Goal: Task Accomplishment & Management: Complete application form

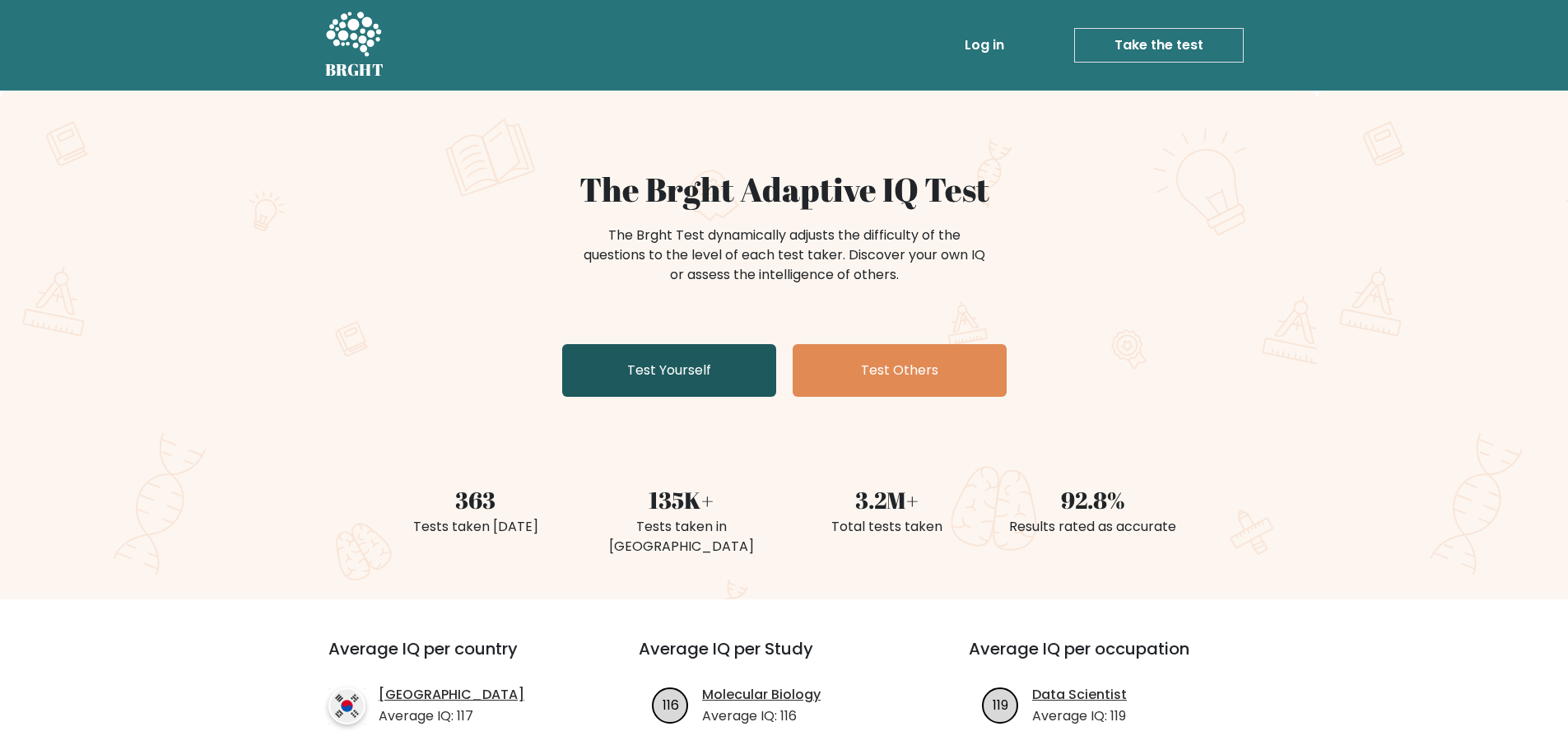
click at [687, 347] on link "Test Yourself" at bounding box center [669, 370] width 214 height 52
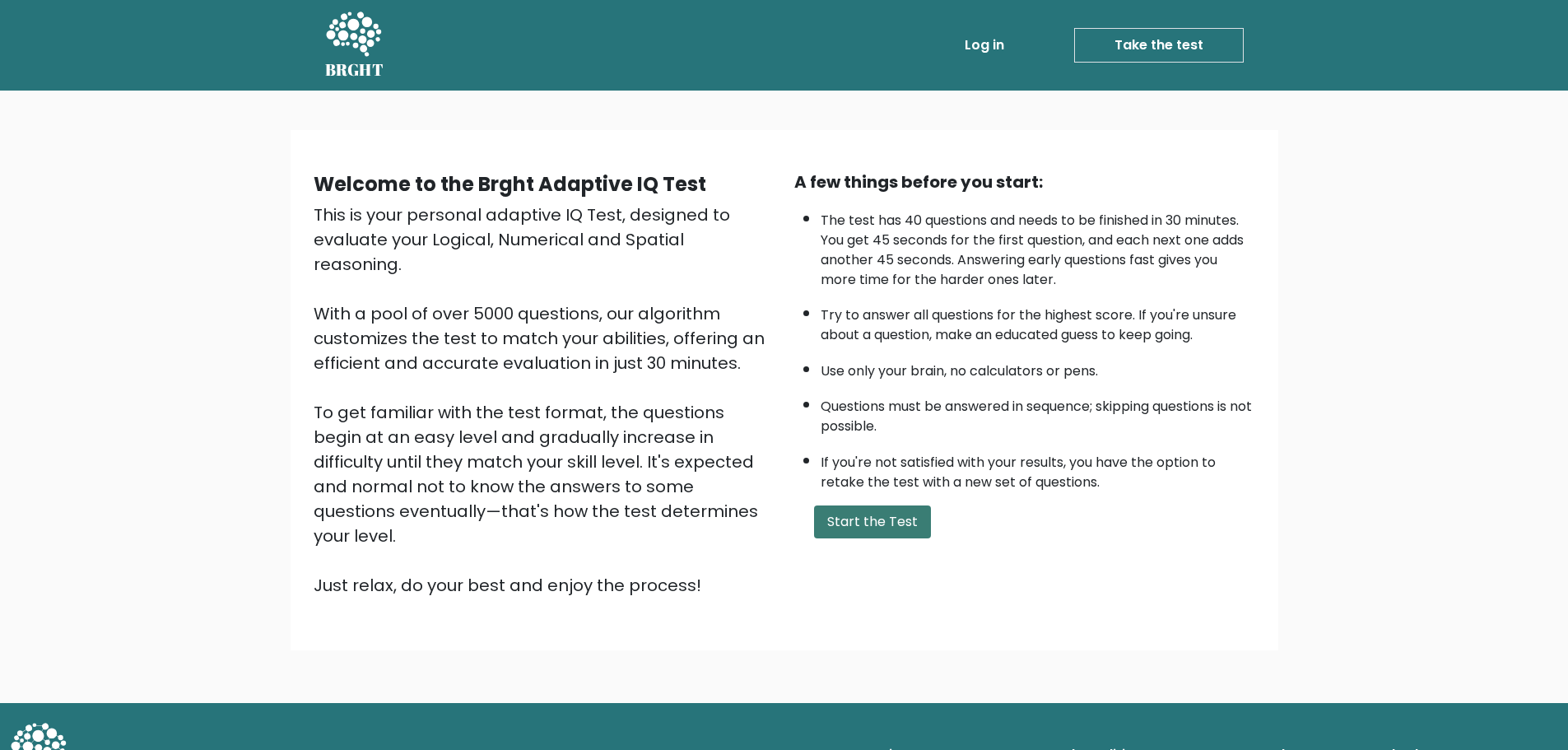
click at [852, 524] on button "Start the Test" at bounding box center [872, 522] width 117 height 33
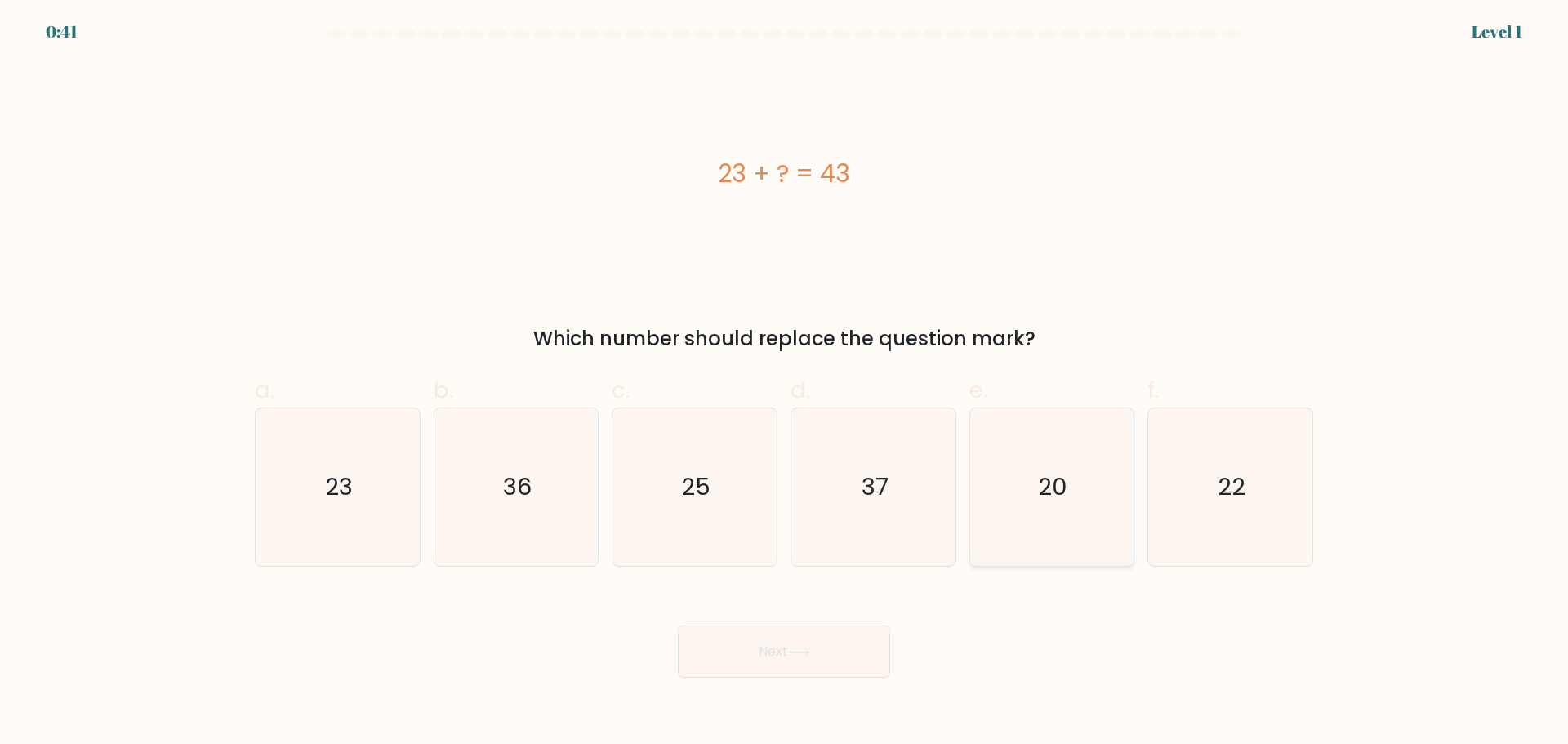
click at [1086, 449] on icon "20" at bounding box center [1052, 487] width 158 height 158
click at [785, 383] on input "e. 20" at bounding box center [784, 378] width 1 height 10
radio input "true"
click at [776, 670] on button "Next" at bounding box center [784, 651] width 212 height 52
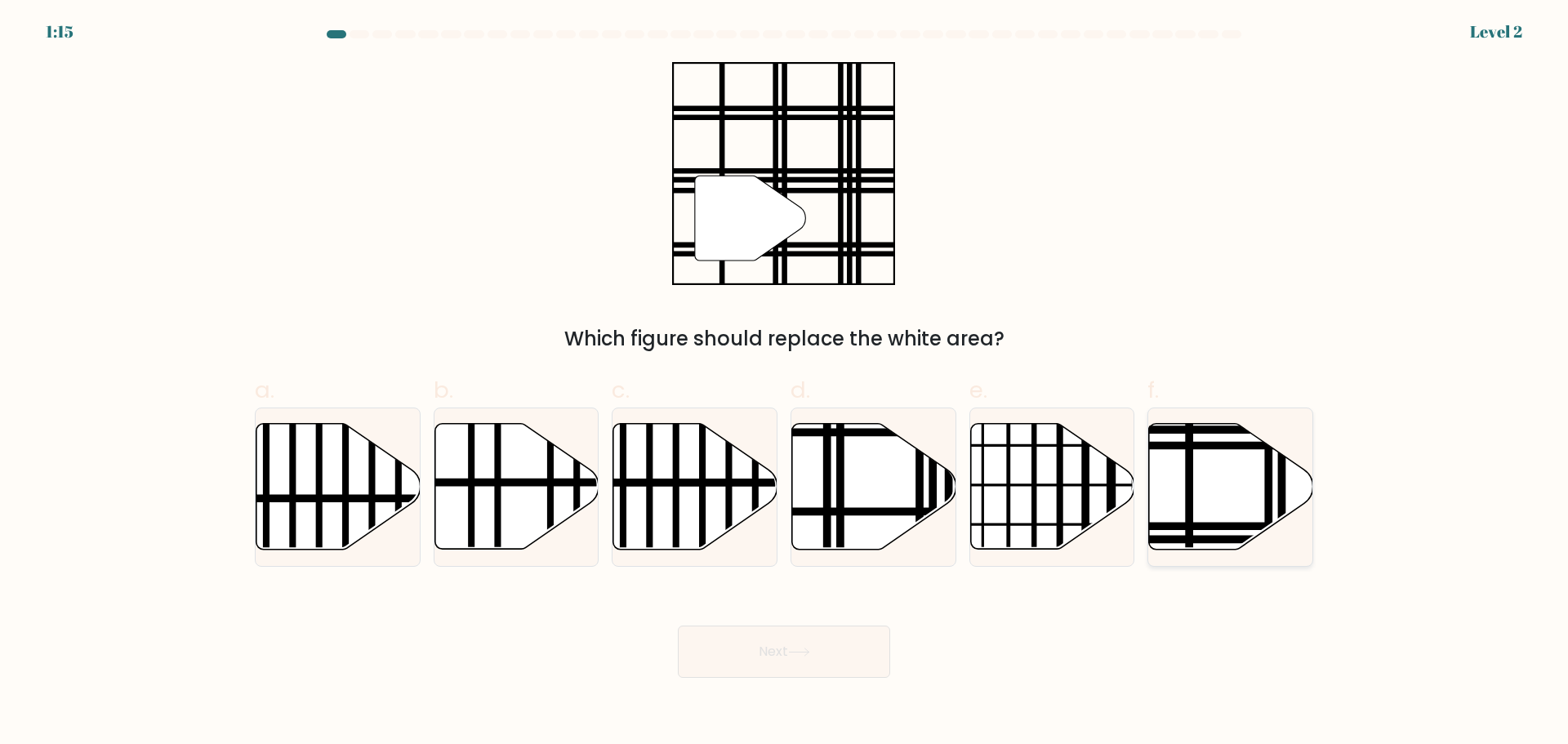
click at [1197, 482] on icon at bounding box center [1232, 485] width 165 height 126
click at [785, 383] on input "f." at bounding box center [784, 378] width 1 height 10
radio input "true"
click at [807, 661] on button "Next" at bounding box center [784, 651] width 212 height 52
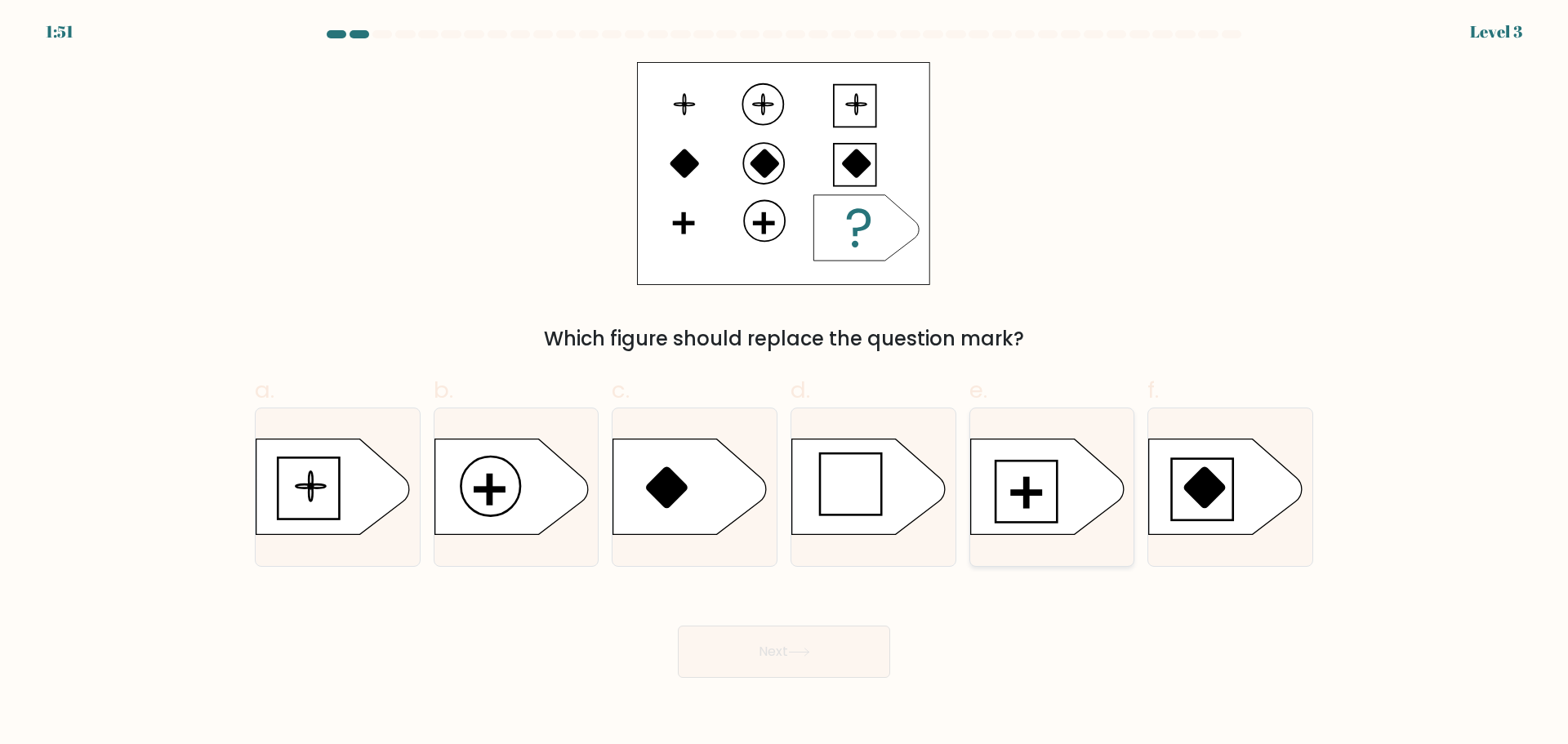
click at [995, 479] on rect at bounding box center [1027, 492] width 62 height 62
click at [785, 383] on input "e." at bounding box center [784, 378] width 1 height 10
radio input "true"
click at [839, 659] on button "Next" at bounding box center [784, 651] width 212 height 52
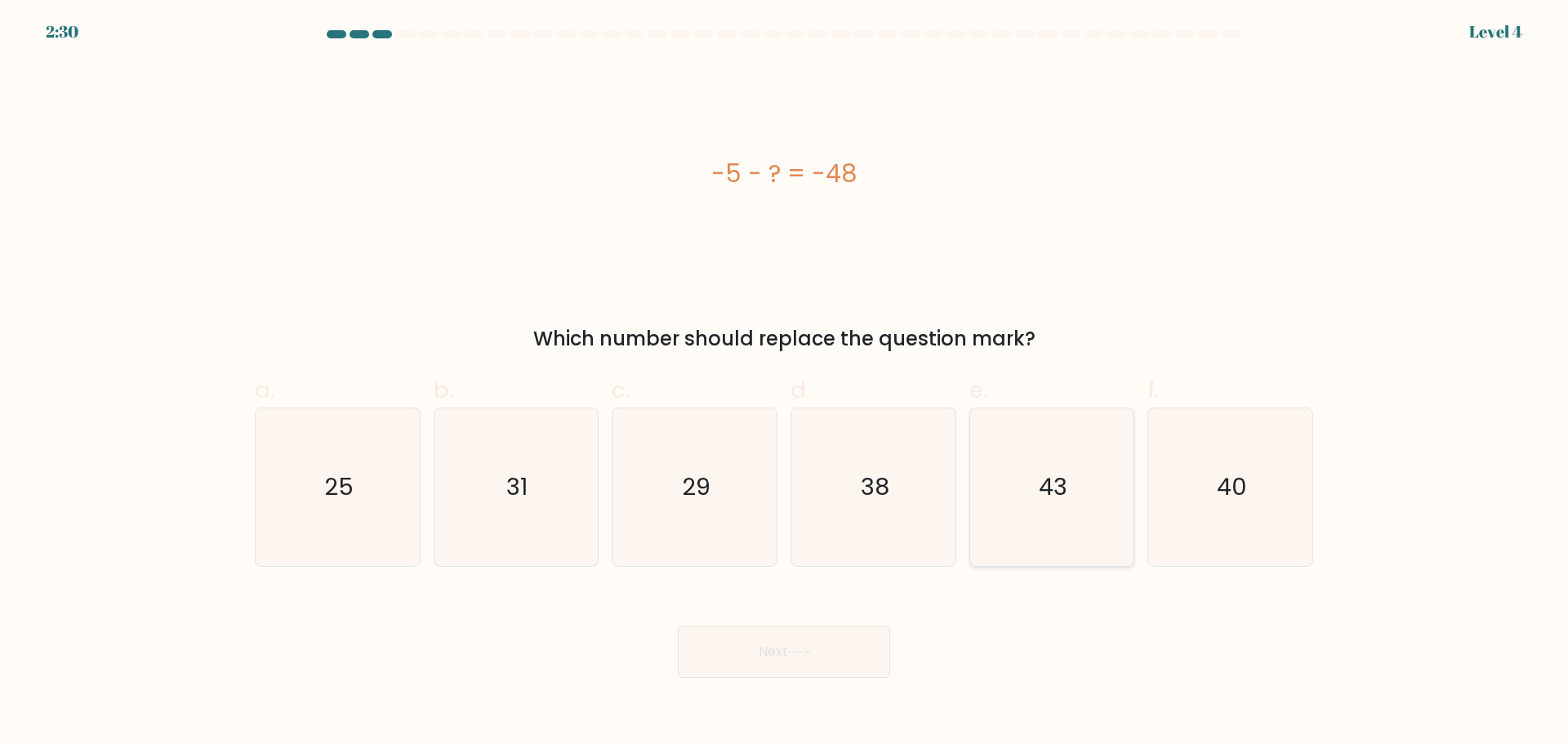
click at [1027, 516] on icon "43" at bounding box center [1052, 487] width 158 height 158
click at [785, 383] on input "e. 43" at bounding box center [784, 378] width 1 height 10
radio input "true"
click at [766, 653] on button "Next" at bounding box center [784, 651] width 212 height 52
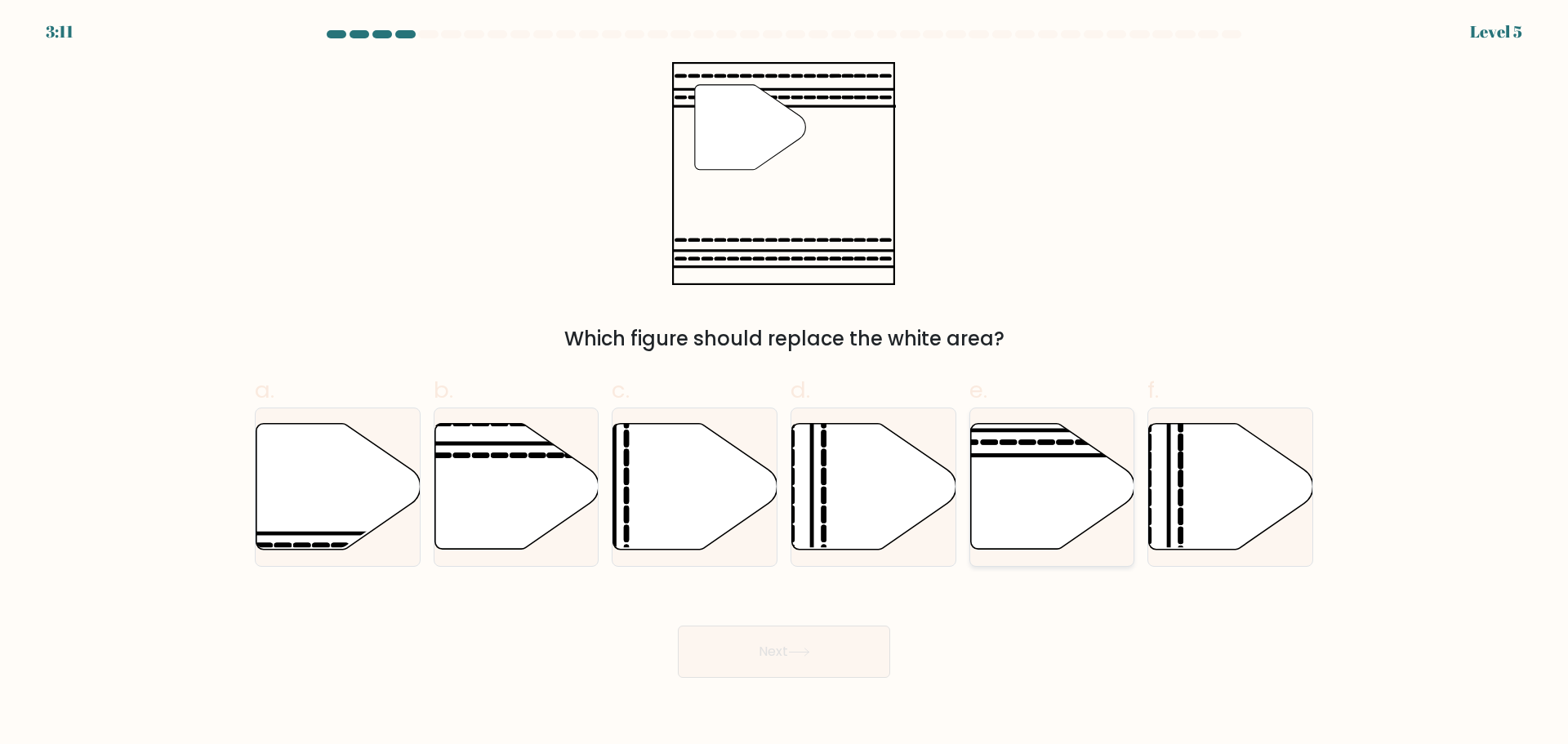
click at [1025, 482] on icon at bounding box center [1053, 485] width 165 height 126
click at [785, 383] on input "e." at bounding box center [784, 378] width 1 height 10
radio input "true"
click at [731, 651] on button "Next" at bounding box center [784, 651] width 212 height 52
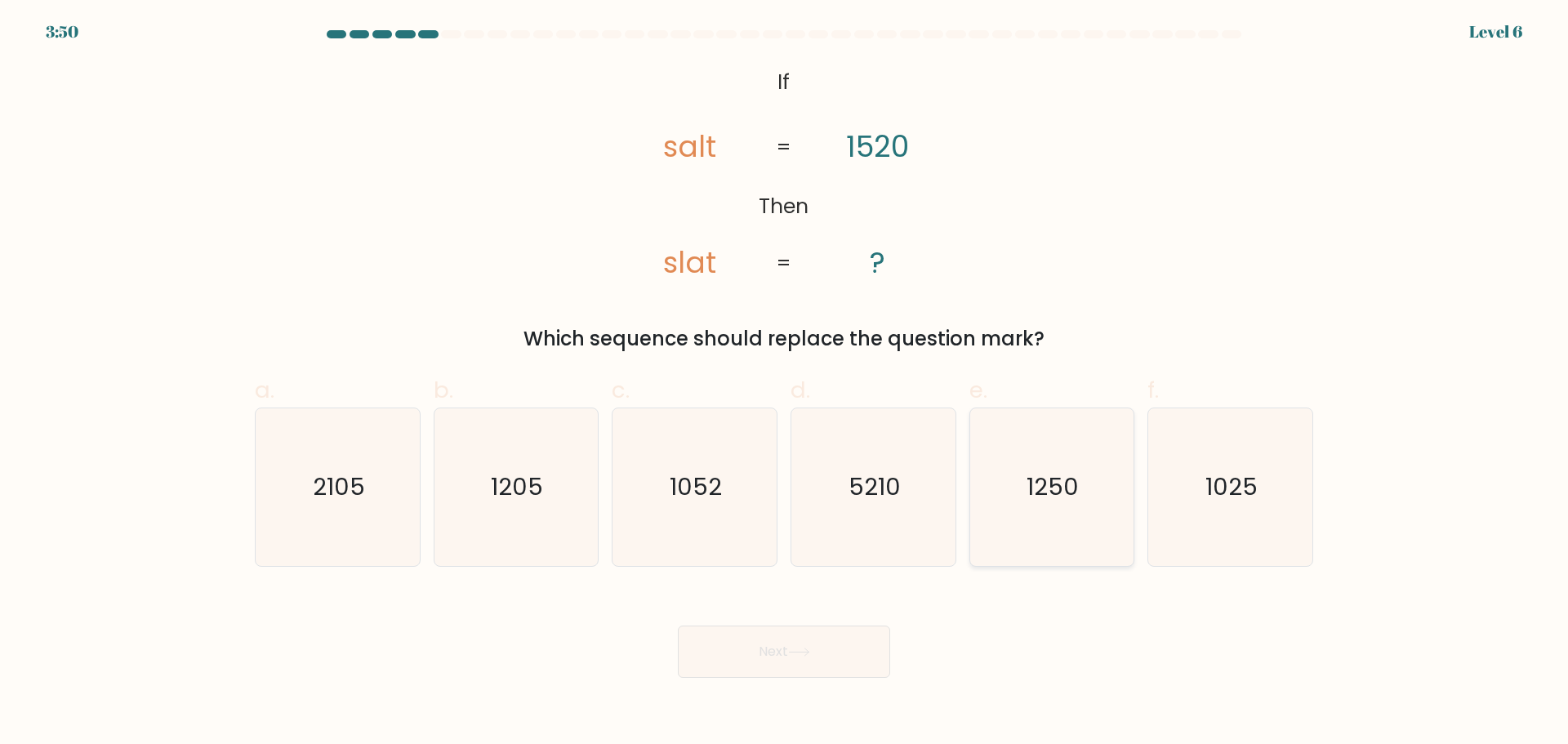
click at [1061, 491] on text "1250" at bounding box center [1053, 487] width 52 height 33
click at [785, 383] on input "e. 1250" at bounding box center [784, 378] width 1 height 10
radio input "true"
click at [790, 647] on button "Next" at bounding box center [784, 651] width 212 height 52
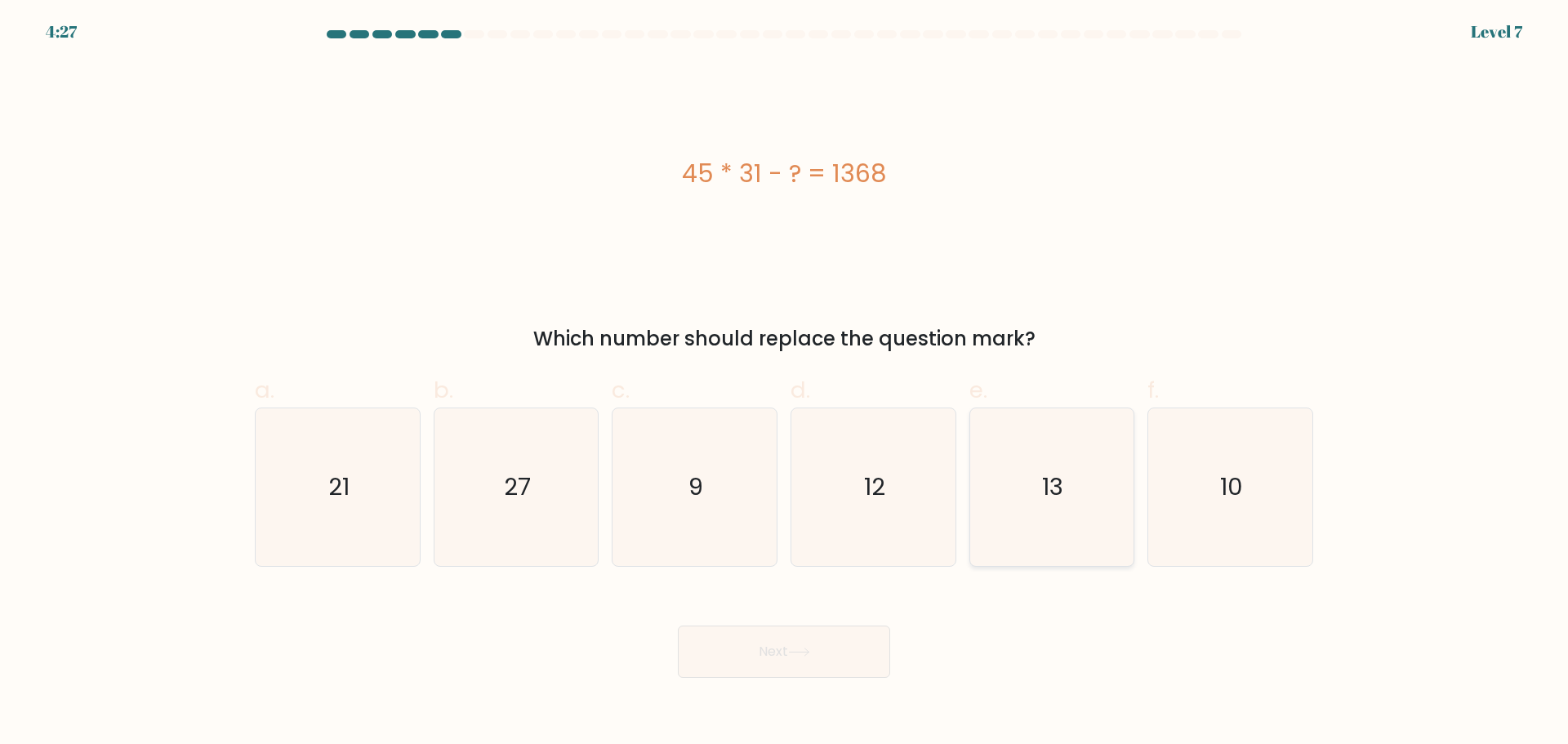
click at [1082, 512] on icon "13" at bounding box center [1052, 487] width 158 height 158
click at [785, 383] on input "e. 13" at bounding box center [784, 378] width 1 height 10
radio input "true"
click at [787, 645] on button "Next" at bounding box center [784, 651] width 212 height 52
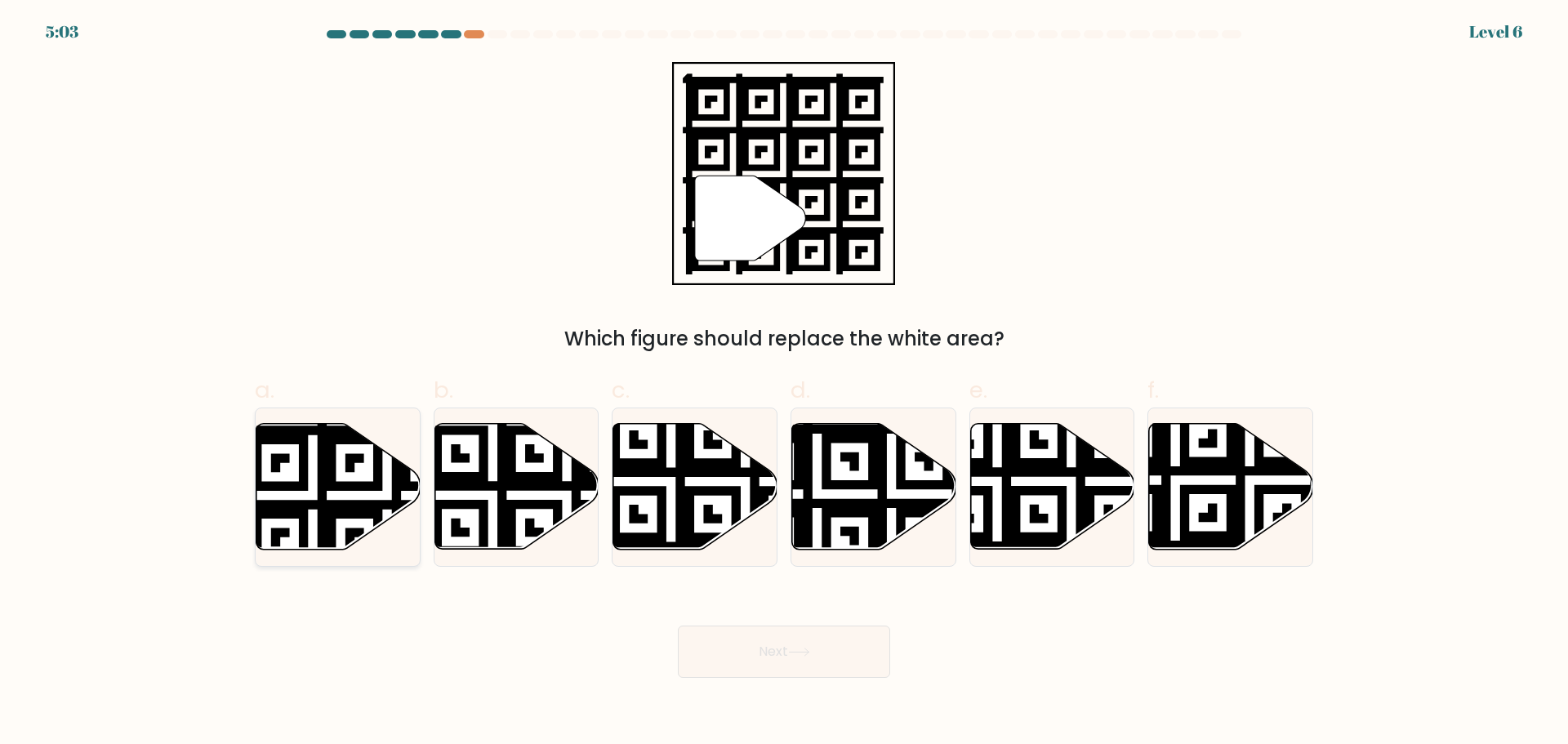
click at [347, 479] on icon at bounding box center [339, 485] width 165 height 126
click at [784, 383] on input "a." at bounding box center [784, 378] width 1 height 10
radio input "true"
click at [793, 664] on button "Next" at bounding box center [784, 651] width 212 height 52
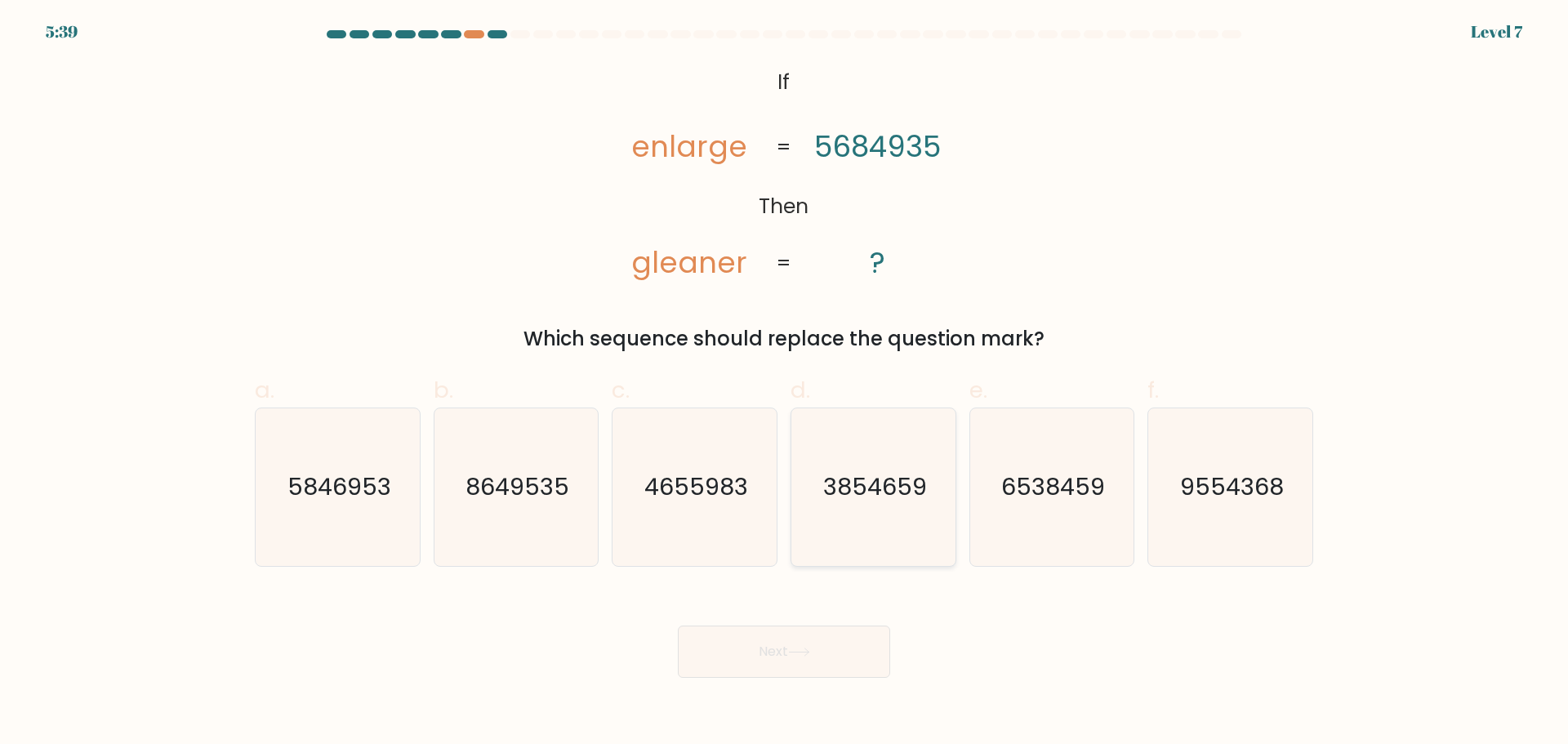
click at [887, 493] on text "3854659" at bounding box center [875, 487] width 104 height 33
click at [785, 383] on input "d. 3854659" at bounding box center [784, 378] width 1 height 10
radio input "true"
click at [768, 646] on button "Next" at bounding box center [784, 651] width 212 height 52
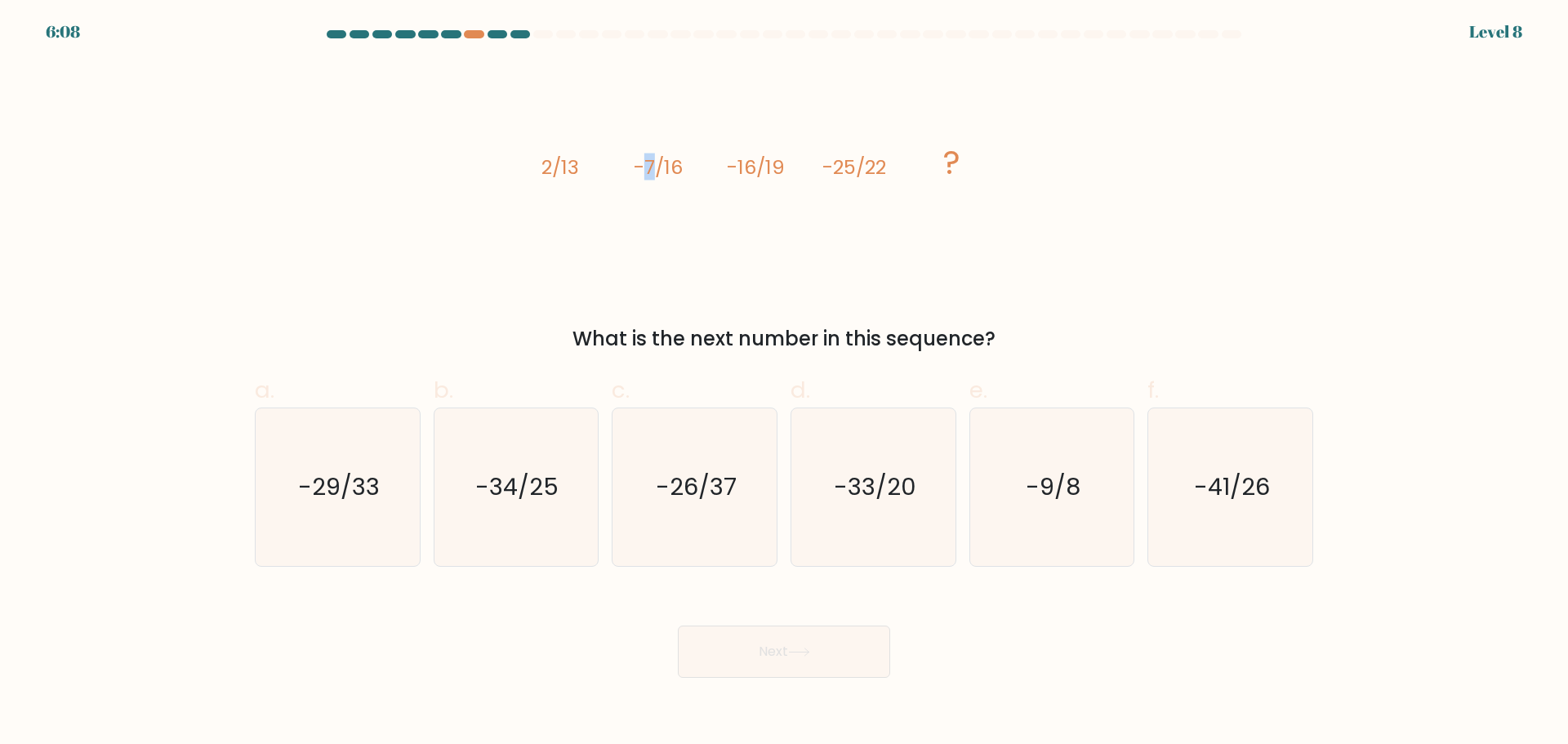
click at [657, 161] on tspan "-7/16" at bounding box center [658, 166] width 49 height 27
click at [743, 168] on tspan "-16/19" at bounding box center [756, 166] width 58 height 27
click at [500, 521] on icon "-34/25" at bounding box center [515, 487] width 158 height 158
click at [784, 383] on input "b. -34/25" at bounding box center [784, 378] width 1 height 10
radio input "true"
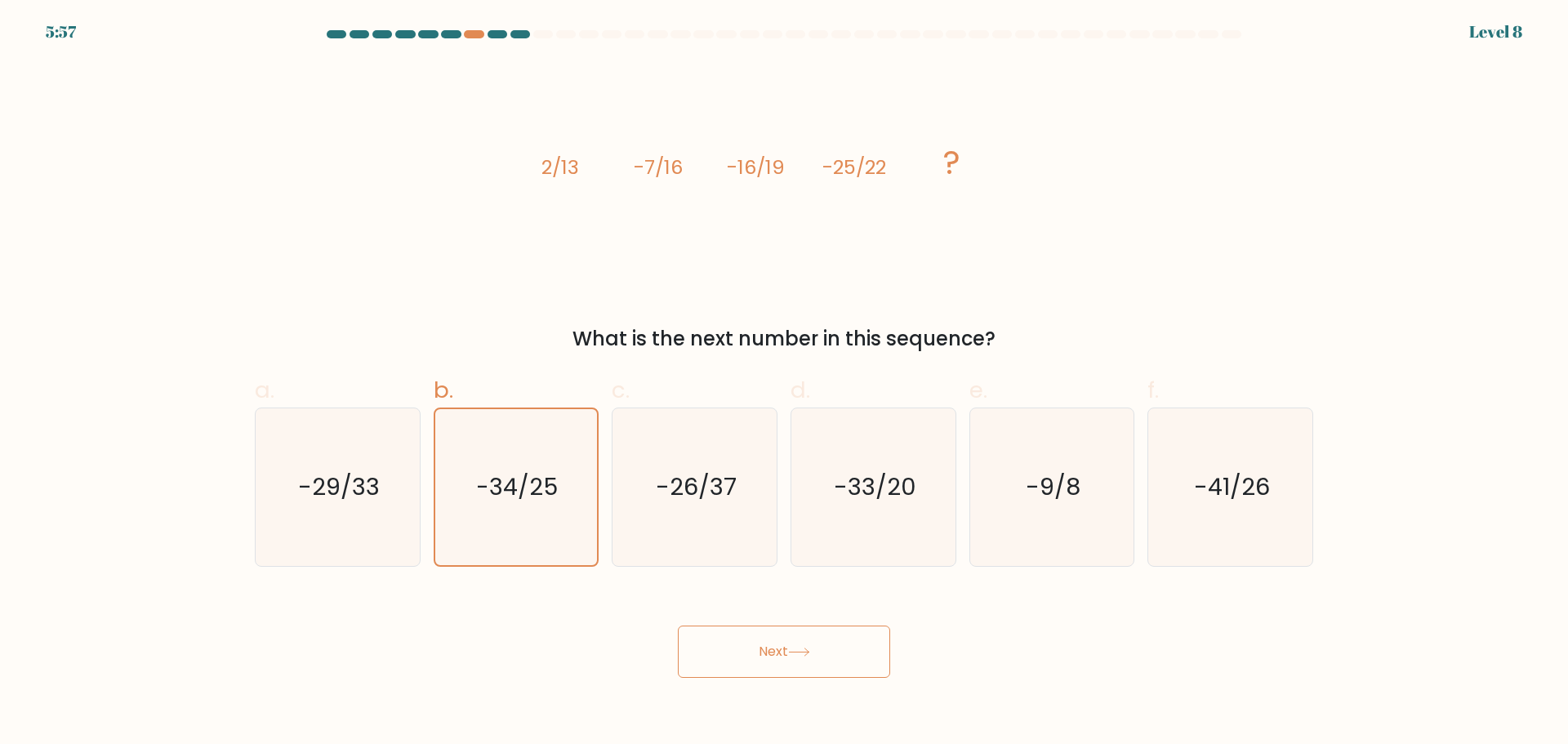
click at [789, 650] on button "Next" at bounding box center [784, 651] width 212 height 52
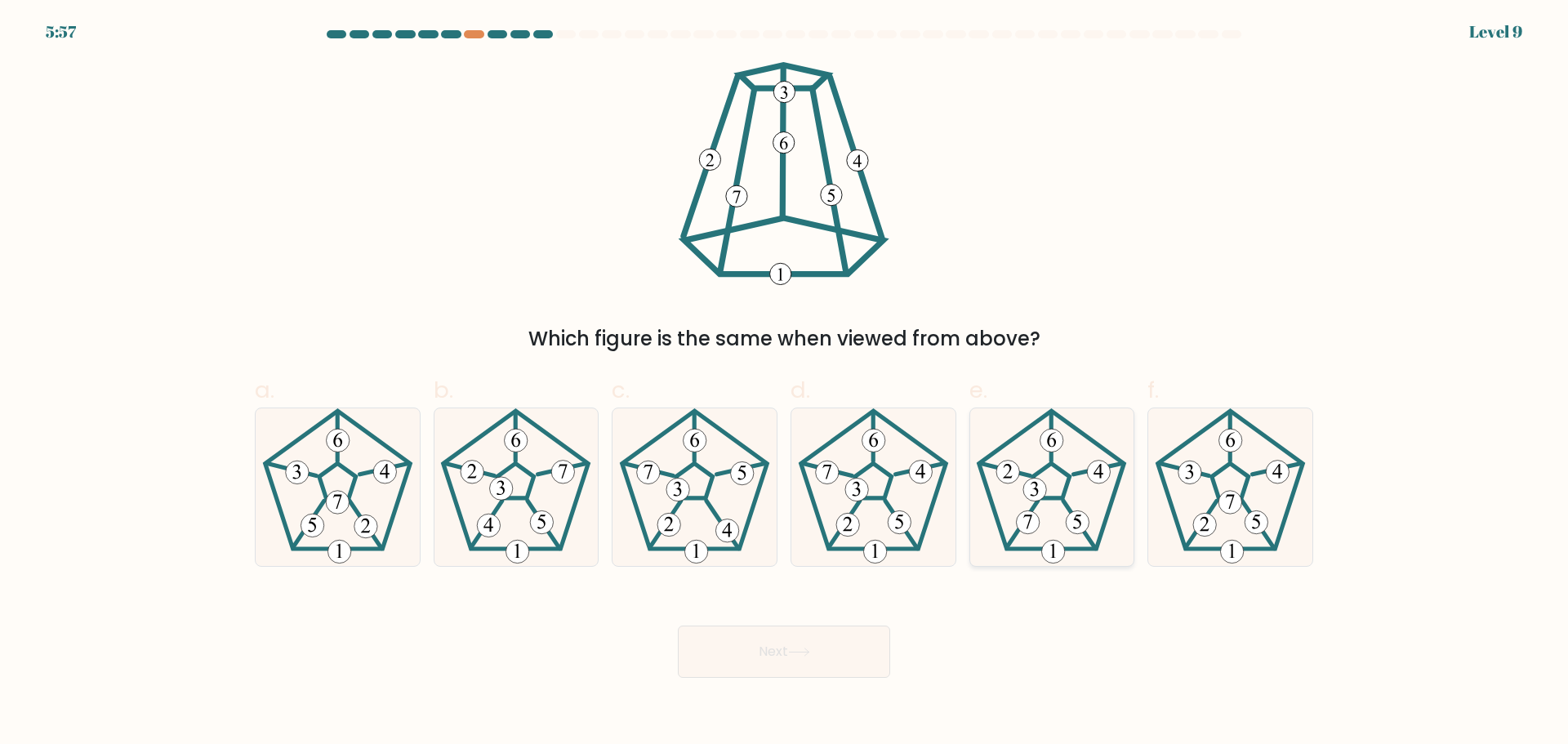
click at [1092, 494] on icon at bounding box center [1052, 487] width 158 height 158
click at [785, 383] on input "e." at bounding box center [784, 378] width 1 height 10
radio input "true"
click at [822, 645] on button "Next" at bounding box center [784, 651] width 212 height 52
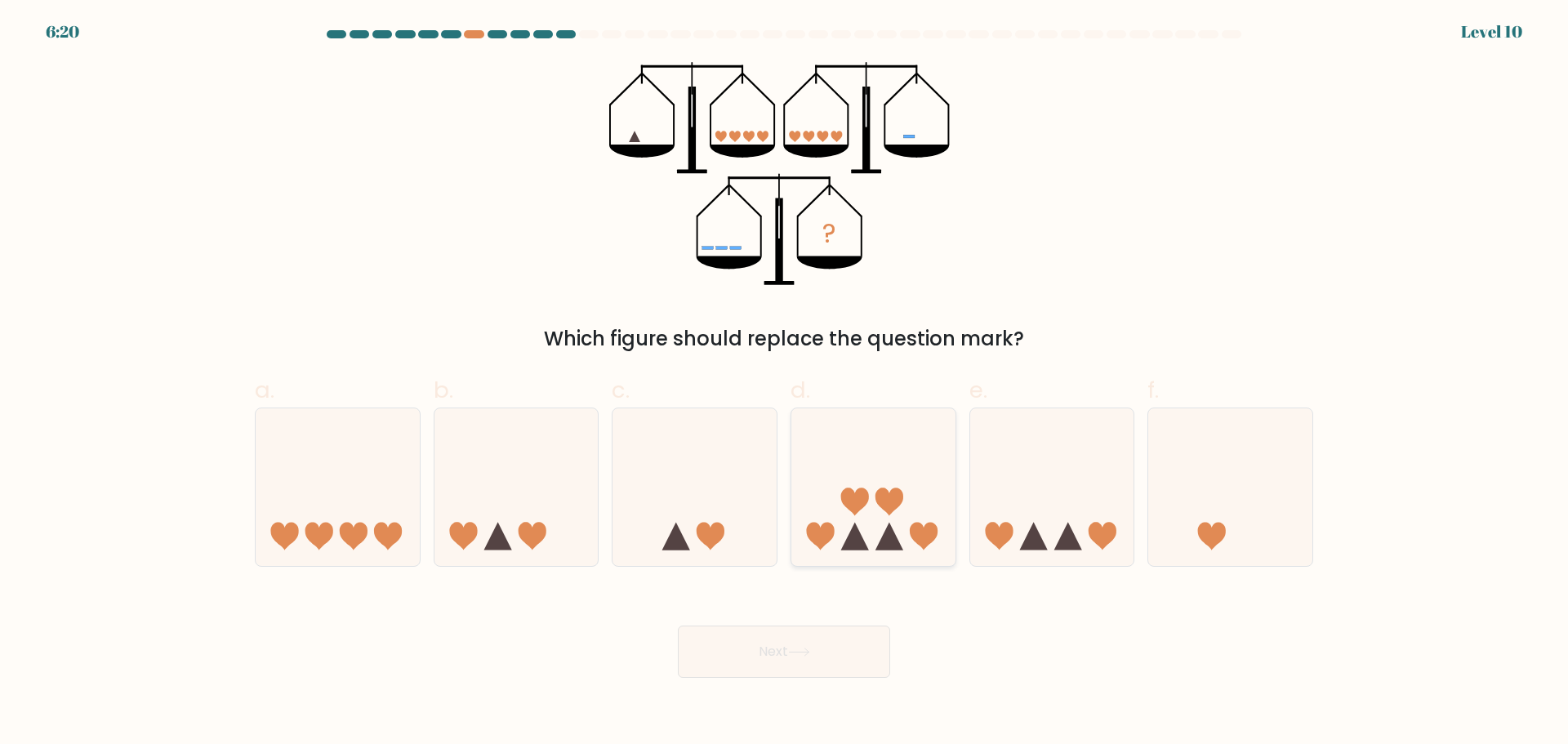
click at [871, 488] on icon at bounding box center [874, 487] width 165 height 136
click at [785, 383] on input "d." at bounding box center [784, 378] width 1 height 10
radio input "true"
click at [819, 663] on button "Next" at bounding box center [784, 651] width 212 height 52
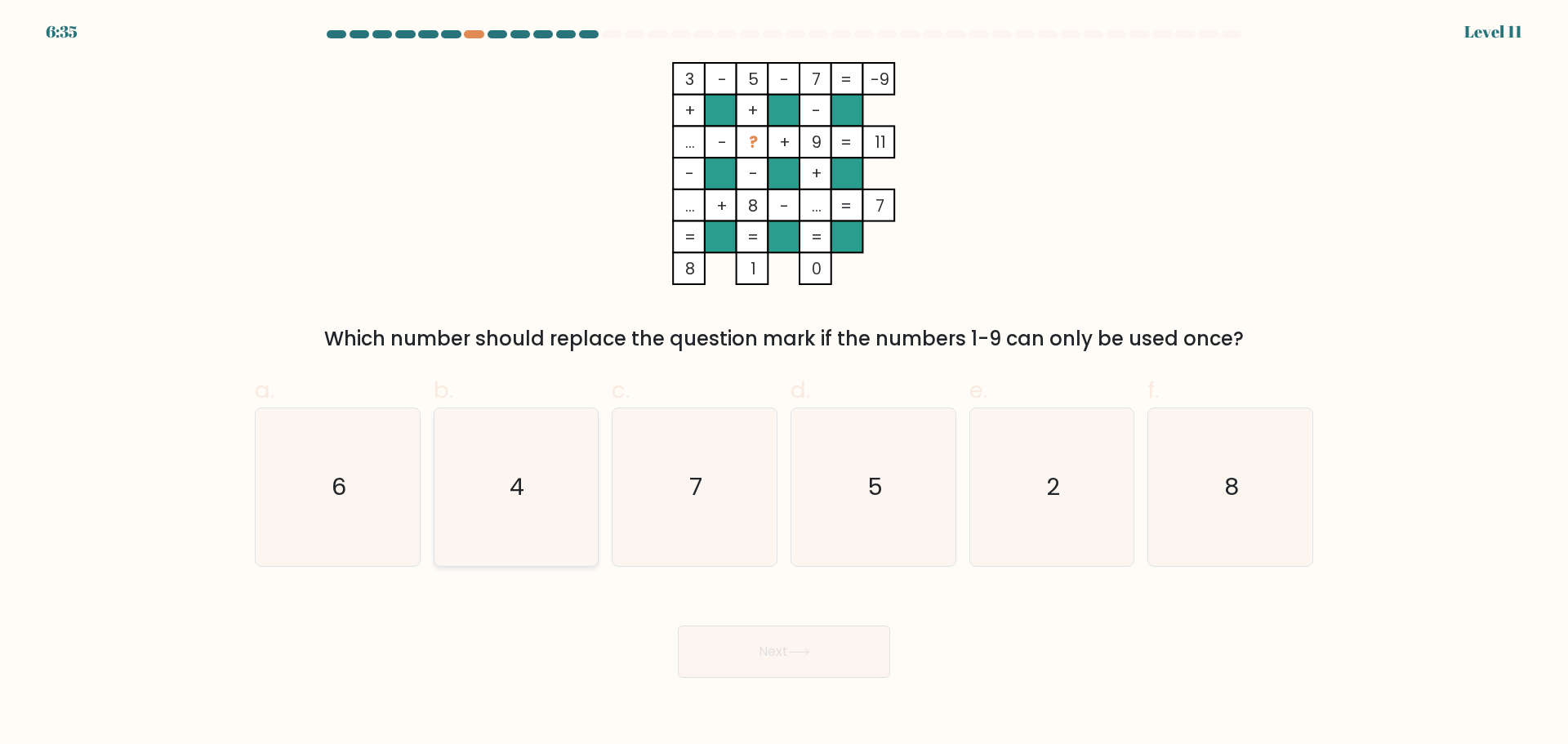
click at [488, 424] on icon "4" at bounding box center [515, 487] width 158 height 158
click at [784, 383] on input "b. 4" at bounding box center [784, 378] width 1 height 10
radio input "true"
click at [791, 646] on button "Next" at bounding box center [784, 651] width 212 height 52
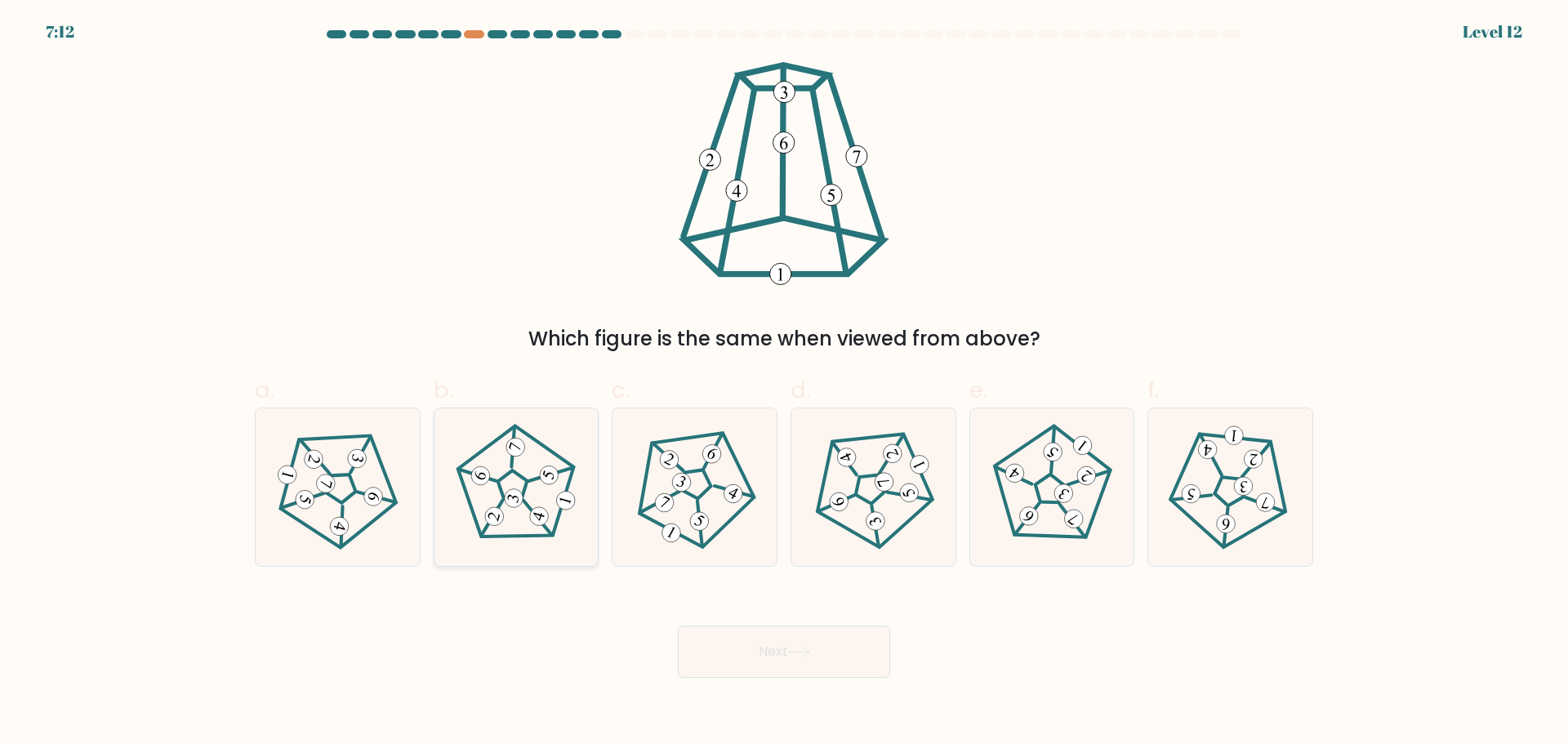
click at [516, 481] on icon at bounding box center [515, 486] width 126 height 126
click at [784, 383] on input "b." at bounding box center [784, 378] width 1 height 10
radio input "true"
click at [832, 664] on button "Next" at bounding box center [784, 651] width 212 height 52
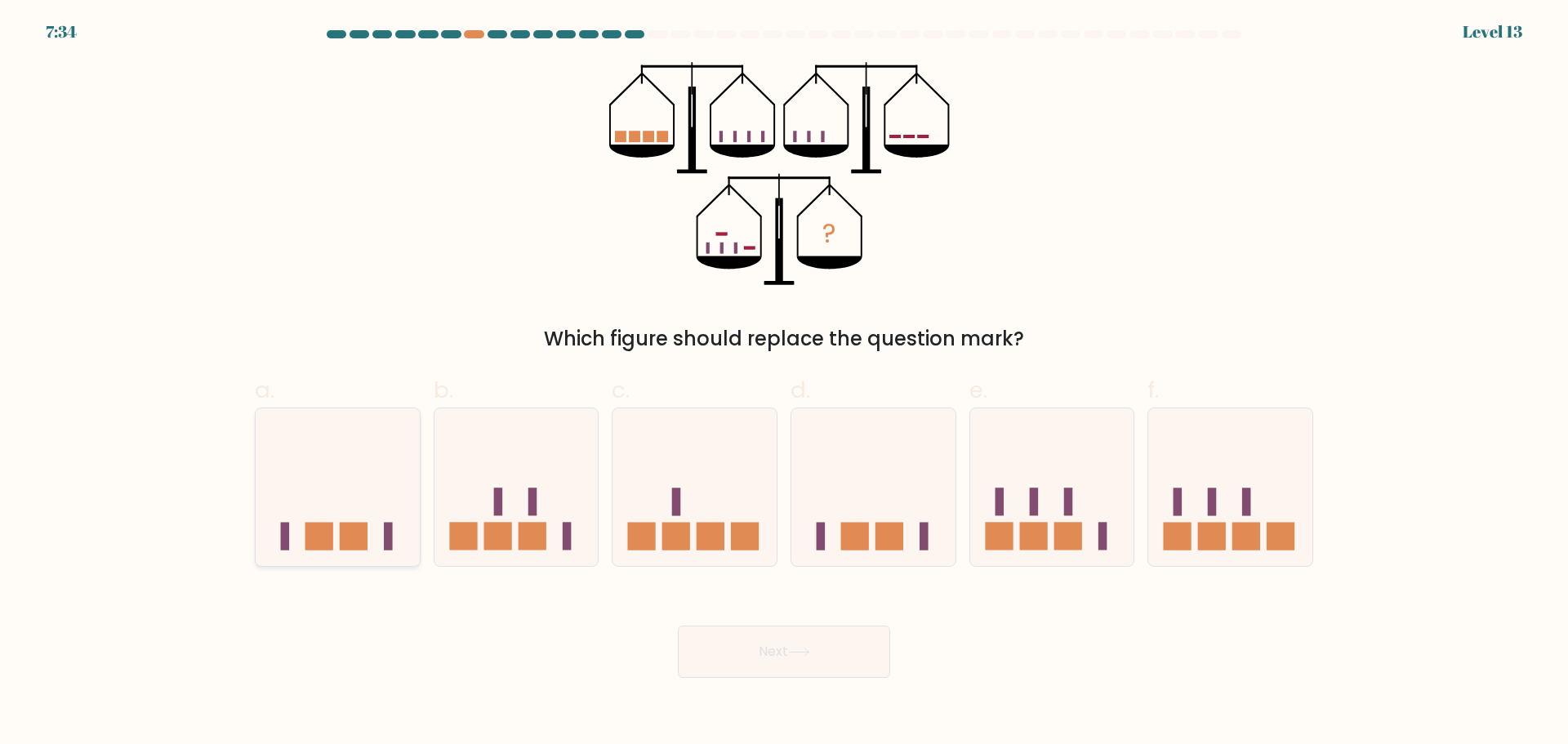
click at [371, 499] on icon at bounding box center [338, 487] width 165 height 136
click at [784, 383] on input "a." at bounding box center [784, 378] width 1 height 10
radio input "true"
click at [858, 494] on icon at bounding box center [874, 487] width 165 height 136
click at [785, 383] on input "d." at bounding box center [784, 378] width 1 height 10
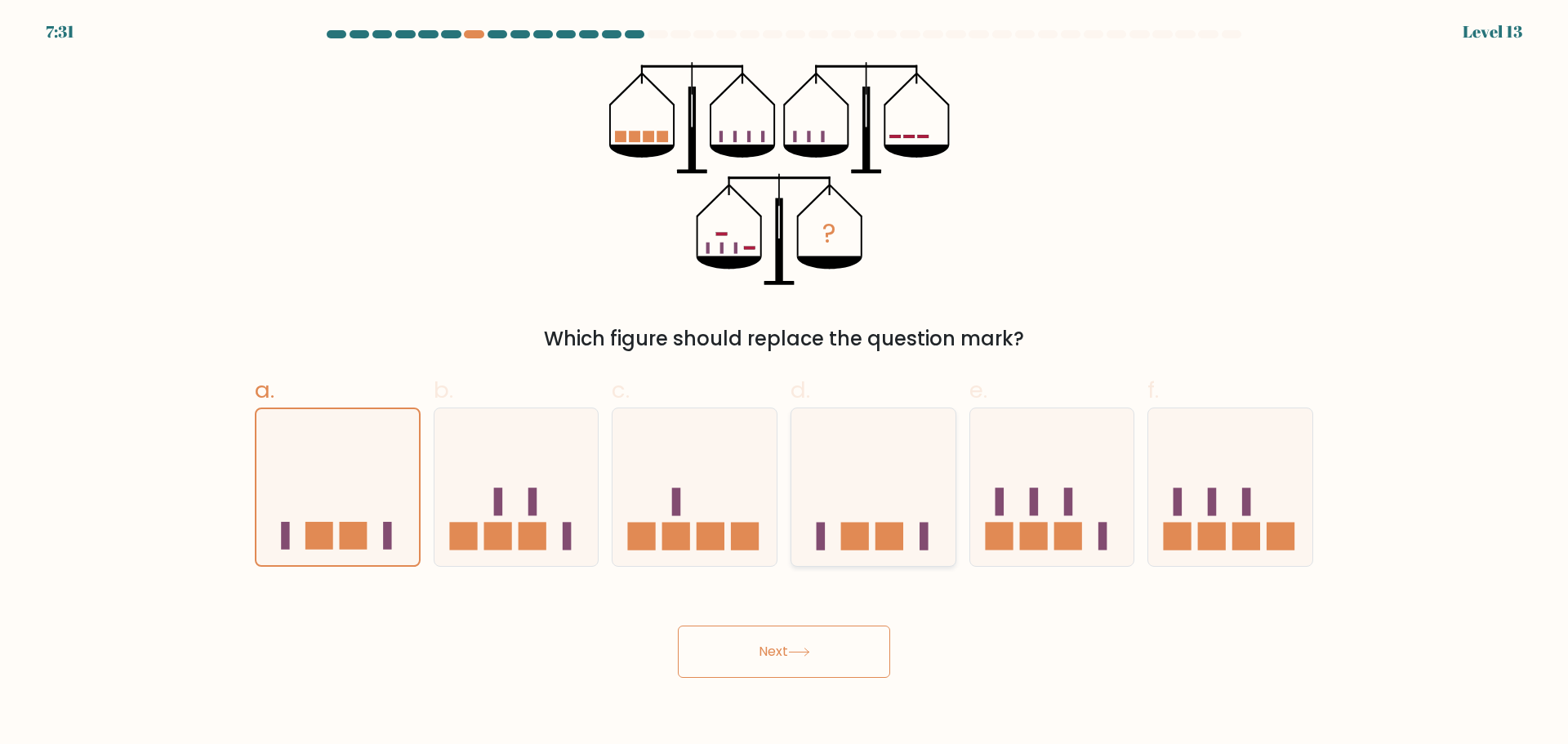
radio input "true"
click at [295, 493] on icon at bounding box center [338, 487] width 165 height 136
click at [784, 383] on input "a." at bounding box center [784, 378] width 1 height 10
radio input "true"
click at [838, 469] on icon at bounding box center [874, 487] width 165 height 136
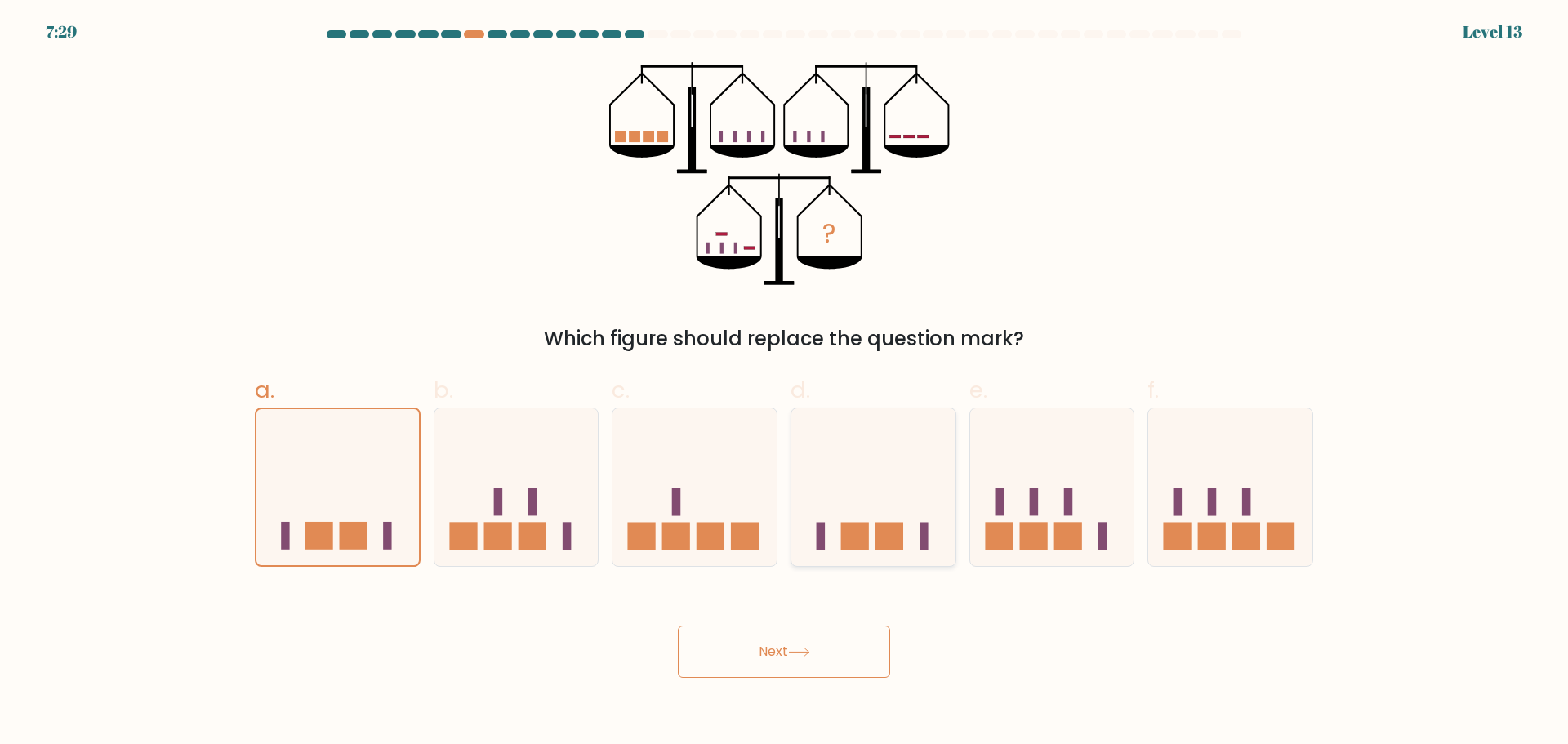
click at [785, 383] on input "d." at bounding box center [784, 378] width 1 height 10
radio input "true"
click at [737, 424] on icon at bounding box center [695, 487] width 165 height 136
click at [784, 383] on input "c." at bounding box center [784, 378] width 1 height 10
radio input "true"
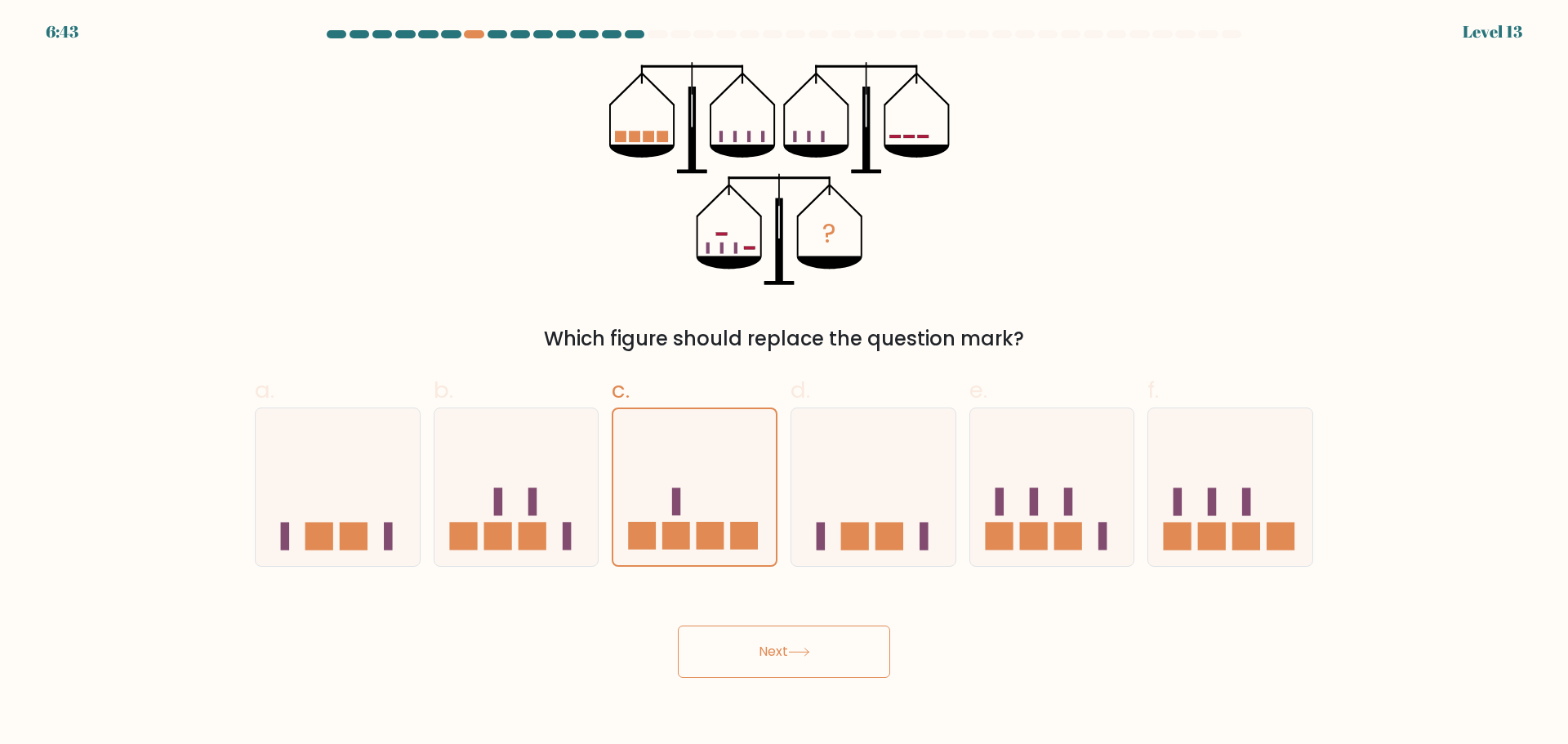
click at [755, 658] on button "Next" at bounding box center [784, 651] width 212 height 52
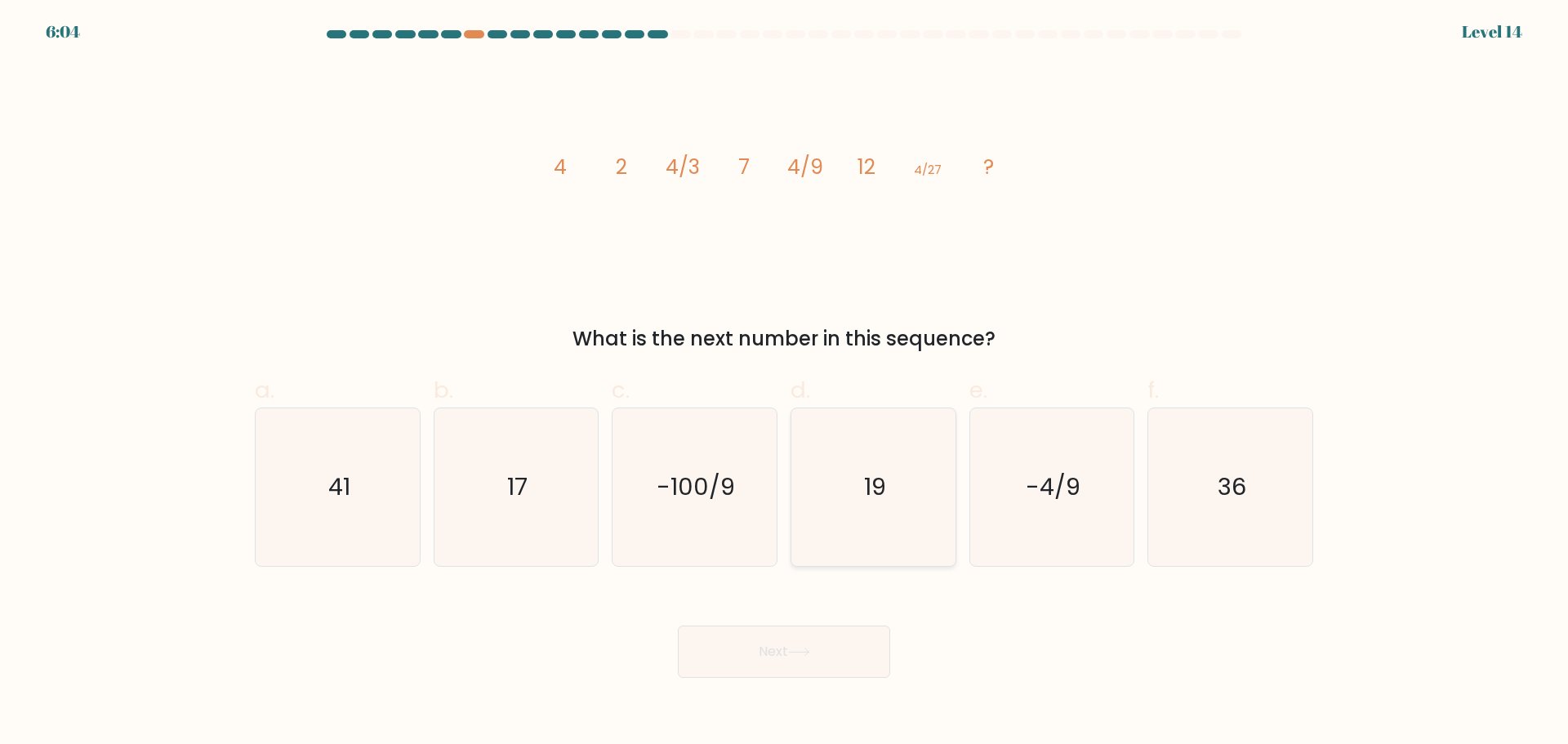
click at [923, 463] on icon "19" at bounding box center [873, 487] width 158 height 158
click at [785, 383] on input "d. 19" at bounding box center [784, 378] width 1 height 10
radio input "true"
click at [843, 648] on button "Next" at bounding box center [784, 651] width 212 height 52
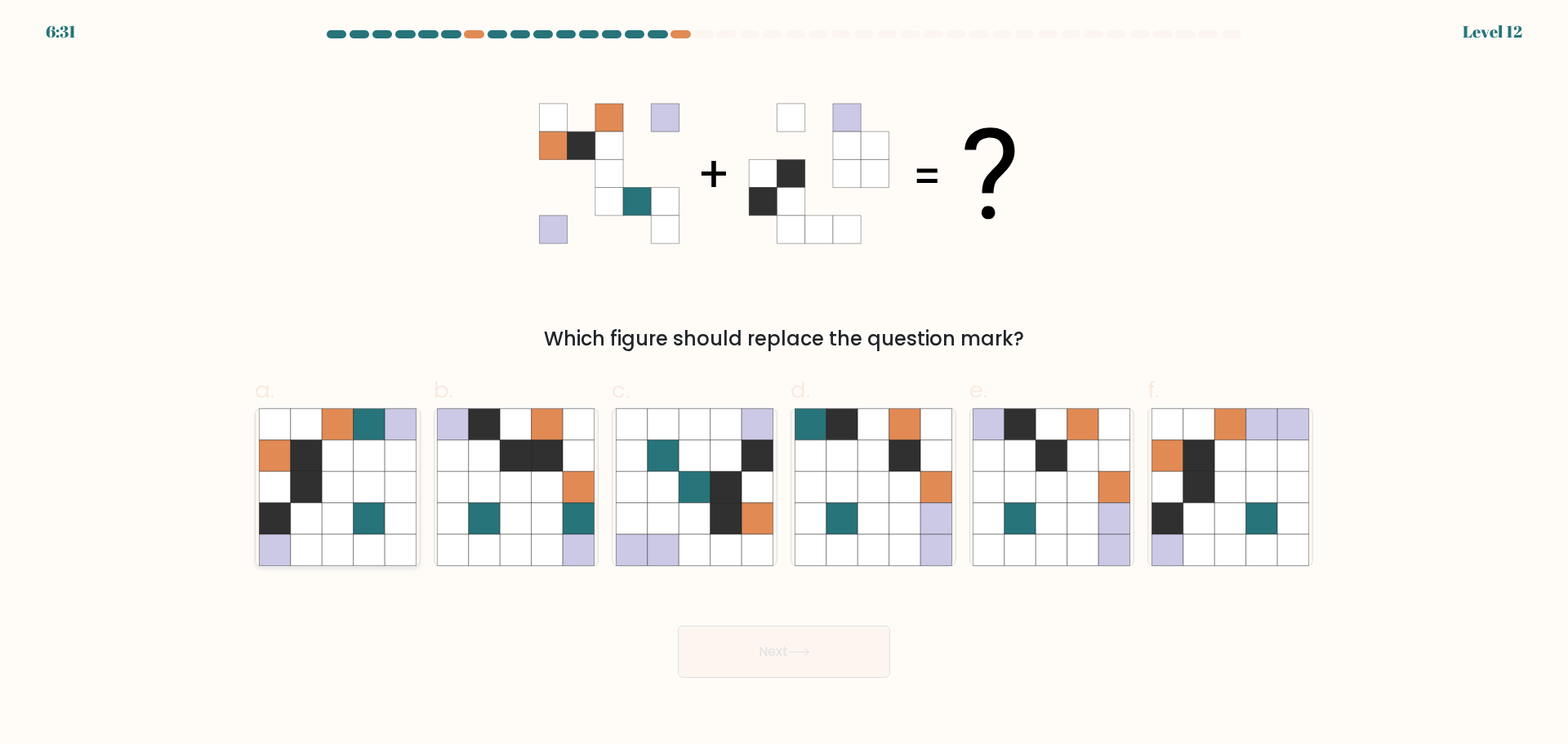
click at [358, 490] on icon at bounding box center [369, 487] width 31 height 31
click at [784, 383] on input "a." at bounding box center [784, 378] width 1 height 10
radio input "true"
click at [1195, 489] on icon at bounding box center [1199, 487] width 31 height 31
click at [785, 383] on input "f." at bounding box center [784, 378] width 1 height 10
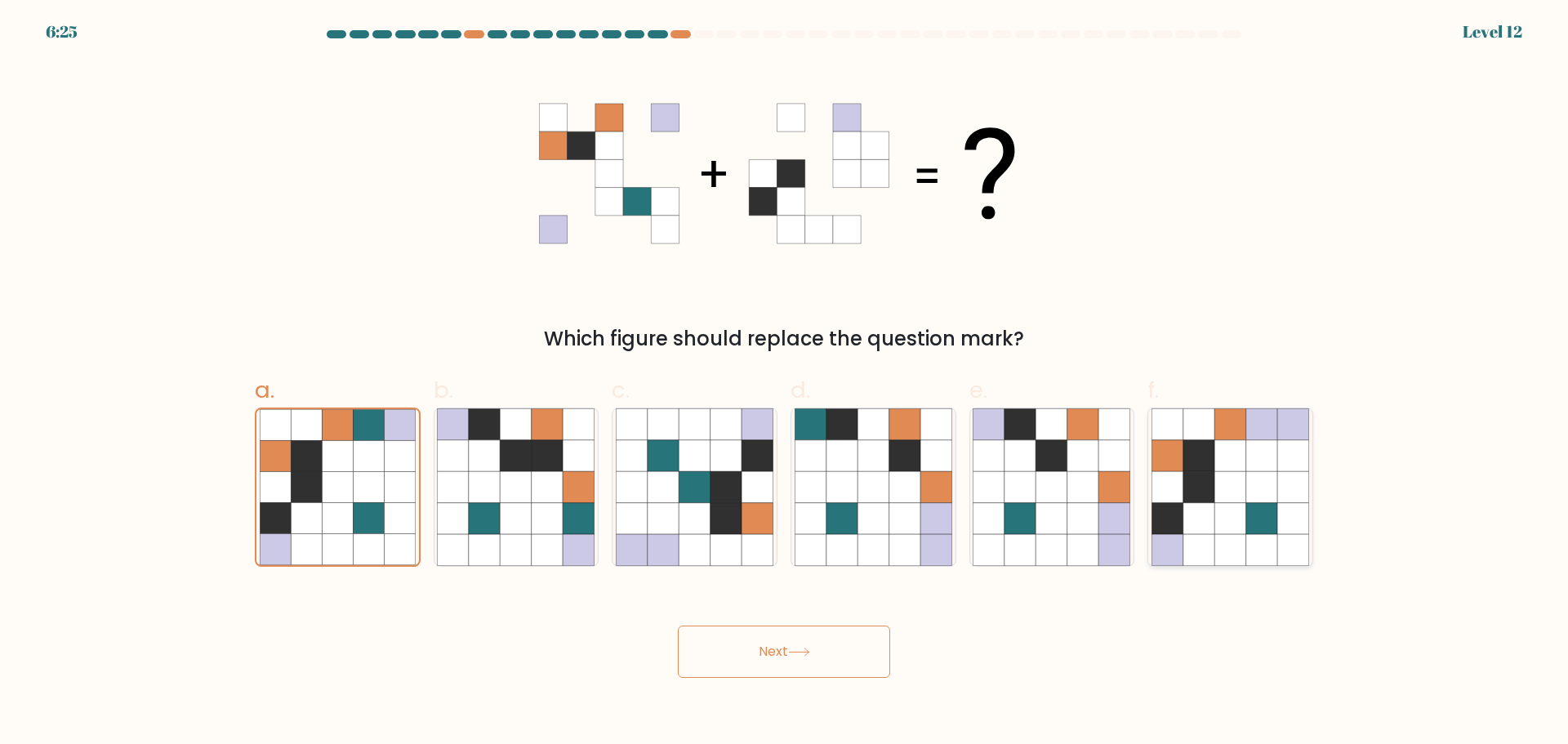
radio input "true"
click at [798, 650] on icon at bounding box center [799, 652] width 22 height 9
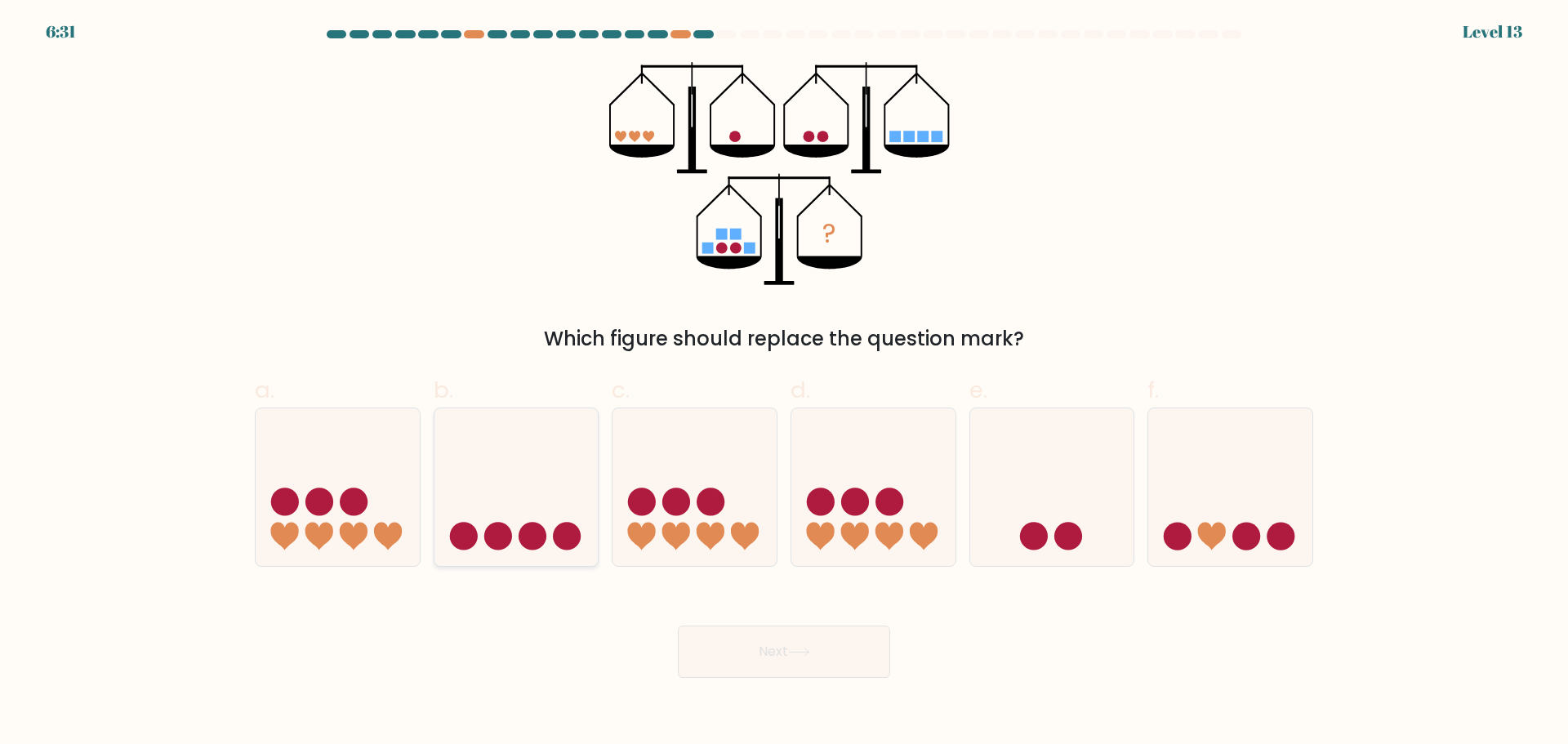
click at [561, 460] on icon at bounding box center [517, 487] width 165 height 136
click at [784, 383] on input "b." at bounding box center [784, 378] width 1 height 10
radio input "true"
click at [865, 666] on button "Next" at bounding box center [784, 651] width 212 height 52
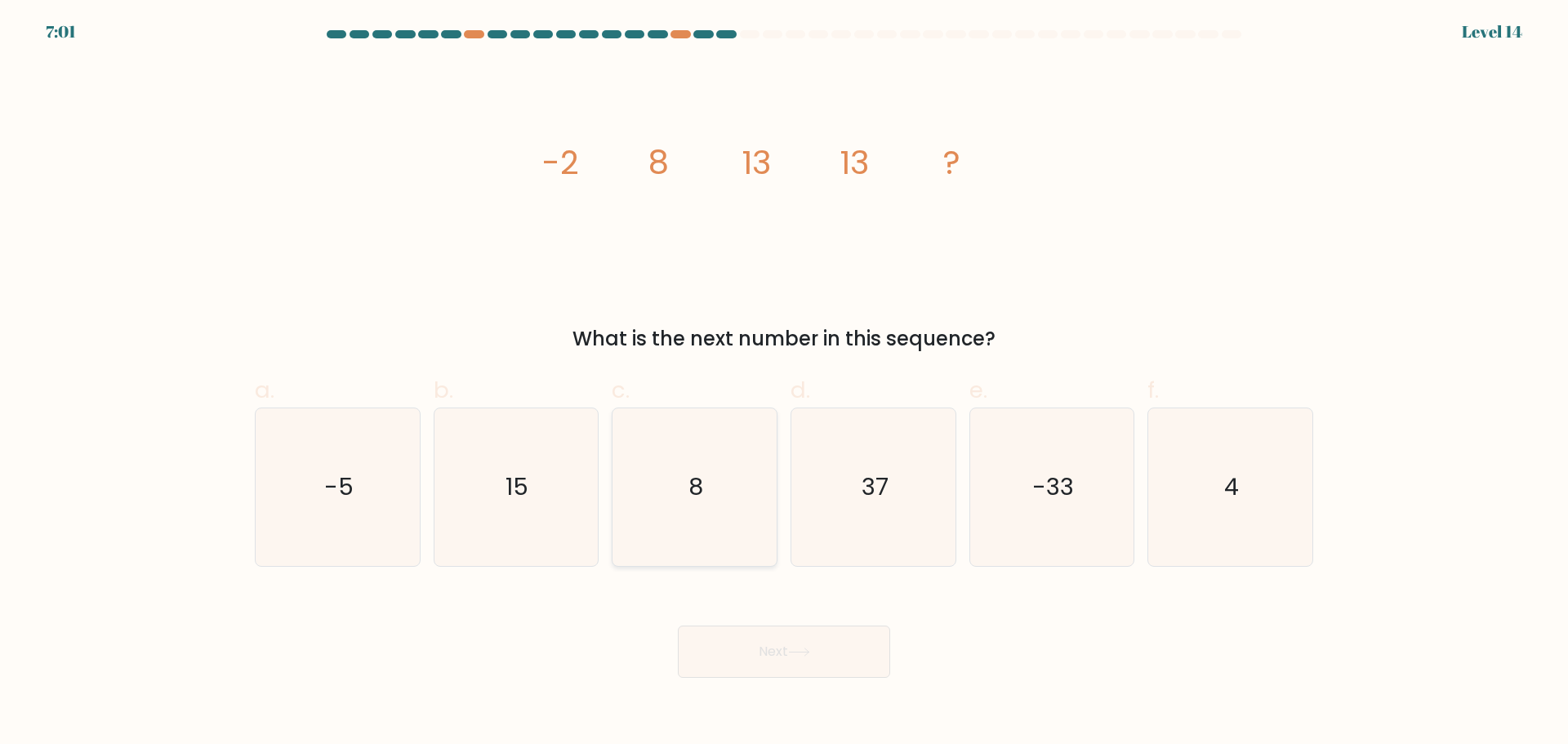
click at [729, 518] on icon "8" at bounding box center [695, 487] width 158 height 158
click at [784, 383] on input "c. 8" at bounding box center [784, 378] width 1 height 10
radio input "true"
click at [843, 661] on button "Next" at bounding box center [784, 651] width 212 height 52
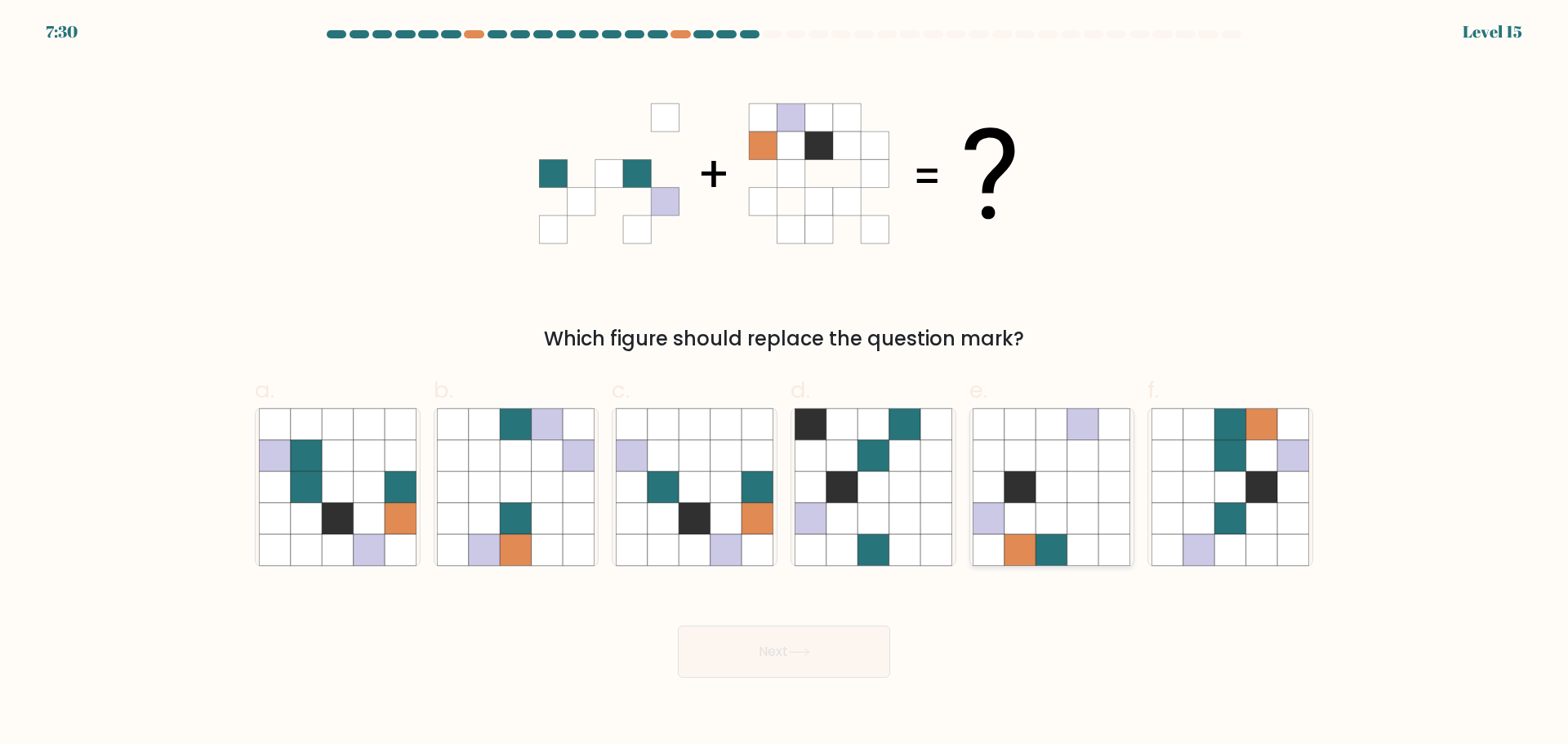
click at [998, 526] on icon at bounding box center [989, 518] width 31 height 31
click at [785, 383] on input "e." at bounding box center [784, 378] width 1 height 10
radio input "true"
click at [327, 470] on icon at bounding box center [337, 455] width 31 height 31
click at [784, 383] on input "a." at bounding box center [784, 378] width 1 height 10
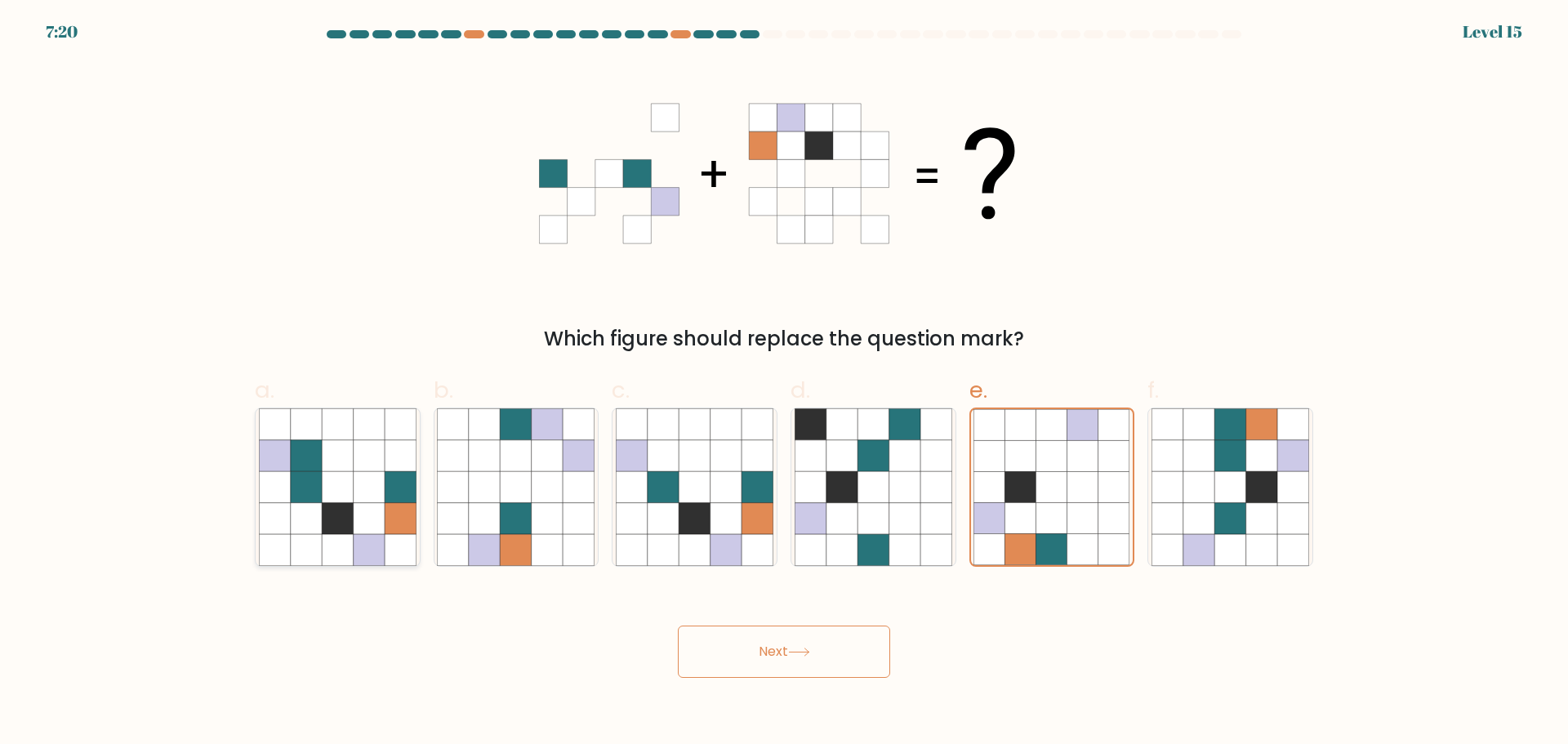
radio input "true"
click at [528, 472] on icon at bounding box center [516, 487] width 31 height 31
click at [784, 383] on input "b." at bounding box center [784, 378] width 1 height 10
radio input "true"
click at [705, 484] on icon at bounding box center [695, 487] width 31 height 31
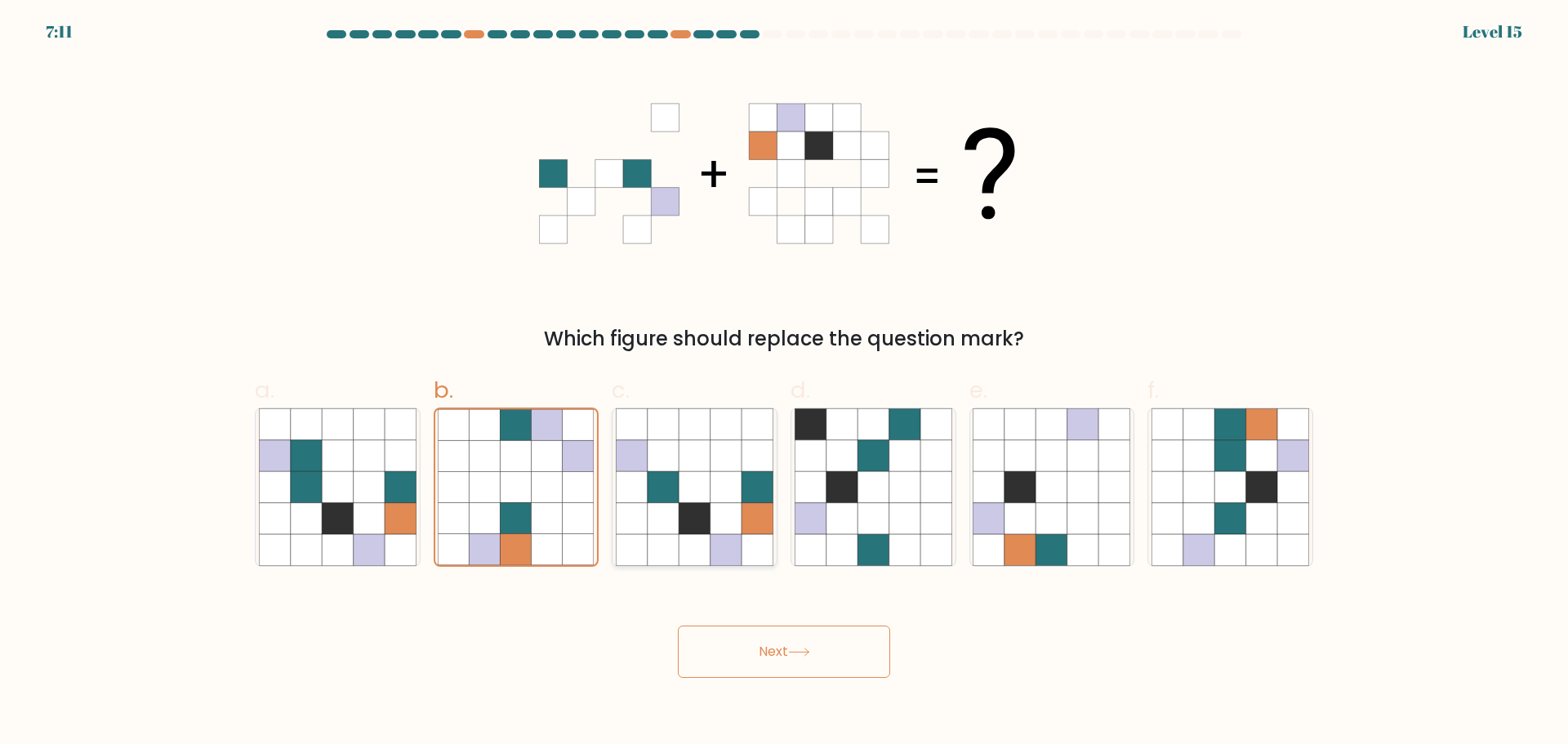
click at [784, 383] on input "c." at bounding box center [784, 378] width 1 height 10
radio input "true"
click at [820, 660] on button "Next" at bounding box center [784, 651] width 212 height 52
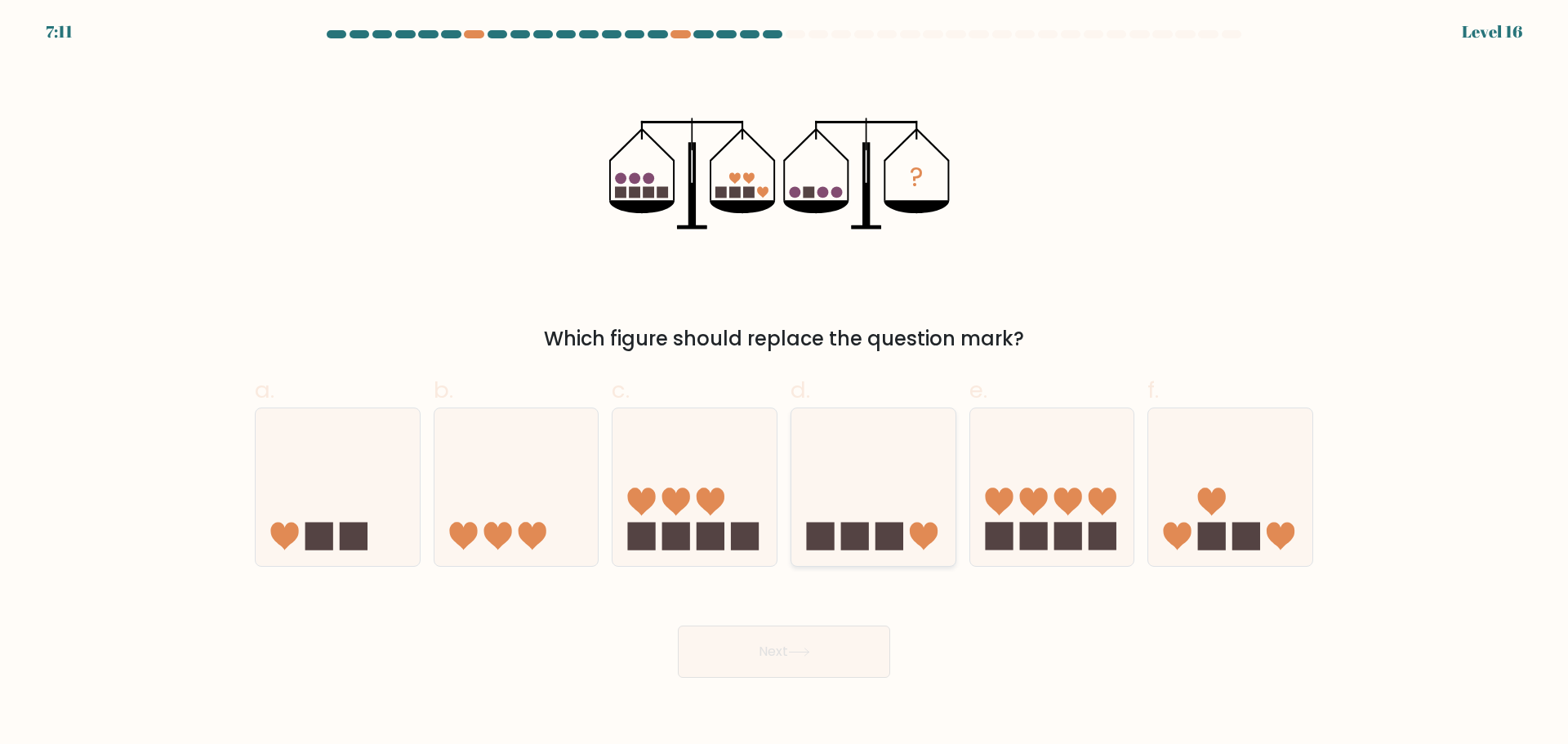
click at [865, 540] on rect at bounding box center [855, 536] width 28 height 28
click at [785, 383] on input "d." at bounding box center [784, 378] width 1 height 10
radio input "true"
click at [631, 518] on icon at bounding box center [695, 487] width 165 height 136
click at [784, 383] on input "c." at bounding box center [784, 378] width 1 height 10
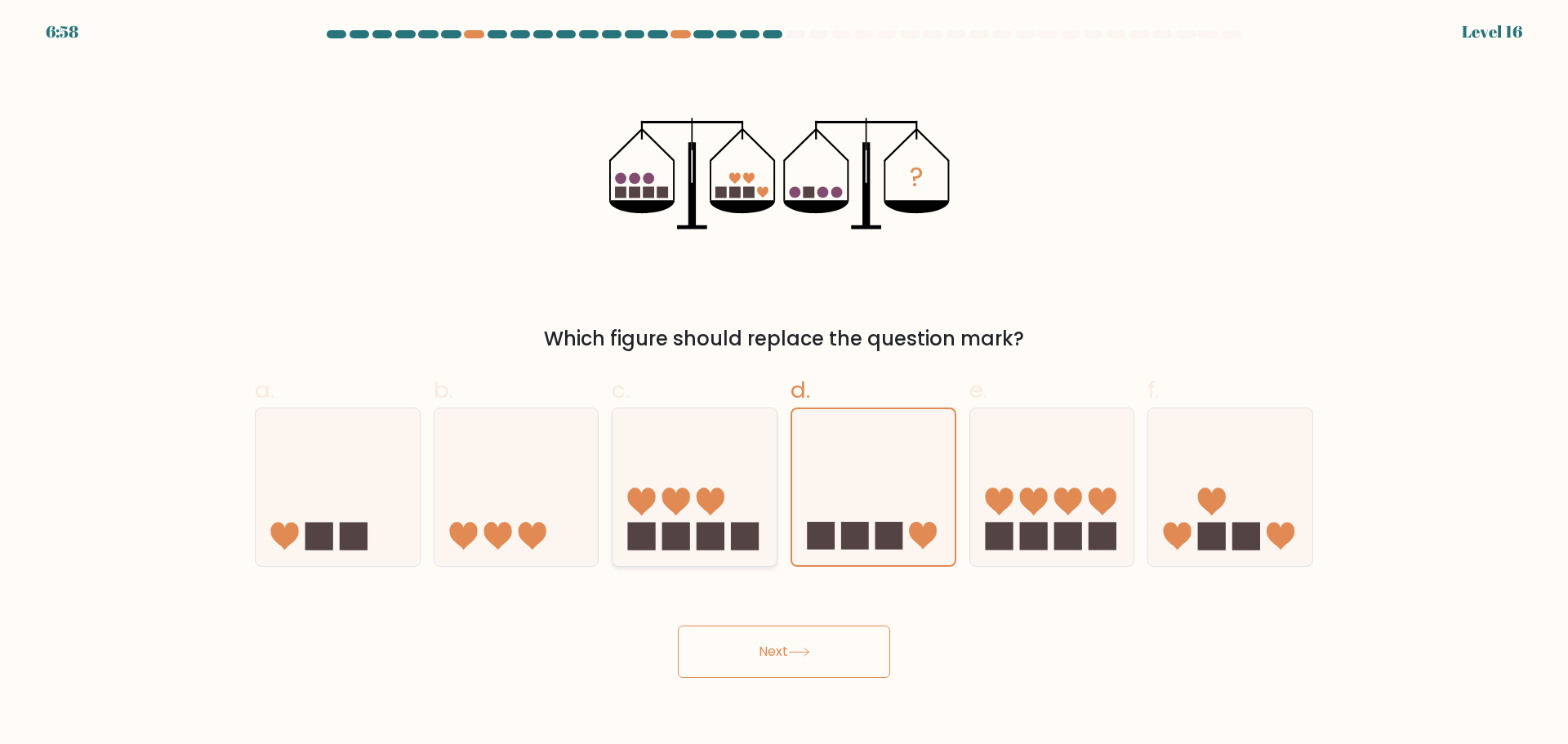
radio input "true"
click at [900, 485] on icon at bounding box center [874, 487] width 165 height 136
click at [785, 383] on input "d." at bounding box center [784, 378] width 1 height 10
radio input "true"
click at [1251, 514] on icon at bounding box center [1231, 487] width 165 height 136
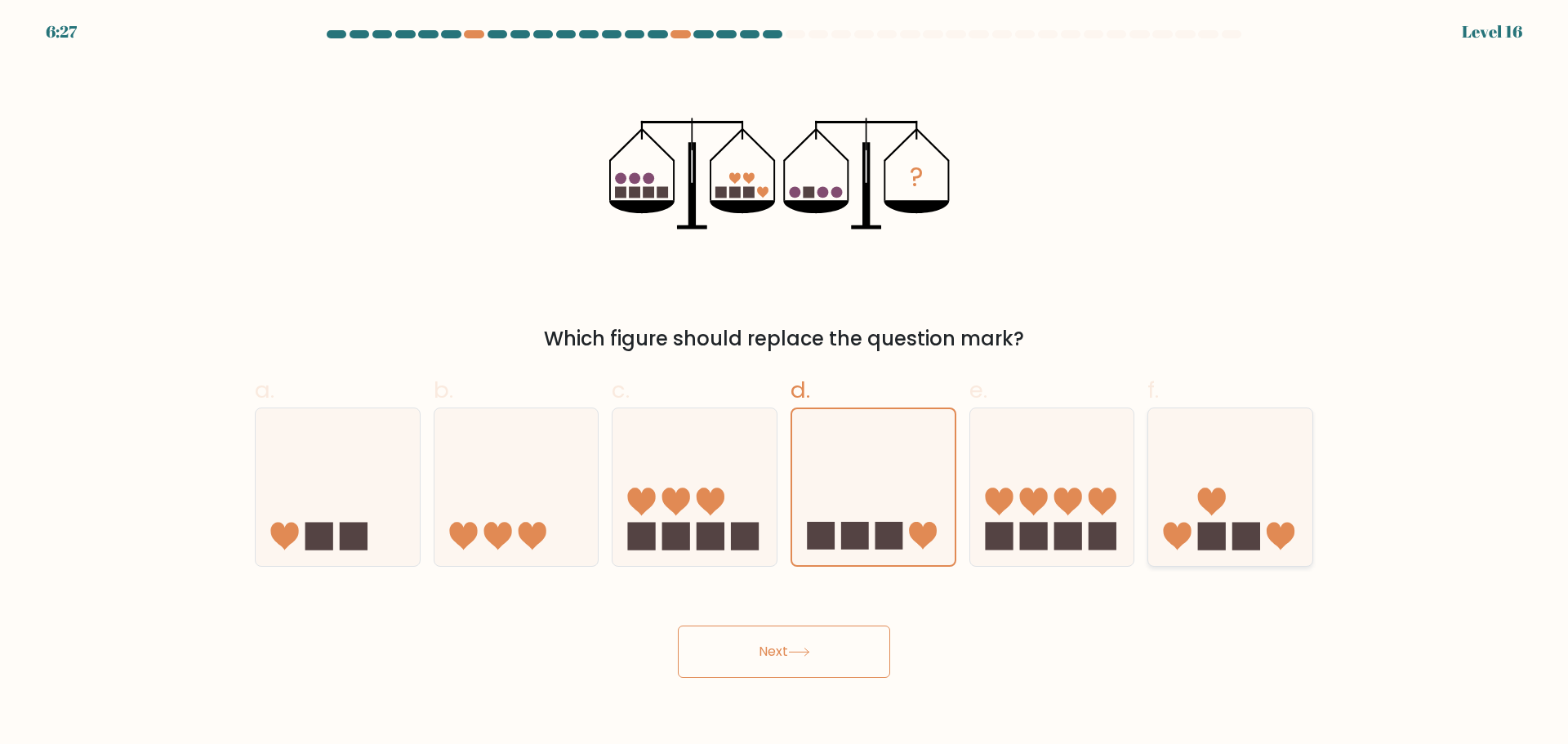
click at [785, 383] on input "f." at bounding box center [784, 378] width 1 height 10
radio input "true"
click at [801, 644] on button "Next" at bounding box center [784, 651] width 212 height 52
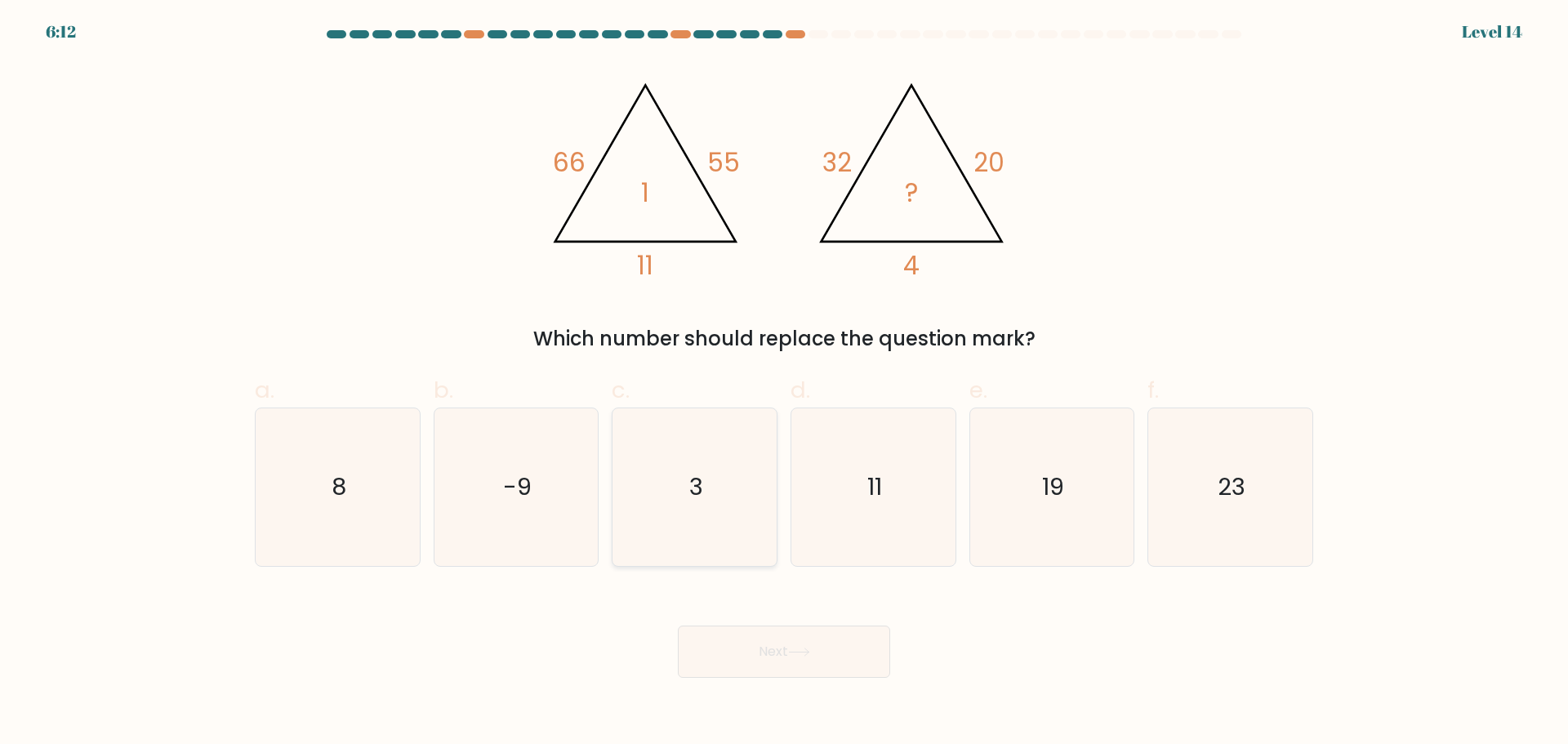
click at [701, 447] on icon "3" at bounding box center [695, 487] width 158 height 158
click at [784, 383] on input "c. 3" at bounding box center [784, 378] width 1 height 10
radio input "true"
click at [810, 654] on icon at bounding box center [799, 652] width 22 height 9
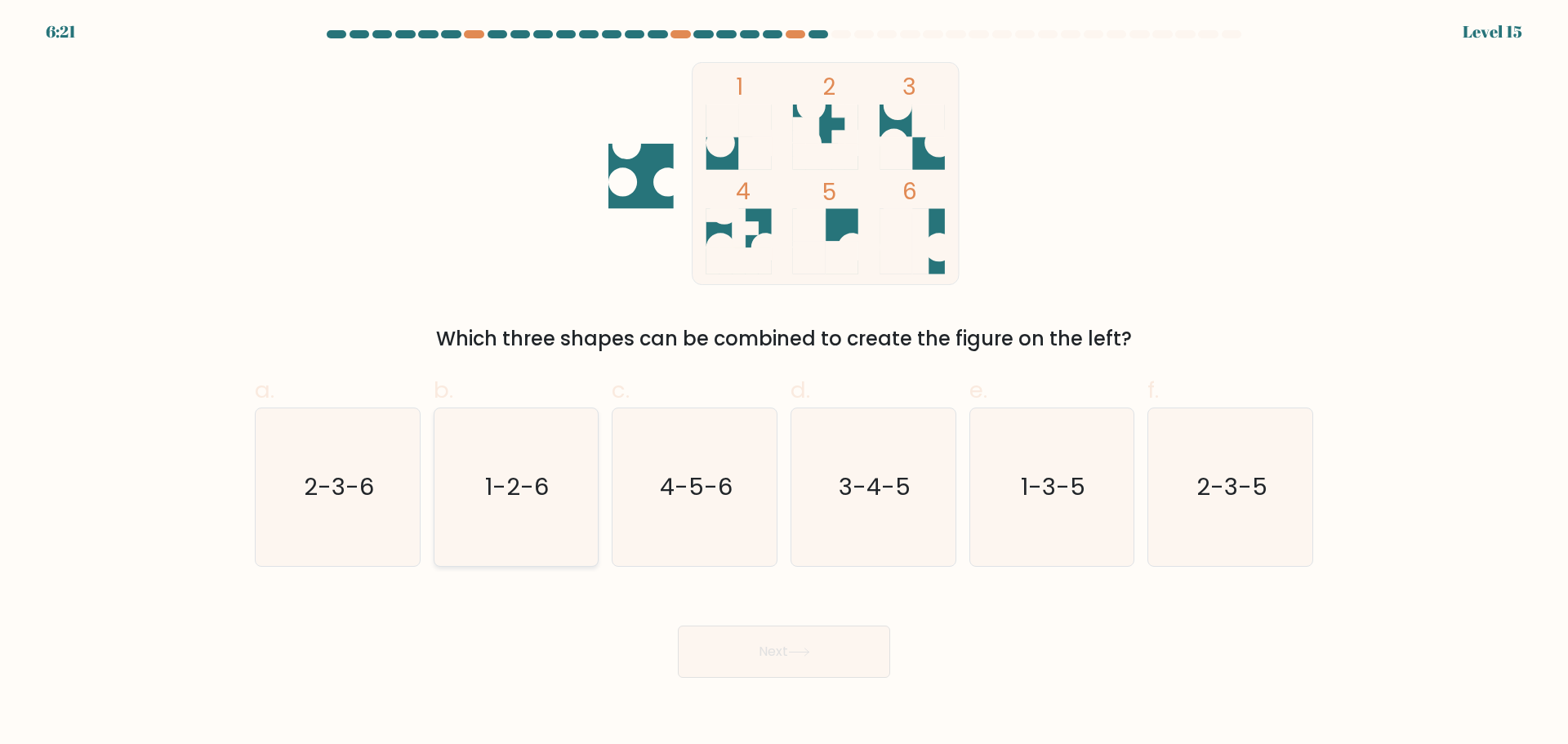
click at [551, 443] on icon "1-2-6" at bounding box center [515, 487] width 158 height 158
click at [784, 383] on input "b. 1-2-6" at bounding box center [784, 378] width 1 height 10
radio input "true"
click at [1080, 508] on icon "1-3-5" at bounding box center [1052, 487] width 158 height 158
click at [785, 383] on input "e. 1-3-5" at bounding box center [784, 378] width 1 height 10
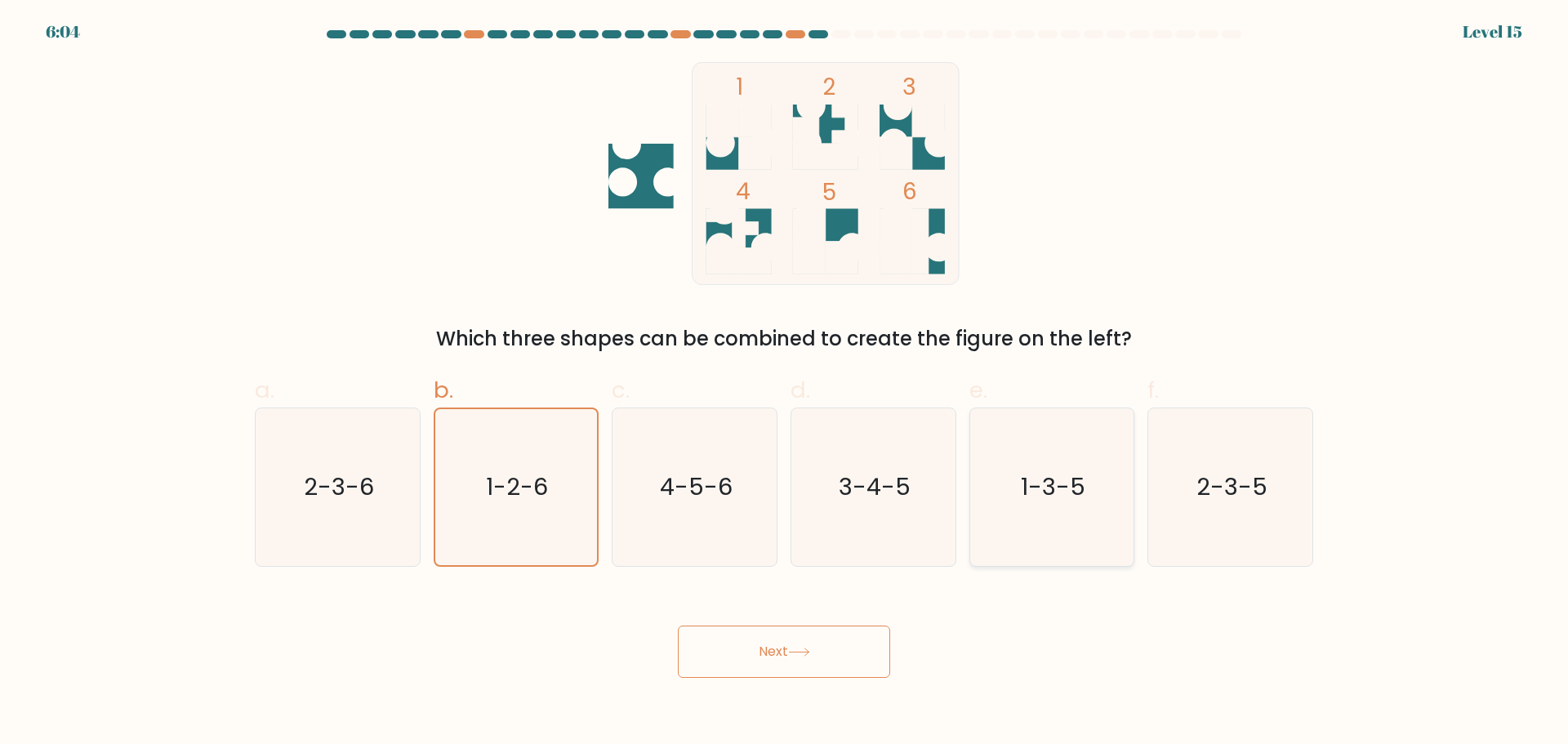
radio input "true"
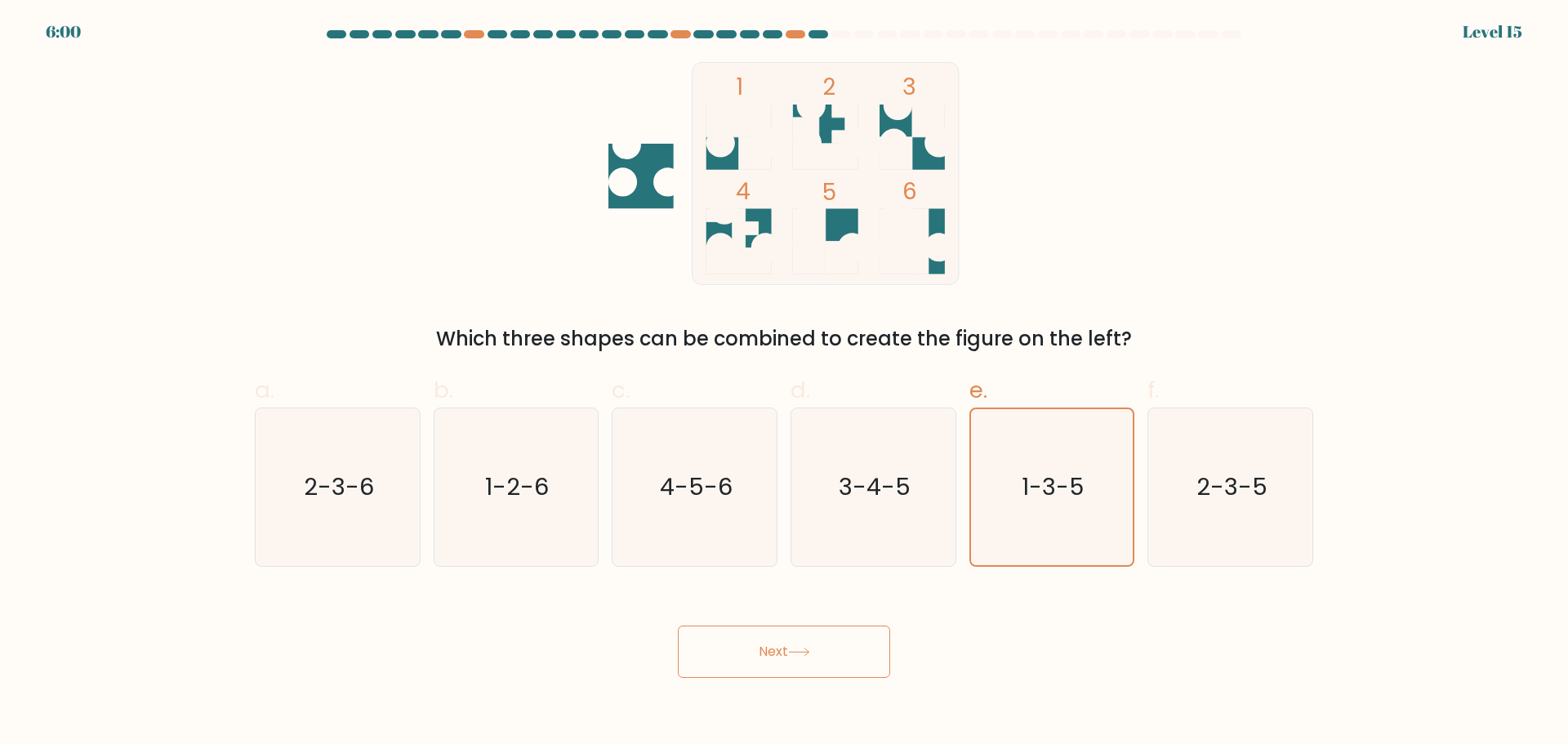
click at [833, 656] on button "Next" at bounding box center [784, 651] width 212 height 52
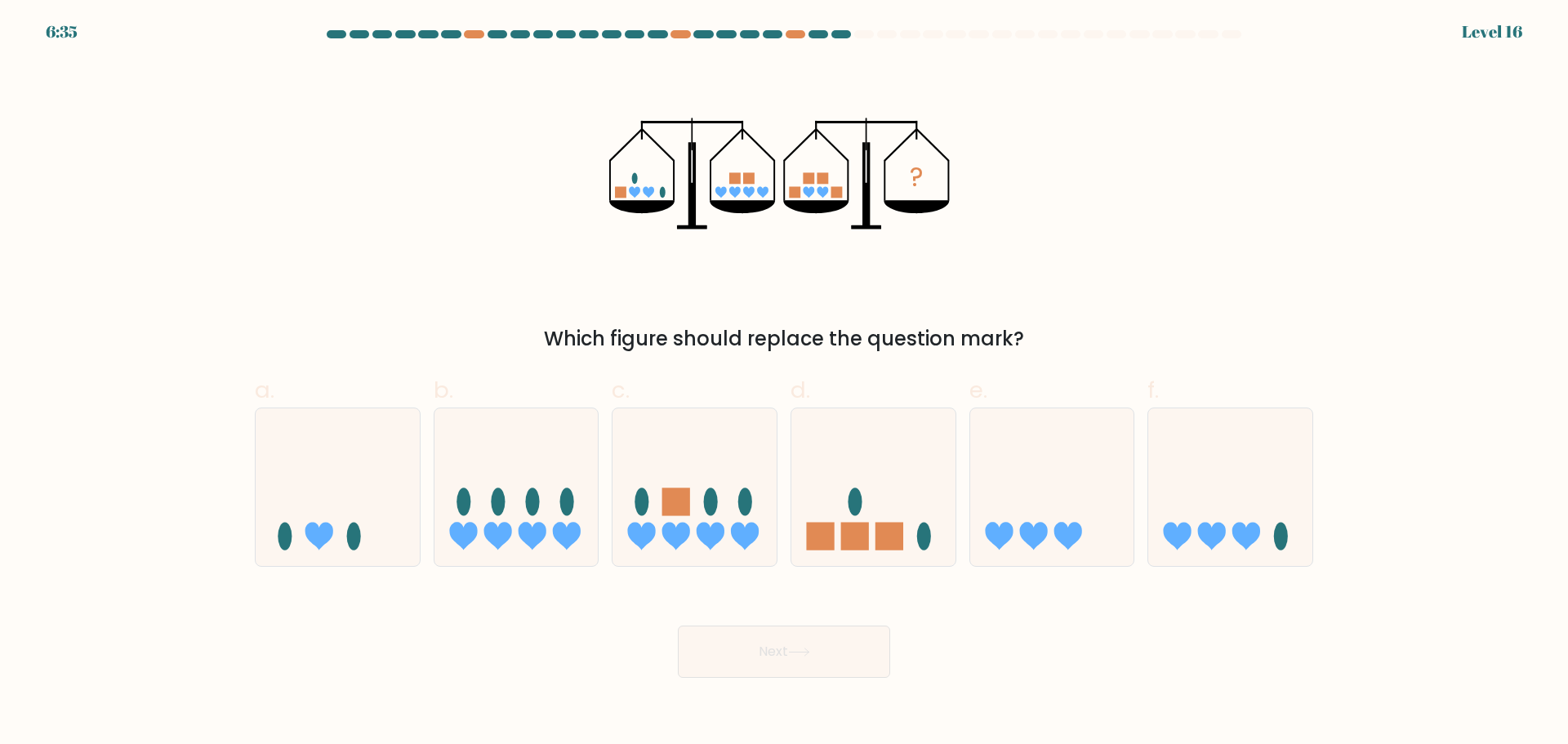
click at [807, 344] on div "Which figure should replace the question mark?" at bounding box center [783, 339] width 1039 height 29
click at [807, 343] on div "Which figure should replace the question mark?" at bounding box center [783, 339] width 1039 height 29
click at [846, 462] on icon at bounding box center [874, 487] width 165 height 136
click at [785, 383] on input "d." at bounding box center [784, 378] width 1 height 10
radio input "true"
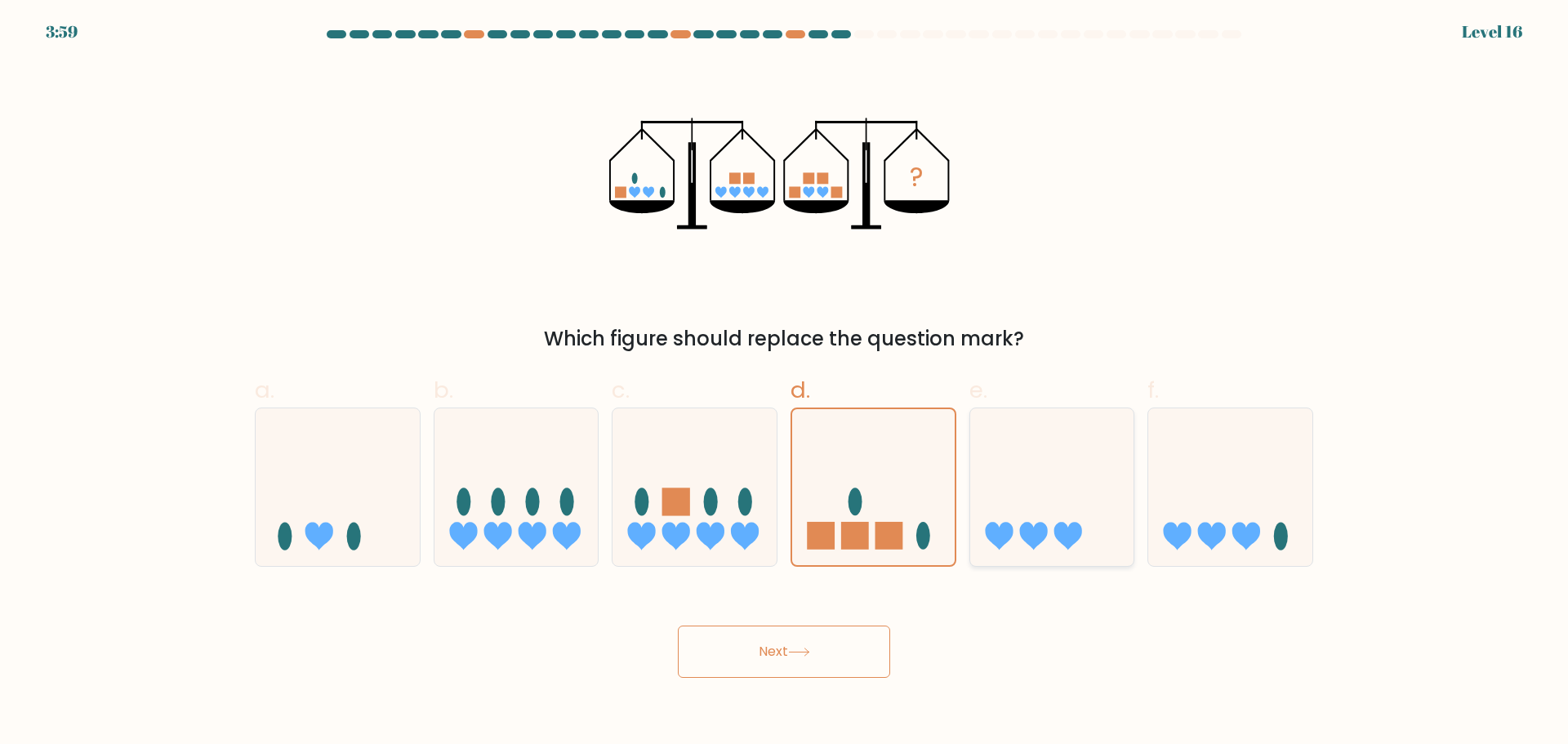
click at [1009, 521] on icon at bounding box center [1053, 487] width 165 height 136
click at [785, 383] on input "e." at bounding box center [784, 378] width 1 height 10
radio input "true"
click at [601, 493] on div "b." at bounding box center [516, 469] width 178 height 193
click at [860, 500] on ellipse at bounding box center [856, 501] width 14 height 28
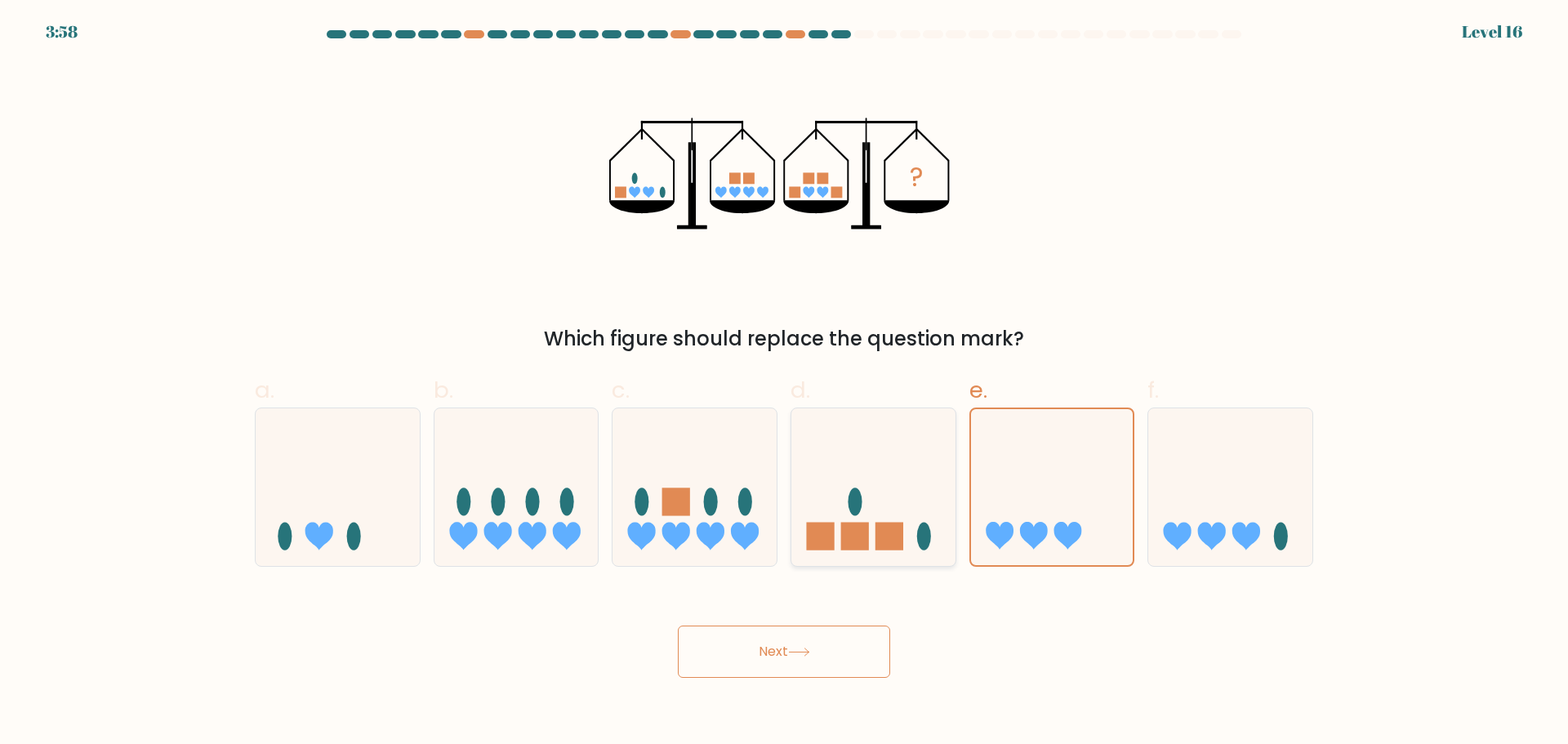
click at [785, 383] on input "d." at bounding box center [784, 378] width 1 height 10
radio input "true"
click at [346, 474] on icon at bounding box center [338, 487] width 165 height 136
click at [784, 383] on input "a." at bounding box center [784, 378] width 1 height 10
radio input "true"
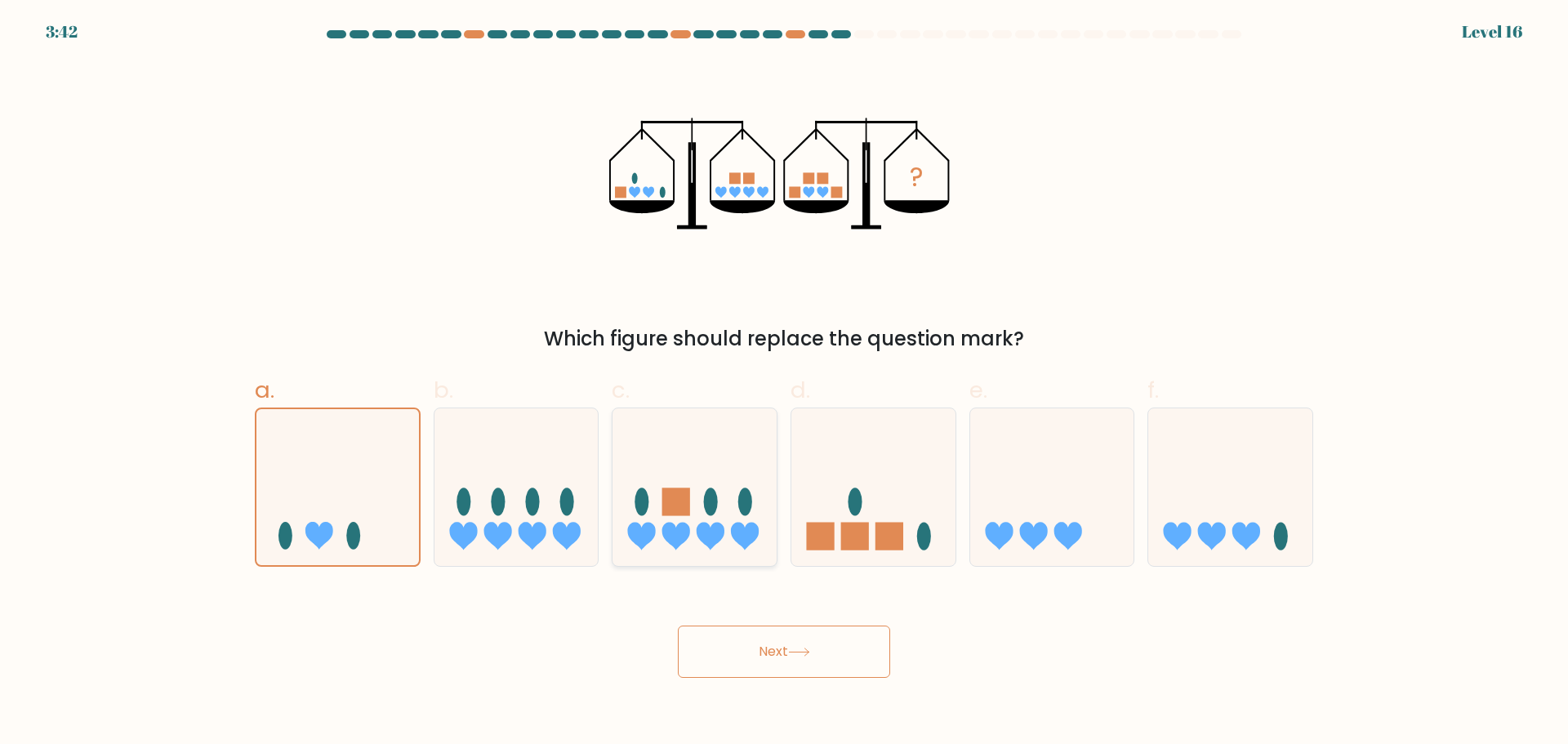
click at [753, 546] on icon at bounding box center [695, 487] width 165 height 136
click at [784, 383] on input "c." at bounding box center [784, 378] width 1 height 10
radio input "true"
click at [763, 636] on button "Next" at bounding box center [784, 651] width 212 height 52
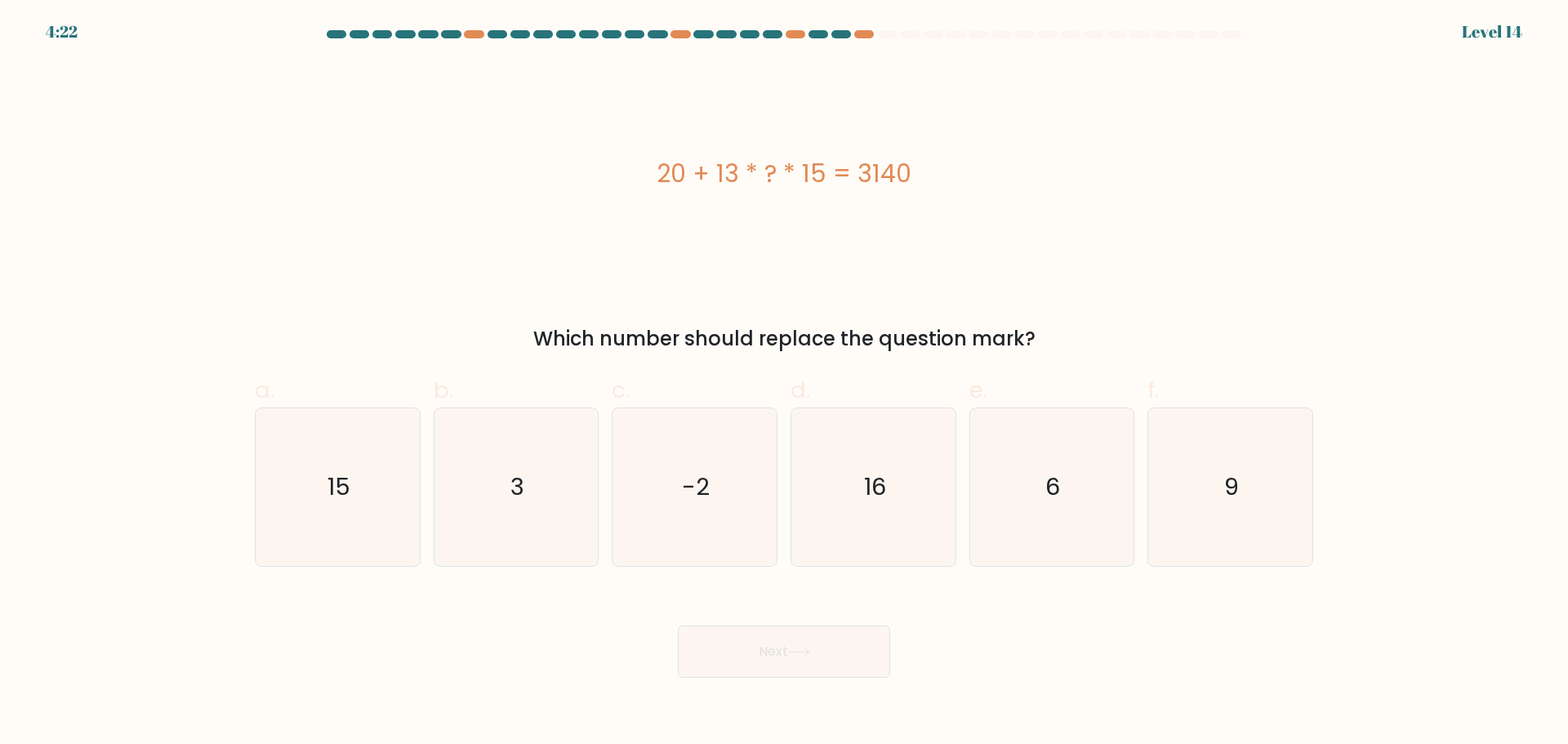
click at [869, 334] on div "Which number should replace the question mark?" at bounding box center [783, 339] width 1039 height 29
click at [833, 495] on icon "16" at bounding box center [873, 487] width 158 height 158
click at [785, 383] on input "d. 16" at bounding box center [784, 378] width 1 height 10
radio input "true"
click at [809, 648] on icon at bounding box center [799, 652] width 22 height 9
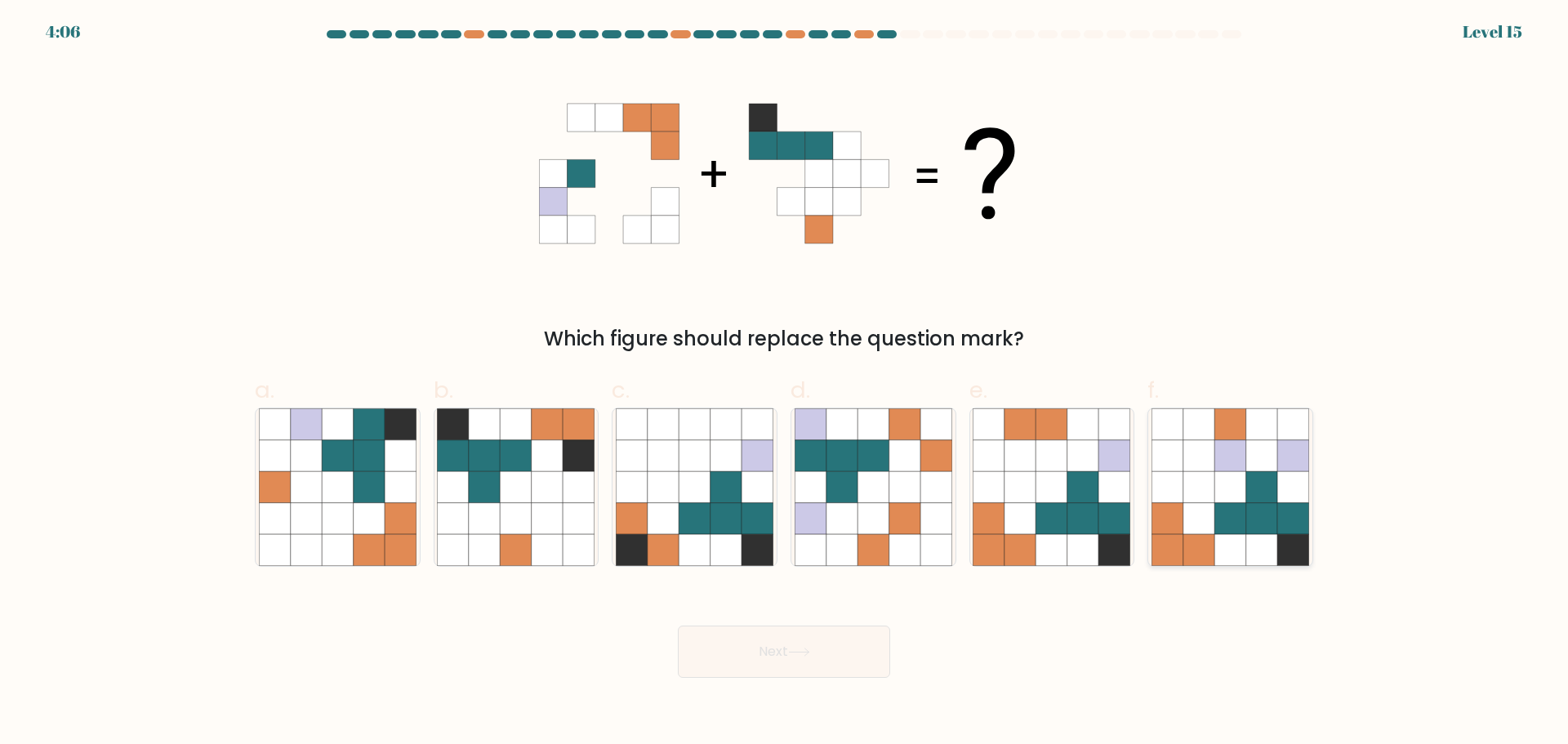
click at [1293, 553] on icon at bounding box center [1293, 550] width 31 height 31
click at [785, 383] on input "f." at bounding box center [784, 378] width 1 height 10
radio input "true"
drag, startPoint x: 273, startPoint y: 481, endPoint x: 288, endPoint y: 496, distance: 21.2
click at [274, 481] on icon at bounding box center [275, 487] width 31 height 31
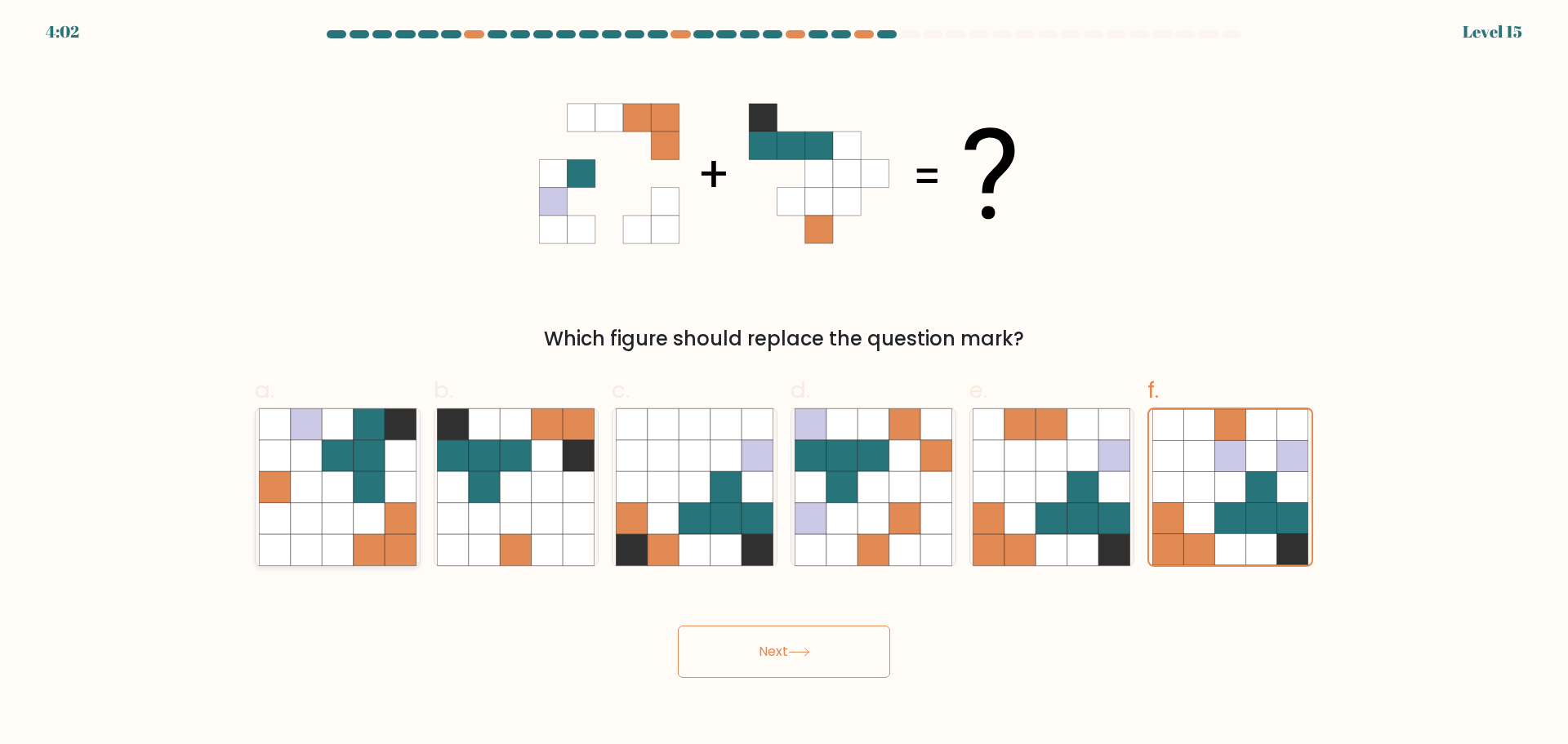
click at [784, 383] on input "a." at bounding box center [784, 378] width 1 height 10
radio input "true"
click at [859, 652] on button "Next" at bounding box center [784, 651] width 212 height 52
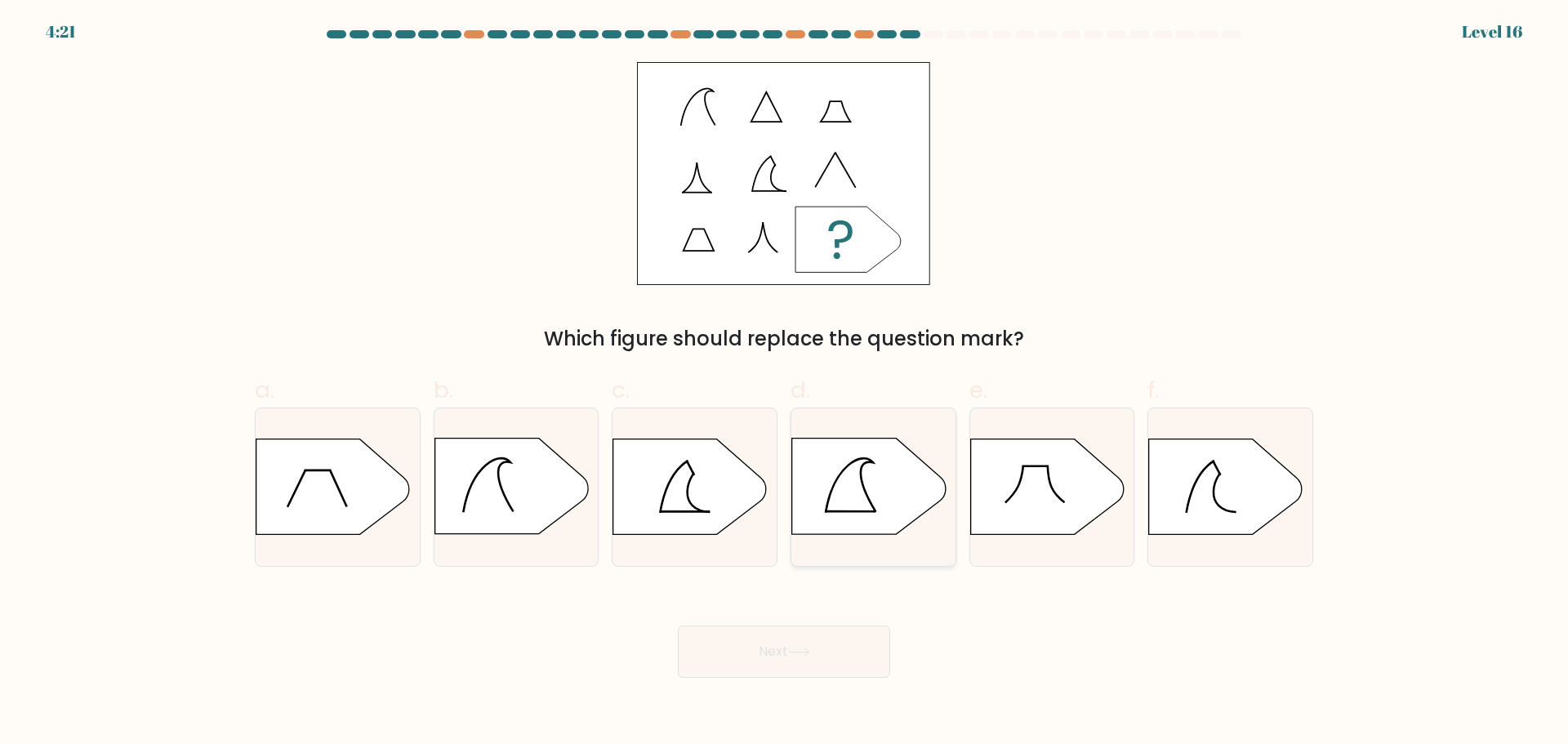
click at [852, 531] on icon at bounding box center [869, 486] width 153 height 95
click at [785, 383] on input "d." at bounding box center [784, 378] width 1 height 10
radio input "true"
click at [319, 481] on icon at bounding box center [333, 486] width 153 height 95
click at [784, 383] on input "a." at bounding box center [784, 378] width 1 height 10
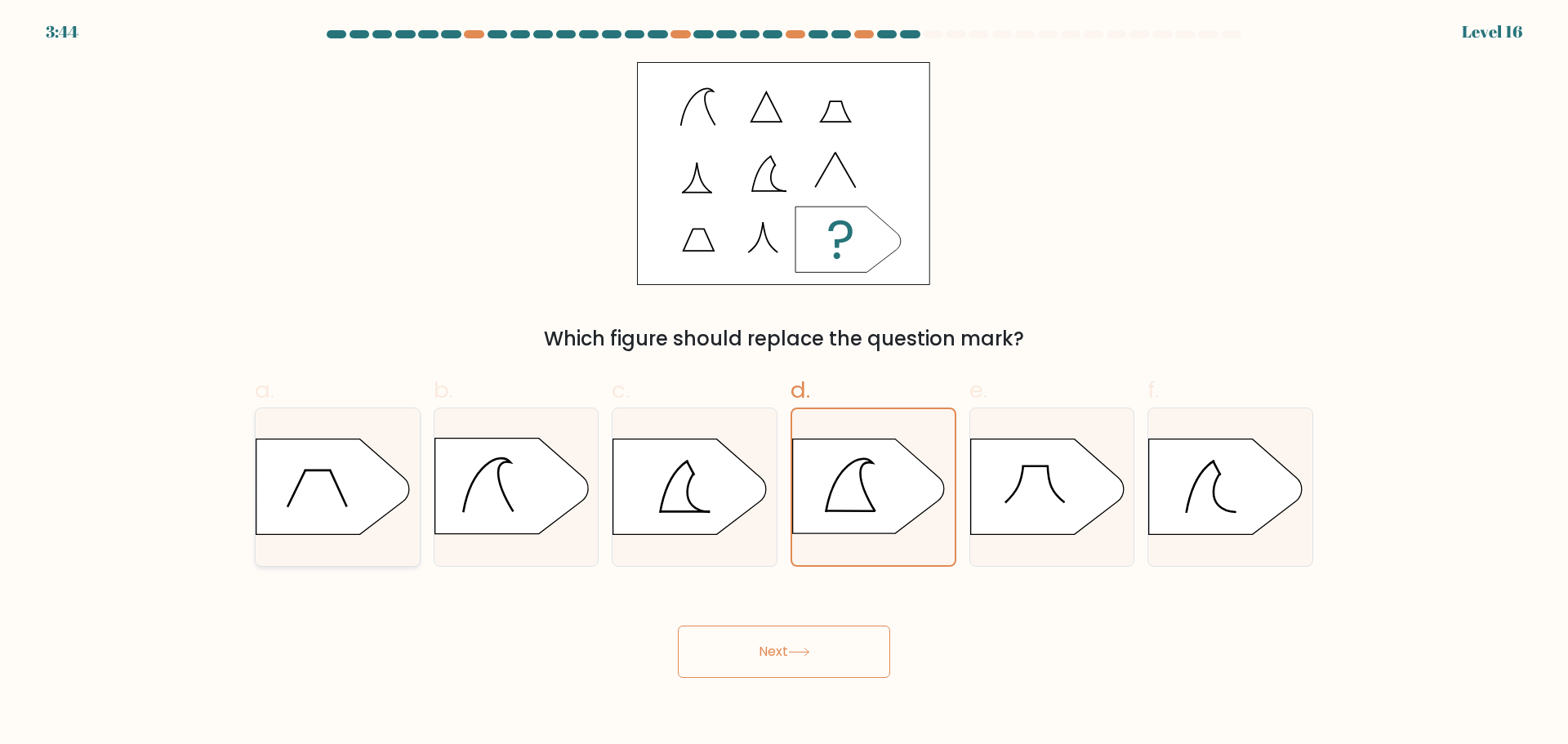
radio input "true"
click at [1026, 498] on icon at bounding box center [1046, 486] width 153 height 95
click at [785, 383] on input "e." at bounding box center [784, 378] width 1 height 10
radio input "true"
click at [818, 657] on button "Next" at bounding box center [784, 651] width 212 height 52
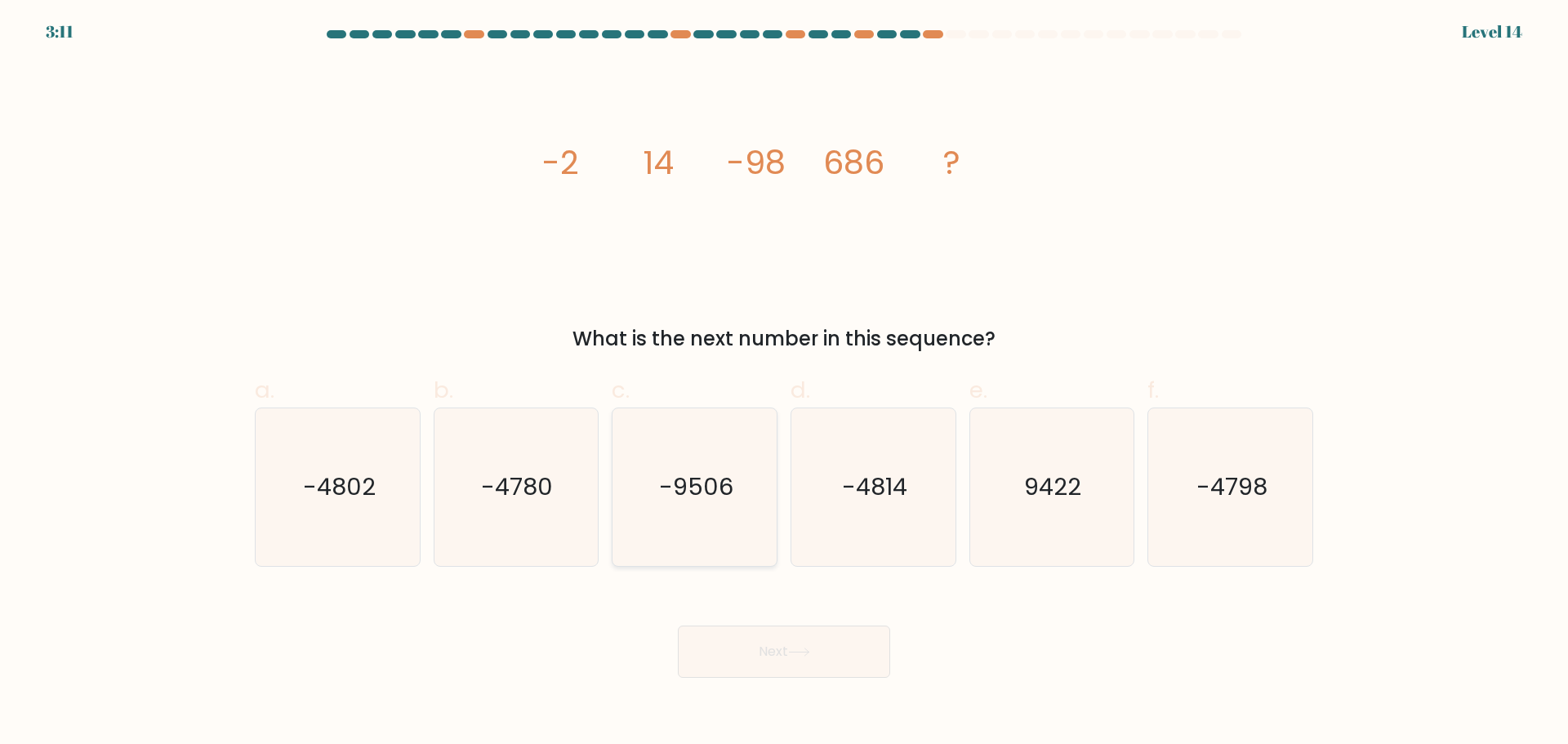
click at [716, 461] on icon "-9506" at bounding box center [695, 487] width 158 height 158
click at [784, 383] on input "c. -9506" at bounding box center [784, 378] width 1 height 10
radio input "true"
click at [778, 655] on button "Next" at bounding box center [784, 651] width 212 height 52
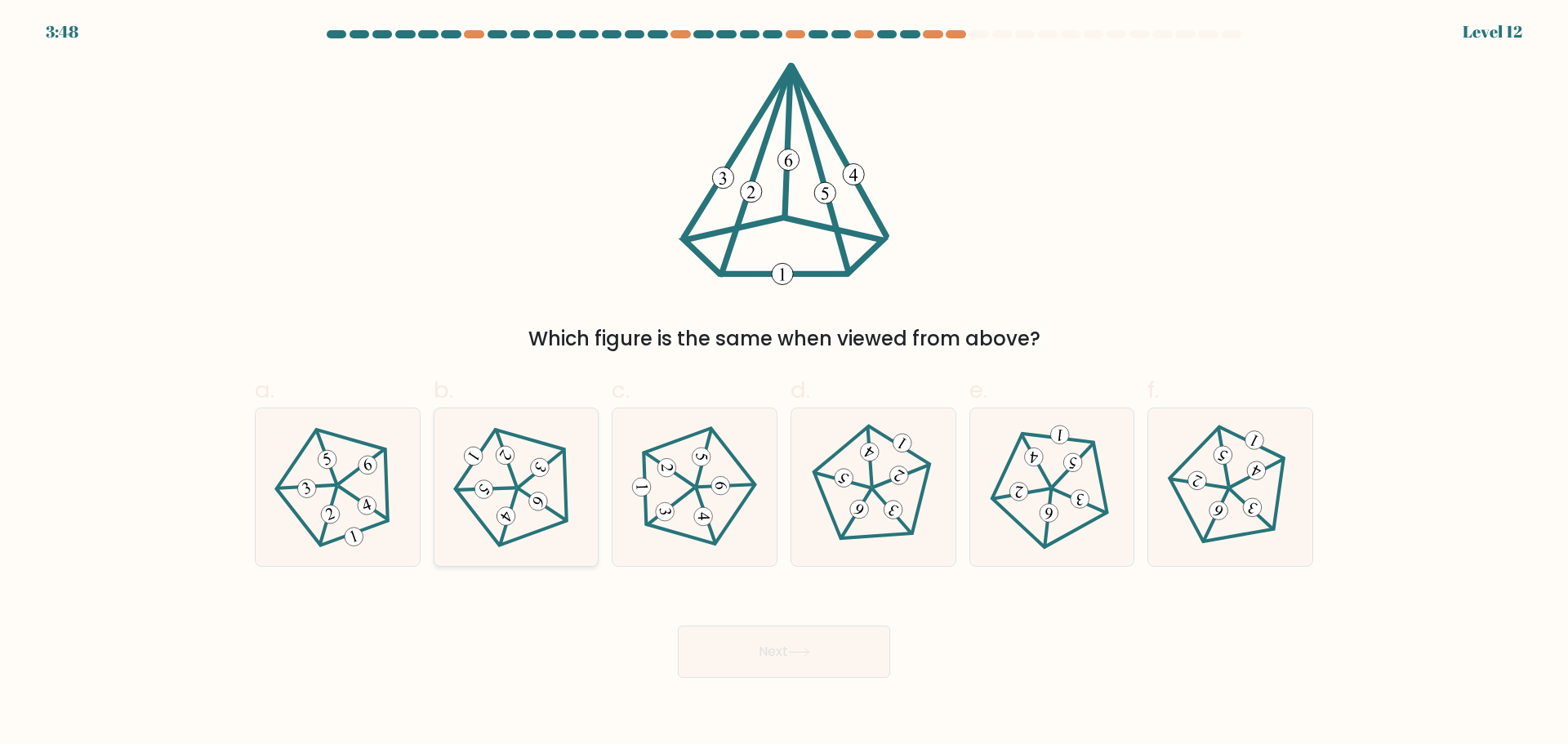
click at [495, 487] on icon at bounding box center [515, 486] width 126 height 126
click at [784, 383] on input "b." at bounding box center [784, 378] width 1 height 10
radio input "true"
click at [850, 658] on button "Next" at bounding box center [784, 651] width 212 height 52
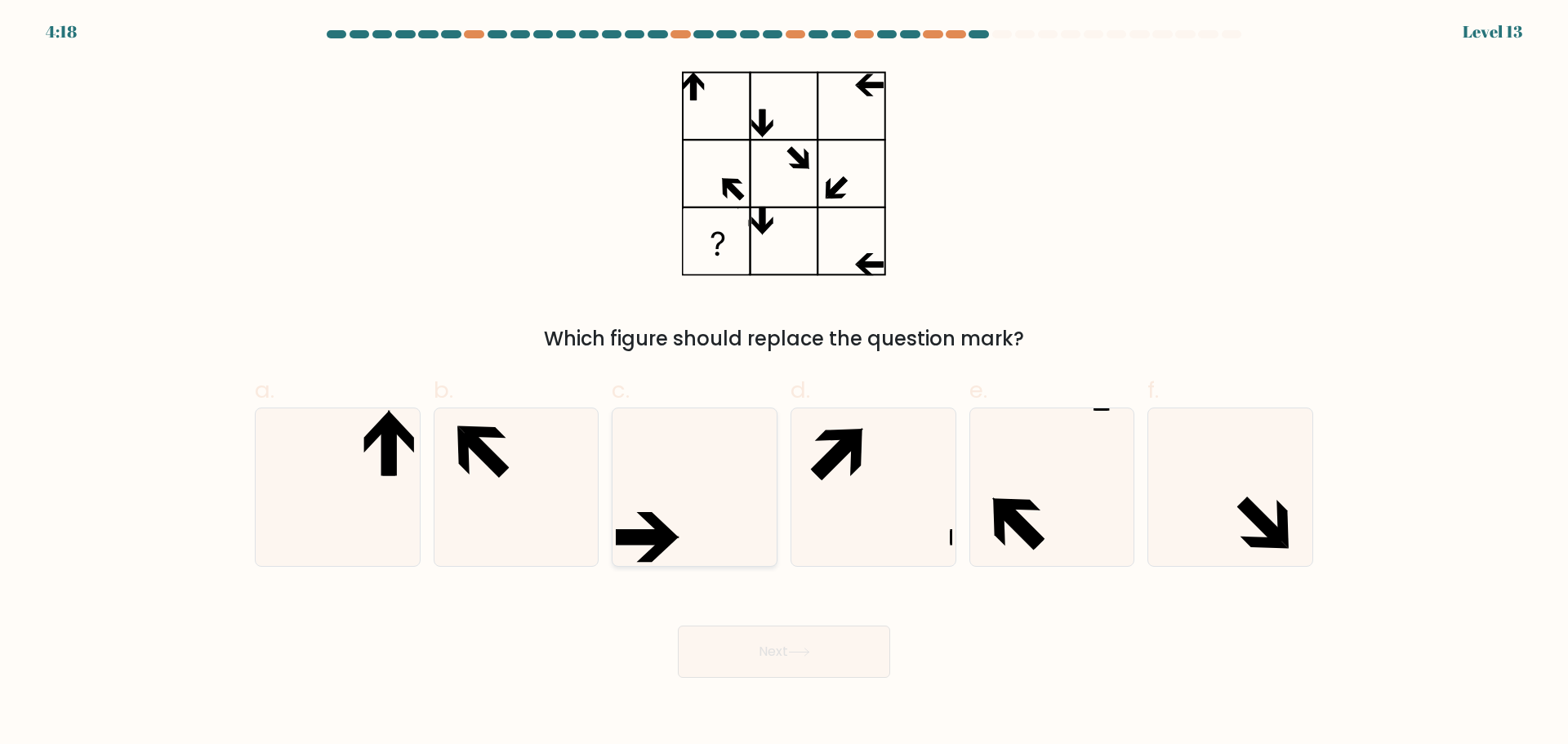
click at [612, 483] on div at bounding box center [694, 487] width 165 height 159
click at [784, 383] on input "c." at bounding box center [784, 378] width 1 height 10
radio input "true"
click at [766, 663] on button "Next" at bounding box center [784, 651] width 212 height 52
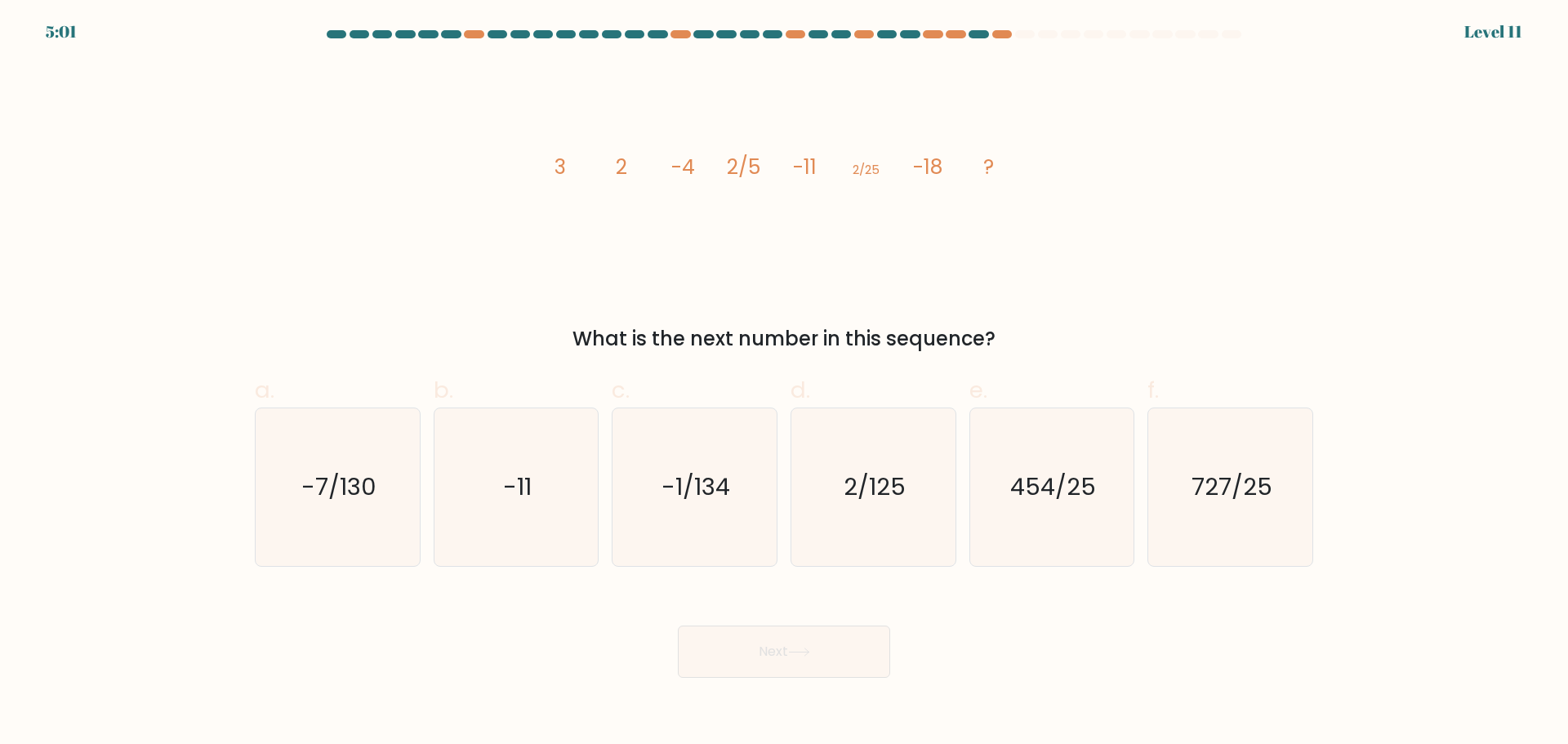
click at [982, 313] on div "image/svg+xml 3 2 -4 2/5 -11 2/25 -18 ? What is the next number in this sequenc…" at bounding box center [784, 208] width 1079 height 292
click at [847, 460] on icon "2/125" at bounding box center [873, 487] width 158 height 158
click at [785, 383] on input "d. 2/125" at bounding box center [784, 378] width 1 height 10
radio input "true"
click at [842, 663] on button "Next" at bounding box center [784, 651] width 212 height 52
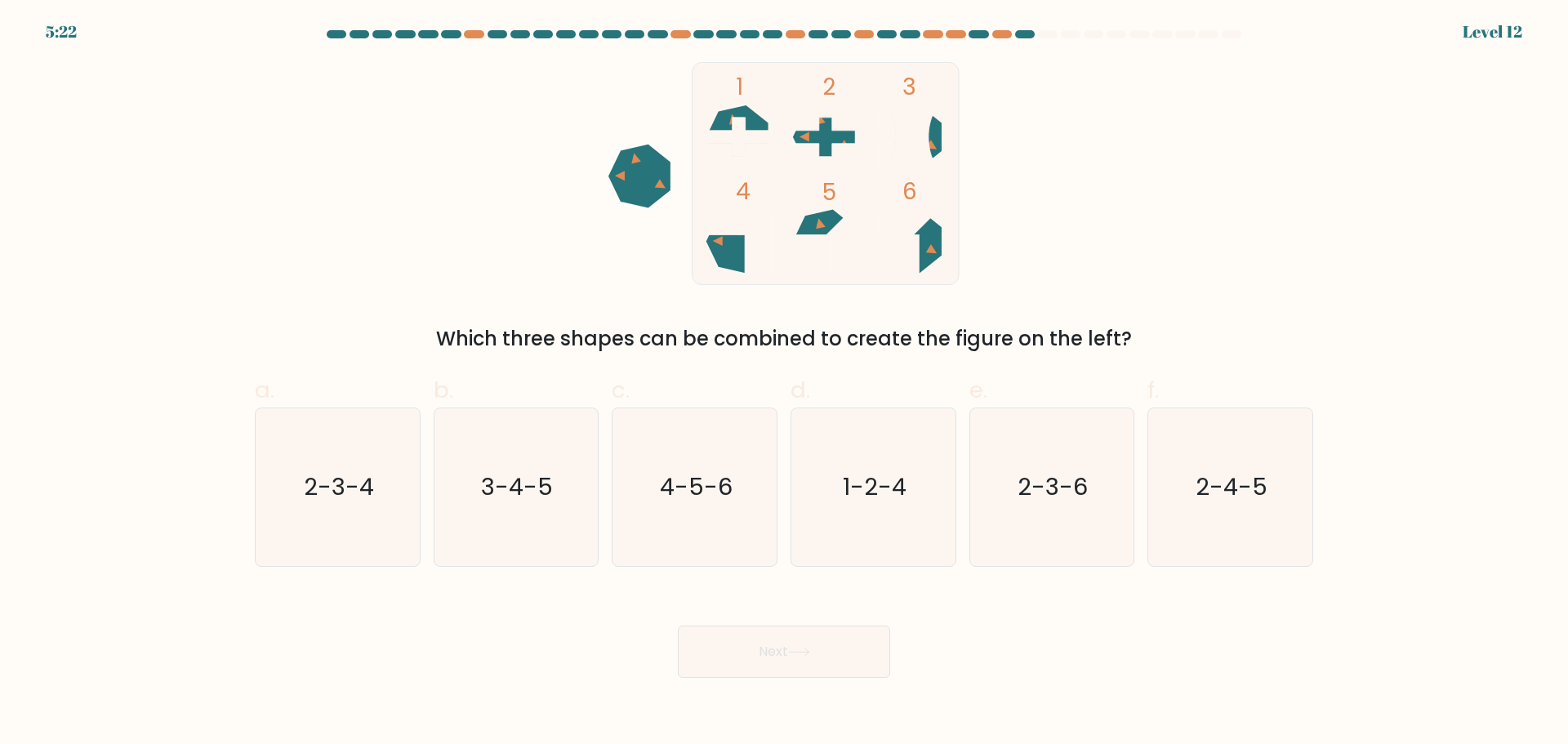
click at [965, 346] on div "Which three shapes can be combined to create the figure on the left?" at bounding box center [783, 339] width 1039 height 29
click at [750, 462] on icon "4-5-6" at bounding box center [695, 487] width 158 height 158
click at [784, 383] on input "c. 4-5-6" at bounding box center [784, 378] width 1 height 10
radio input "true"
click at [1255, 507] on icon "2-4-5" at bounding box center [1230, 487] width 158 height 158
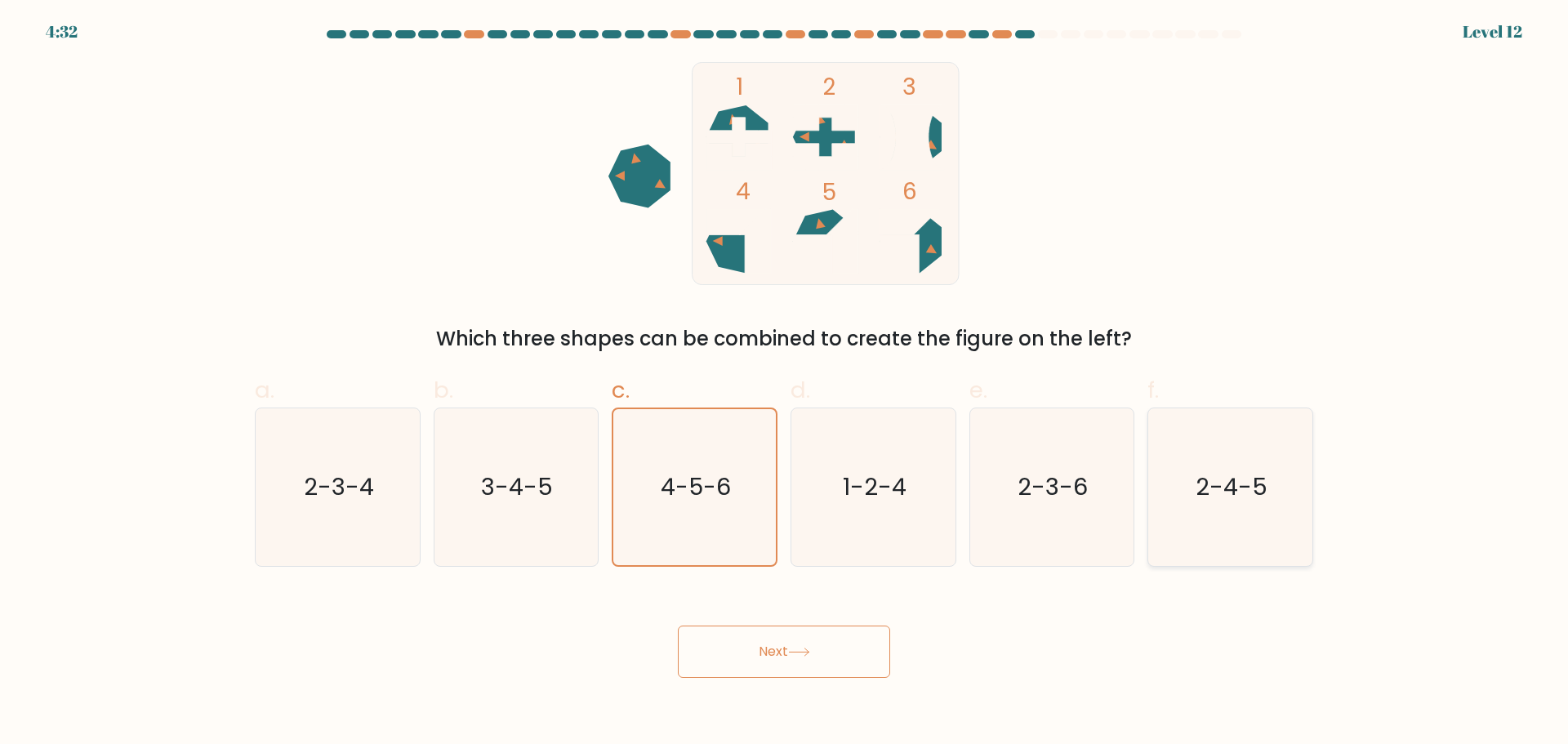
click at [785, 383] on input "f. 2-4-5" at bounding box center [784, 378] width 1 height 10
radio input "true"
click at [804, 460] on icon "1-2-4" at bounding box center [873, 487] width 158 height 158
click at [785, 383] on input "d. 1-2-4" at bounding box center [784, 378] width 1 height 10
radio input "true"
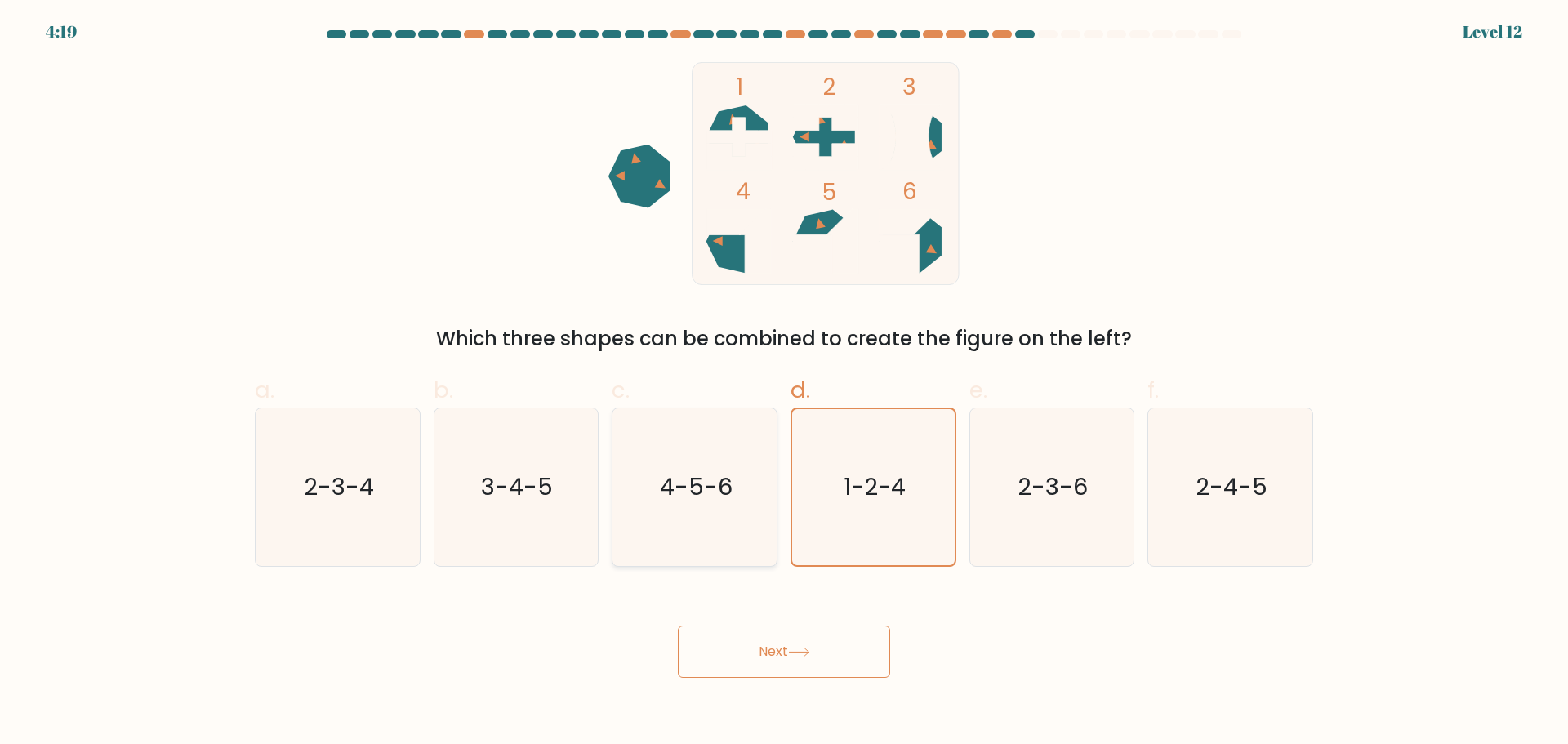
click at [684, 463] on icon "4-5-6" at bounding box center [695, 487] width 158 height 158
click at [784, 383] on input "c. 4-5-6" at bounding box center [784, 378] width 1 height 10
radio input "true"
click at [794, 660] on button "Next" at bounding box center [784, 651] width 212 height 52
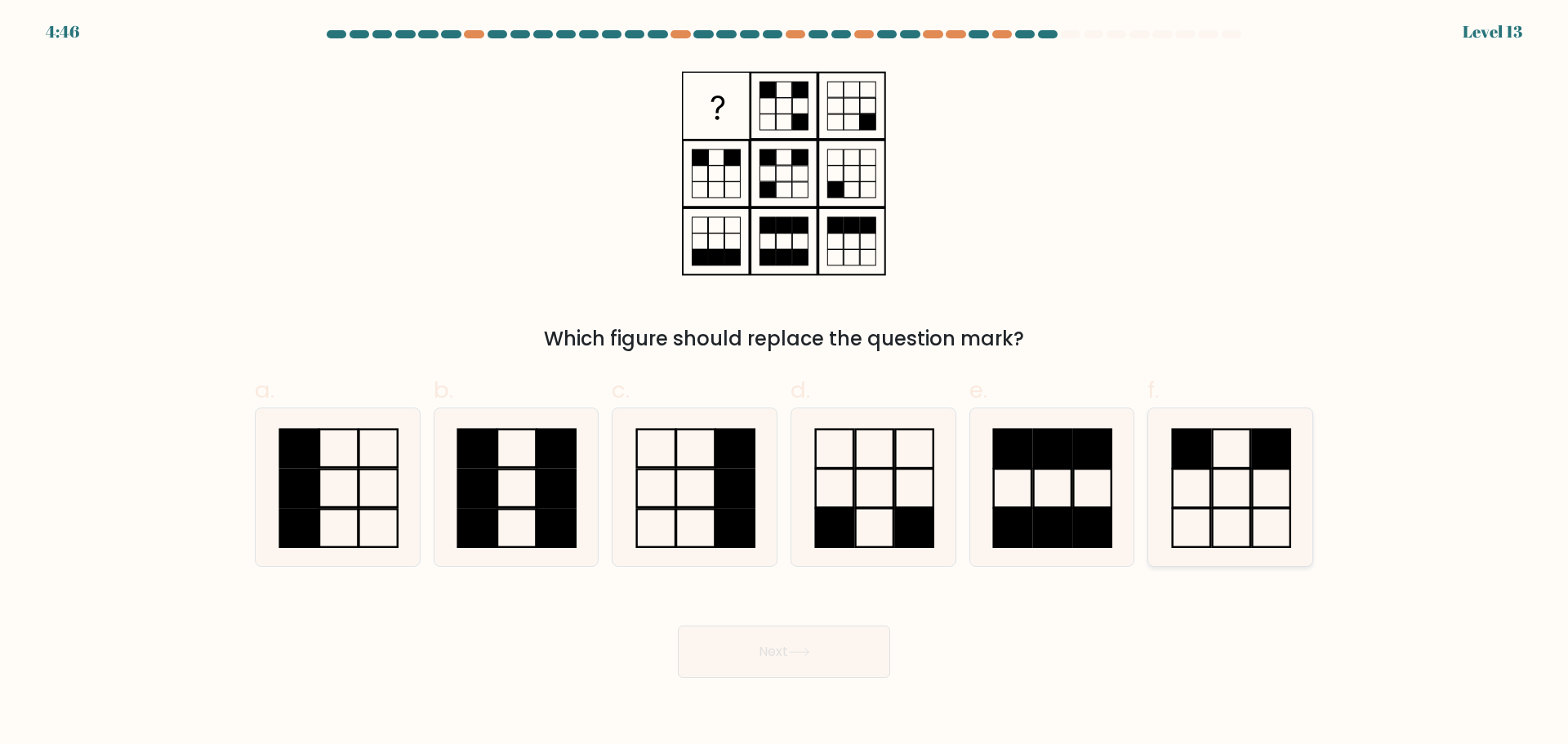
click at [1197, 543] on icon at bounding box center [1230, 487] width 158 height 158
click at [785, 383] on input "f." at bounding box center [784, 378] width 1 height 10
radio input "true"
click at [749, 672] on button "Next" at bounding box center [784, 651] width 212 height 52
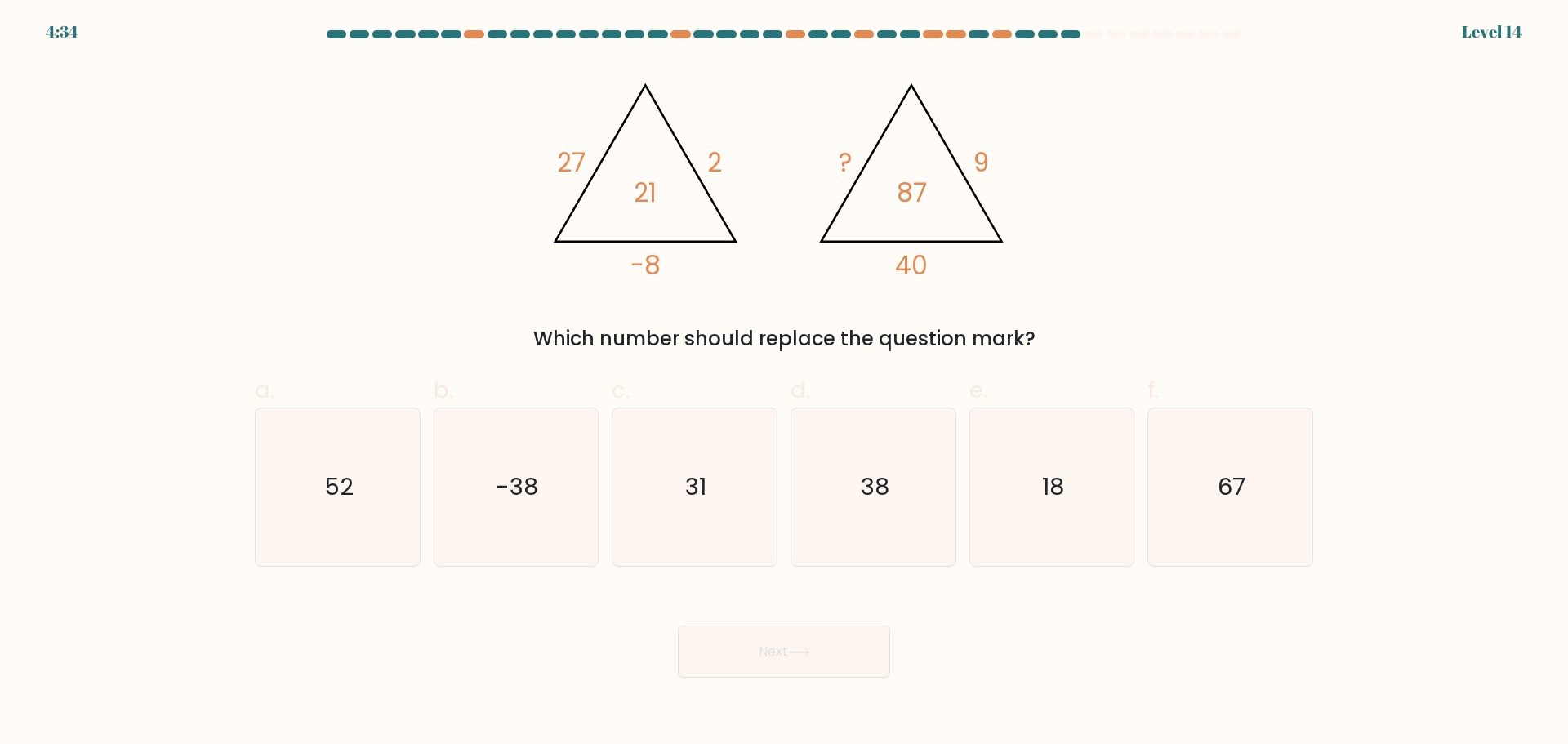
click at [847, 165] on tspan "?" at bounding box center [845, 162] width 13 height 36
click at [908, 408] on icon "38" at bounding box center [873, 487] width 158 height 158
click at [785, 383] on input "d. 38" at bounding box center [784, 378] width 1 height 10
radio input "true"
click at [826, 652] on button "Next" at bounding box center [784, 651] width 212 height 52
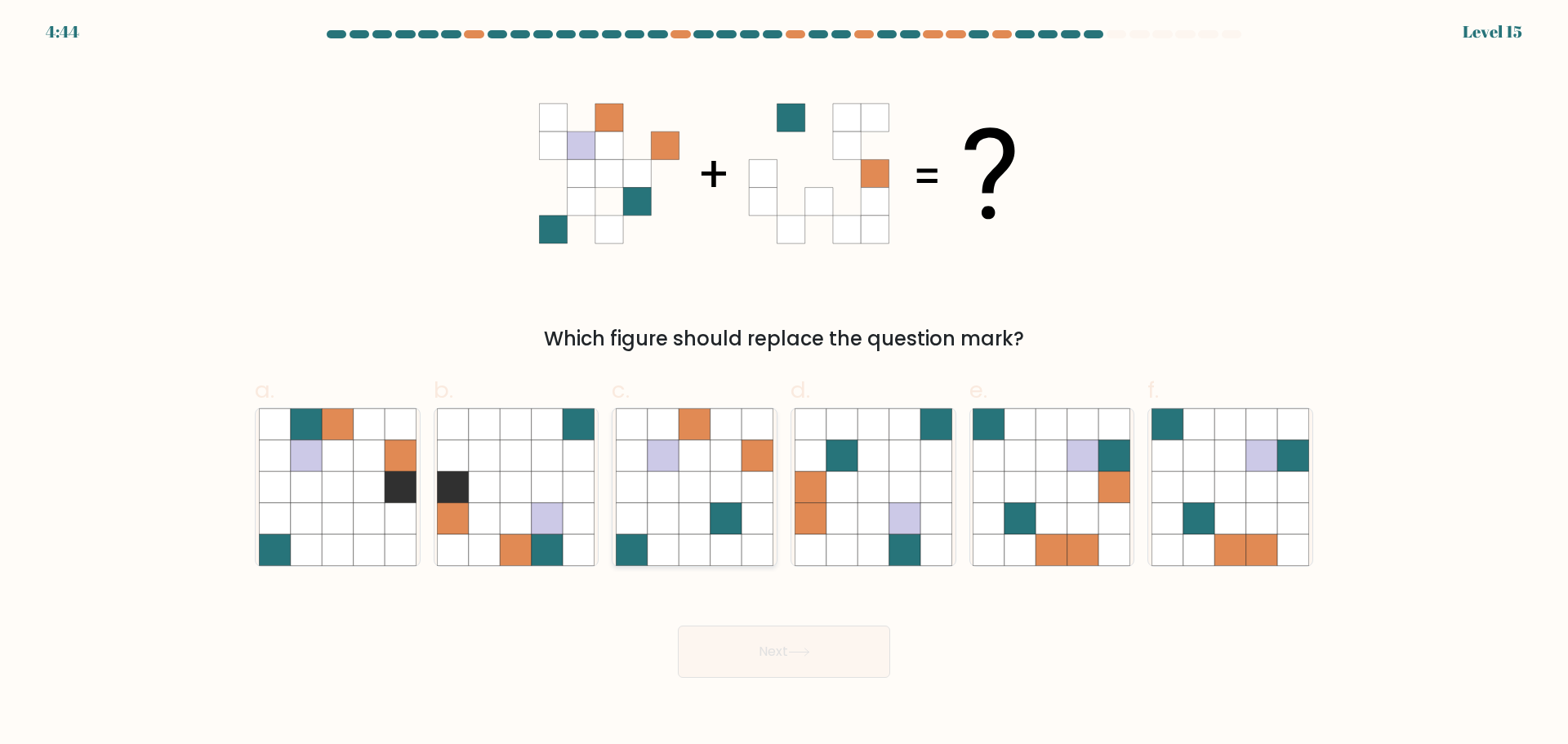
click at [738, 543] on icon at bounding box center [726, 550] width 31 height 31
click at [784, 383] on input "c." at bounding box center [784, 378] width 1 height 10
radio input "true"
click at [1041, 515] on icon at bounding box center [1052, 518] width 31 height 31
click at [785, 383] on input "e." at bounding box center [784, 378] width 1 height 10
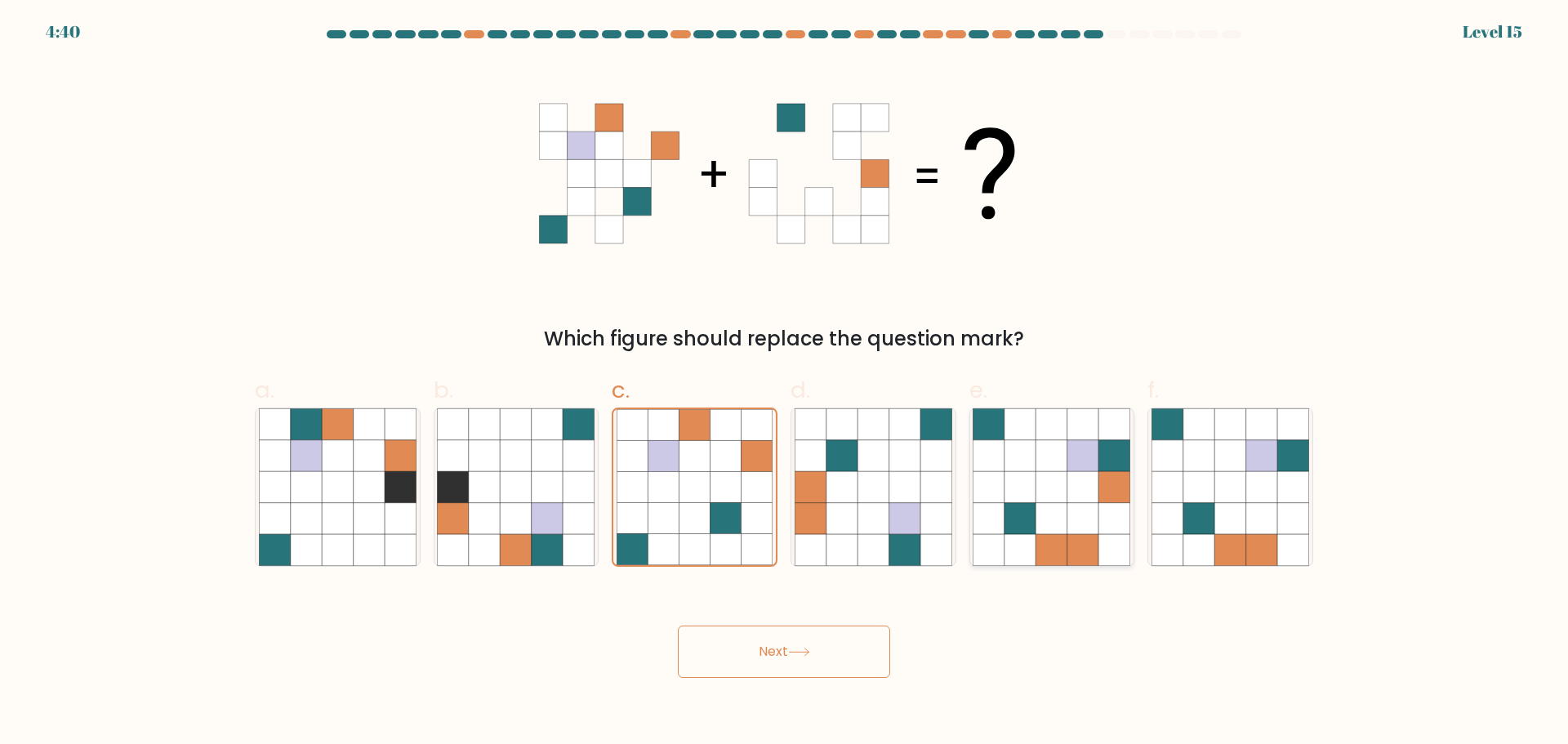
radio input "true"
click at [867, 636] on button "Next" at bounding box center [784, 651] width 212 height 52
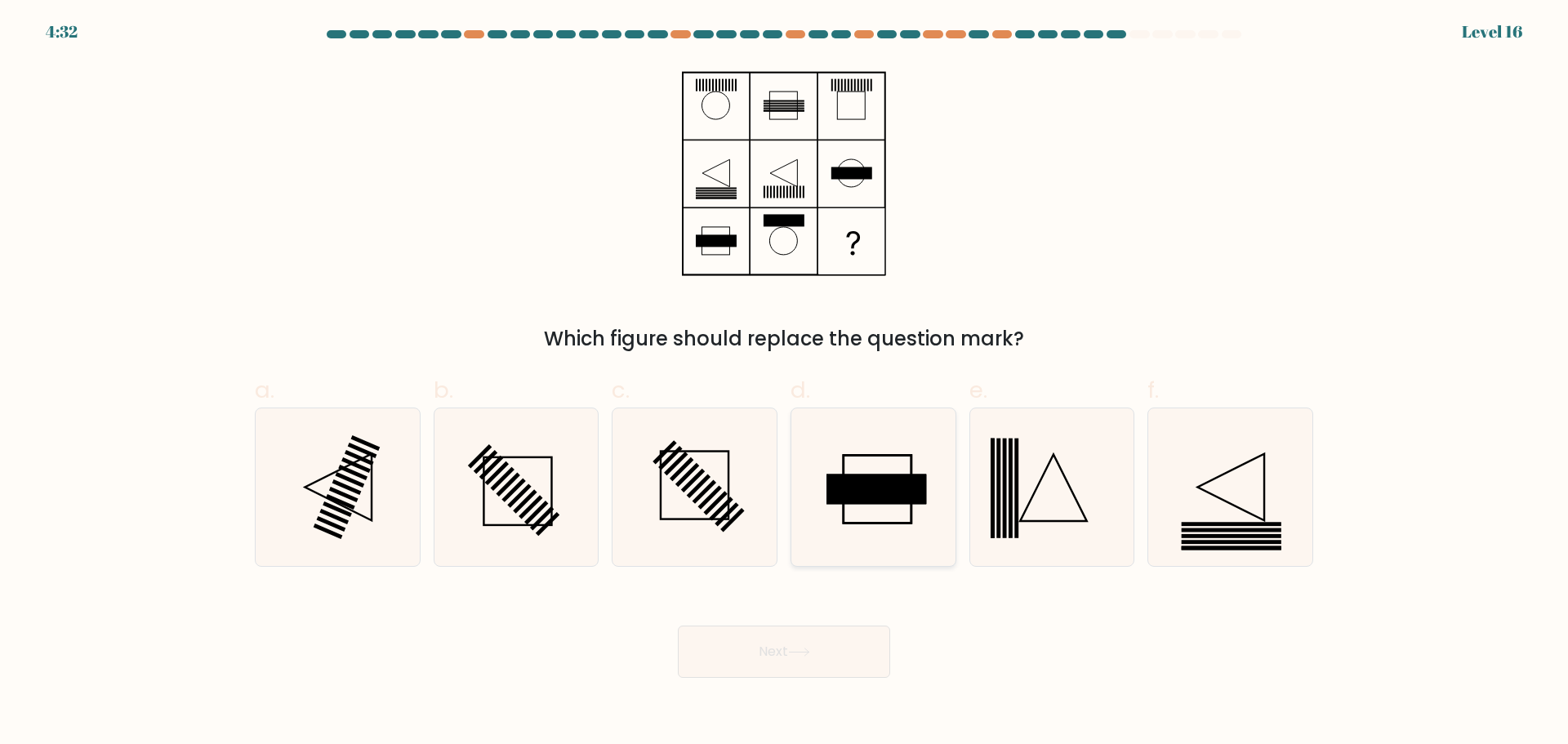
click at [859, 469] on icon at bounding box center [873, 487] width 158 height 158
click at [785, 383] on input "d." at bounding box center [784, 378] width 1 height 10
radio input "true"
click at [436, 474] on div at bounding box center [516, 487] width 165 height 159
click at [784, 383] on input "b." at bounding box center [784, 378] width 1 height 10
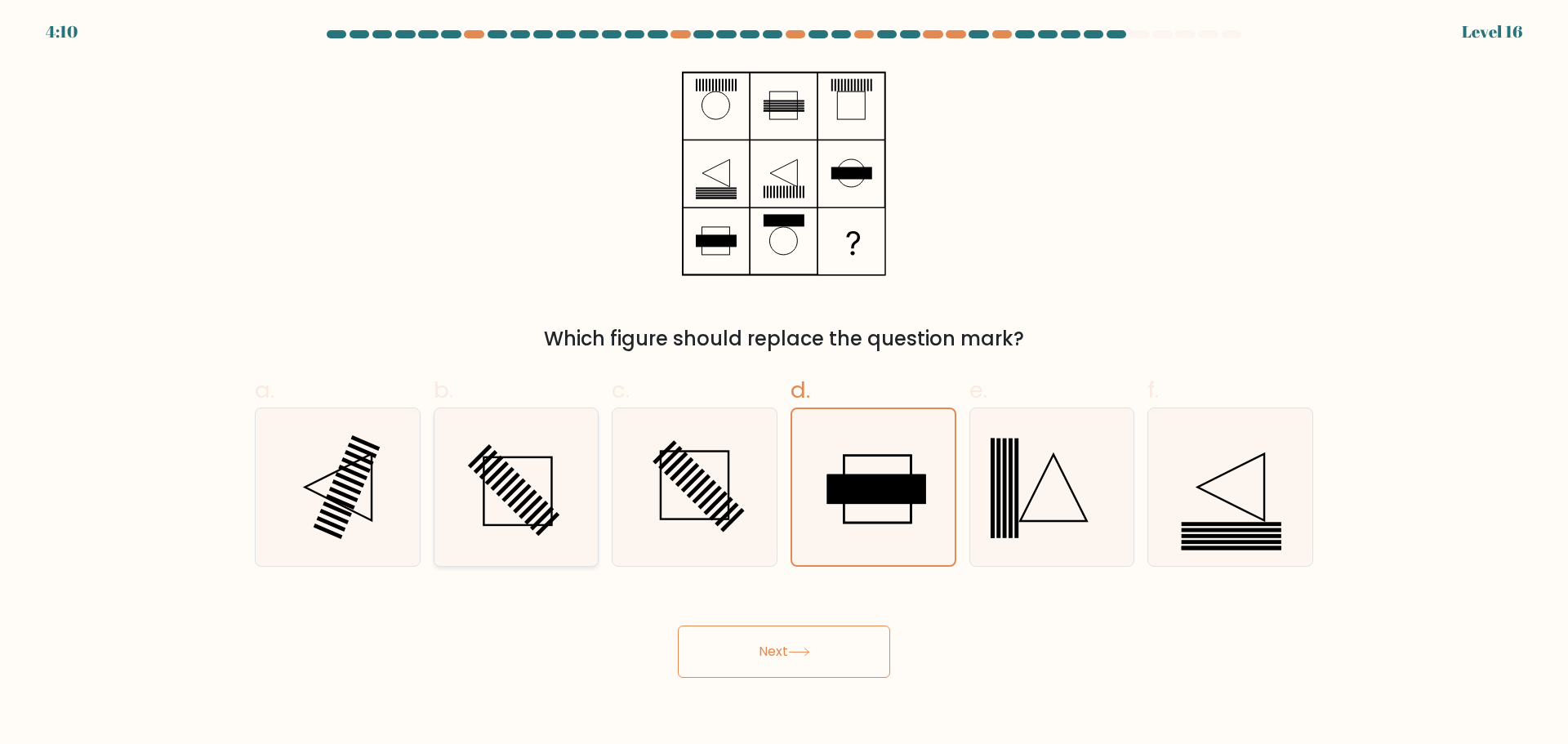
radio input "true"
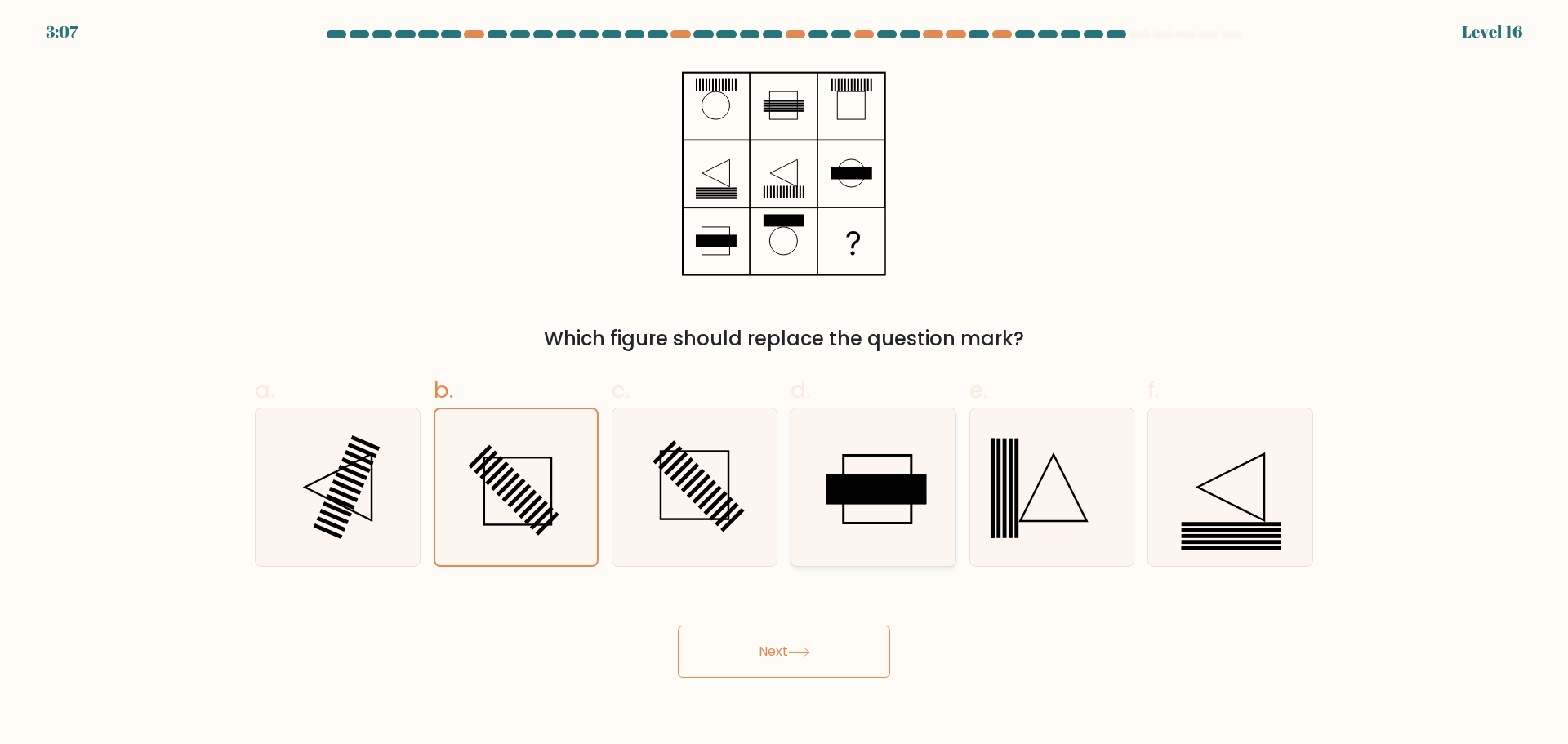
click at [817, 448] on icon at bounding box center [873, 487] width 158 height 158
click at [785, 383] on input "d." at bounding box center [784, 378] width 1 height 10
radio input "true"
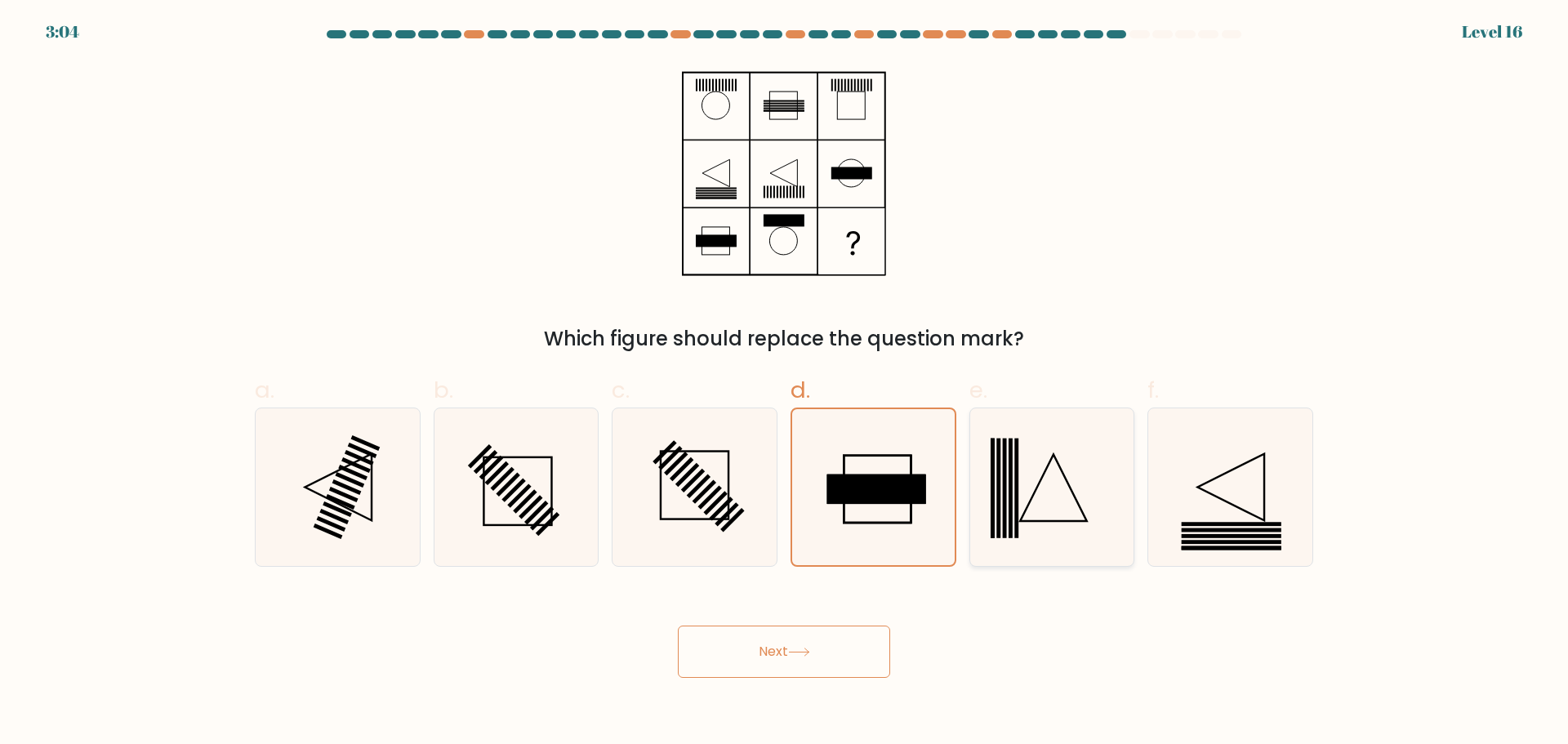
click at [1048, 475] on icon at bounding box center [1052, 487] width 158 height 158
click at [785, 383] on input "e." at bounding box center [784, 378] width 1 height 10
radio input "true"
click at [1220, 489] on icon at bounding box center [1230, 487] width 158 height 158
click at [785, 383] on input "f." at bounding box center [784, 378] width 1 height 10
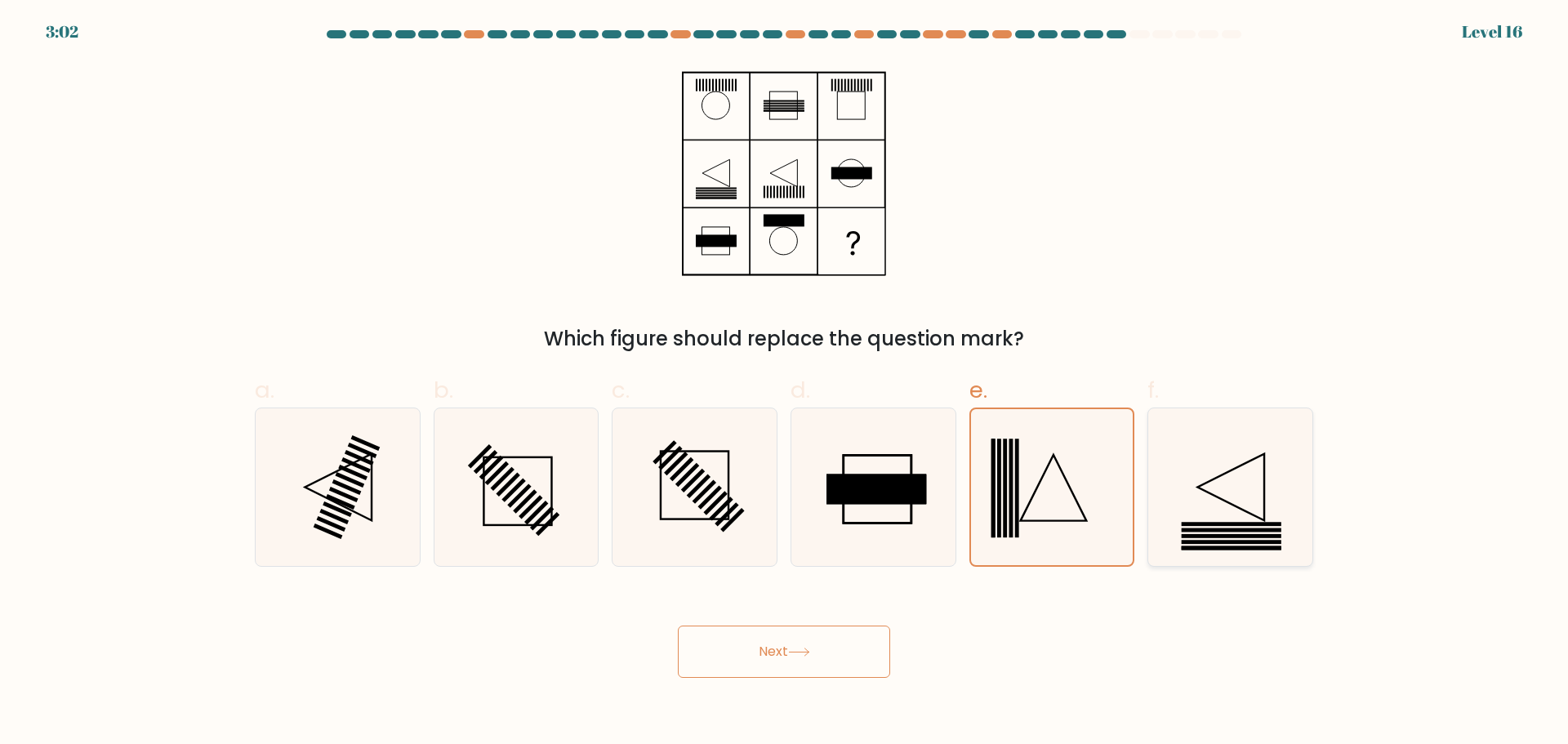
radio input "true"
click at [761, 676] on button "Next" at bounding box center [784, 651] width 212 height 52
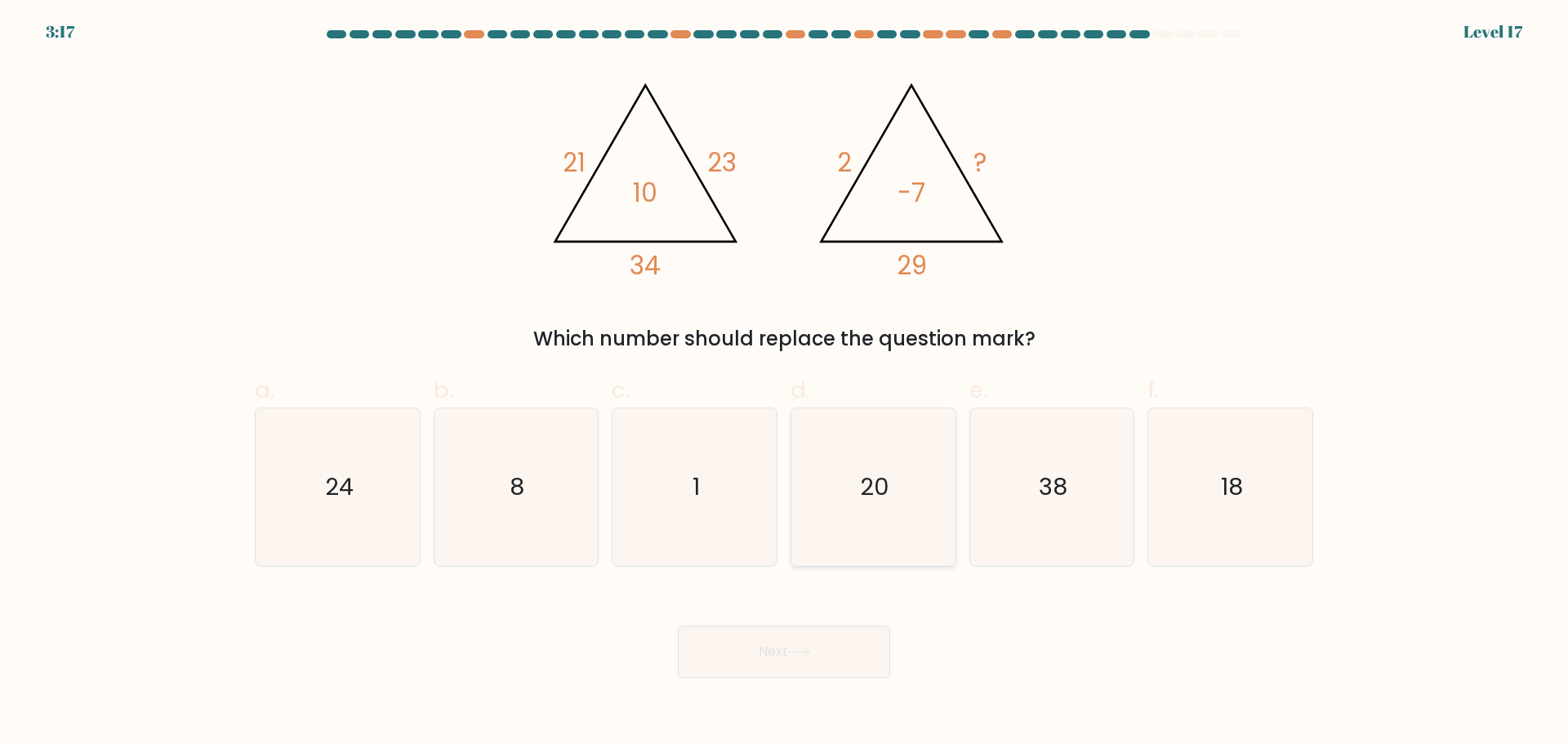
click at [878, 509] on icon "20" at bounding box center [873, 487] width 158 height 158
click at [785, 383] on input "d. 20" at bounding box center [784, 378] width 1 height 10
radio input "true"
click at [796, 650] on icon at bounding box center [799, 652] width 22 height 9
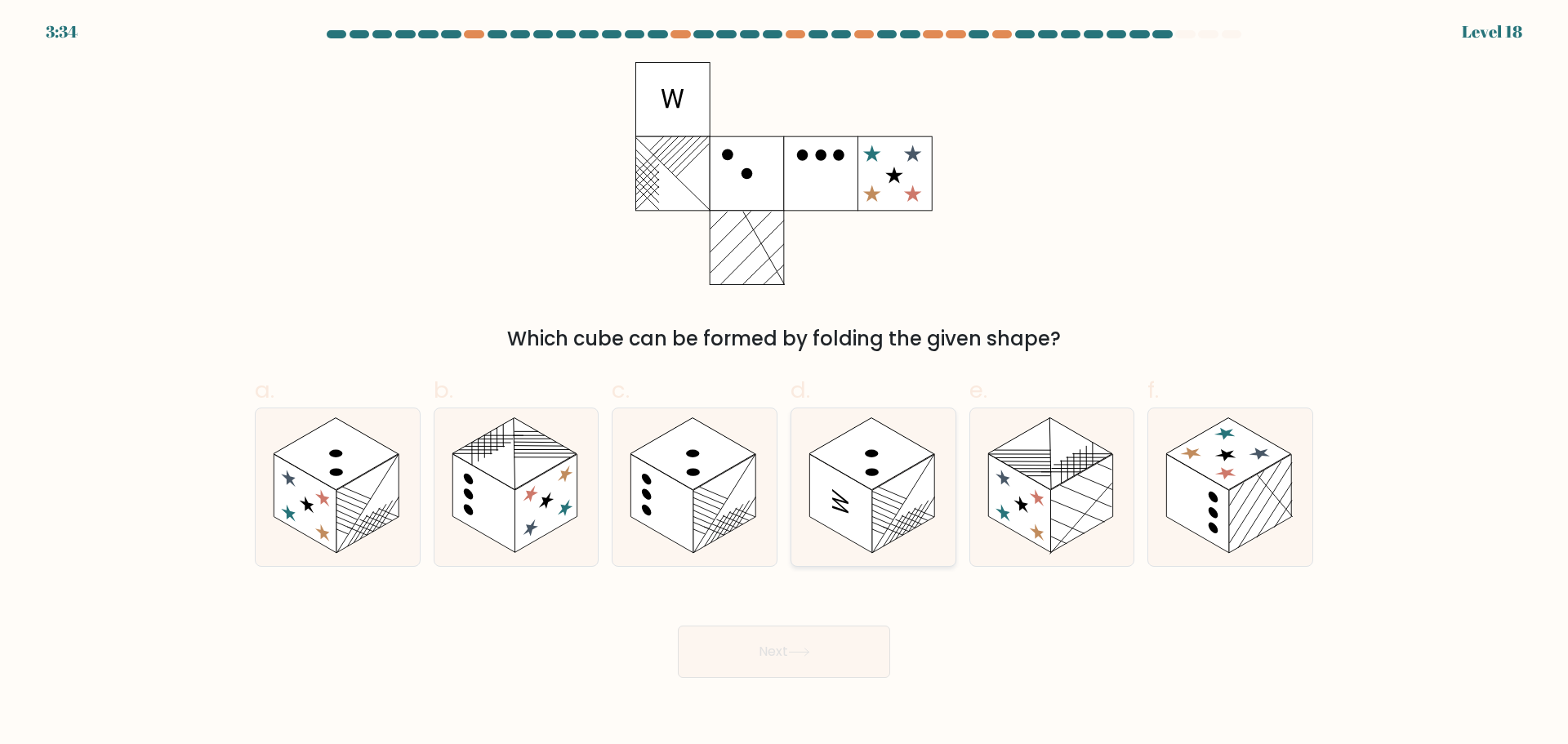
click at [855, 509] on rect at bounding box center [840, 503] width 62 height 99
click at [785, 383] on input "d." at bounding box center [784, 378] width 1 height 10
radio input "true"
click at [844, 650] on button "Next" at bounding box center [784, 651] width 212 height 52
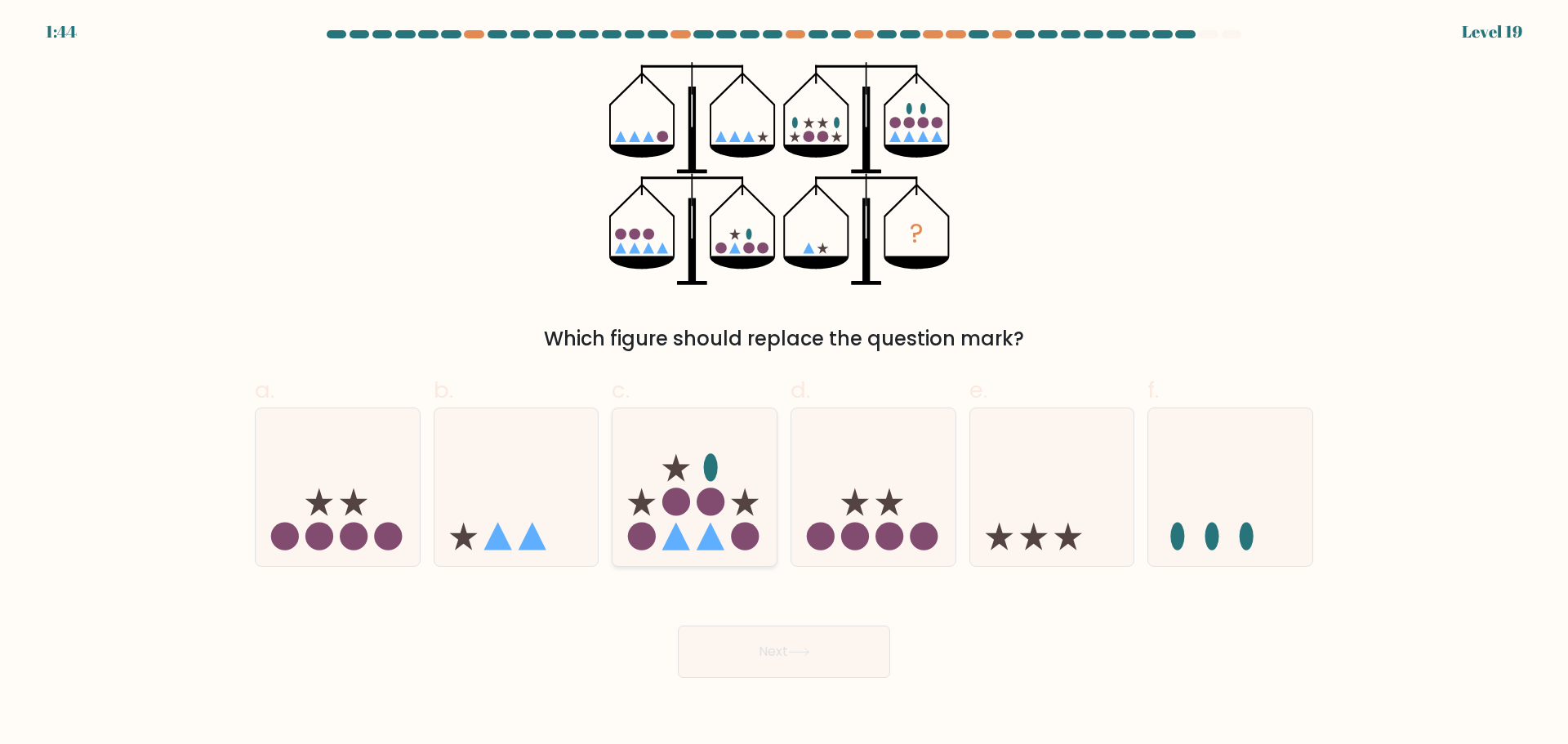
click at [747, 462] on icon at bounding box center [695, 487] width 165 height 136
click at [784, 383] on input "c." at bounding box center [784, 378] width 1 height 10
radio input "true"
click at [788, 660] on button "Next" at bounding box center [784, 651] width 212 height 52
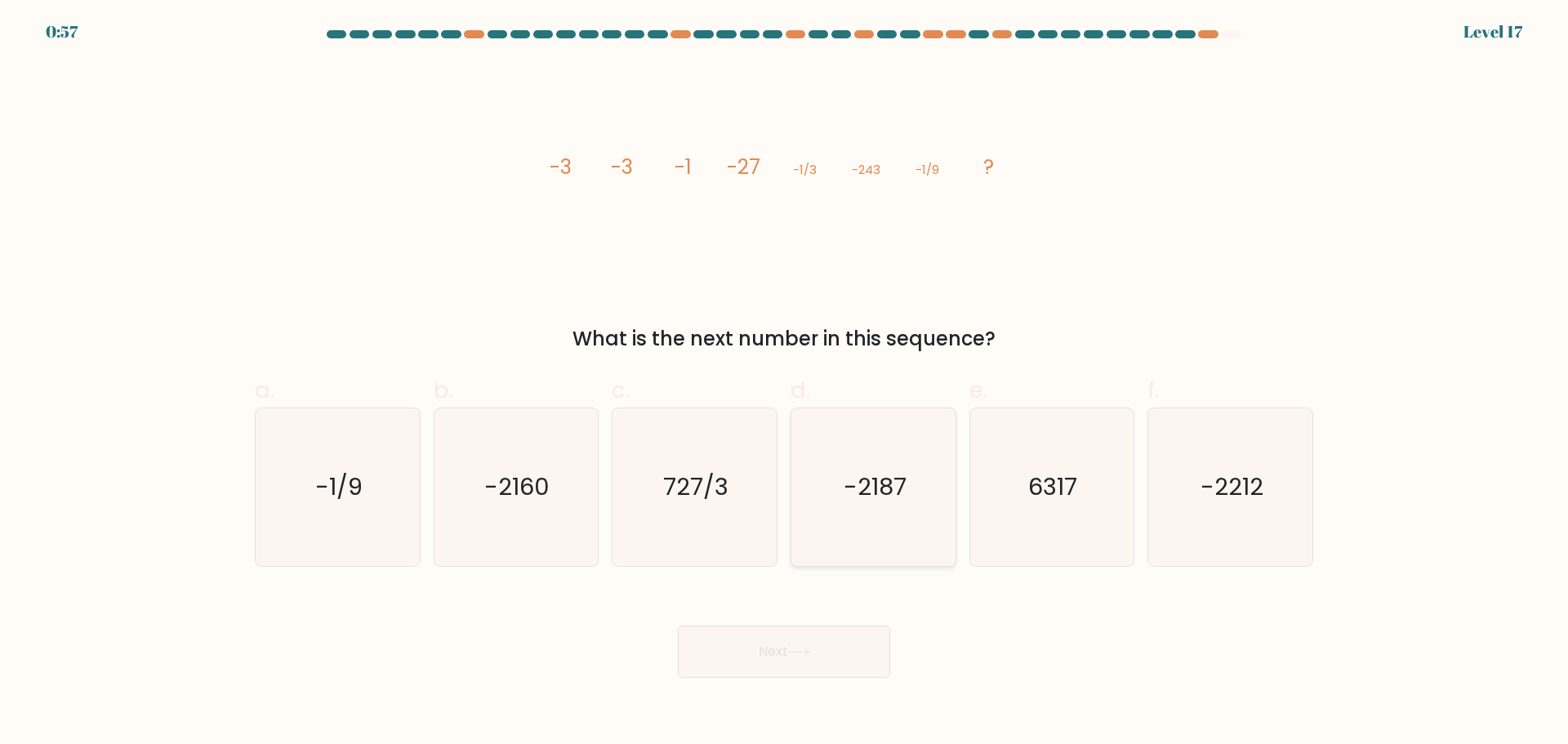
click at [893, 488] on text "-2187" at bounding box center [875, 487] width 63 height 33
click at [785, 383] on input "d. -2187" at bounding box center [784, 378] width 1 height 10
radio input "true"
click at [546, 488] on text "-2160" at bounding box center [517, 487] width 65 height 33
click at [784, 383] on input "b. -2160" at bounding box center [784, 378] width 1 height 10
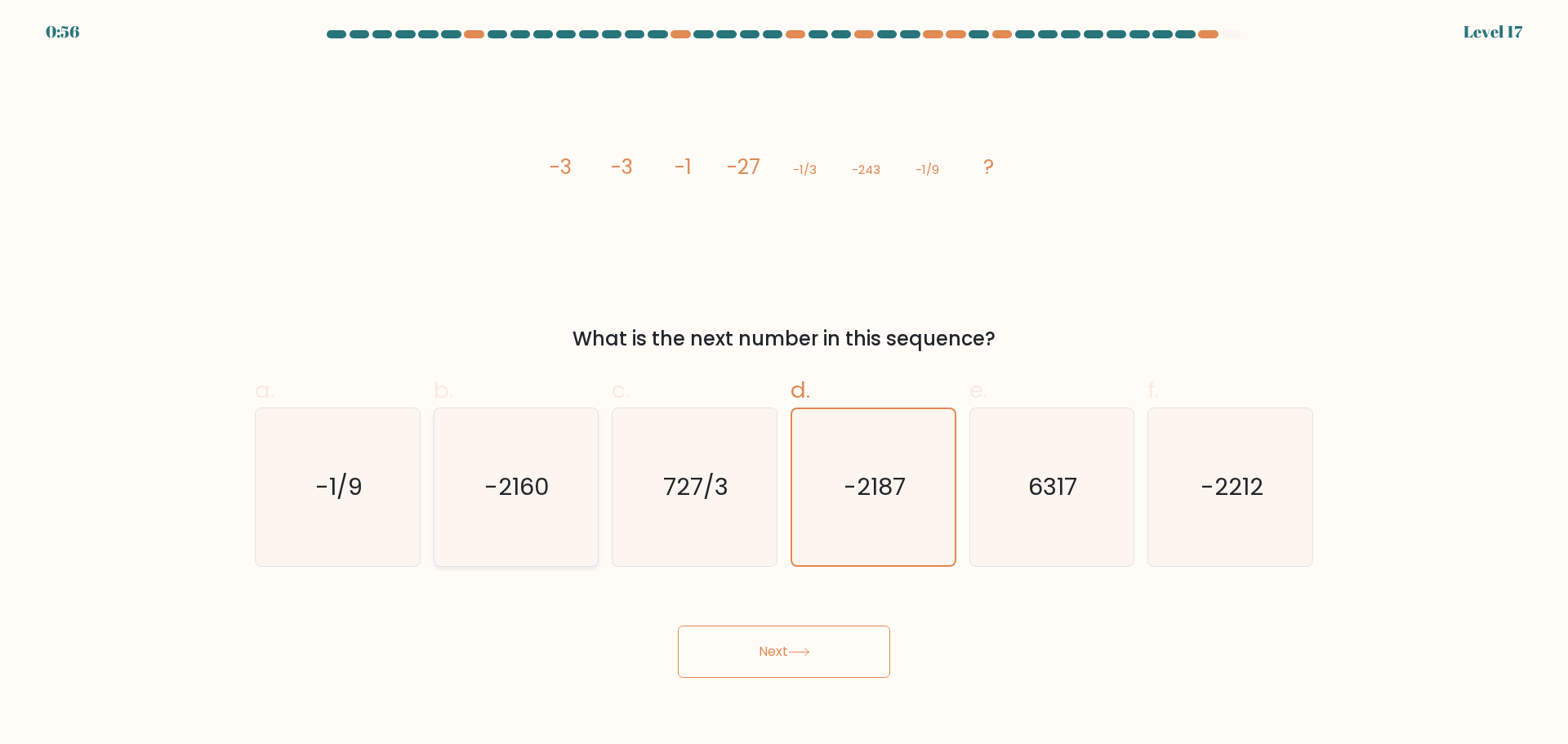
radio input "true"
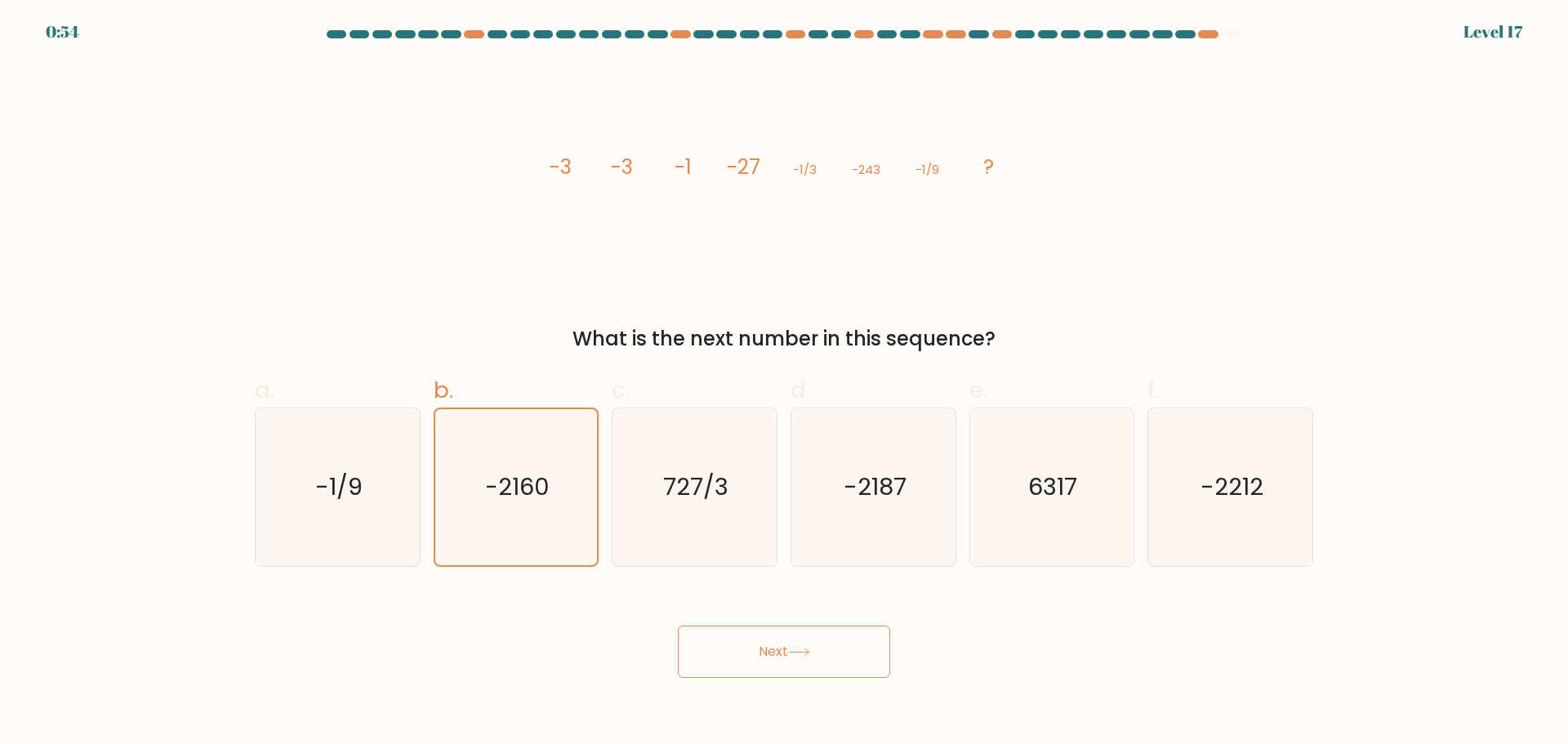
click at [779, 654] on button "Next" at bounding box center [784, 651] width 212 height 52
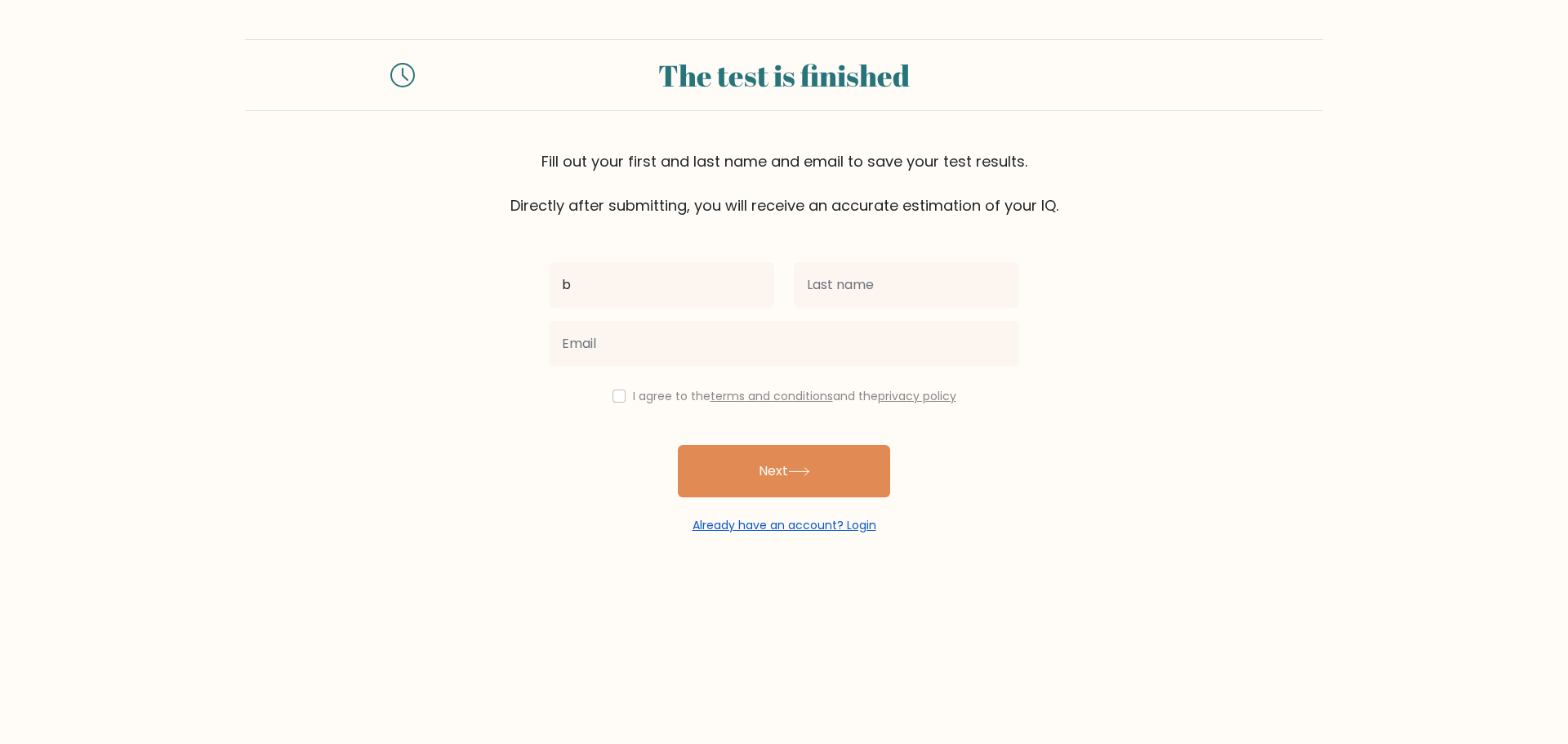
type input "b"
type input "ch"
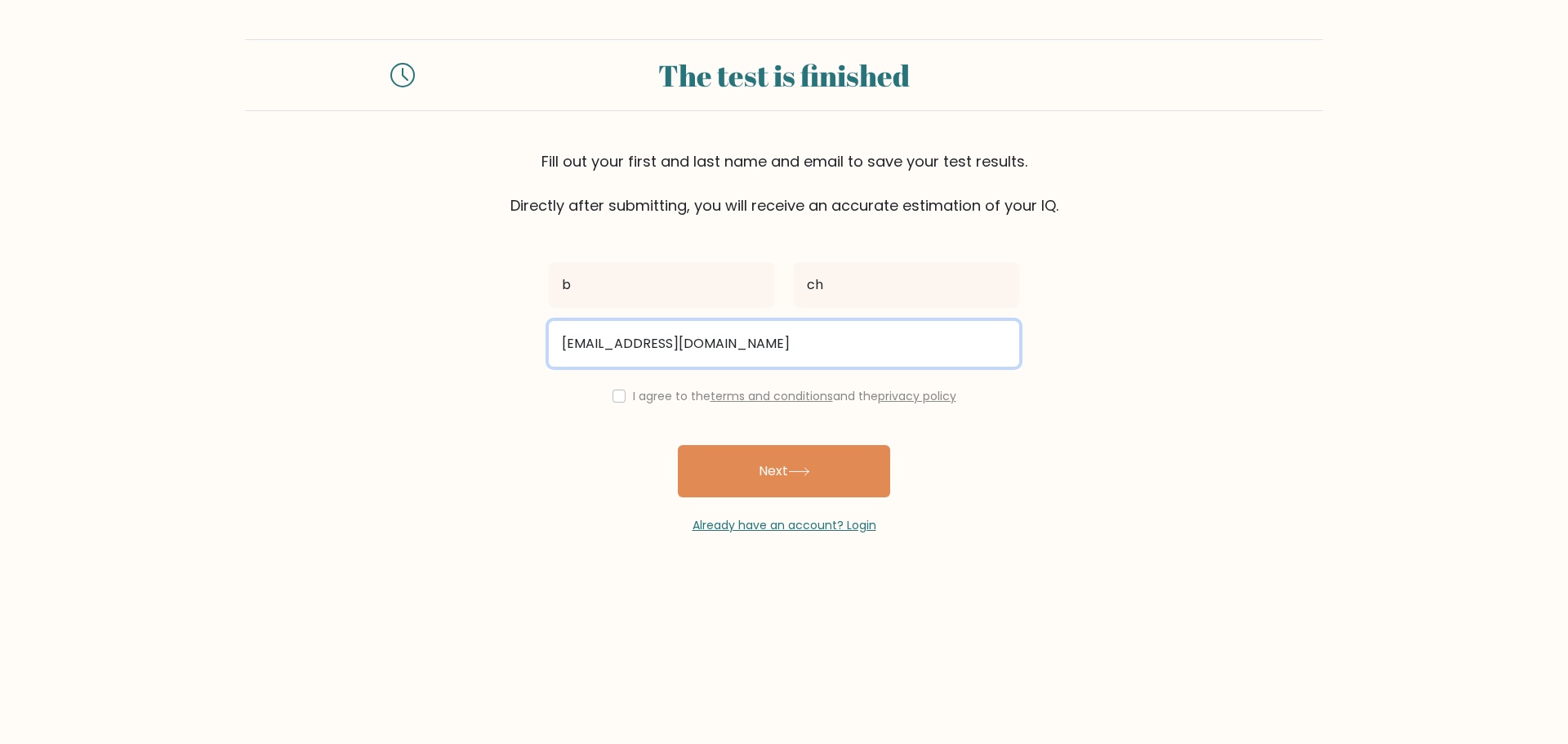
type input "[EMAIL_ADDRESS][DOMAIN_NAME]"
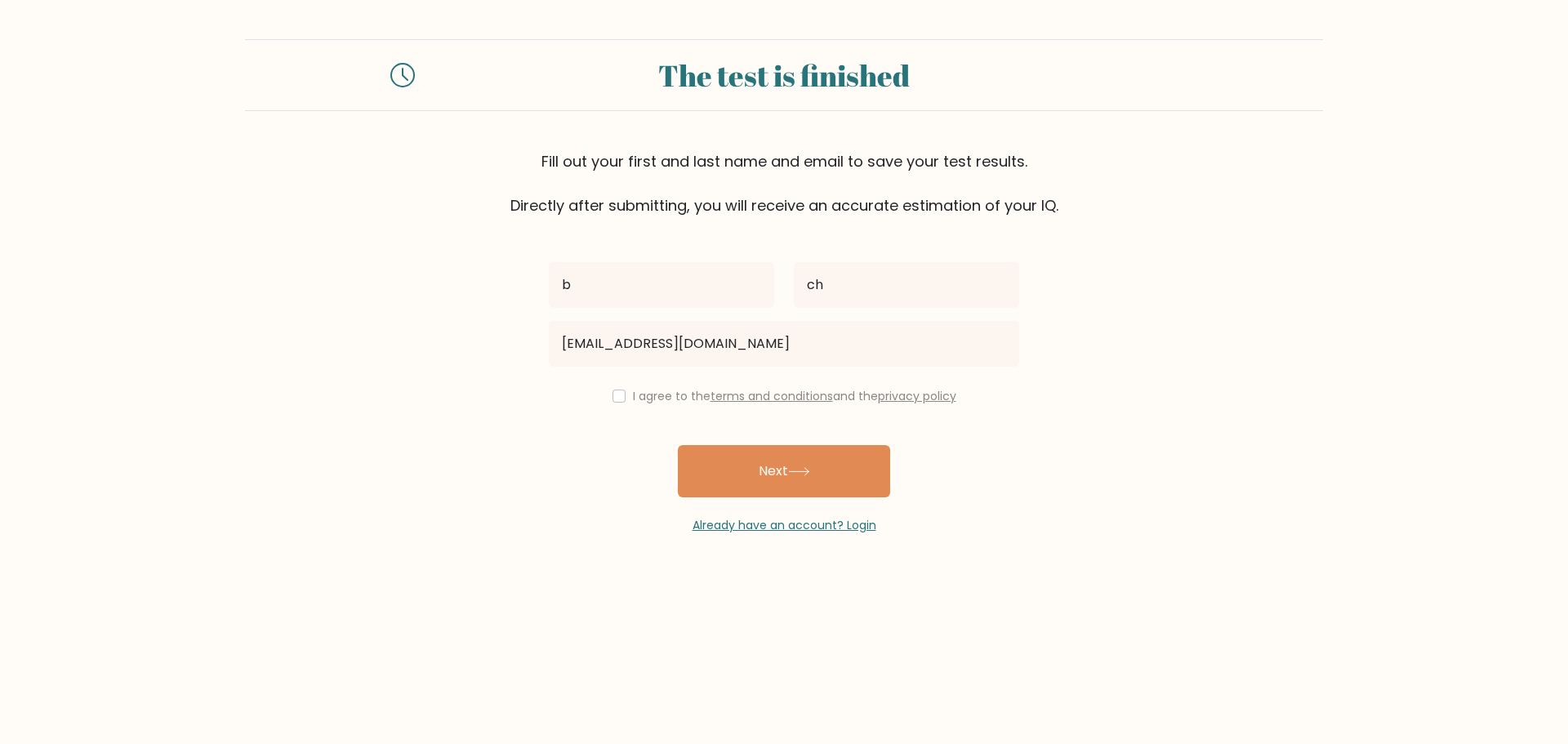
click at [634, 398] on label "I agree to the terms and conditions and the privacy policy" at bounding box center [794, 396] width 323 height 16
click at [612, 390] on input "checkbox" at bounding box center [619, 396] width 13 height 13
checkbox input "true"
click at [889, 294] on input "ch" at bounding box center [906, 285] width 225 height 46
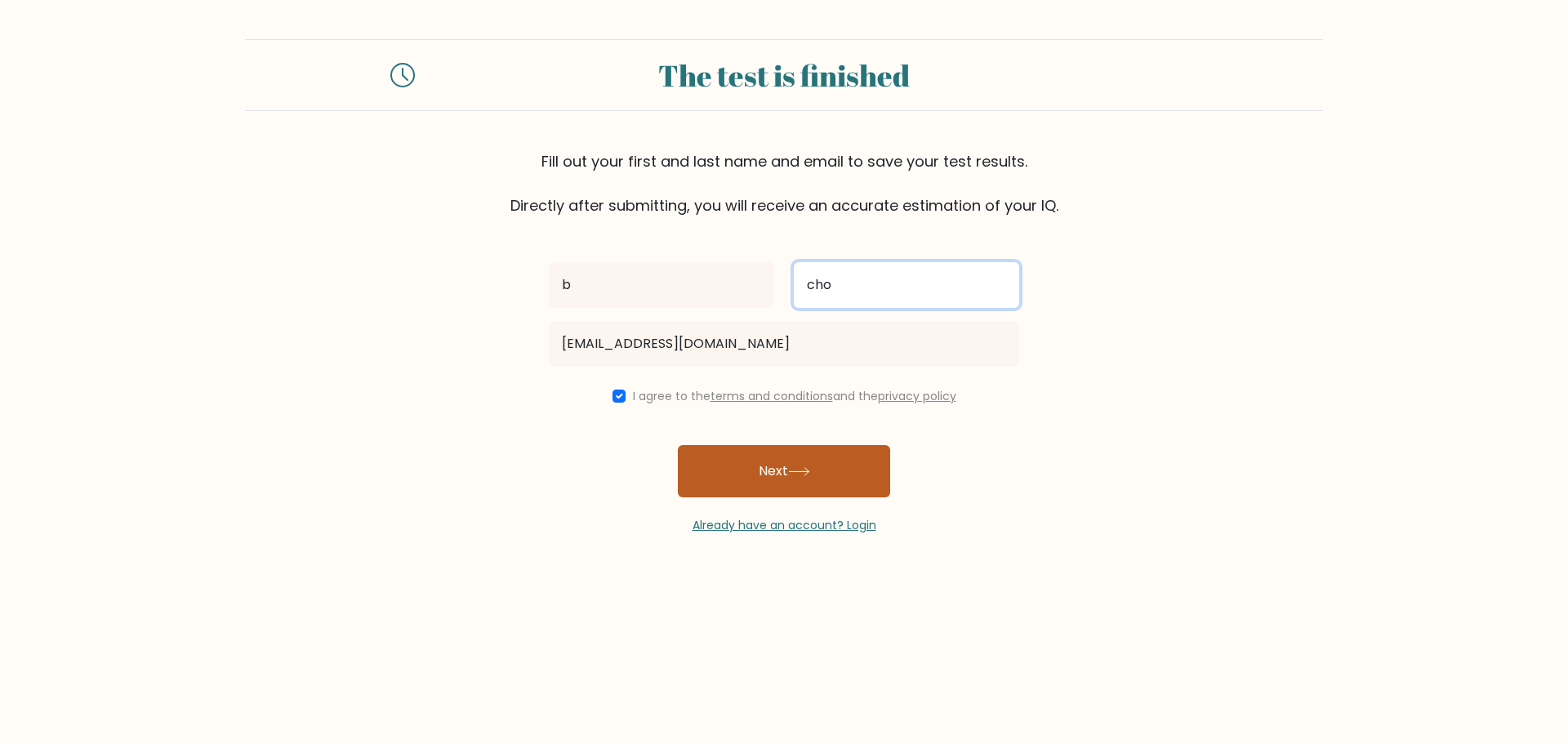
type input "cho"
click at [846, 477] on button "Next" at bounding box center [784, 471] width 212 height 52
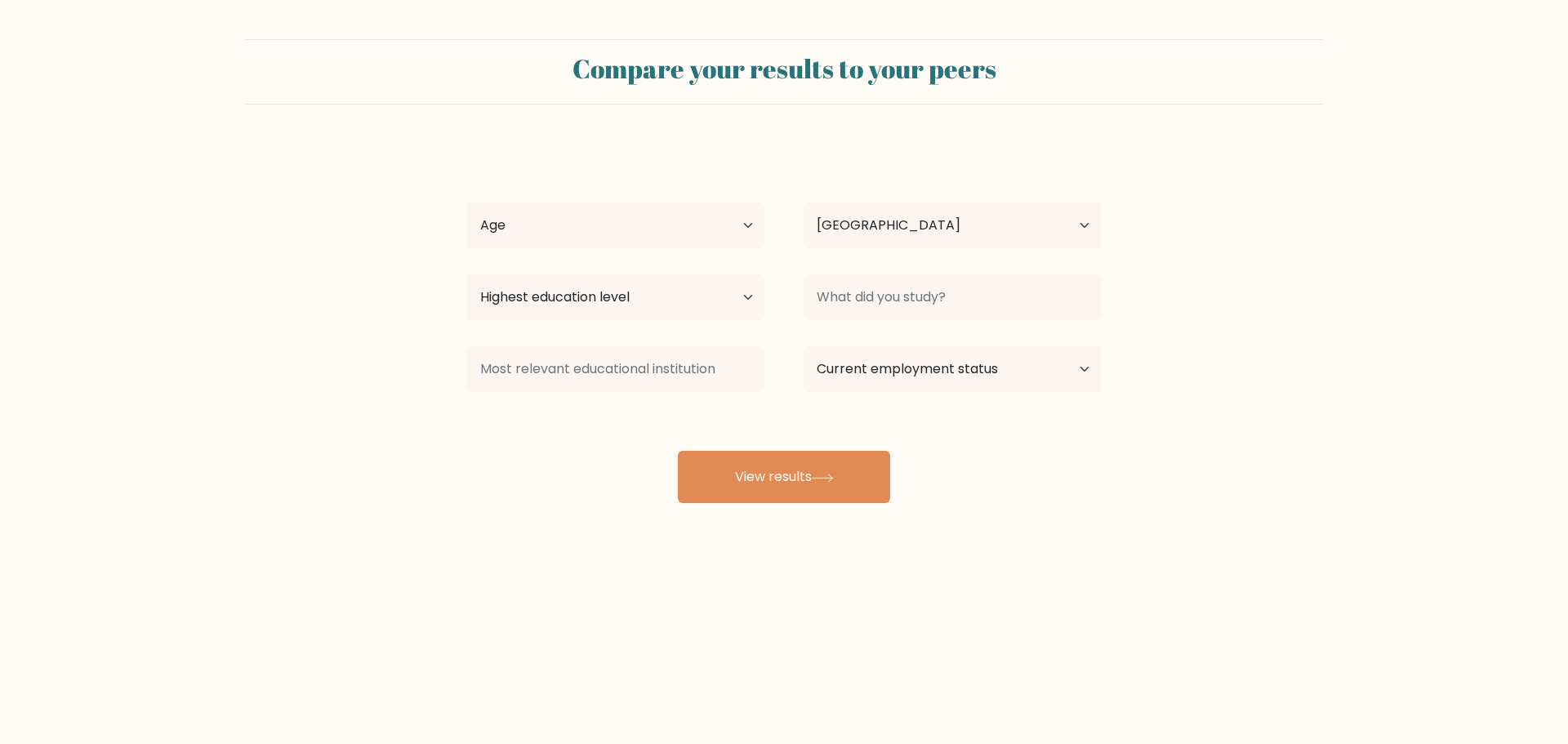
select select "US"
click at [647, 244] on select "Age Under [DEMOGRAPHIC_DATA] [DEMOGRAPHIC_DATA] [DEMOGRAPHIC_DATA] [DEMOGRAPHIC…" at bounding box center [615, 225] width 297 height 46
select select "25_34"
click at [467, 203] on select "Age Under 18 years old 18-24 years old 25-34 years old 35-44 years old 45-54 ye…" at bounding box center [615, 225] width 297 height 46
click at [914, 220] on select "Country Afghanistan Albania Algeria American Samoa Andorra Angola Anguilla Anta…" at bounding box center [952, 225] width 297 height 46
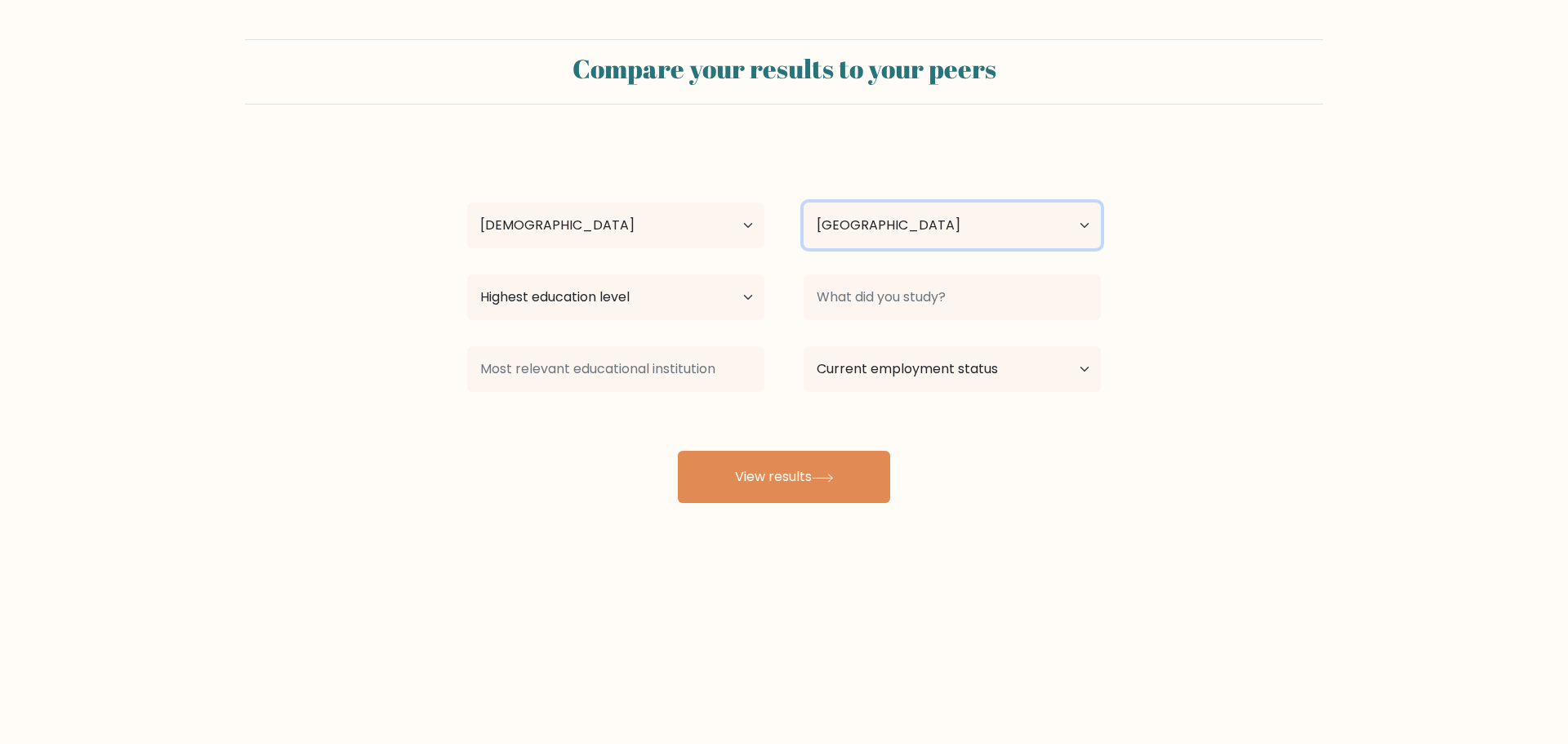
drag, startPoint x: 904, startPoint y: 216, endPoint x: 879, endPoint y: 221, distance: 25.5
click at [904, 215] on select "Country Afghanistan Albania Algeria American Samoa Andorra Angola Anguilla Anta…" at bounding box center [952, 225] width 297 height 46
click at [601, 296] on select "Highest education level No schooling Primary Lower Secondary Upper Secondary Oc…" at bounding box center [615, 297] width 297 height 46
select select "bachelors_degree"
click at [467, 275] on select "Highest education level No schooling Primary Lower Secondary Upper Secondary Oc…" at bounding box center [615, 297] width 297 height 46
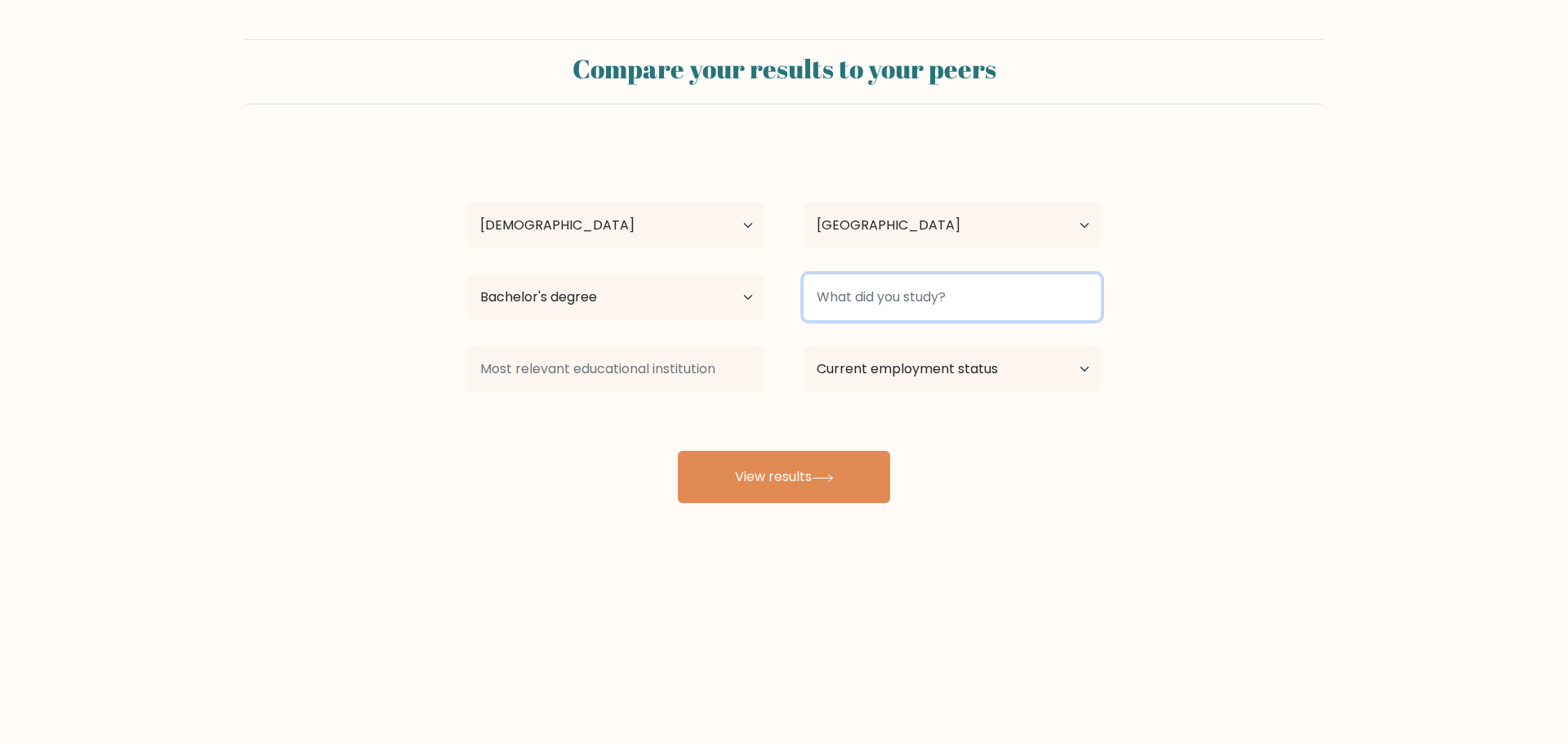
click at [965, 301] on input at bounding box center [952, 297] width 297 height 46
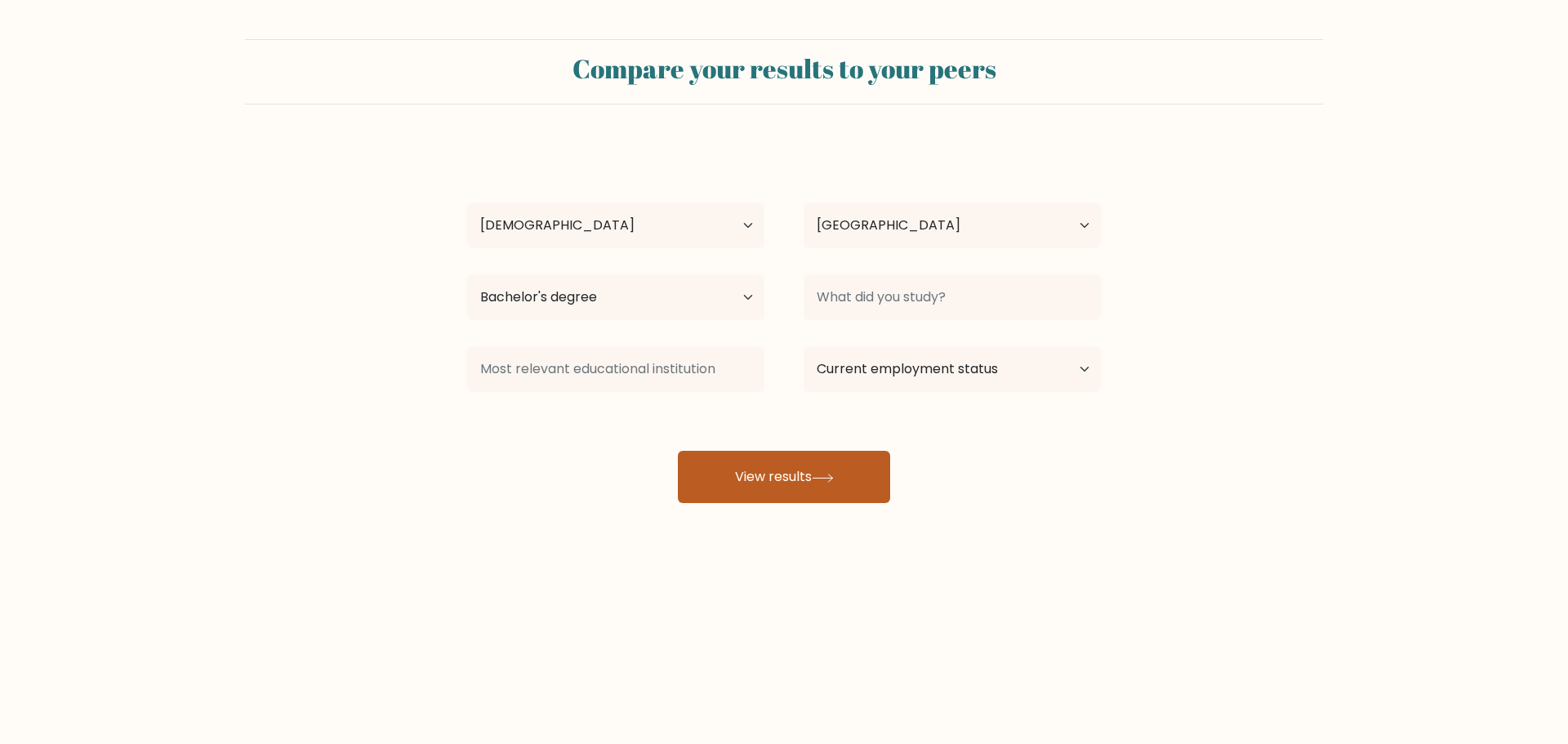
click at [781, 478] on button "View results" at bounding box center [784, 476] width 212 height 52
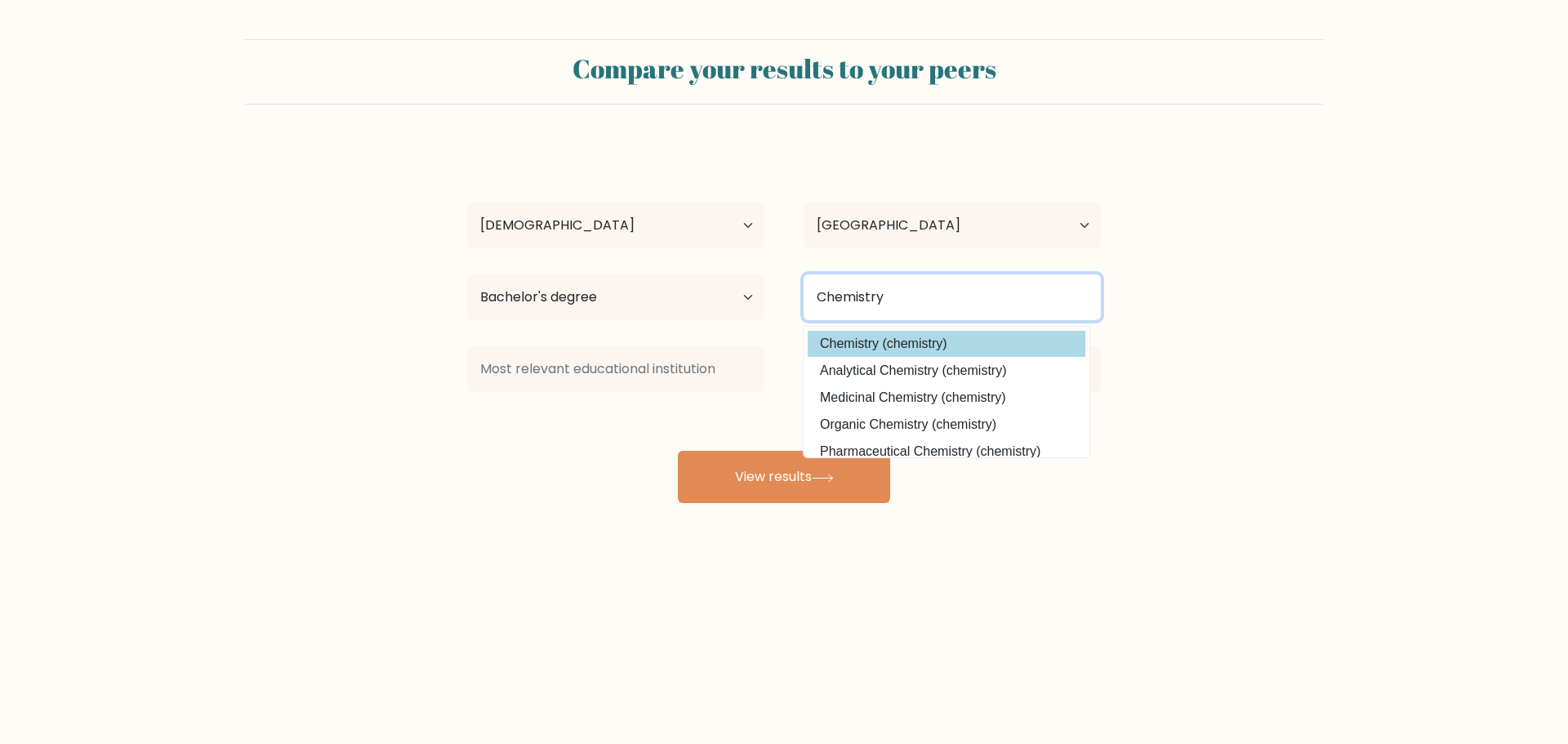
type input "Chemistry"
click at [919, 348] on option "Chemistry (chemistry)" at bounding box center [946, 344] width 278 height 26
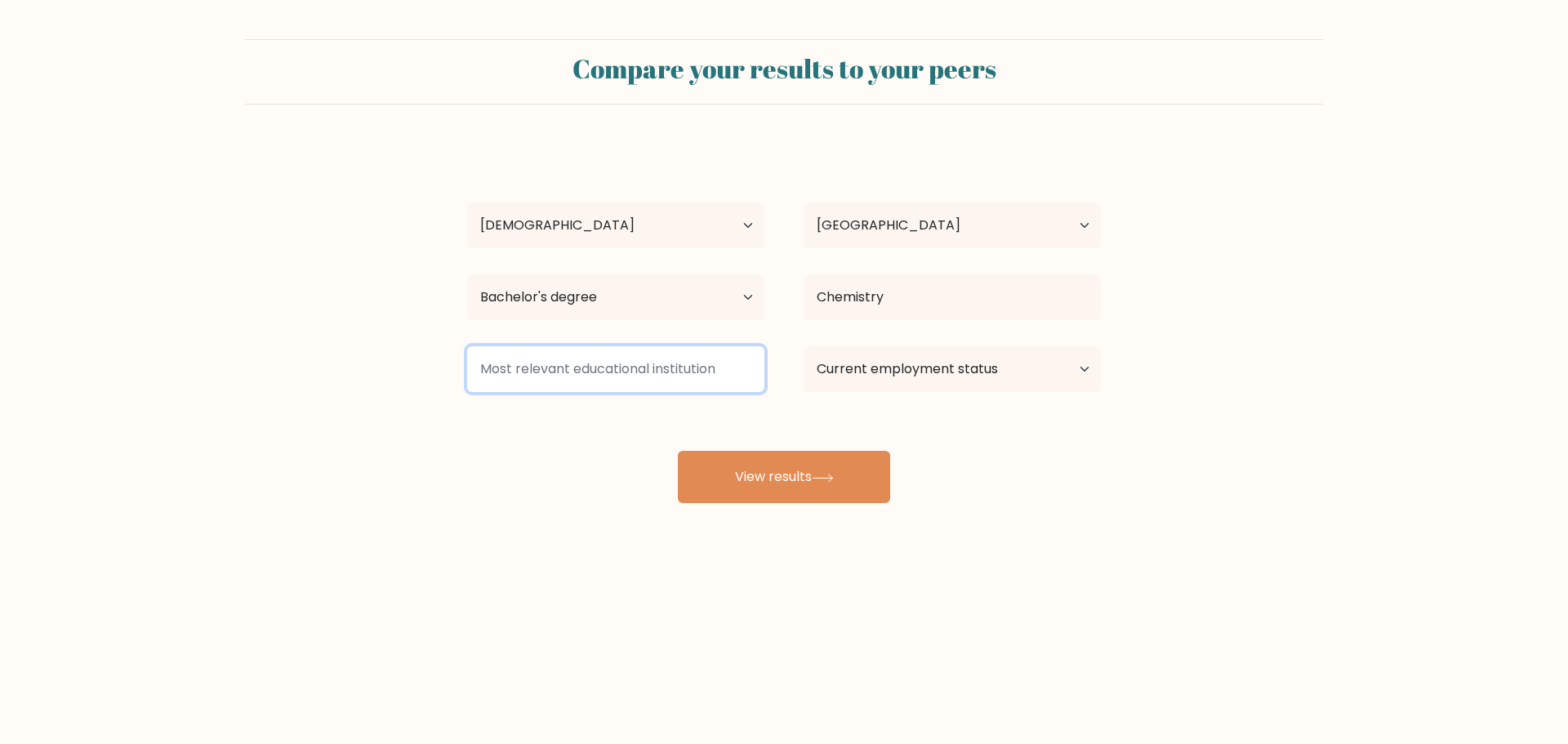
click at [682, 349] on input at bounding box center [615, 369] width 297 height 46
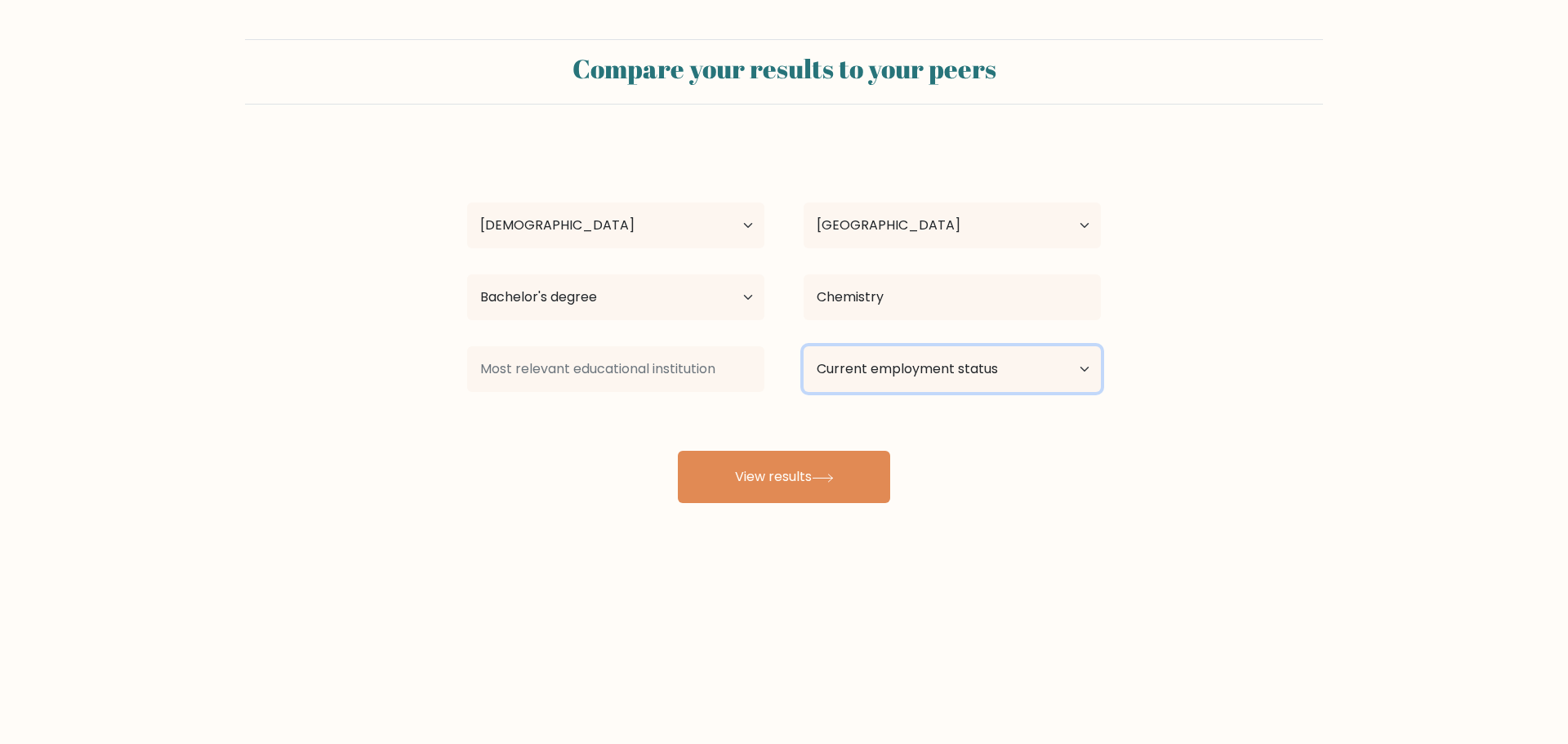
click at [906, 363] on select "Current employment status Employed Student Retired Other / prefer not to answer" at bounding box center [952, 369] width 297 height 46
drag, startPoint x: 906, startPoint y: 363, endPoint x: 851, endPoint y: 395, distance: 63.6
click at [906, 363] on select "Current employment status Employed Student Retired Other / prefer not to answer" at bounding box center [952, 369] width 297 height 46
click at [779, 443] on div "b cho Age Under 18 years old 18-24 years old 25-34 years old 35-44 years old 45…" at bounding box center [784, 323] width 653 height 359
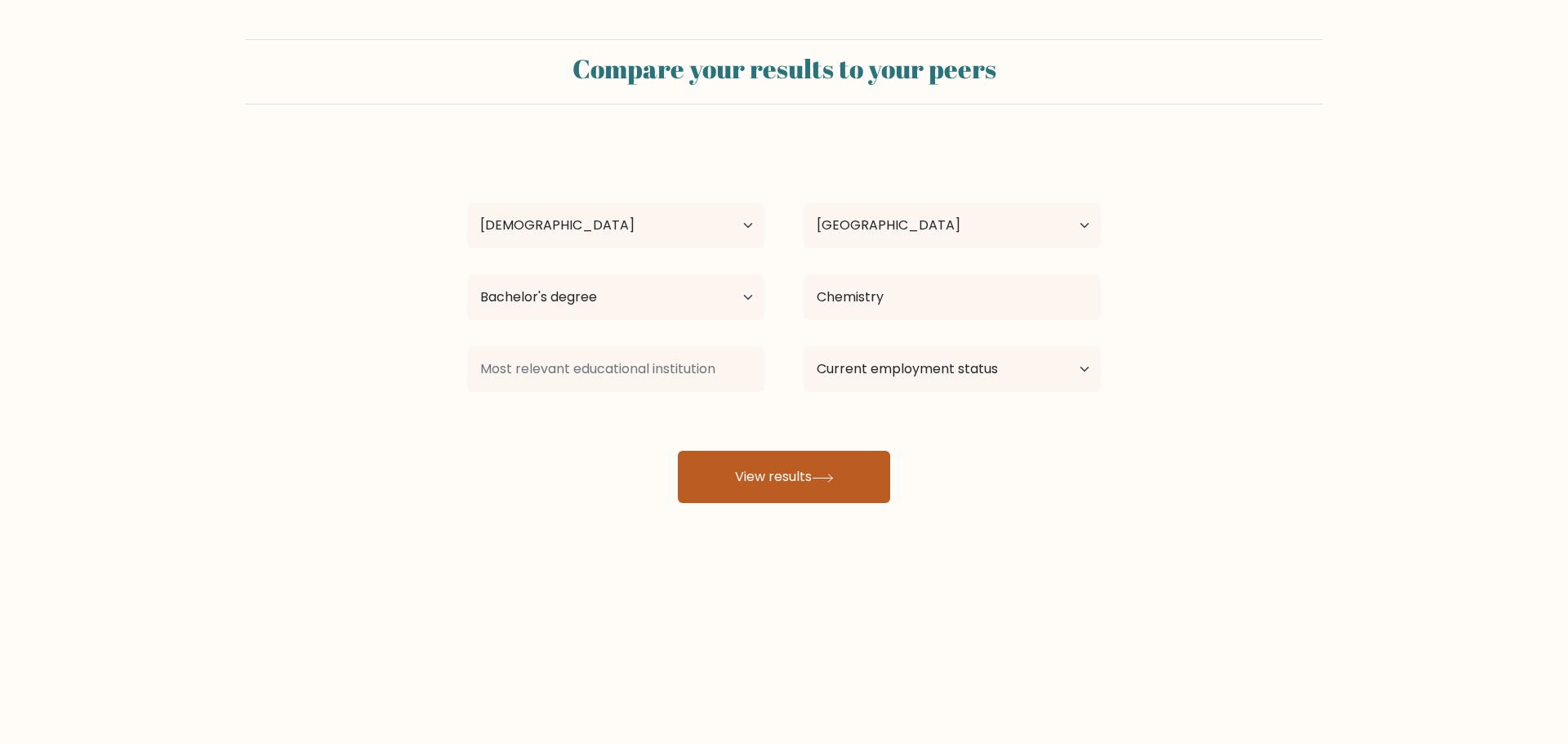
click at [779, 459] on button "View results" at bounding box center [784, 476] width 212 height 52
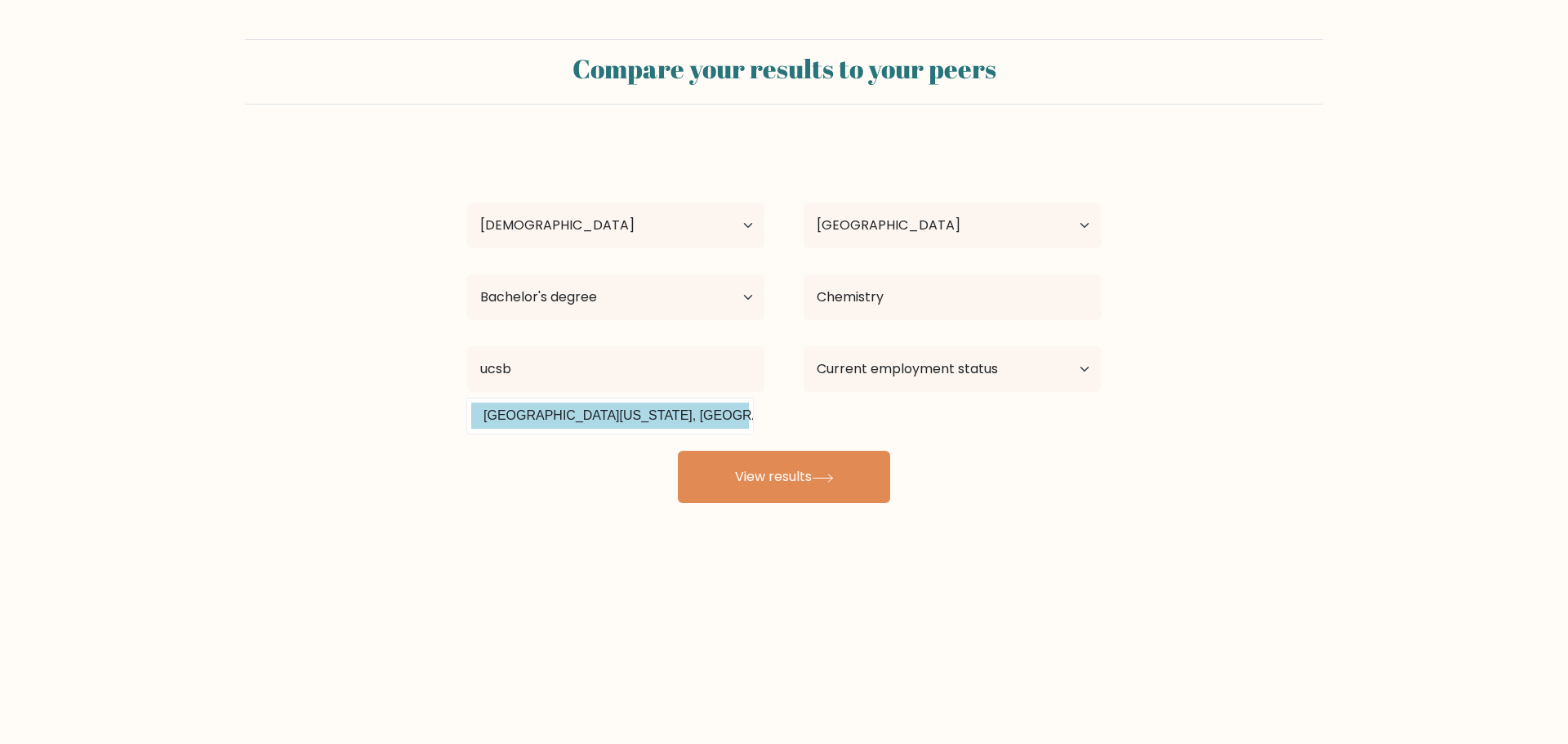
click at [696, 416] on option "University of California, Santa Barbara (United States)" at bounding box center [610, 416] width 278 height 26
type input "University of California, Santa Barbara"
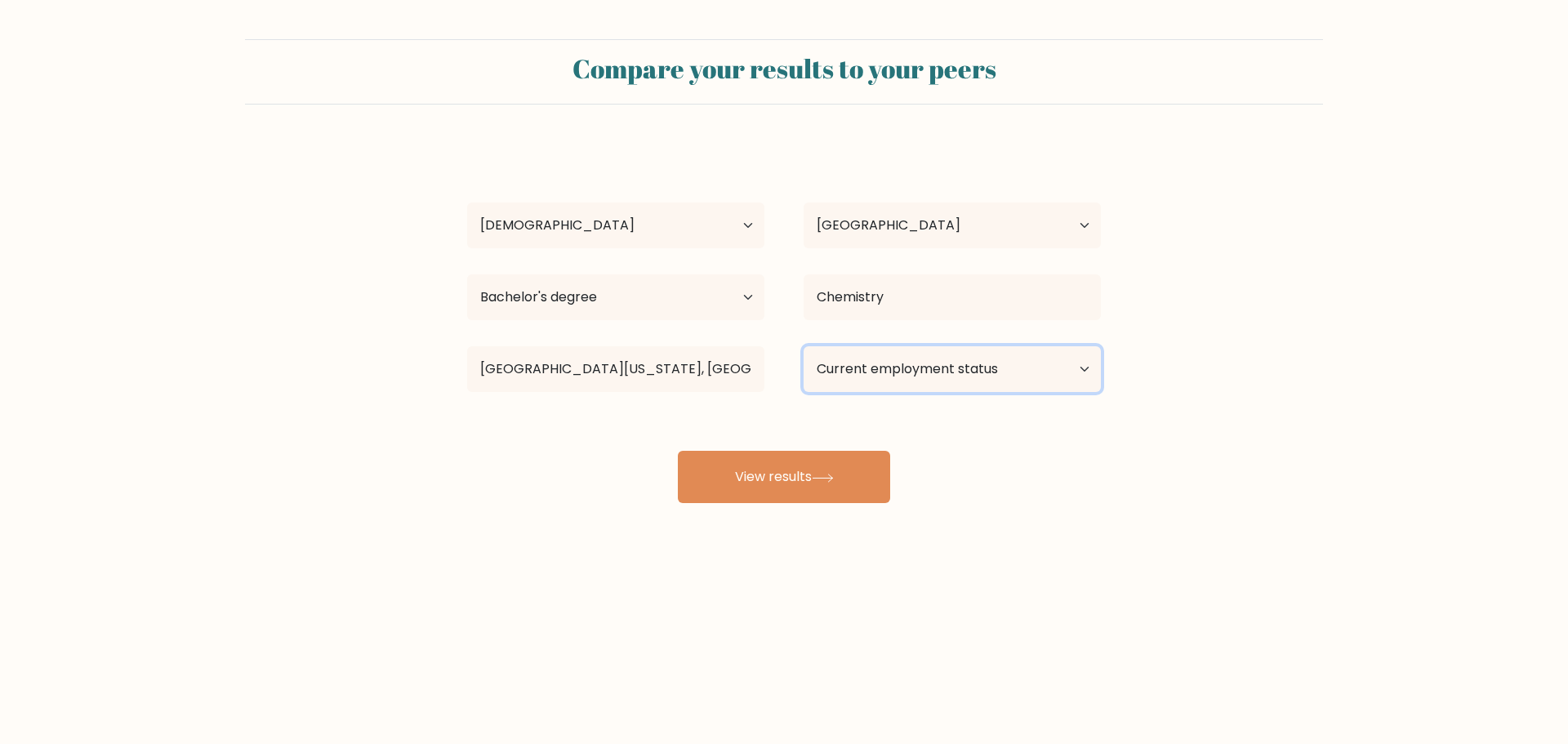
click at [909, 380] on select "Current employment status Employed Student Retired Other / prefer not to answer" at bounding box center [952, 369] width 297 height 46
click at [804, 346] on select "Current employment status Employed Student Retired Other / prefer not to answer" at bounding box center [952, 369] width 297 height 46
click at [893, 417] on div "b cho Age Under 18 years old 18-24 years old 25-34 years old 35-44 years old 45…" at bounding box center [784, 323] width 653 height 359
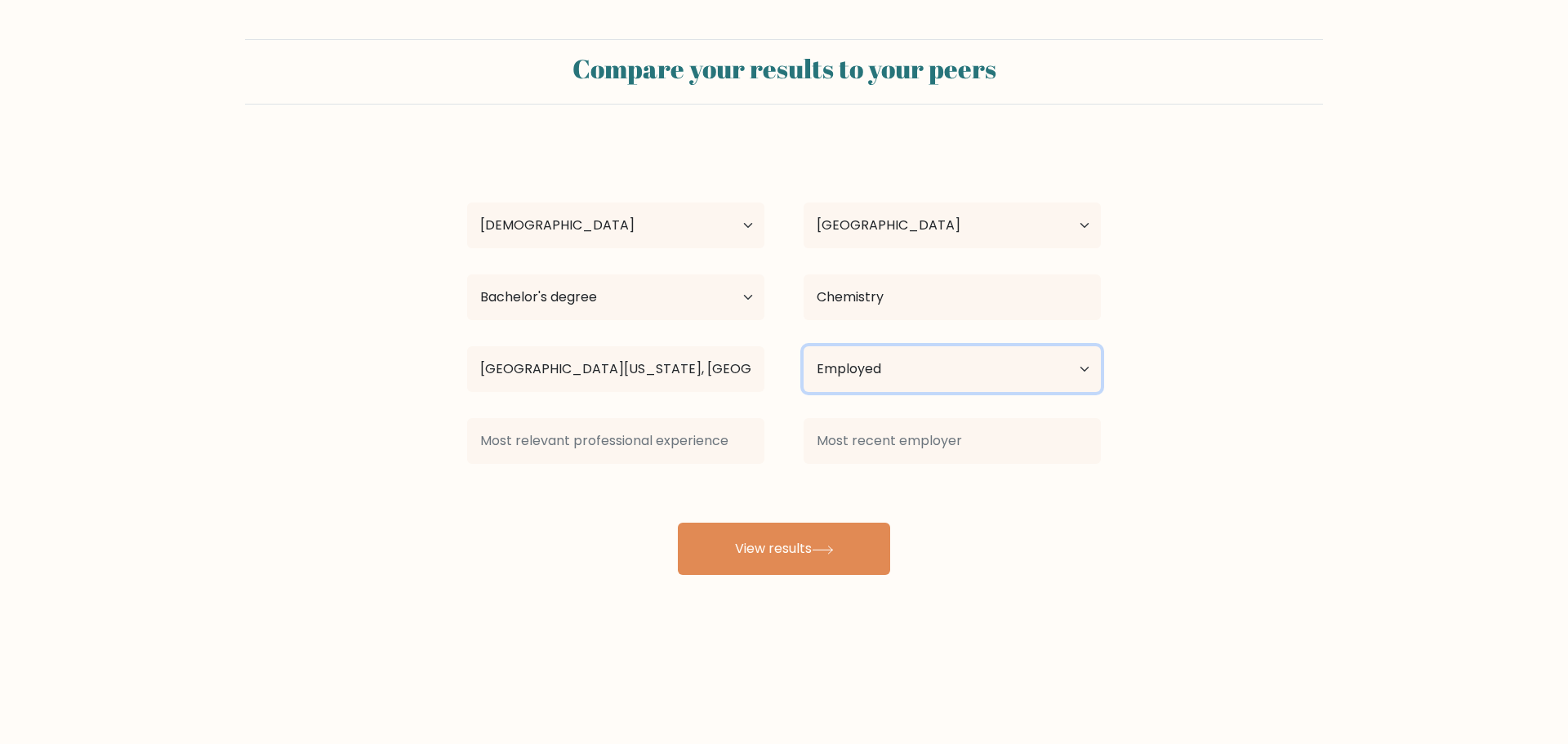
click at [894, 377] on select "Current employment status Employed Student Retired Other / prefer not to answer" at bounding box center [952, 369] width 297 height 46
click at [804, 346] on select "Current employment status Employed Student Retired Other / prefer not to answer" at bounding box center [952, 369] width 297 height 46
click at [918, 410] on div "b cho Age Under 18 years old 18-24 years old 25-34 years old 35-44 years old 45…" at bounding box center [784, 359] width 653 height 431
click at [864, 593] on div "Compare your results to your peers b cho Age Under 18 years old 18-24 years old…" at bounding box center [784, 309] width 1568 height 619
click at [915, 366] on select "Current employment status Employed Student Retired Other / prefer not to answer" at bounding box center [952, 369] width 297 height 46
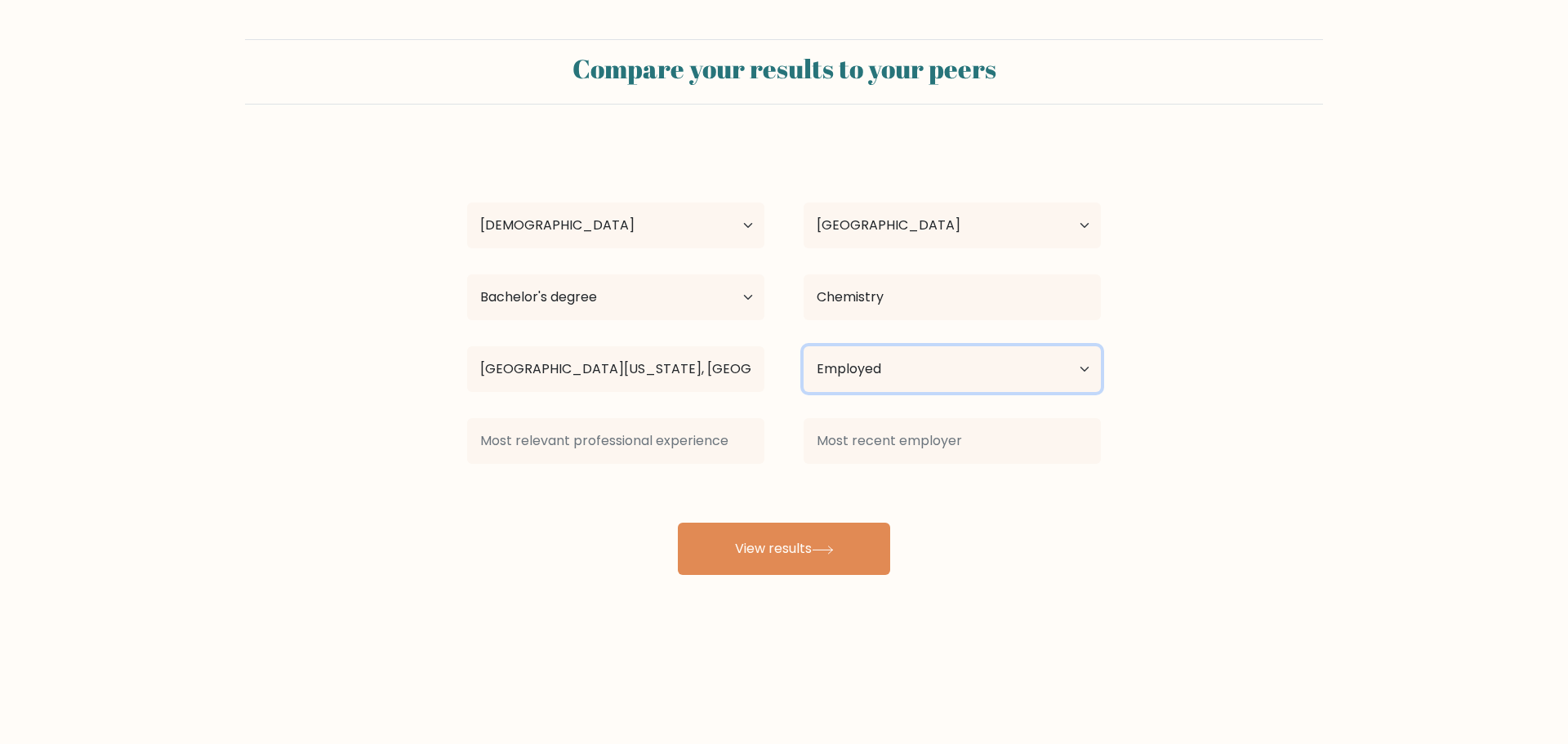
select select "other"
click at [804, 346] on select "Current employment status Employed Student Retired Other / prefer not to answer" at bounding box center [952, 369] width 297 height 46
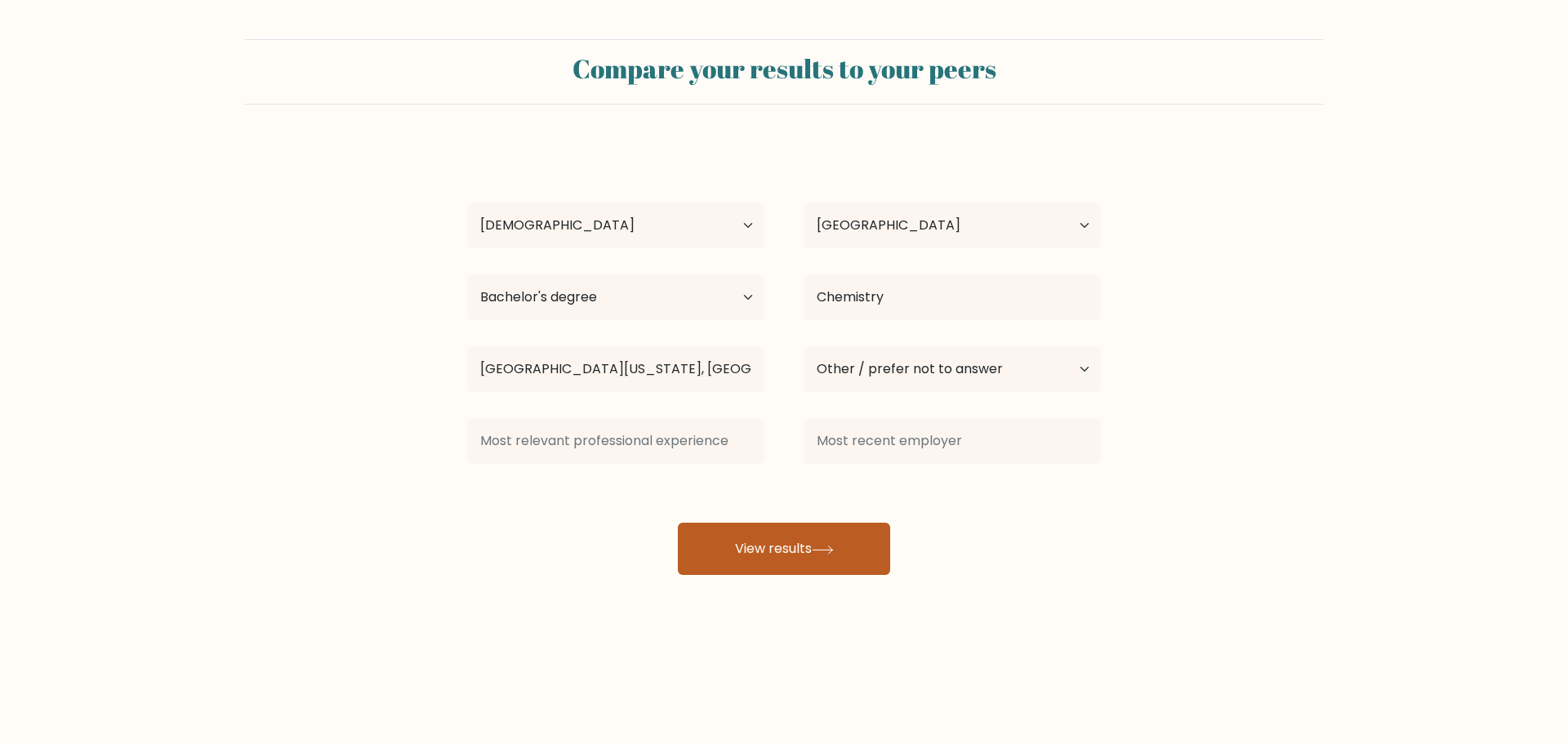
click at [804, 570] on button "View results" at bounding box center [784, 548] width 212 height 52
click at [800, 544] on button "View results" at bounding box center [784, 548] width 212 height 52
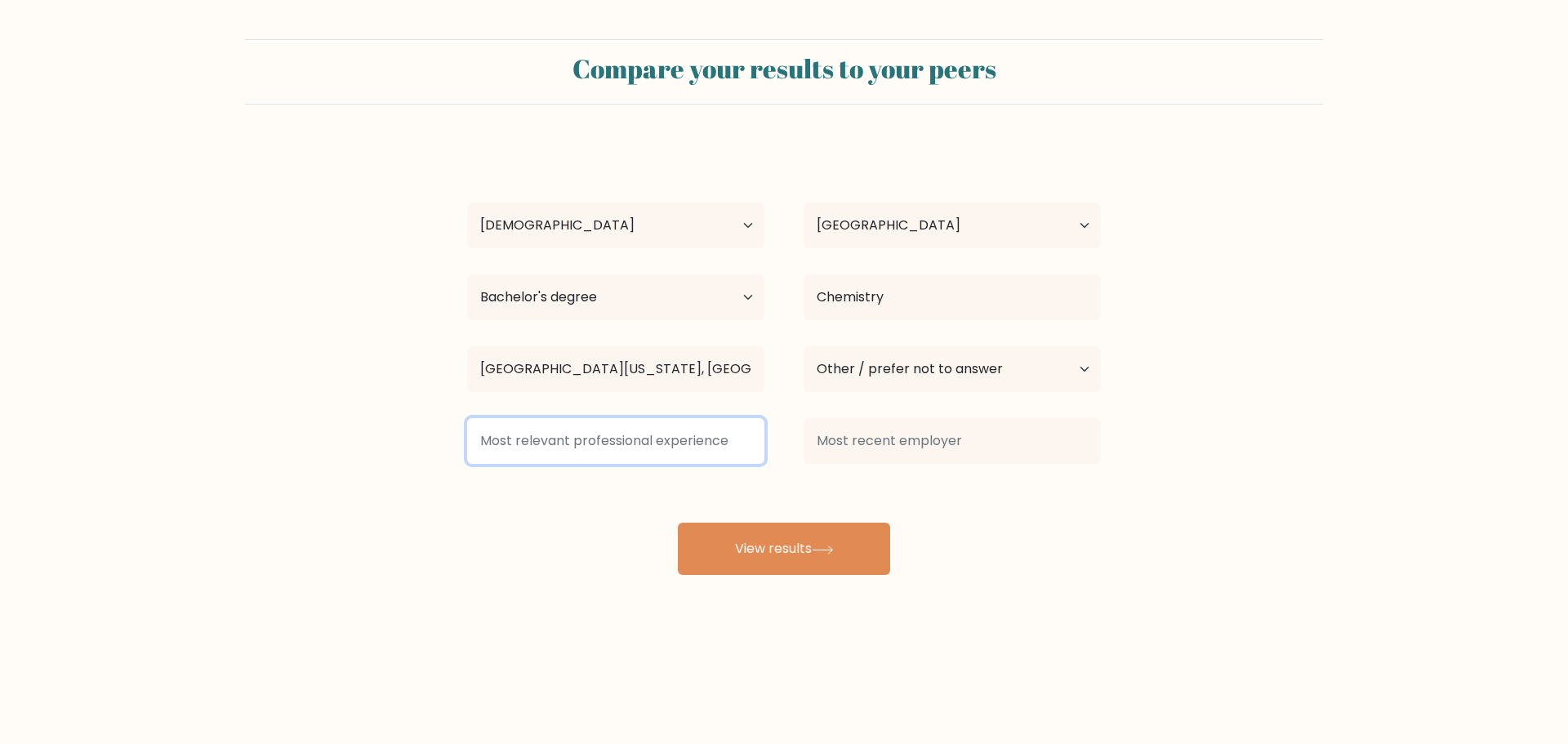
click at [686, 424] on input at bounding box center [615, 441] width 297 height 46
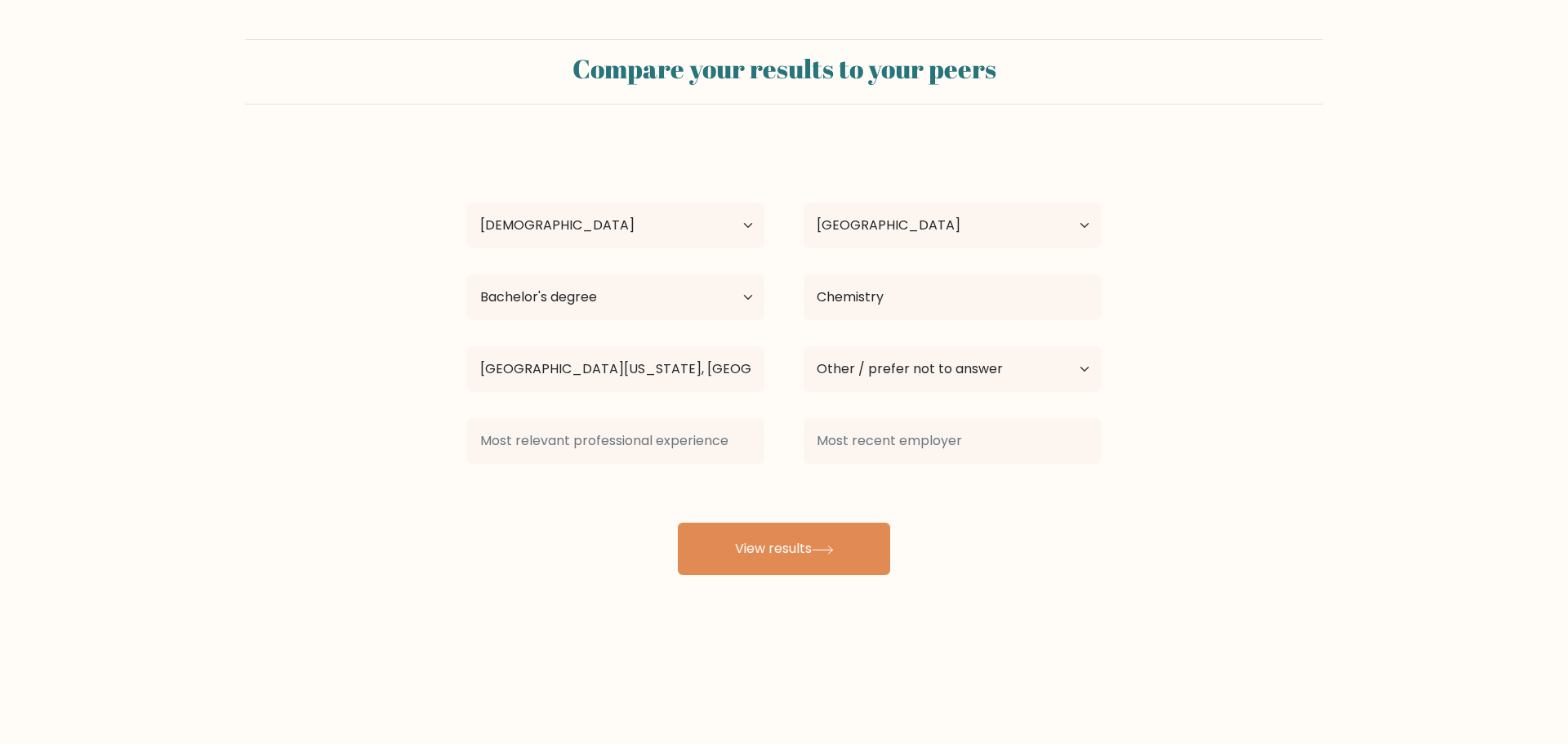
click at [766, 421] on div at bounding box center [616, 441] width 336 height 59
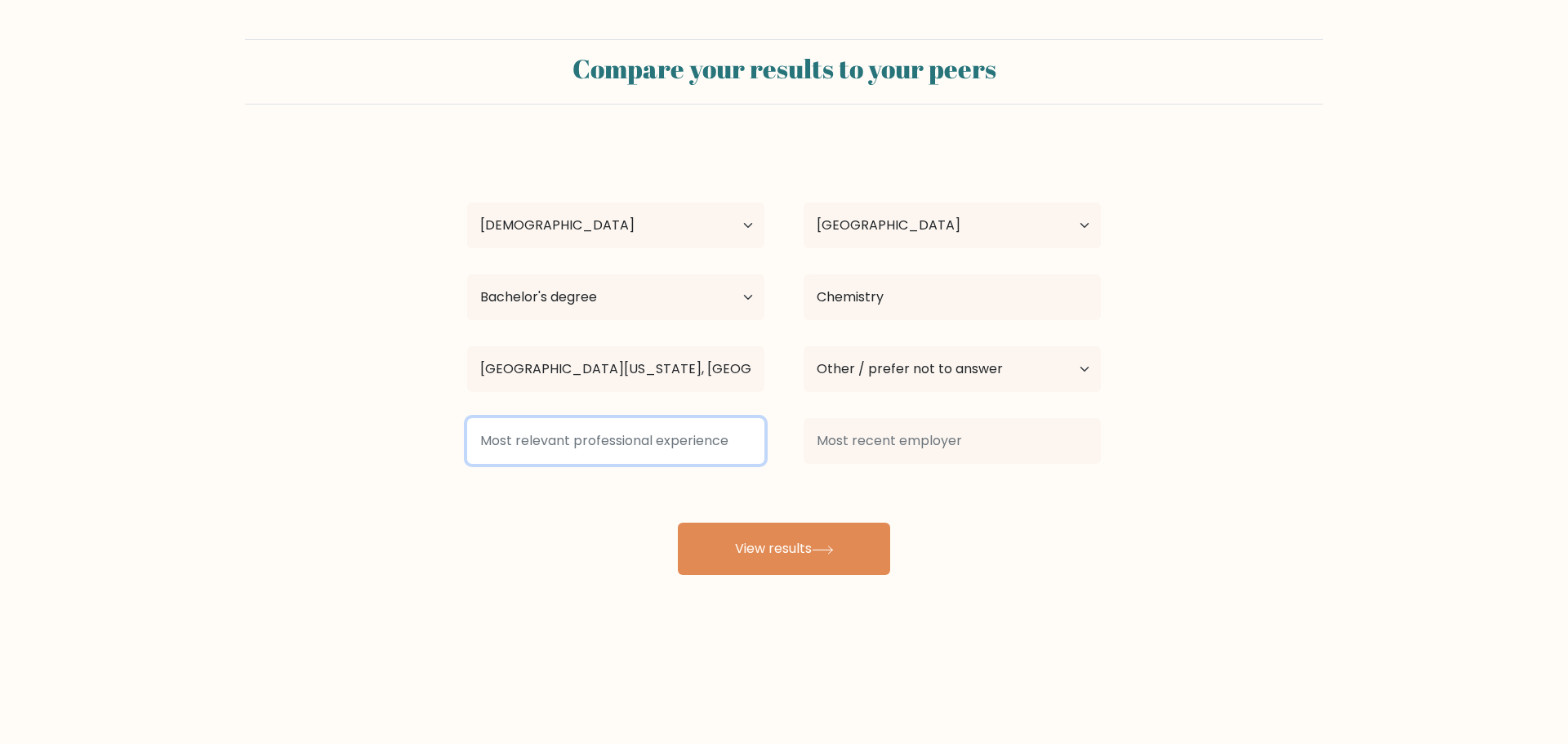
click at [729, 445] on input at bounding box center [615, 441] width 297 height 46
type input "Yes"
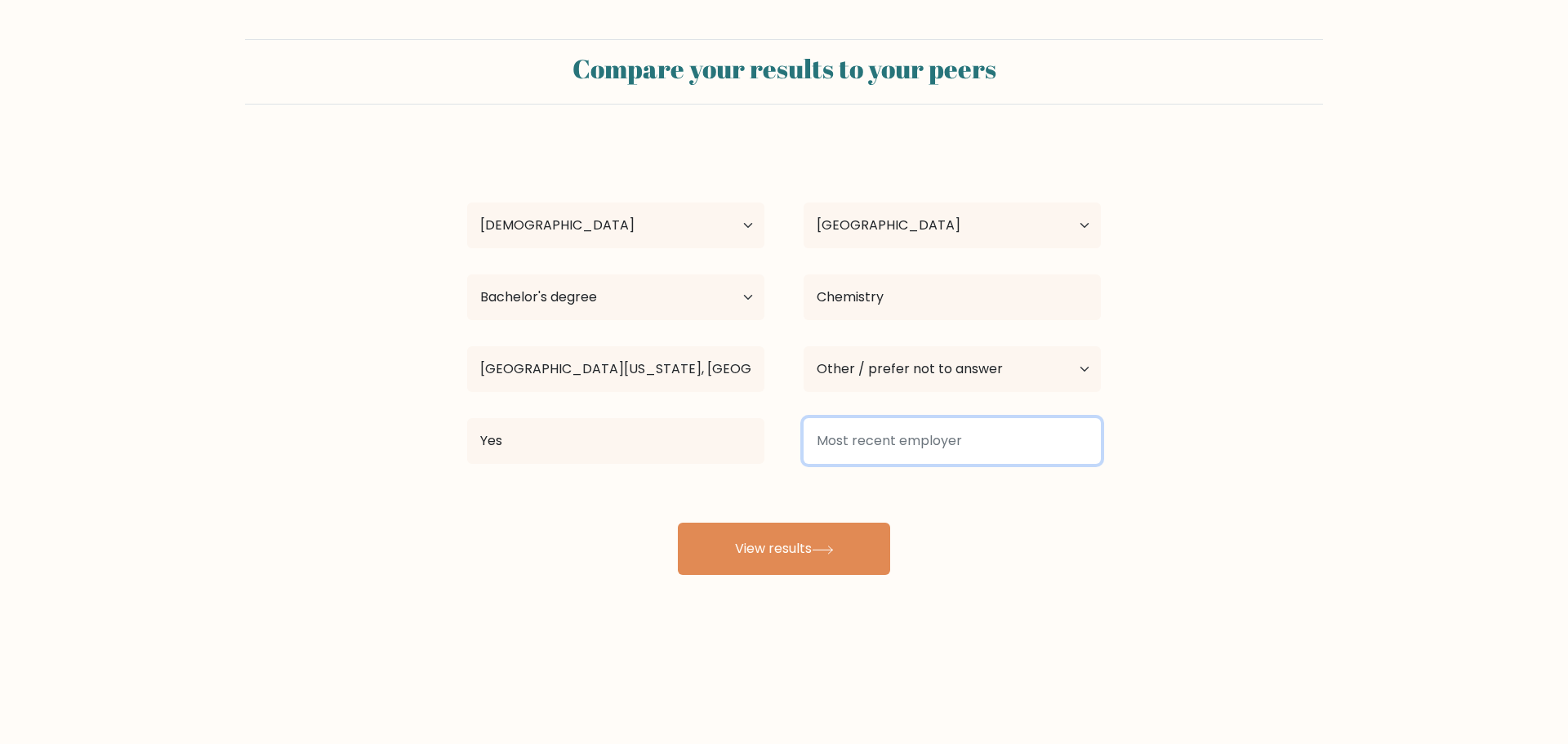
click at [840, 443] on input at bounding box center [952, 441] width 297 height 46
type input "Yes"
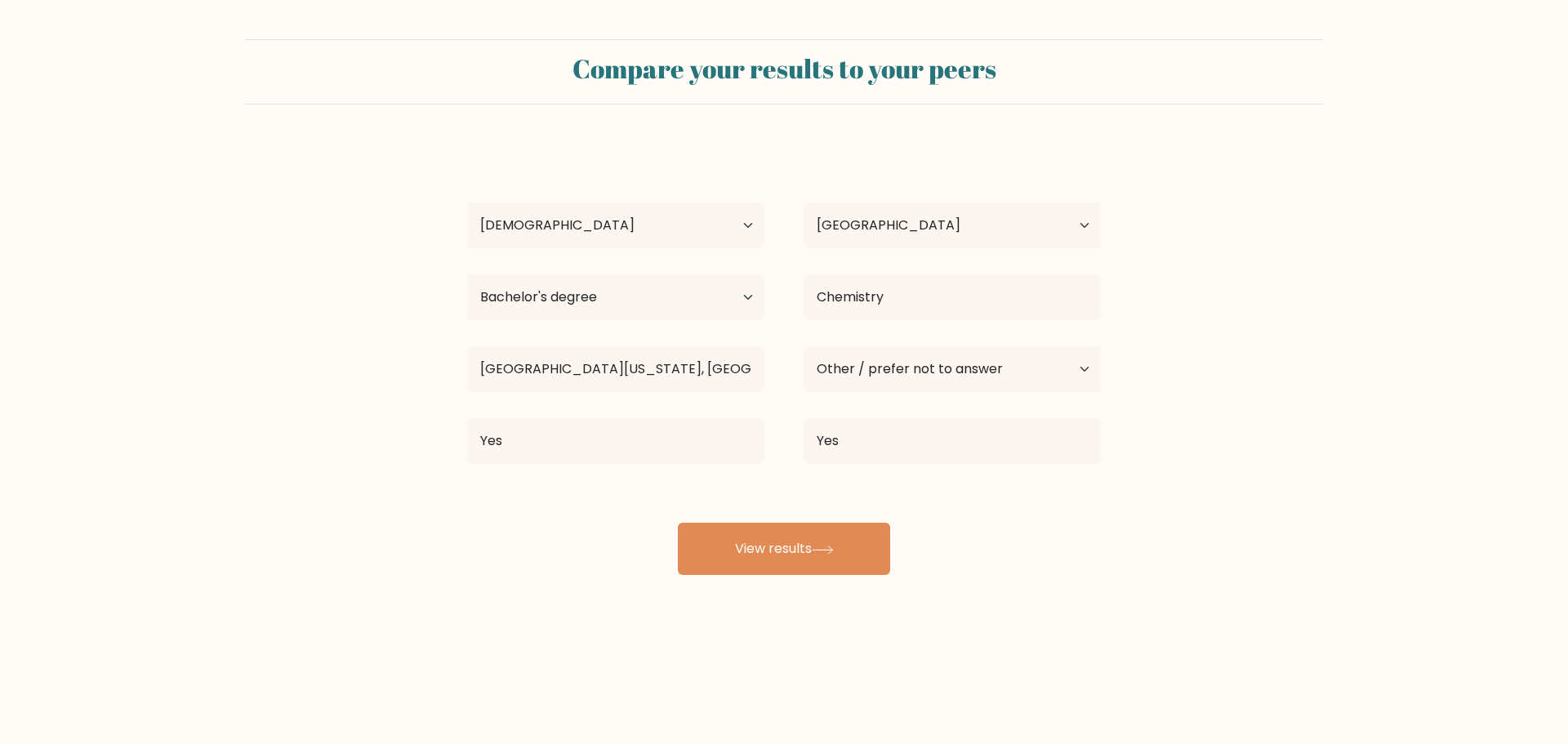
click at [823, 517] on div "b cho Age Under 18 years old 18-24 years old 25-34 years old 35-44 years old 45…" at bounding box center [784, 359] width 653 height 431
click at [826, 537] on button "View results" at bounding box center [784, 548] width 212 height 52
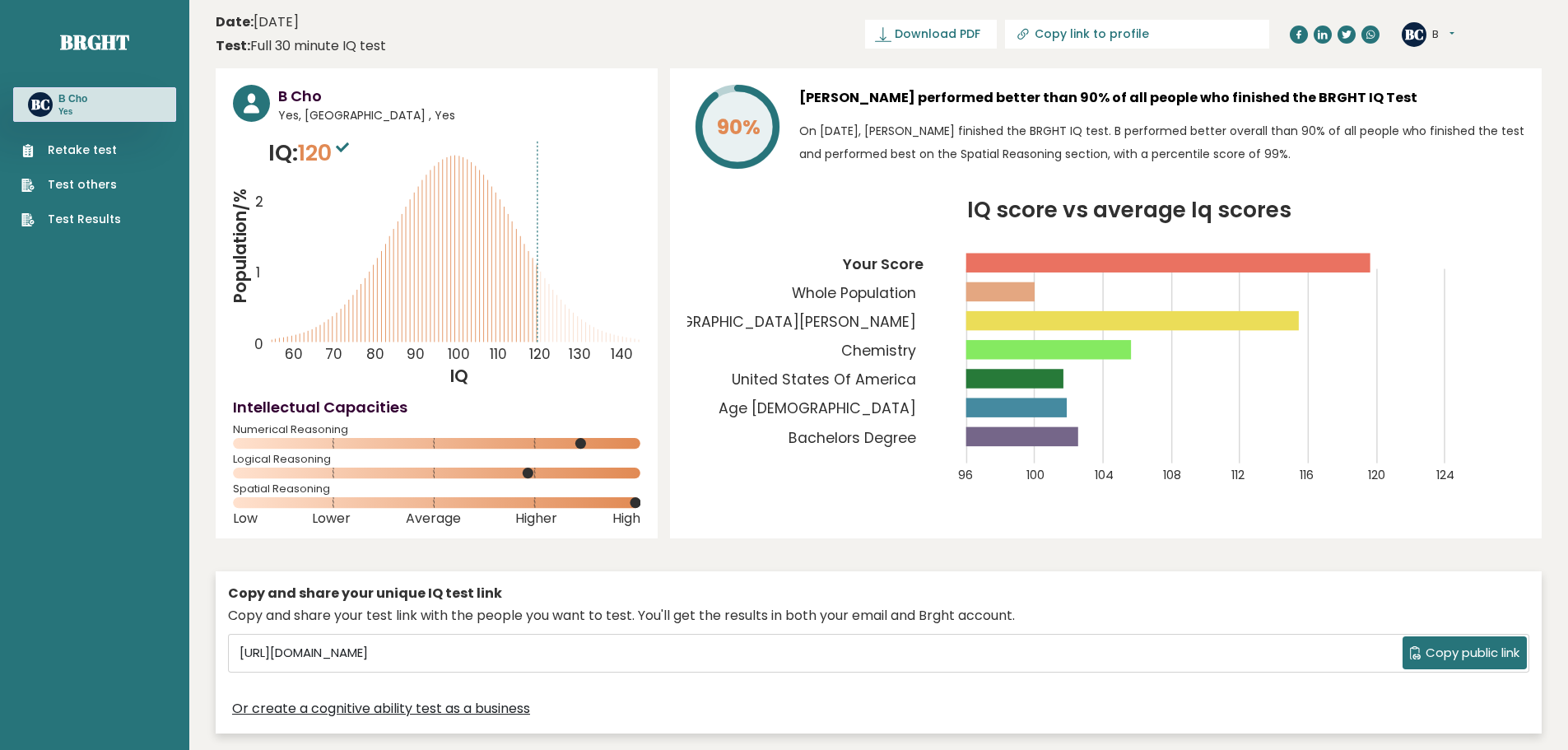
click at [338, 159] on span "120" at bounding box center [325, 152] width 55 height 31
click at [349, 148] on icon at bounding box center [342, 147] width 13 height 10
click at [552, 308] on icon "Population/% IQ 0 1 2 60 70 80 90 100 110 120 130 140" at bounding box center [437, 263] width 408 height 251
click at [1013, 292] on rect at bounding box center [1001, 292] width 68 height 19
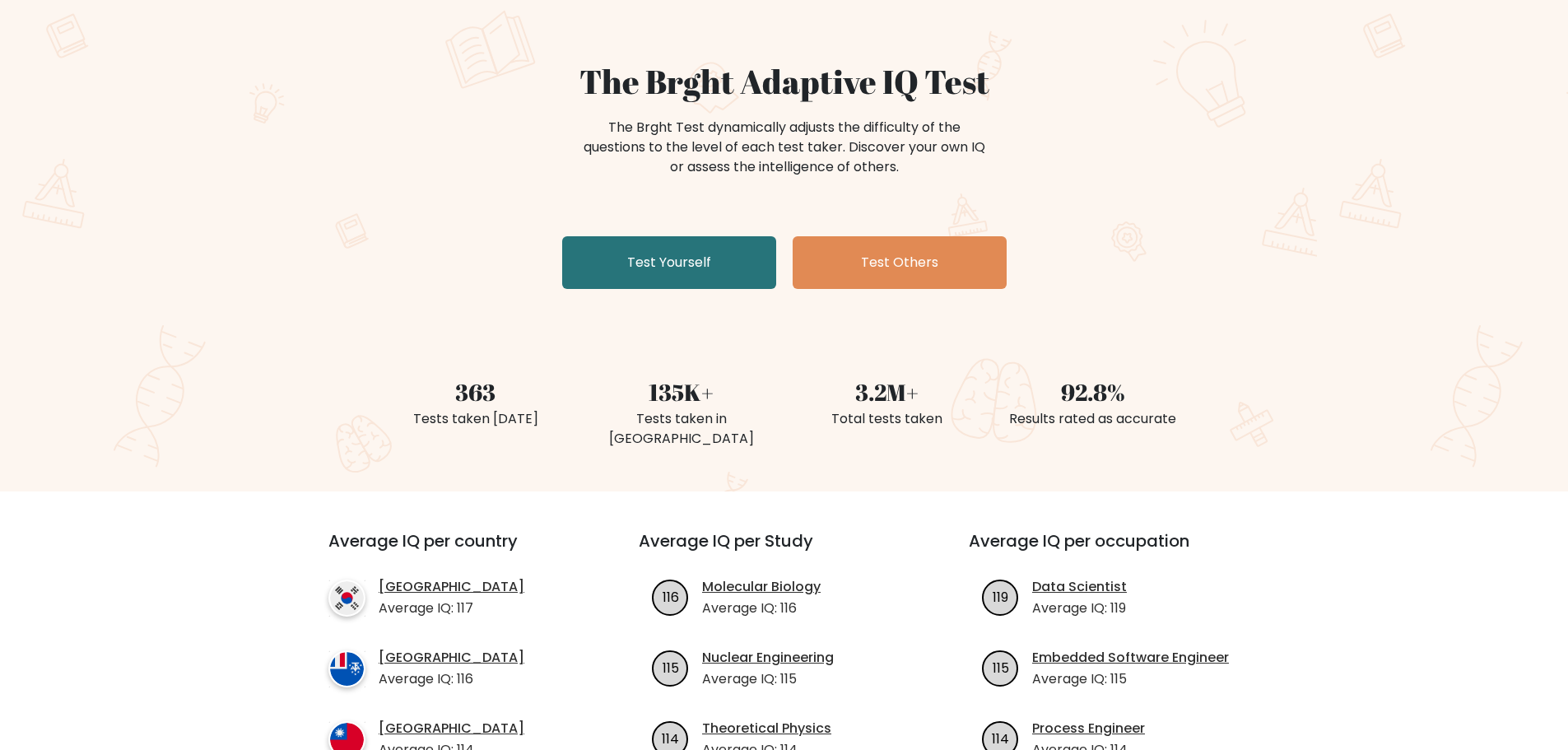
scroll to position [82, 0]
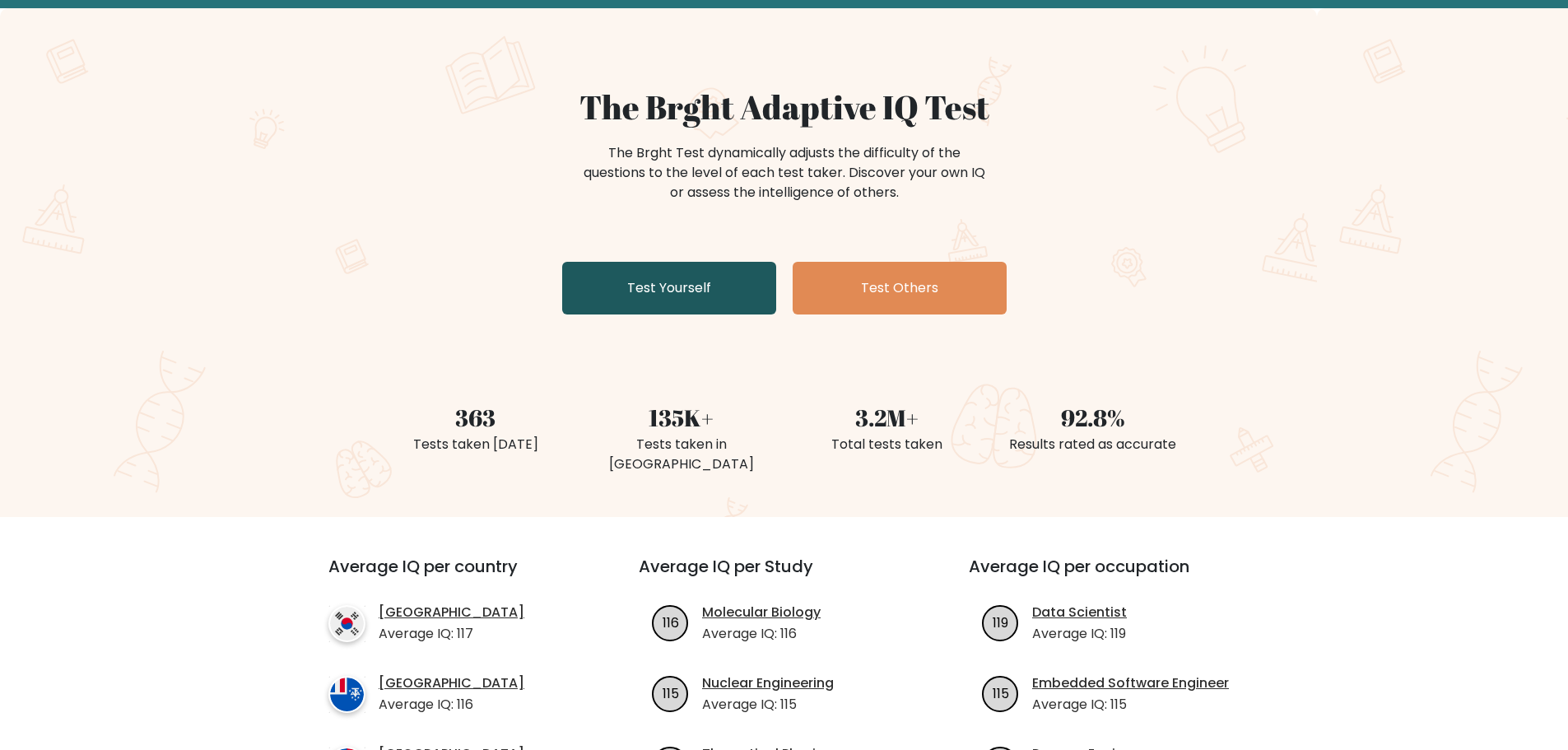
click at [737, 292] on link "Test Yourself" at bounding box center [669, 288] width 214 height 52
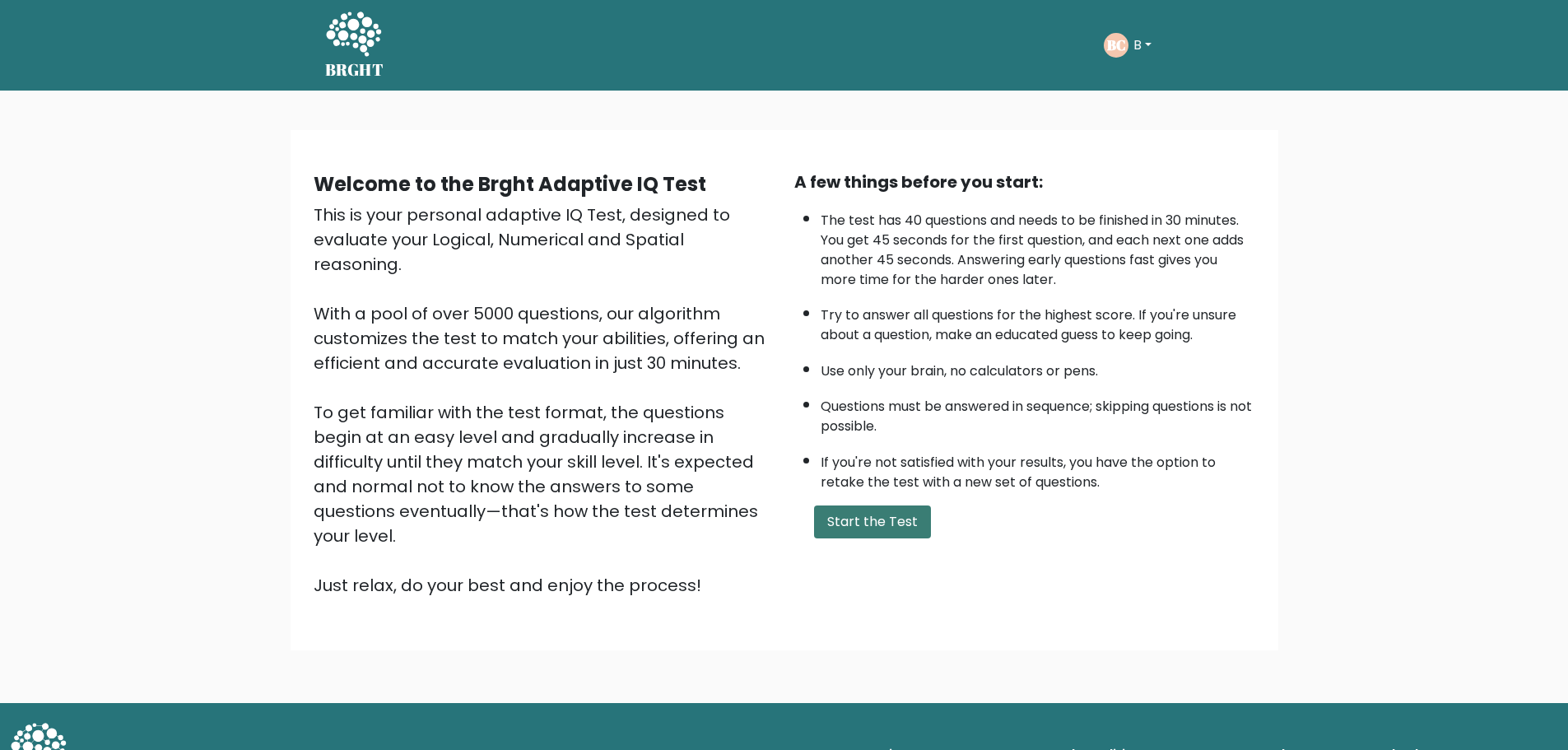
click at [864, 533] on button "Start the Test" at bounding box center [872, 522] width 117 height 33
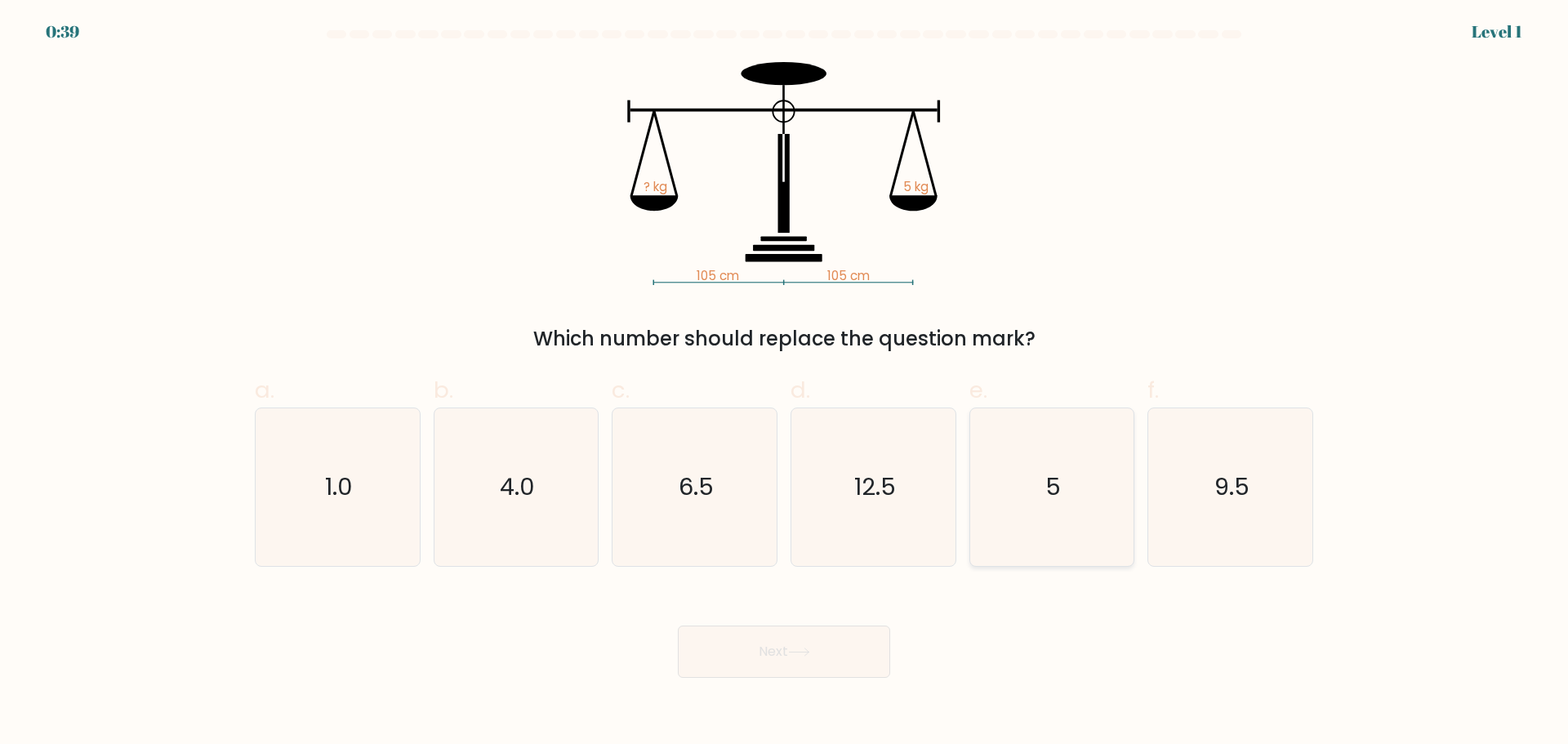
click at [1052, 430] on icon "5" at bounding box center [1052, 487] width 158 height 158
click at [785, 383] on input "e. 5" at bounding box center [784, 378] width 1 height 10
radio input "true"
click at [802, 664] on button "Next" at bounding box center [784, 651] width 212 height 52
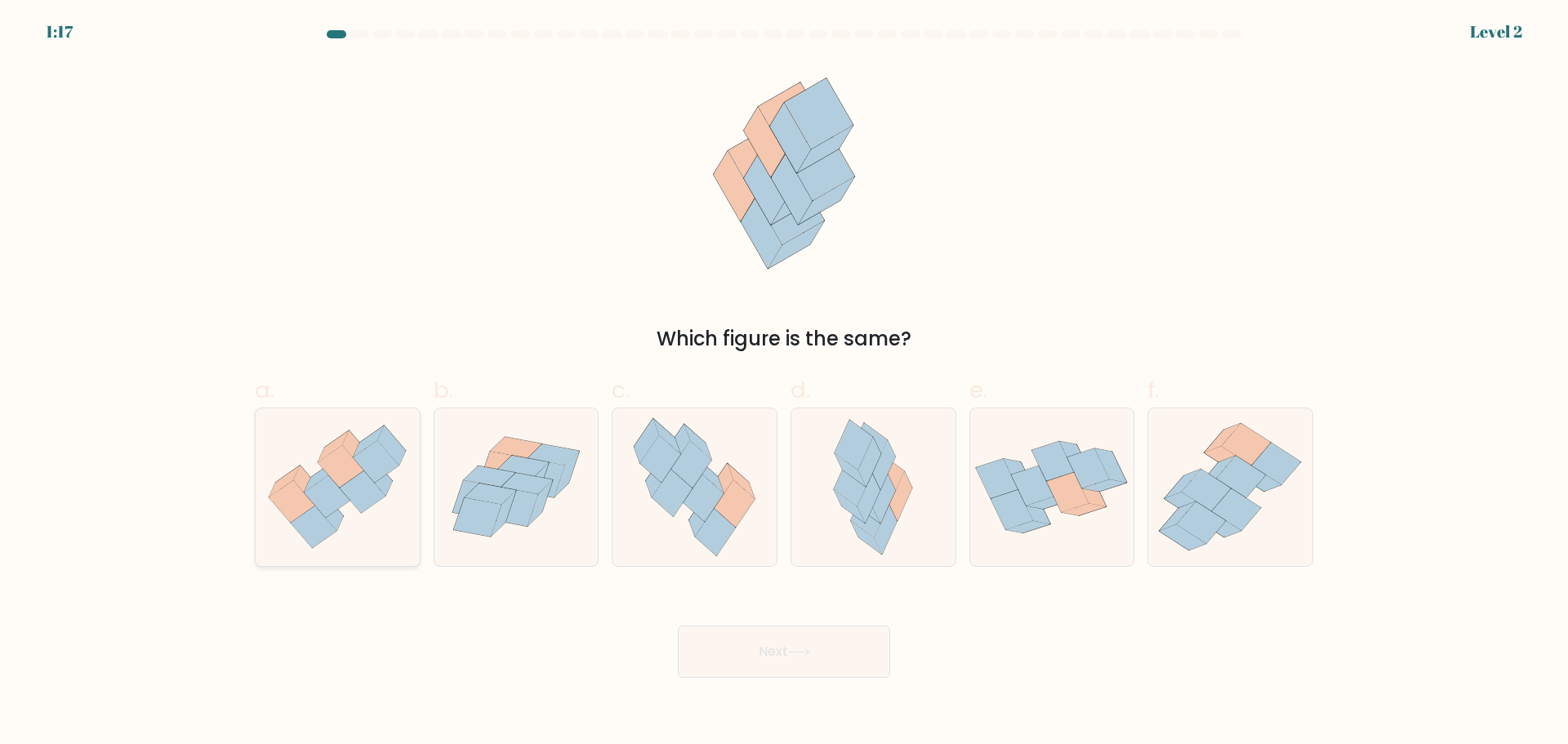
click at [324, 479] on icon at bounding box center [327, 496] width 46 height 42
click at [784, 383] on input "a." at bounding box center [784, 378] width 1 height 10
radio input "true"
click at [799, 632] on button "Next" at bounding box center [784, 651] width 212 height 52
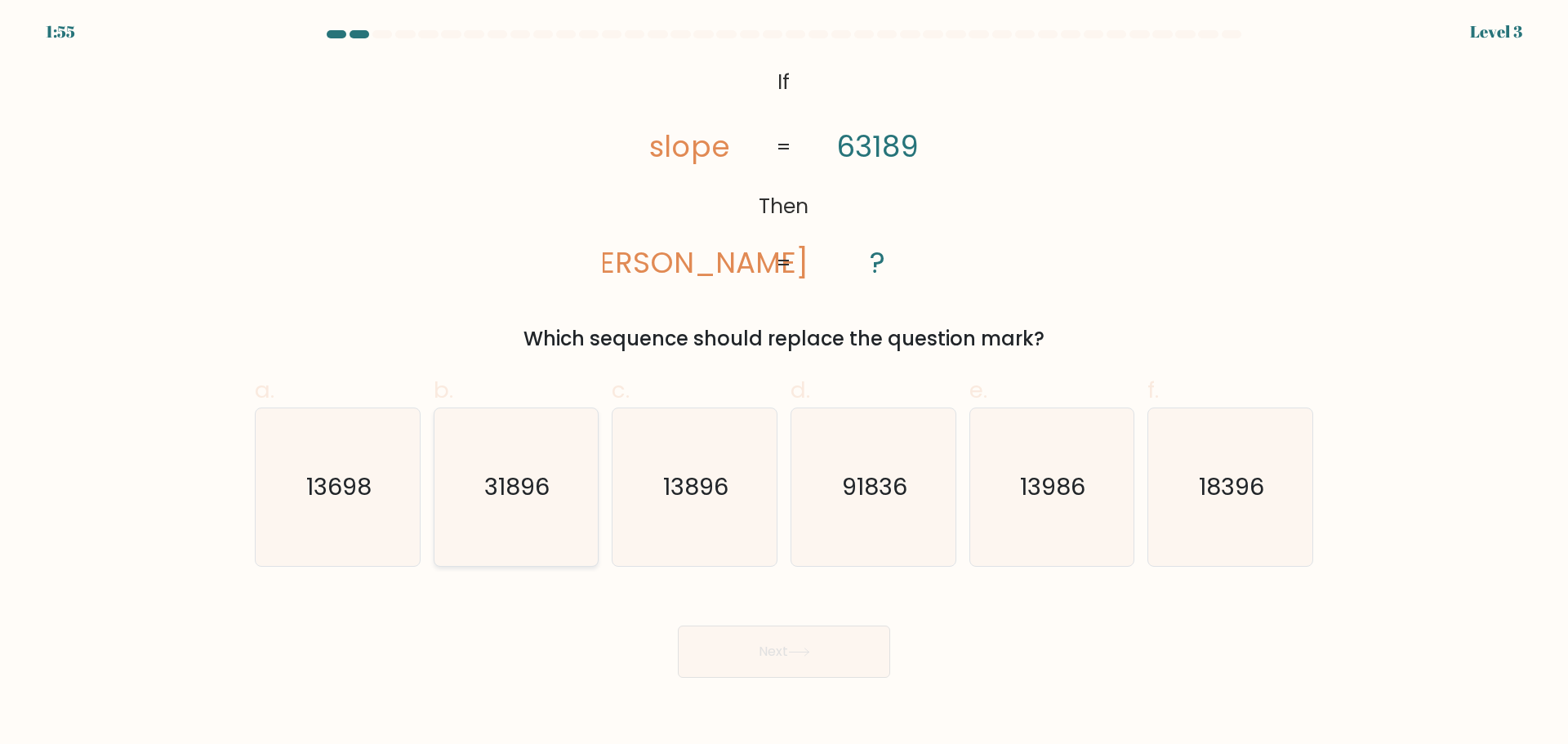
click at [521, 521] on icon "31896" at bounding box center [515, 487] width 158 height 158
click at [784, 383] on input "b. 31896" at bounding box center [784, 378] width 1 height 10
radio input "true"
click at [799, 637] on button "Next" at bounding box center [784, 651] width 212 height 52
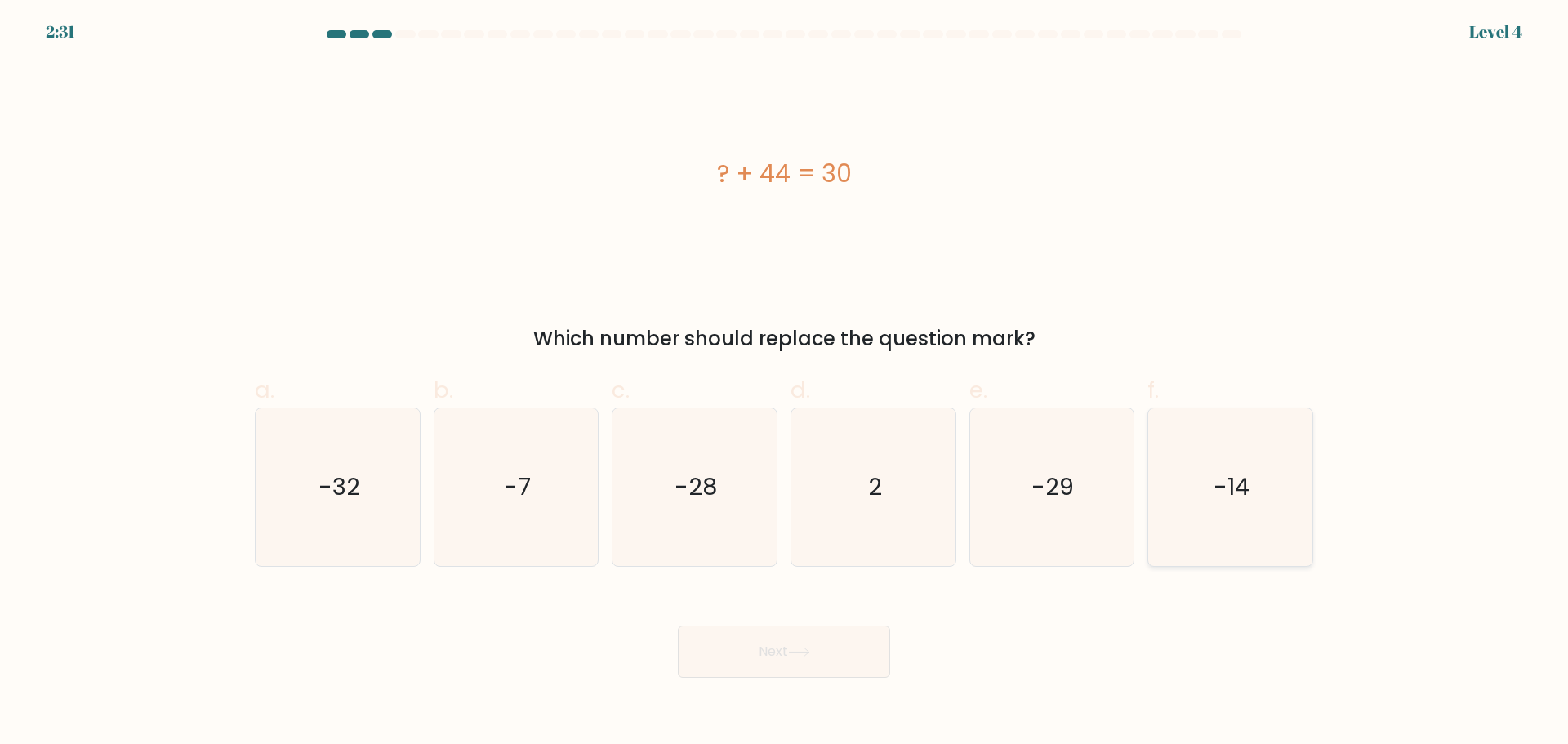
click at [1246, 485] on text "-14" at bounding box center [1232, 487] width 36 height 33
click at [785, 383] on input "f. -14" at bounding box center [784, 378] width 1 height 10
radio input "true"
click at [808, 669] on button "Next" at bounding box center [784, 651] width 212 height 52
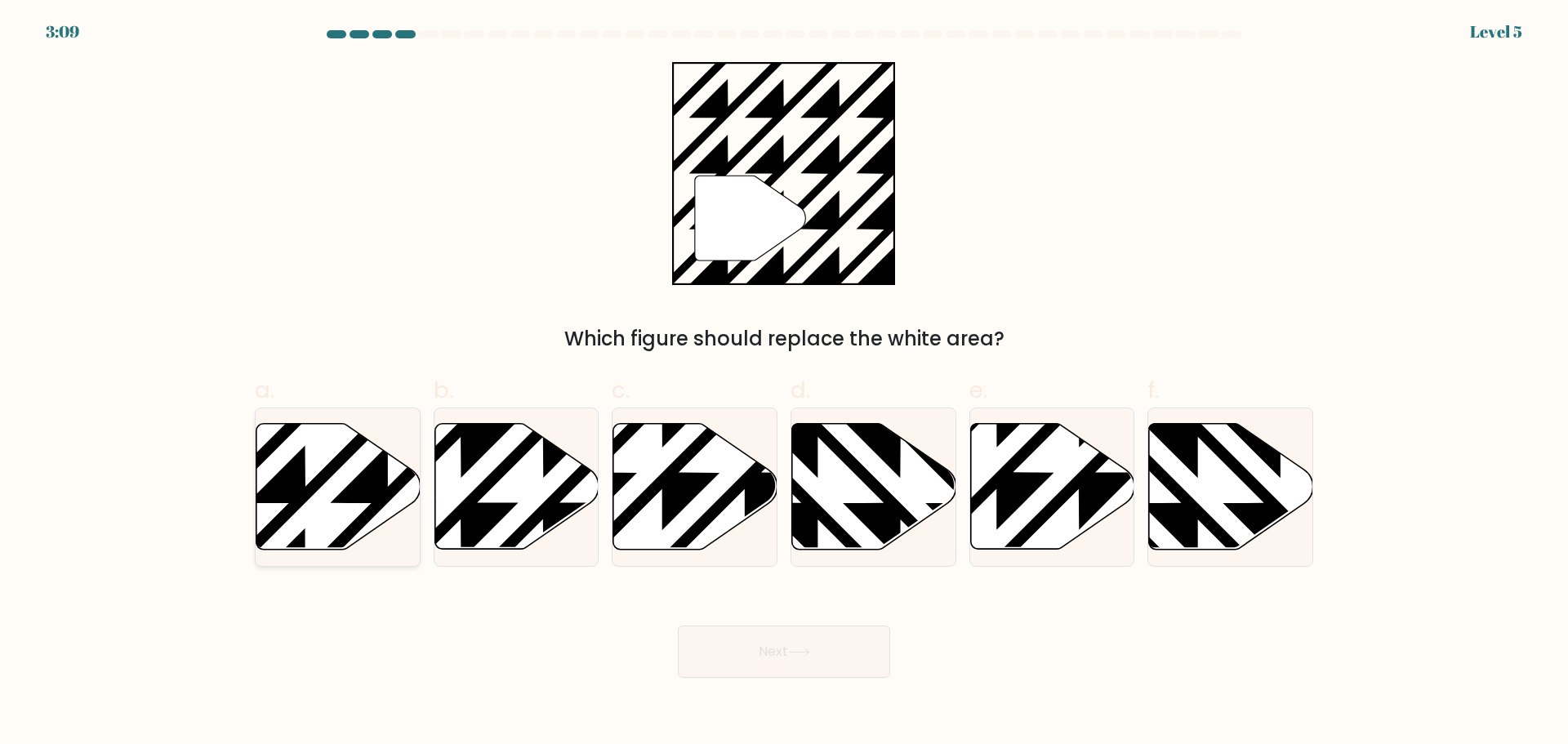
click at [343, 484] on icon at bounding box center [339, 485] width 165 height 126
click at [784, 383] on input "a." at bounding box center [784, 378] width 1 height 10
radio input "true"
click at [761, 657] on button "Next" at bounding box center [784, 651] width 212 height 52
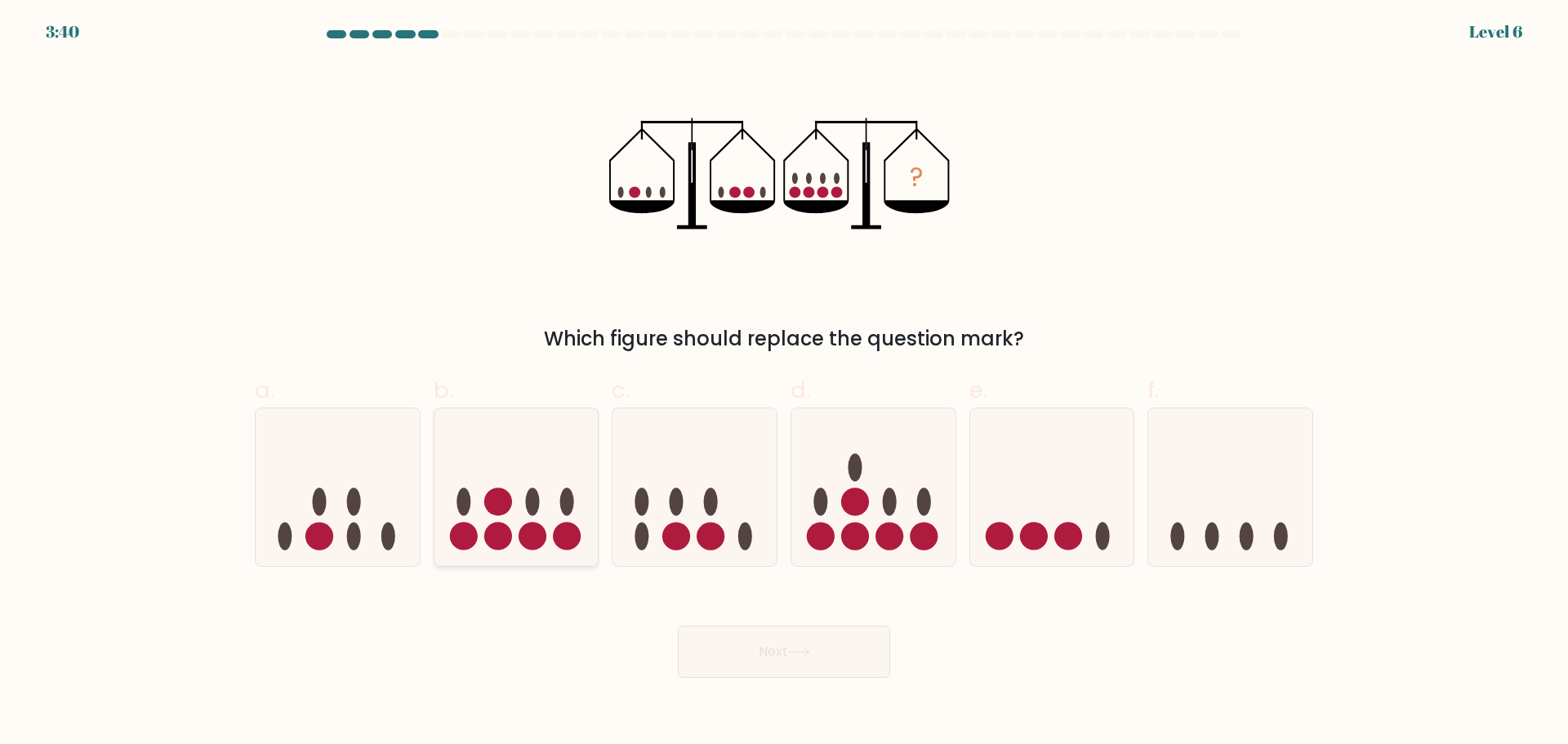
click at [511, 514] on icon at bounding box center [517, 487] width 165 height 136
click at [784, 383] on input "b." at bounding box center [784, 378] width 1 height 10
radio input "true"
click at [779, 657] on button "Next" at bounding box center [784, 651] width 212 height 52
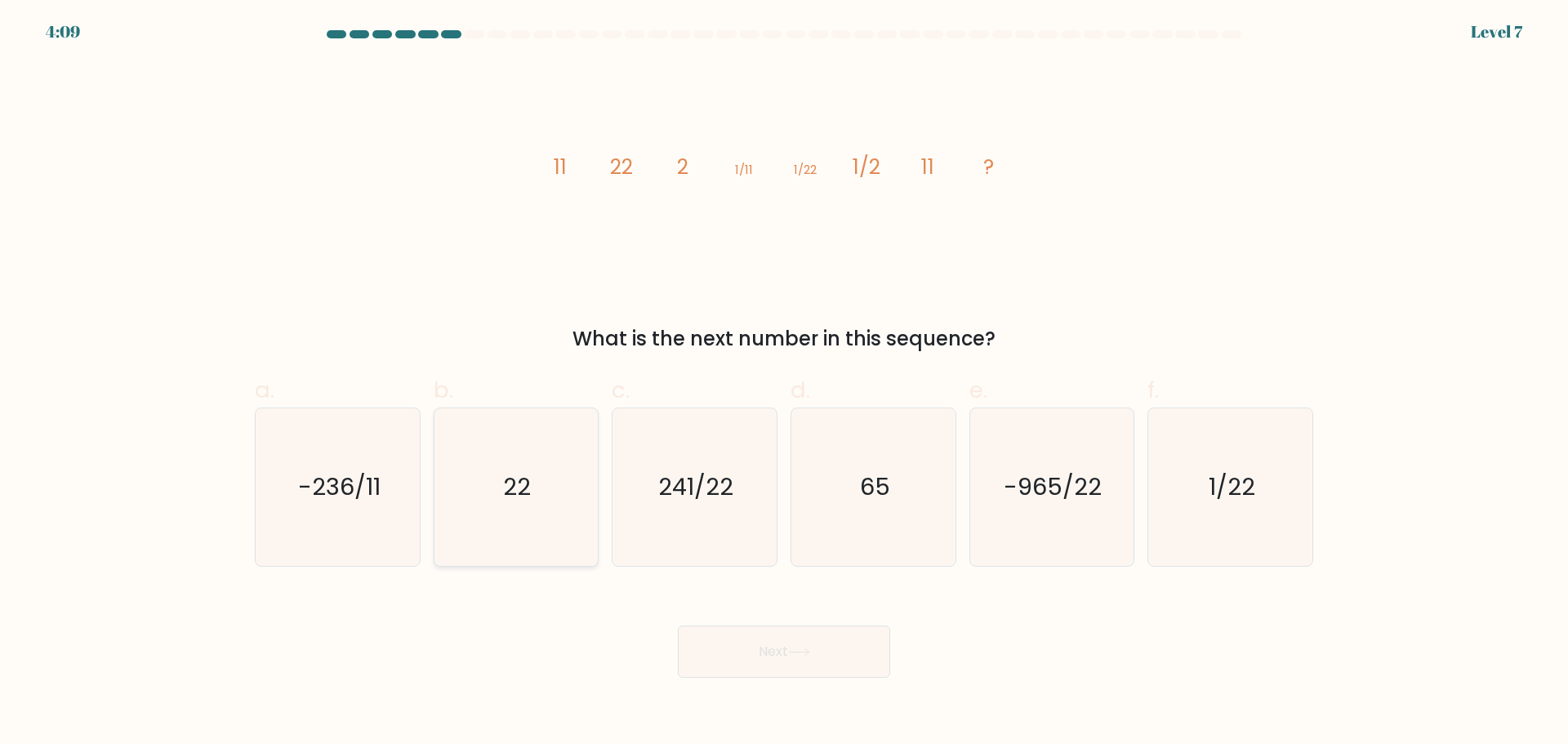
click at [489, 527] on icon "22" at bounding box center [515, 487] width 158 height 158
click at [784, 383] on input "b. 22" at bounding box center [784, 378] width 1 height 10
radio input "true"
click at [768, 643] on button "Next" at bounding box center [784, 651] width 212 height 52
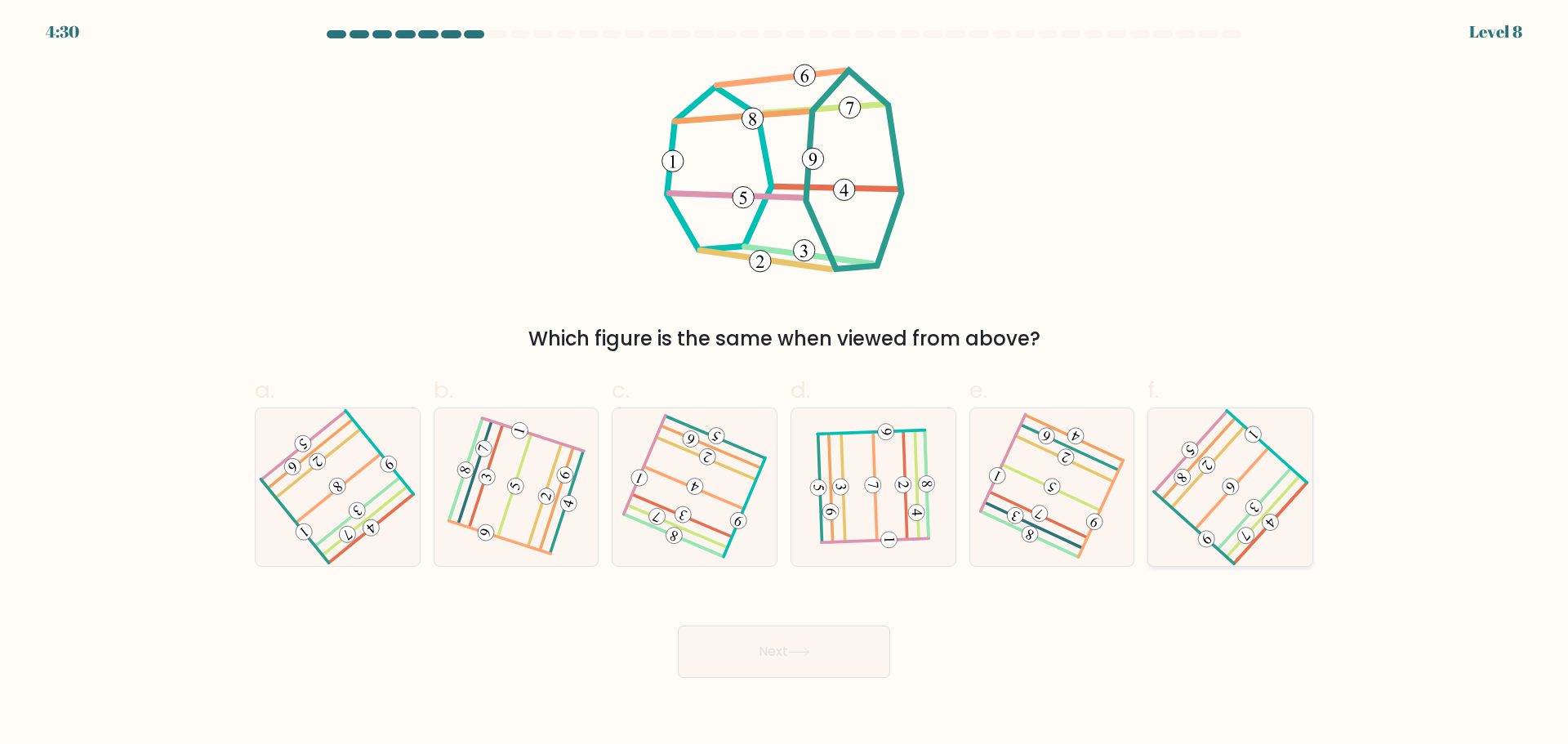
click at [1212, 463] on 446 at bounding box center [1207, 465] width 23 height 23
click at [785, 383] on input "f." at bounding box center [784, 378] width 1 height 10
radio input "true"
click at [713, 667] on button "Next" at bounding box center [784, 651] width 212 height 52
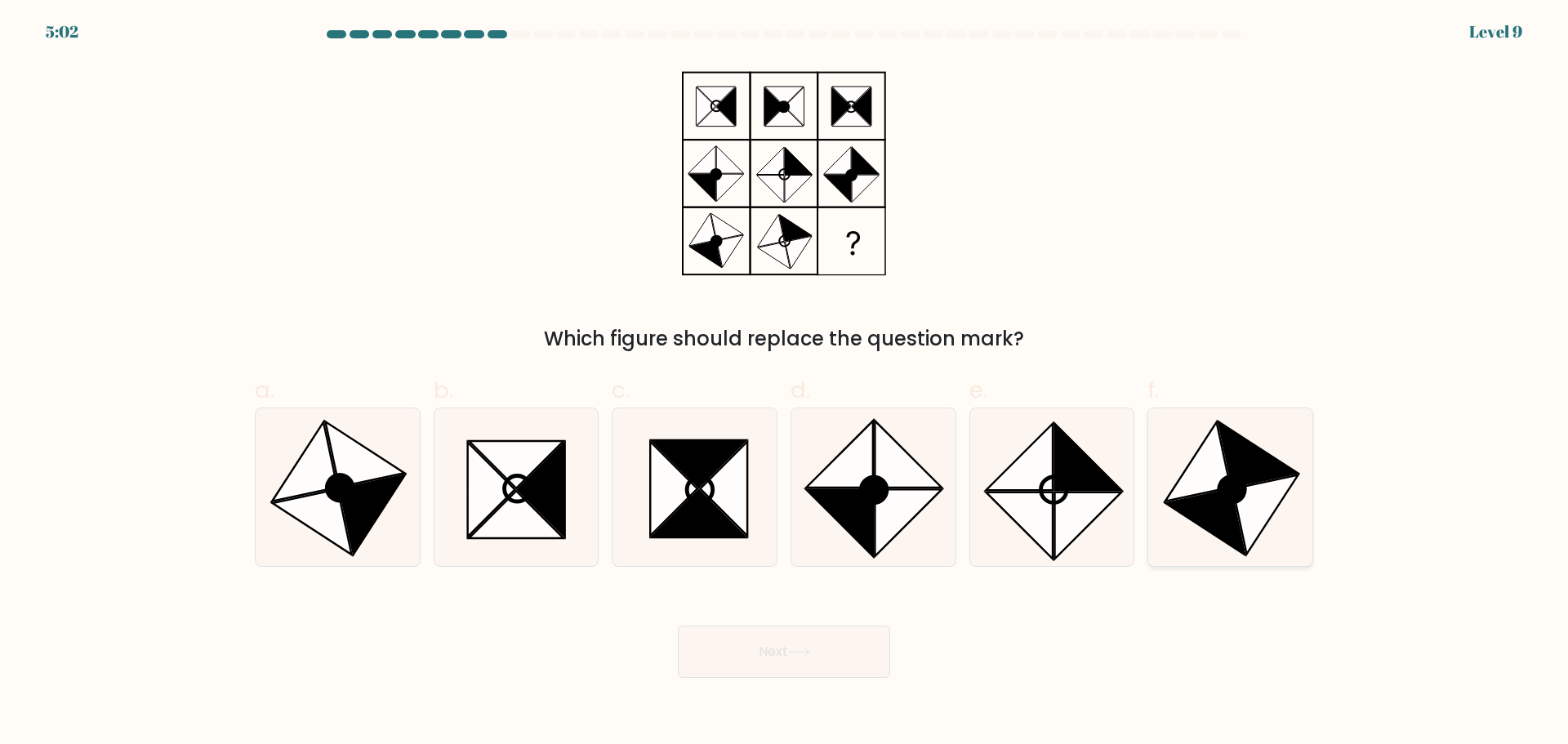
click at [1228, 496] on icon at bounding box center [1233, 489] width 26 height 26
click at [785, 383] on input "f." at bounding box center [784, 378] width 1 height 10
radio input "true"
click at [822, 642] on button "Next" at bounding box center [784, 651] width 212 height 52
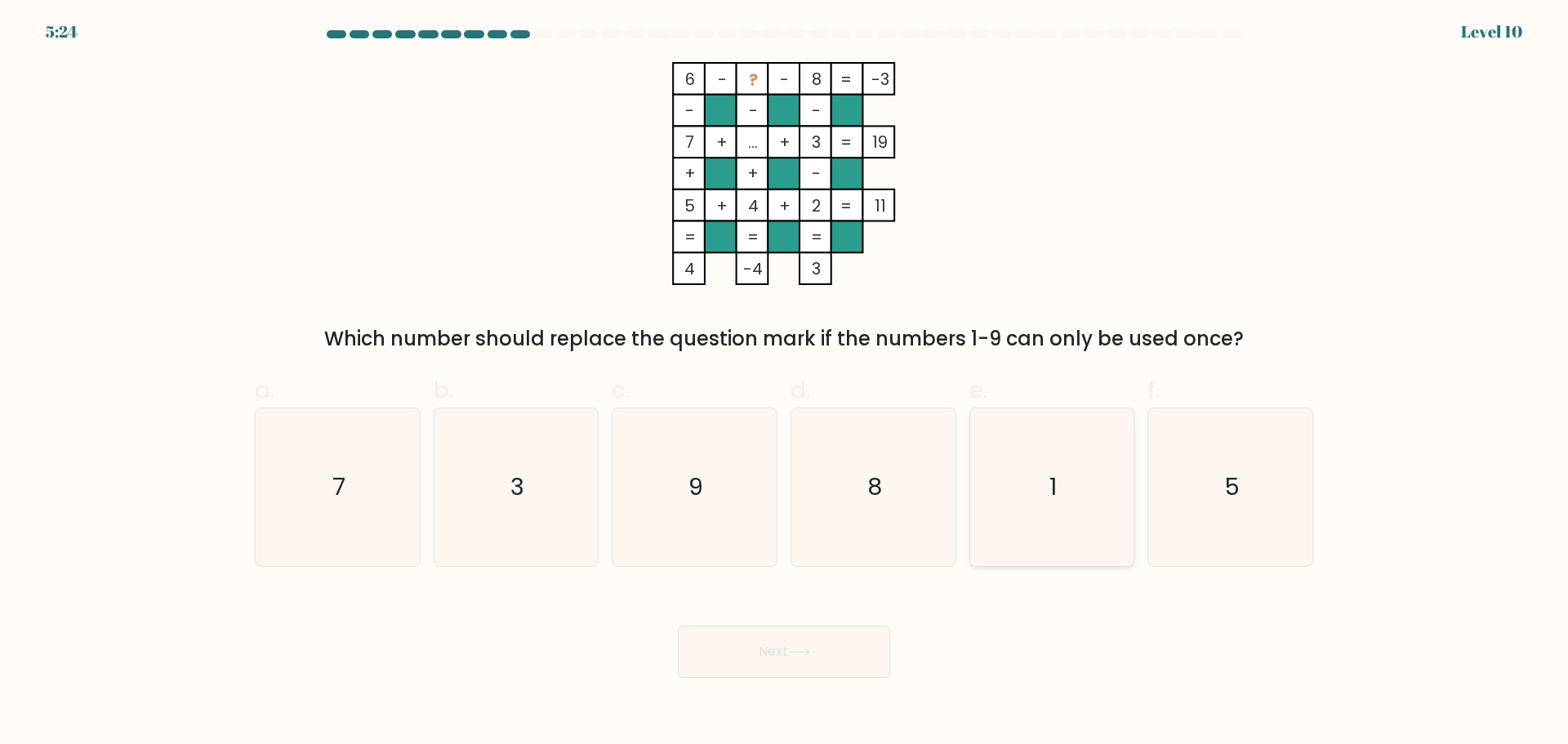
click at [1076, 517] on icon "1" at bounding box center [1052, 487] width 158 height 158
click at [785, 383] on input "e. 1" at bounding box center [784, 378] width 1 height 10
radio input "true"
click at [846, 637] on button "Next" at bounding box center [784, 651] width 212 height 52
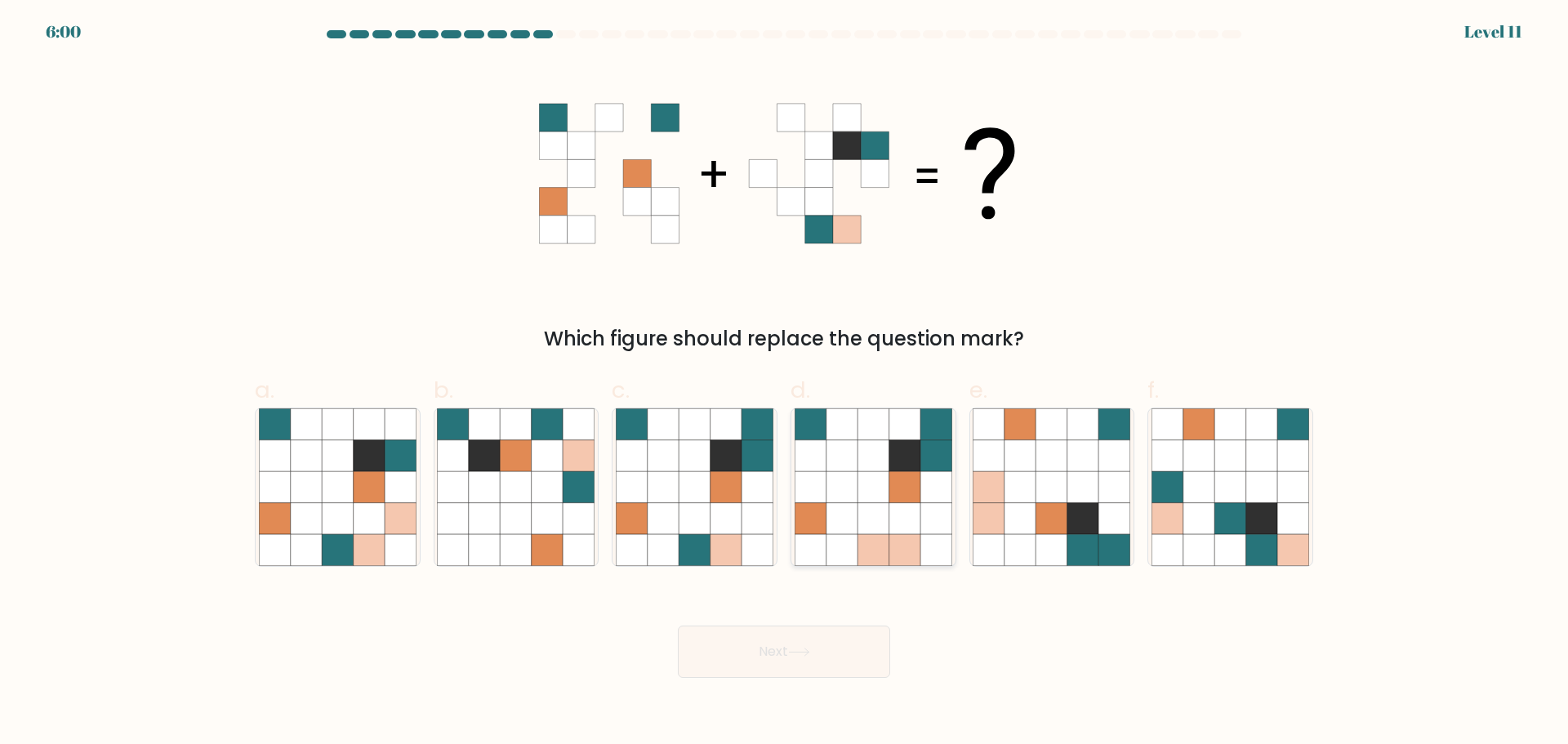
click at [932, 517] on icon at bounding box center [936, 518] width 31 height 31
click at [785, 383] on input "d." at bounding box center [784, 378] width 1 height 10
radio input "true"
click at [715, 488] on icon at bounding box center [726, 487] width 31 height 31
click at [784, 383] on input "c." at bounding box center [784, 378] width 1 height 10
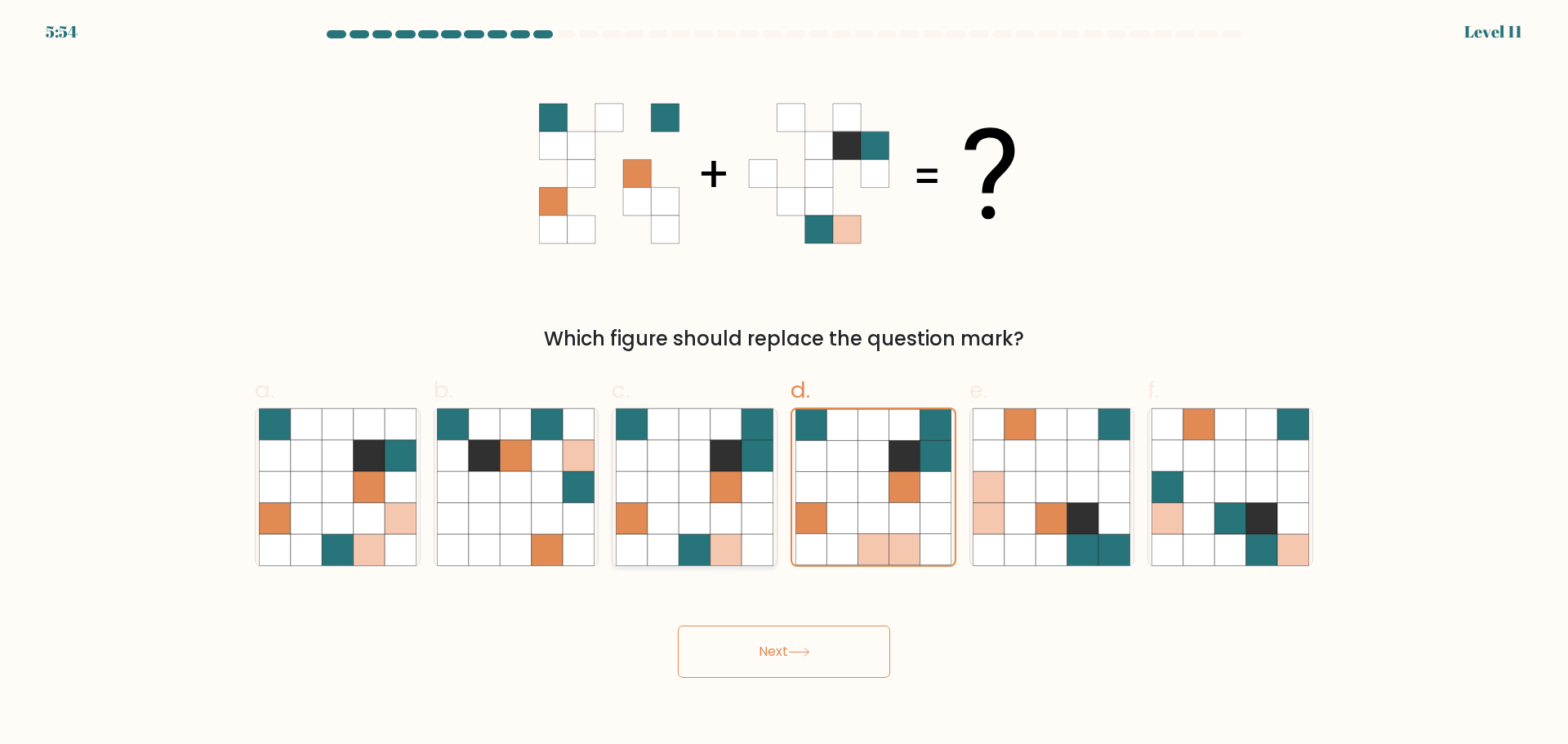
radio input "true"
click at [793, 648] on icon at bounding box center [799, 652] width 22 height 9
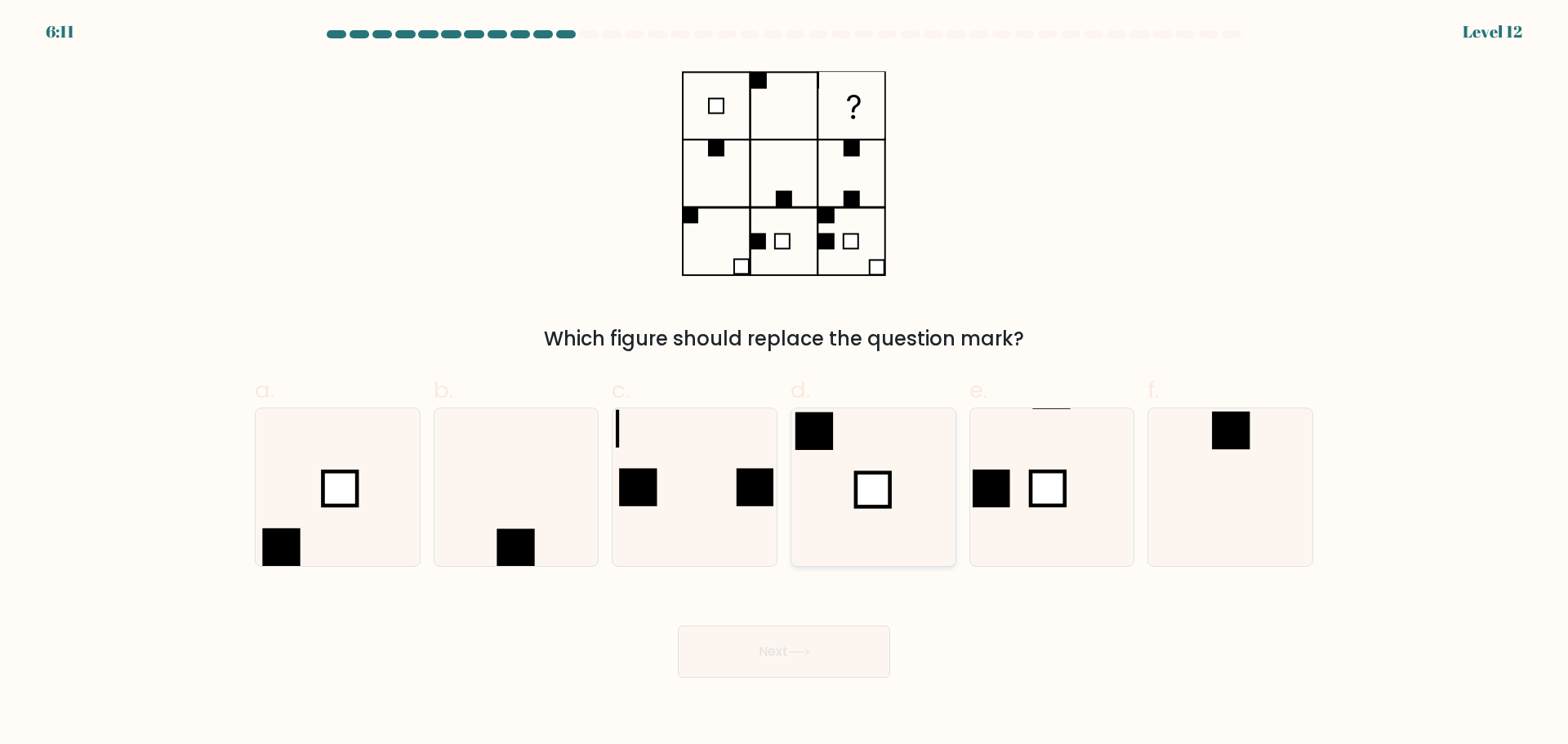
click at [869, 518] on icon at bounding box center [873, 487] width 158 height 158
click at [785, 383] on input "d." at bounding box center [784, 378] width 1 height 10
radio input "true"
click at [787, 636] on button "Next" at bounding box center [784, 651] width 212 height 52
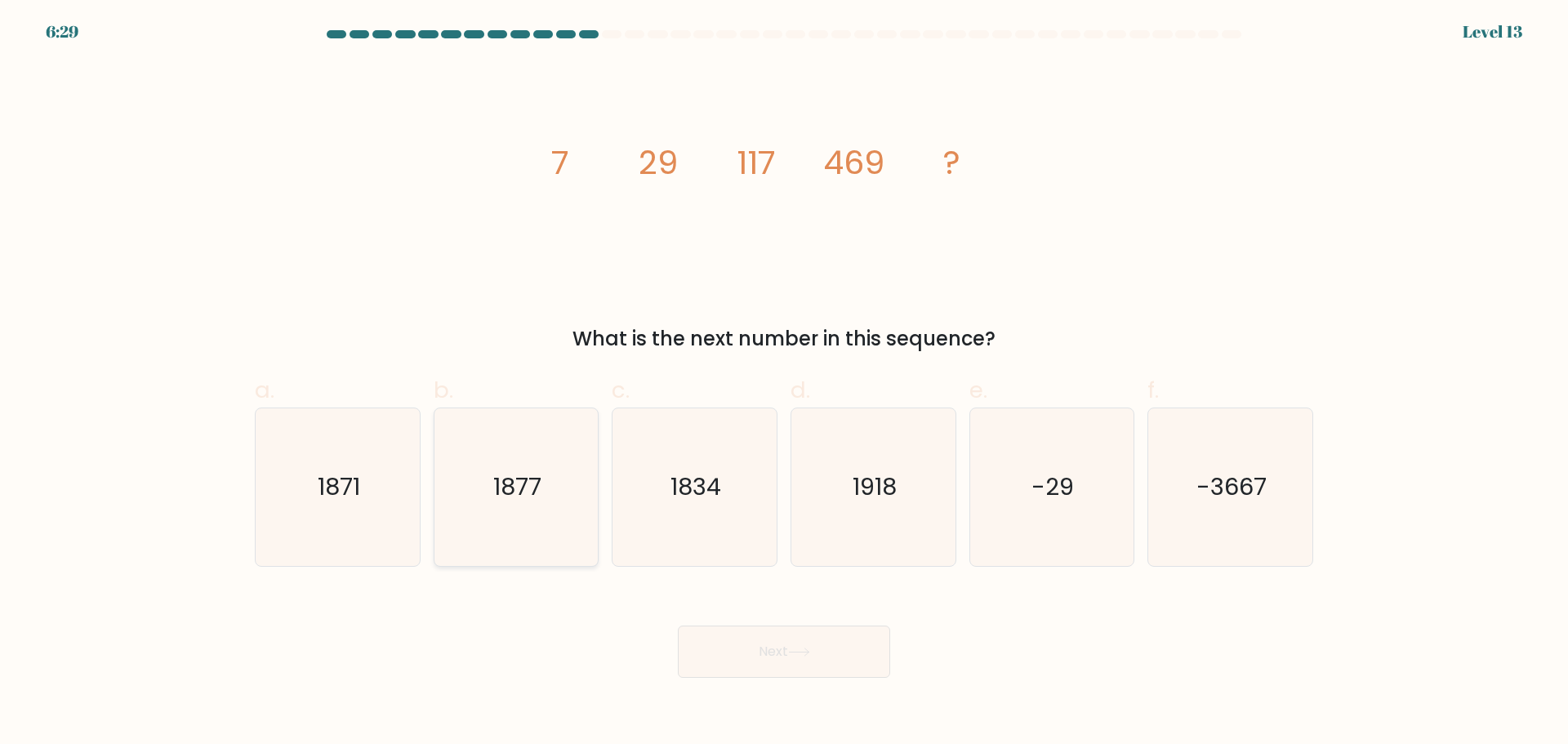
click at [519, 517] on icon "1877" at bounding box center [515, 487] width 158 height 158
click at [784, 383] on input "b. 1877" at bounding box center [784, 378] width 1 height 10
radio input "true"
click at [739, 643] on button "Next" at bounding box center [784, 651] width 212 height 52
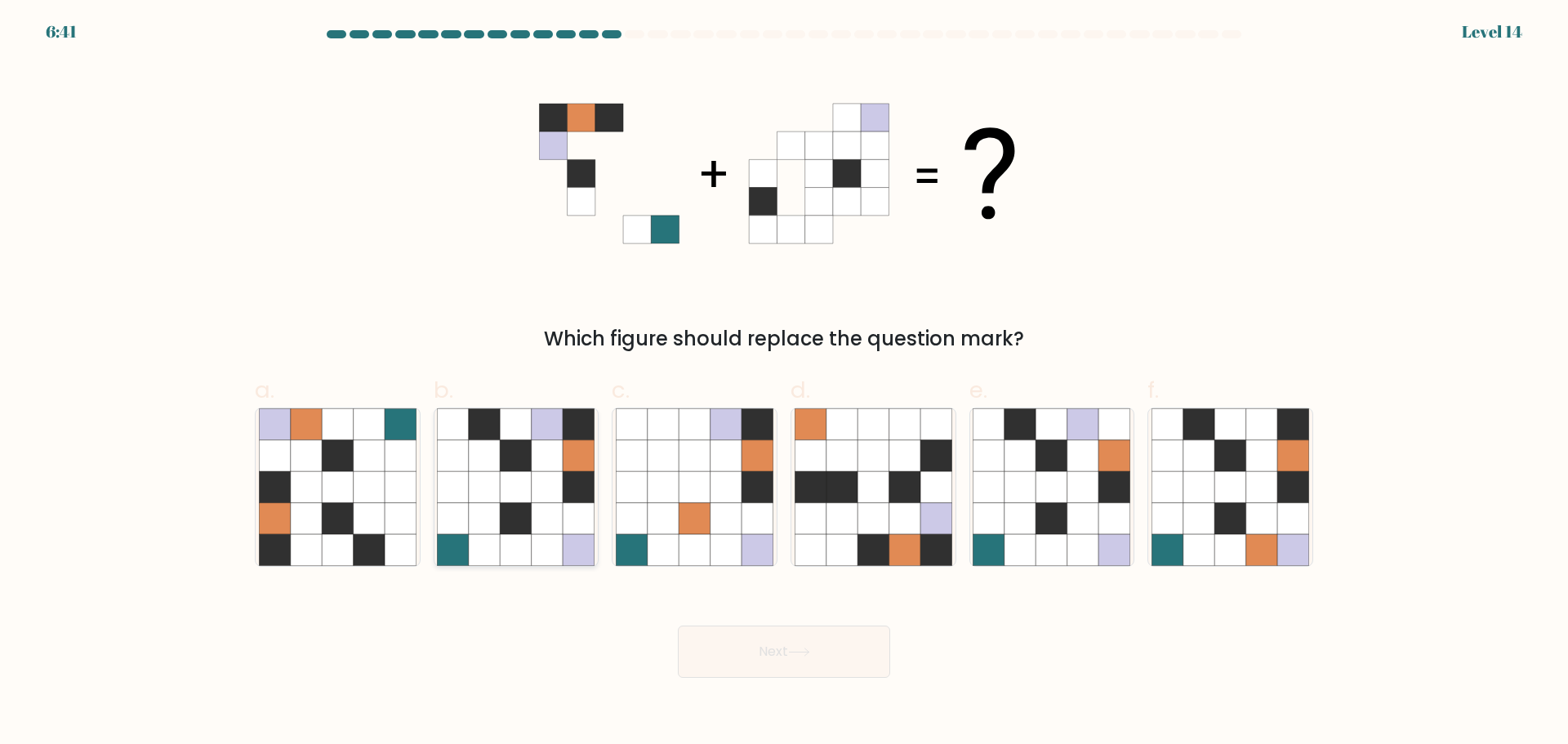
click at [563, 500] on icon at bounding box center [548, 487] width 31 height 31
click at [784, 383] on input "b." at bounding box center [784, 378] width 1 height 10
radio input "true"
click at [860, 655] on button "Next" at bounding box center [784, 651] width 212 height 52
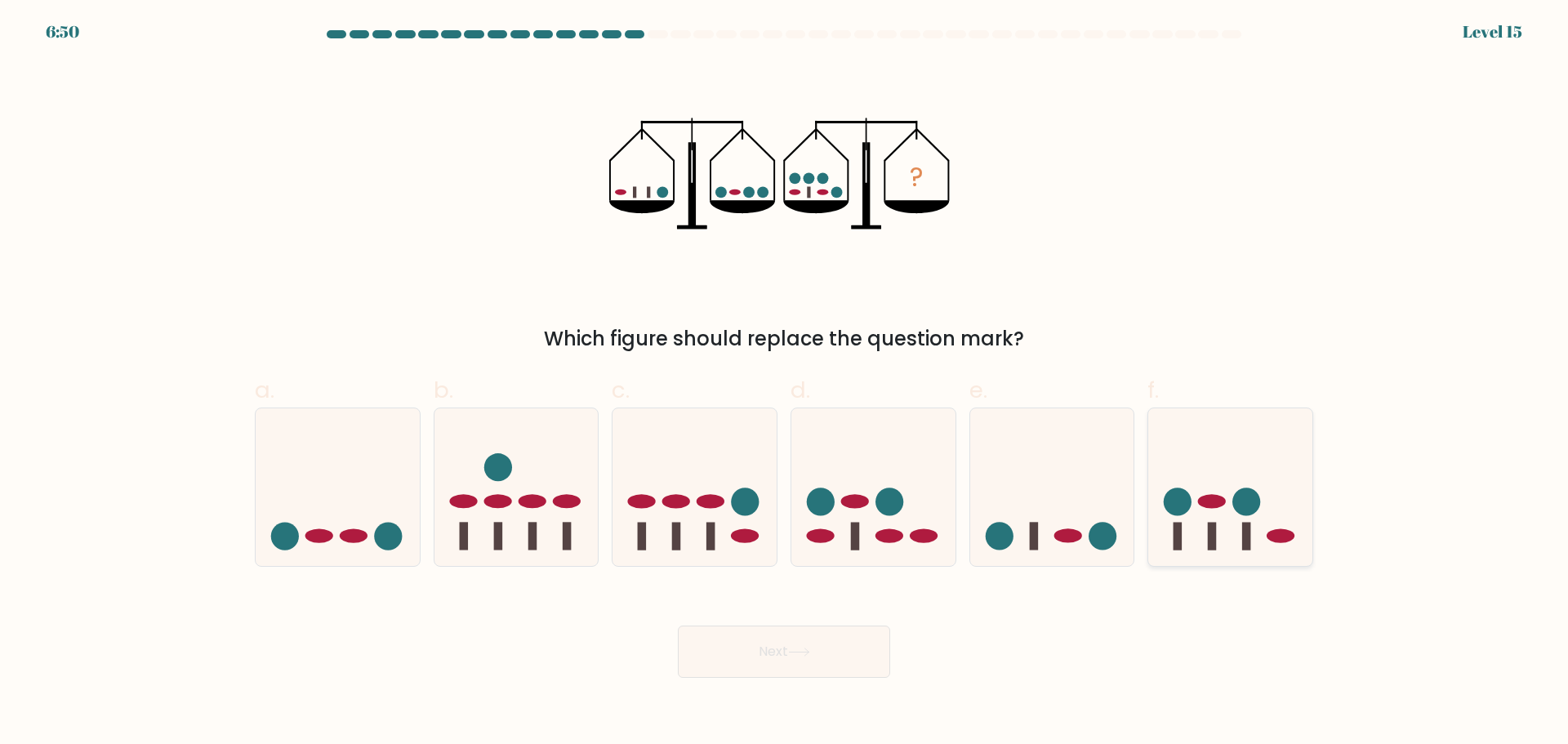
click at [1248, 514] on circle at bounding box center [1247, 501] width 28 height 28
click at [785, 383] on input "f." at bounding box center [784, 378] width 1 height 10
radio input "true"
click at [850, 657] on button "Next" at bounding box center [784, 651] width 212 height 52
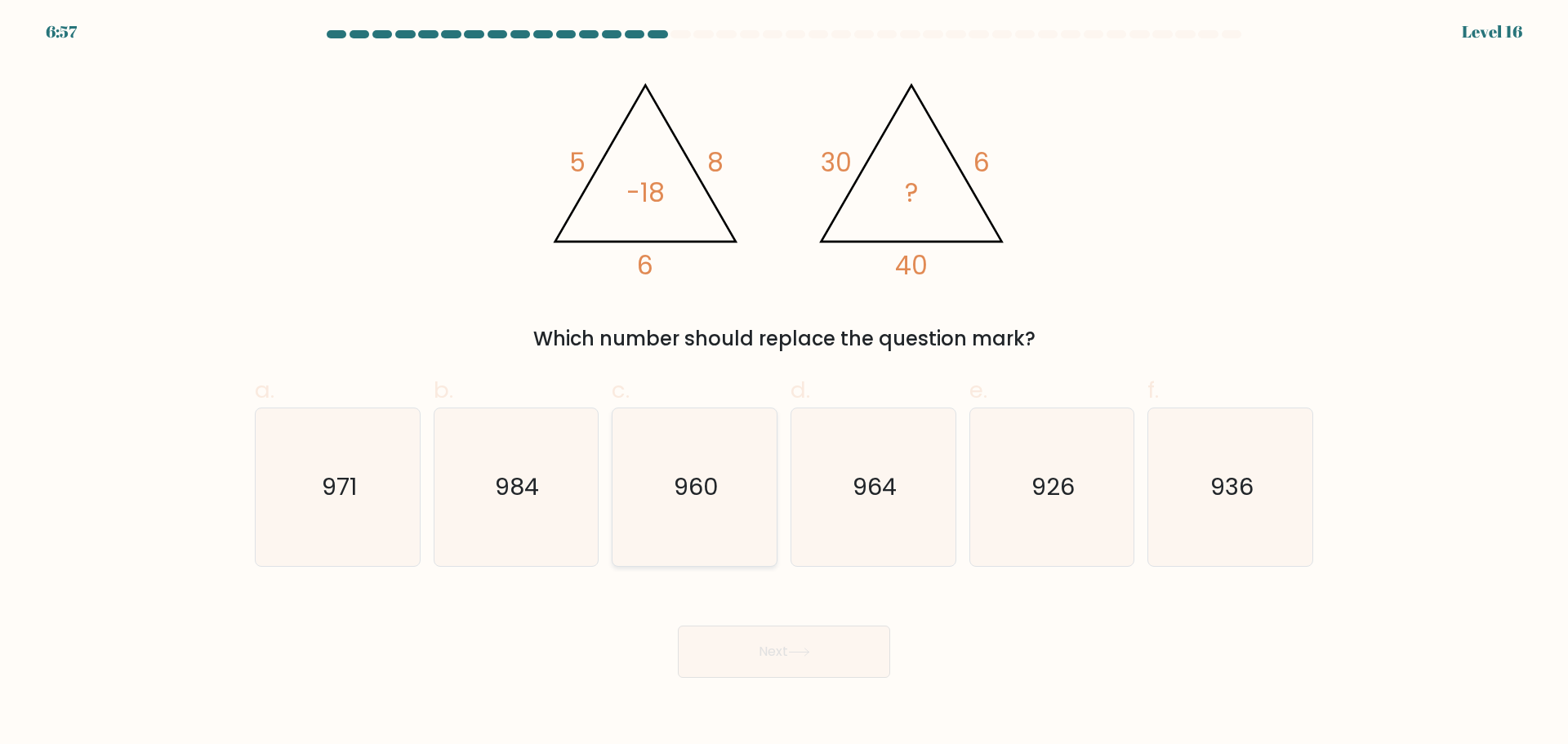
click at [722, 512] on icon "960" at bounding box center [695, 487] width 158 height 158
click at [784, 383] on input "c. 960" at bounding box center [784, 378] width 1 height 10
radio input "true"
click at [794, 650] on icon at bounding box center [799, 652] width 22 height 9
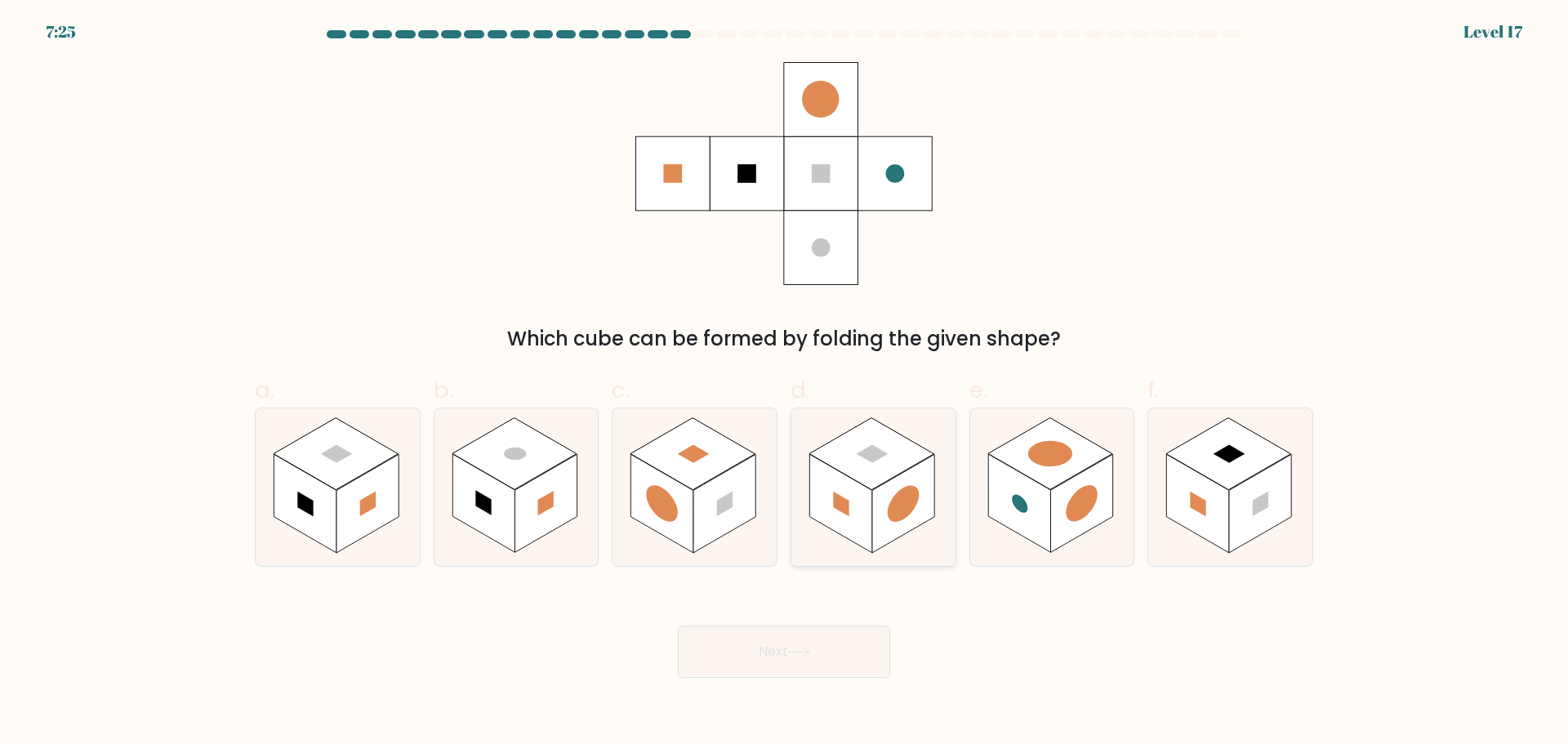
drag, startPoint x: 913, startPoint y: 488, endPoint x: 908, endPoint y: 481, distance: 8.6
click at [913, 488] on circle at bounding box center [904, 504] width 32 height 50
click at [785, 383] on input "d." at bounding box center [784, 378] width 1 height 10
radio input "true"
click at [556, 499] on rect at bounding box center [546, 503] width 62 height 99
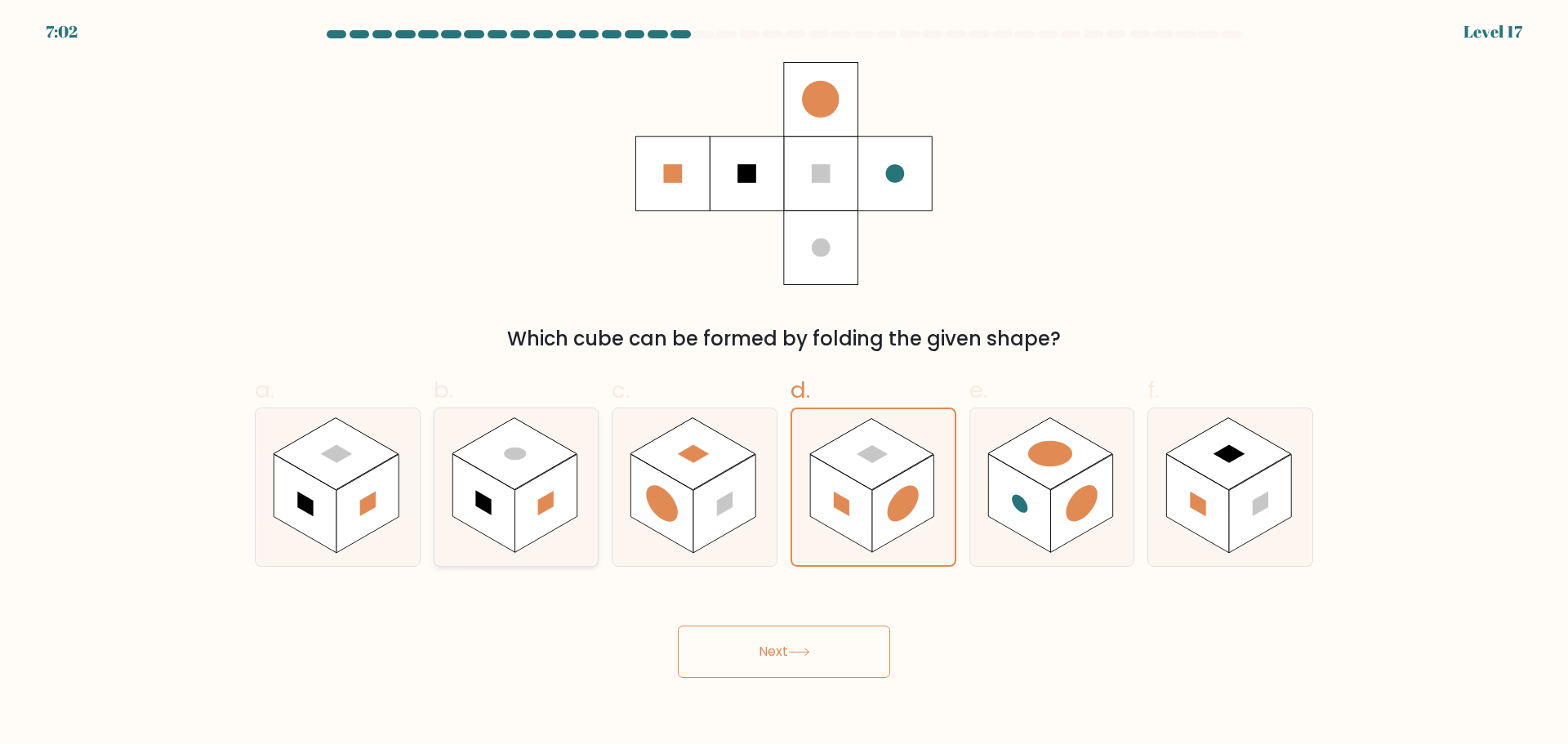
click at [784, 383] on input "b." at bounding box center [784, 378] width 1 height 10
radio input "true"
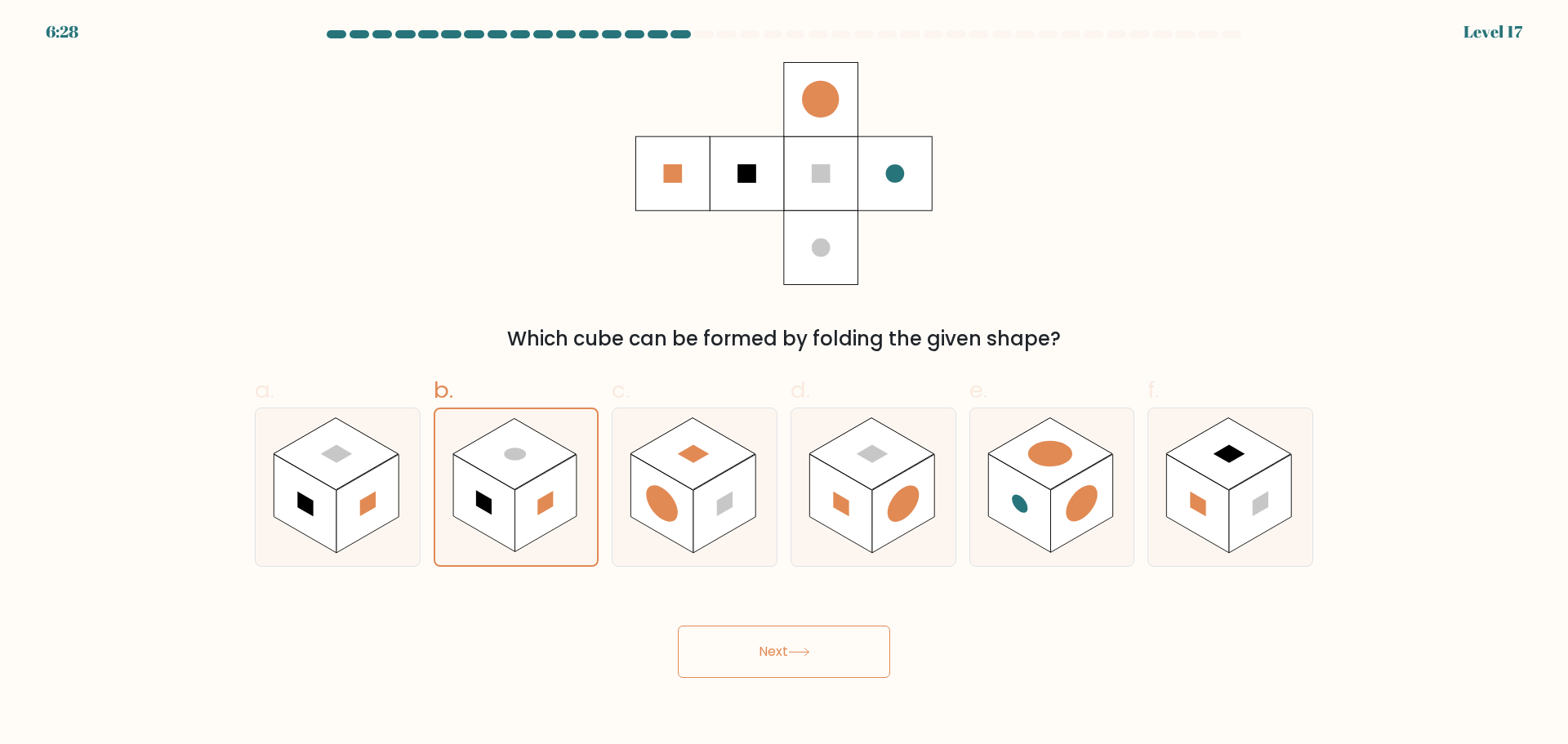
click at [798, 637] on button "Next" at bounding box center [784, 651] width 212 height 52
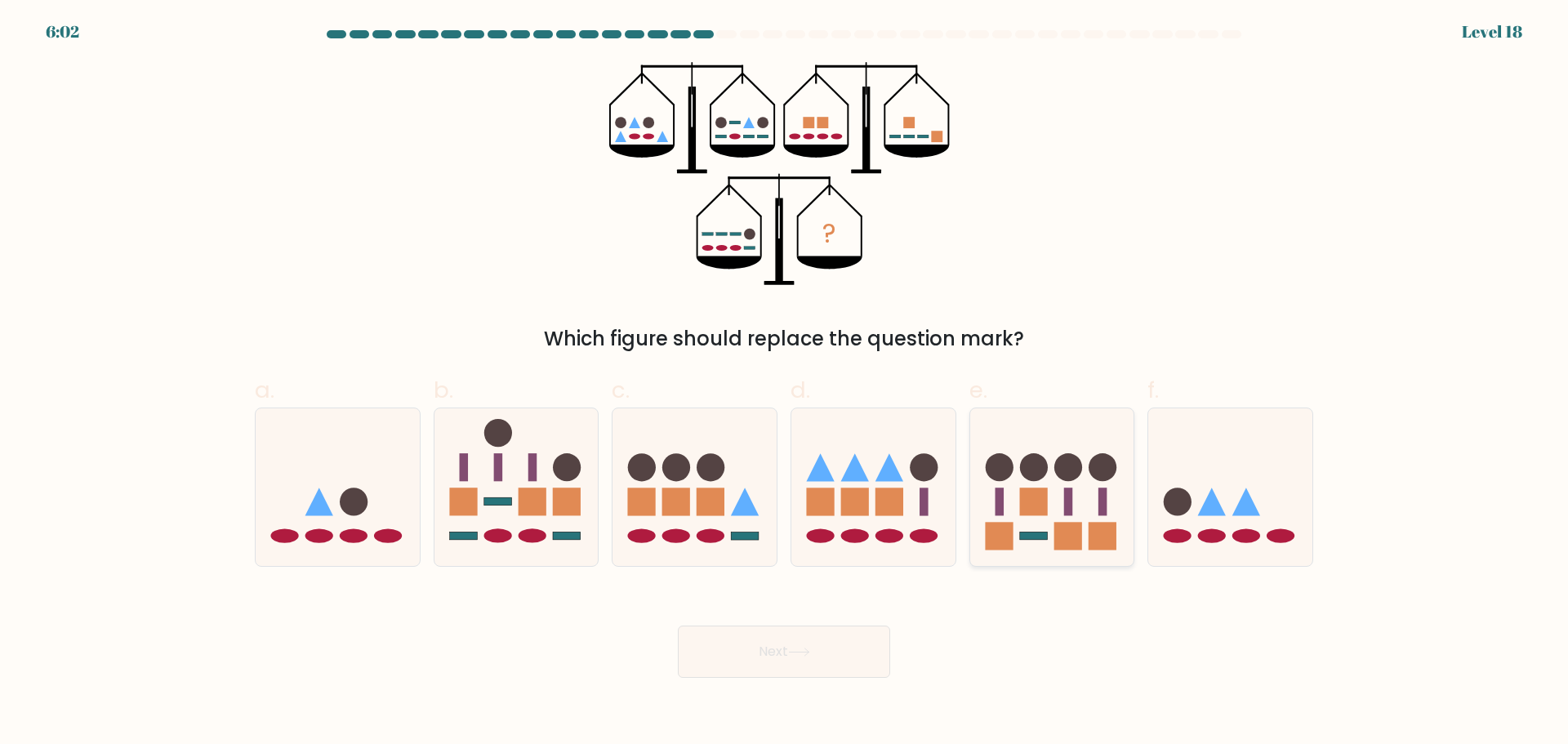
click at [1059, 487] on icon at bounding box center [1053, 487] width 165 height 136
click at [785, 383] on input "e." at bounding box center [784, 378] width 1 height 10
radio input "true"
click at [895, 486] on icon at bounding box center [874, 487] width 165 height 136
click at [785, 383] on input "d." at bounding box center [784, 378] width 1 height 10
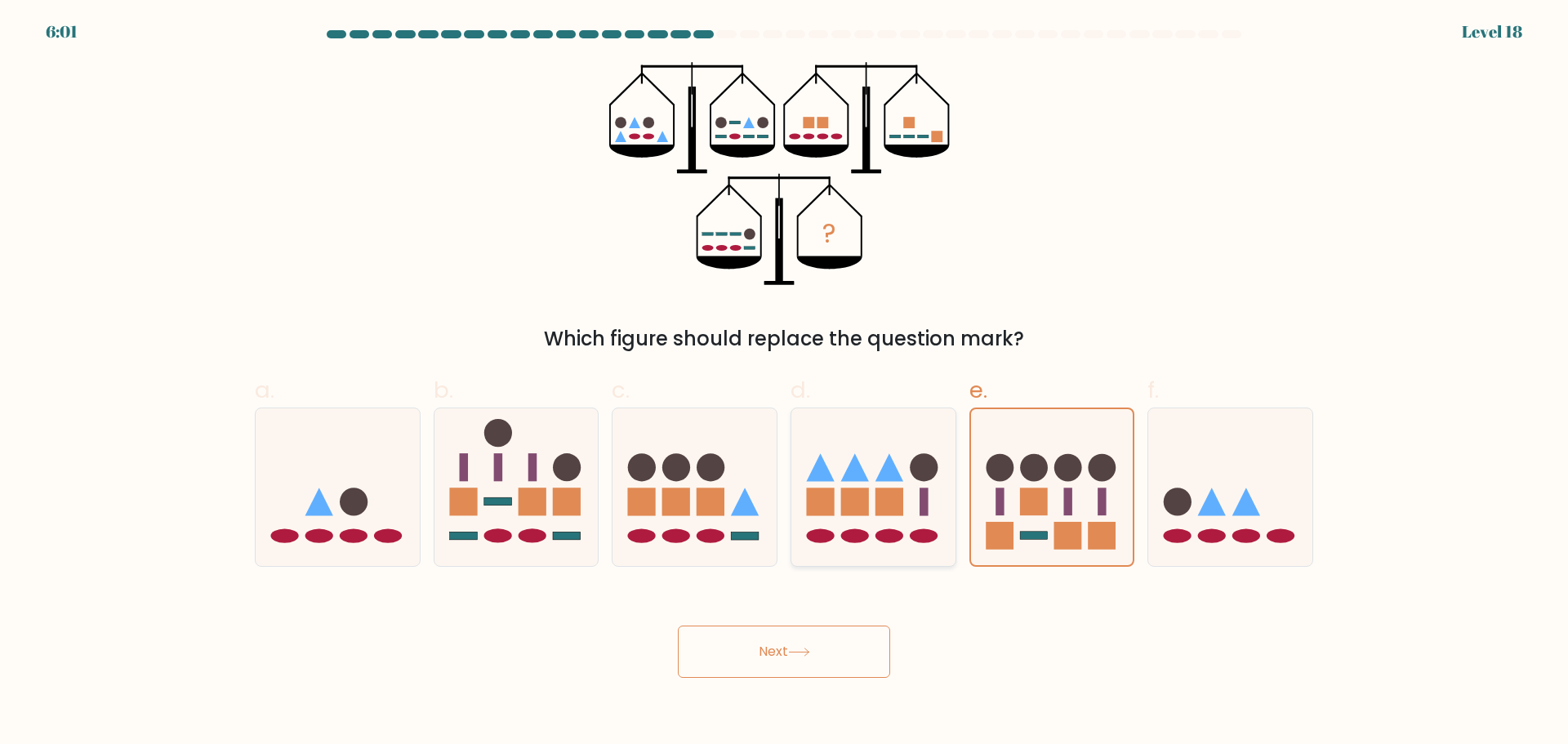
radio input "true"
drag, startPoint x: 367, startPoint y: 501, endPoint x: 393, endPoint y: 497, distance: 26.3
click at [370, 501] on icon at bounding box center [338, 487] width 165 height 136
click at [784, 383] on input "a." at bounding box center [784, 378] width 1 height 10
radio input "true"
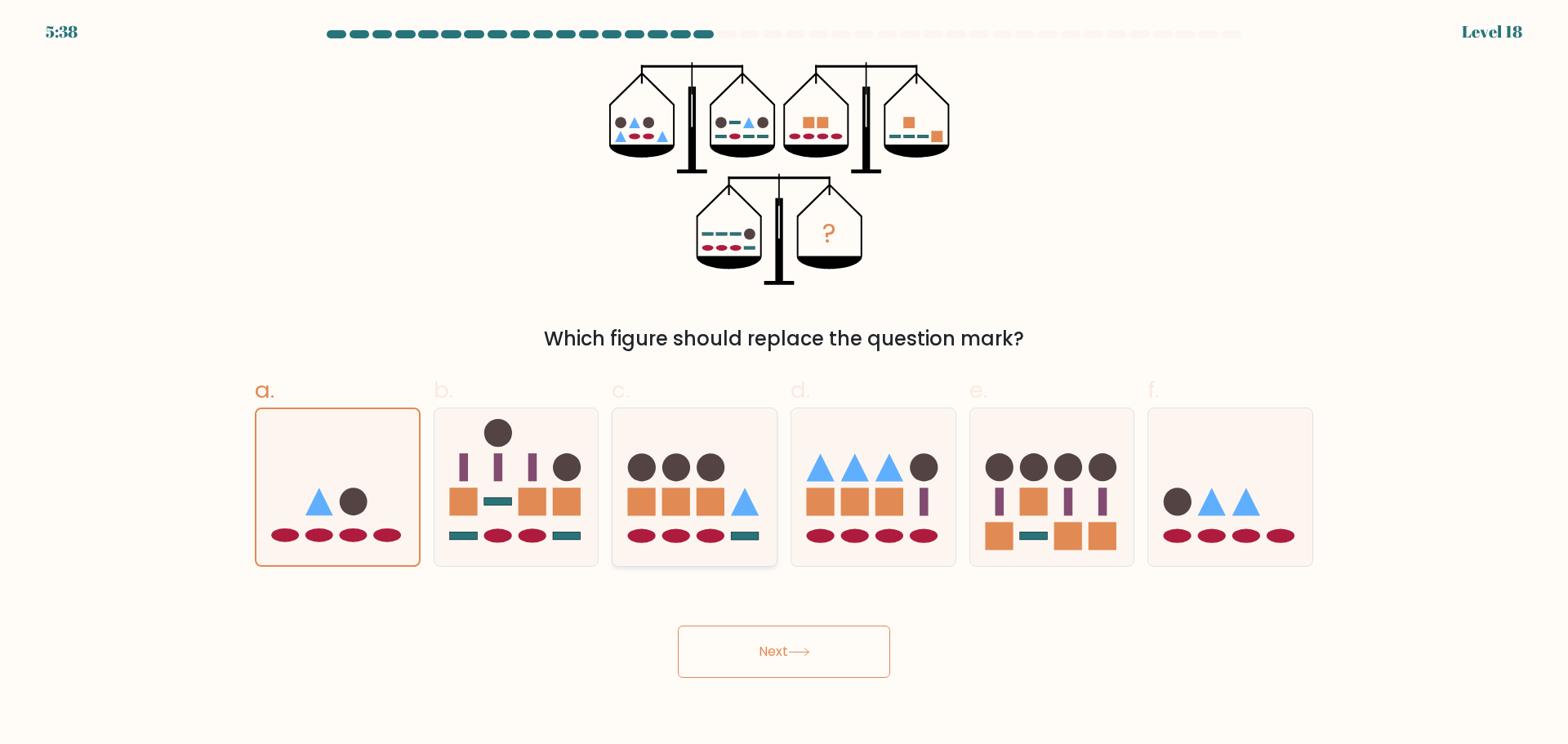
click at [719, 471] on circle at bounding box center [711, 467] width 28 height 28
click at [784, 383] on input "c." at bounding box center [784, 378] width 1 height 10
radio input "true"
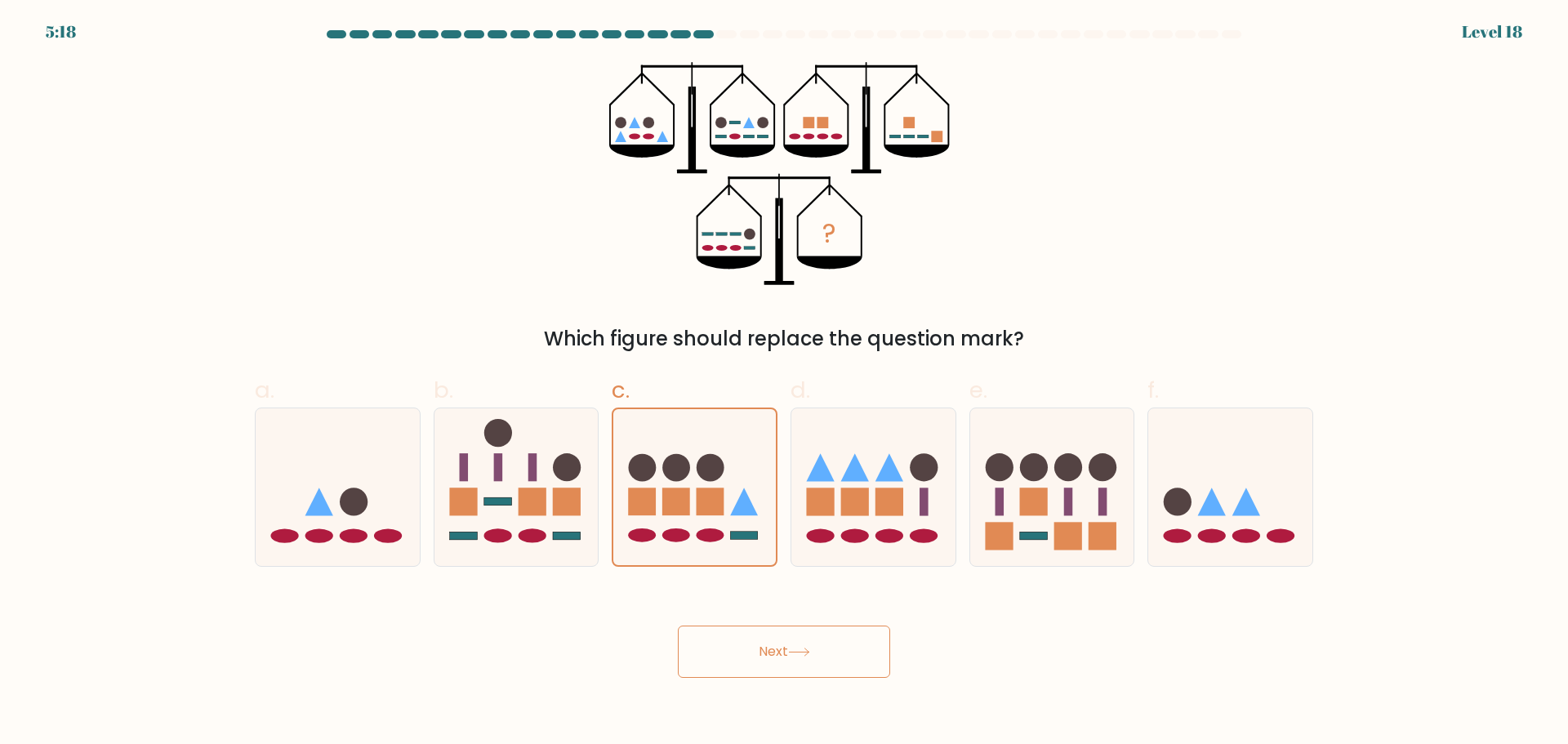
click at [774, 641] on button "Next" at bounding box center [784, 651] width 212 height 52
